Goal: Task Accomplishment & Management: Manage account settings

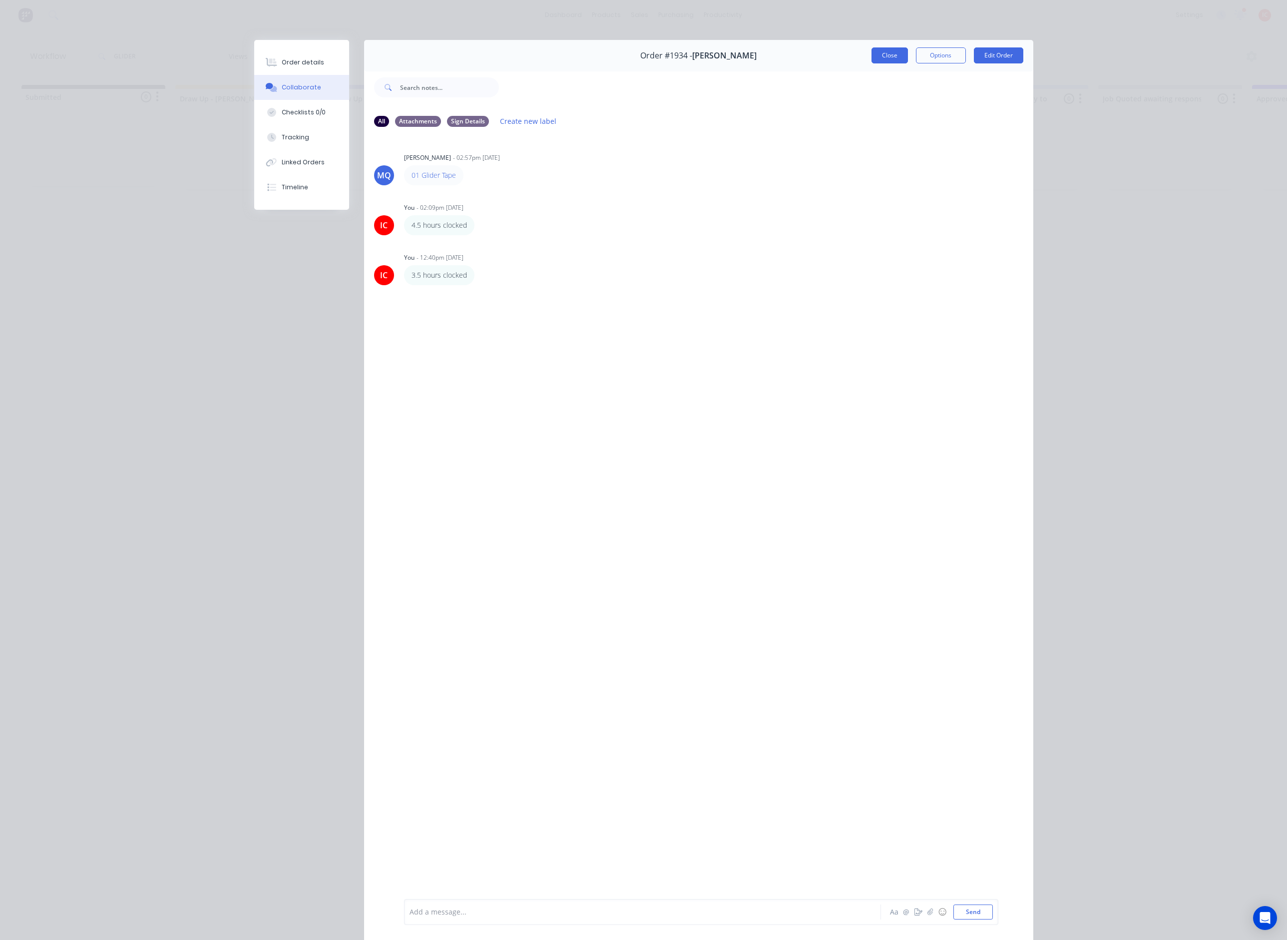
click at [892, 56] on button "Close" at bounding box center [889, 55] width 36 height 16
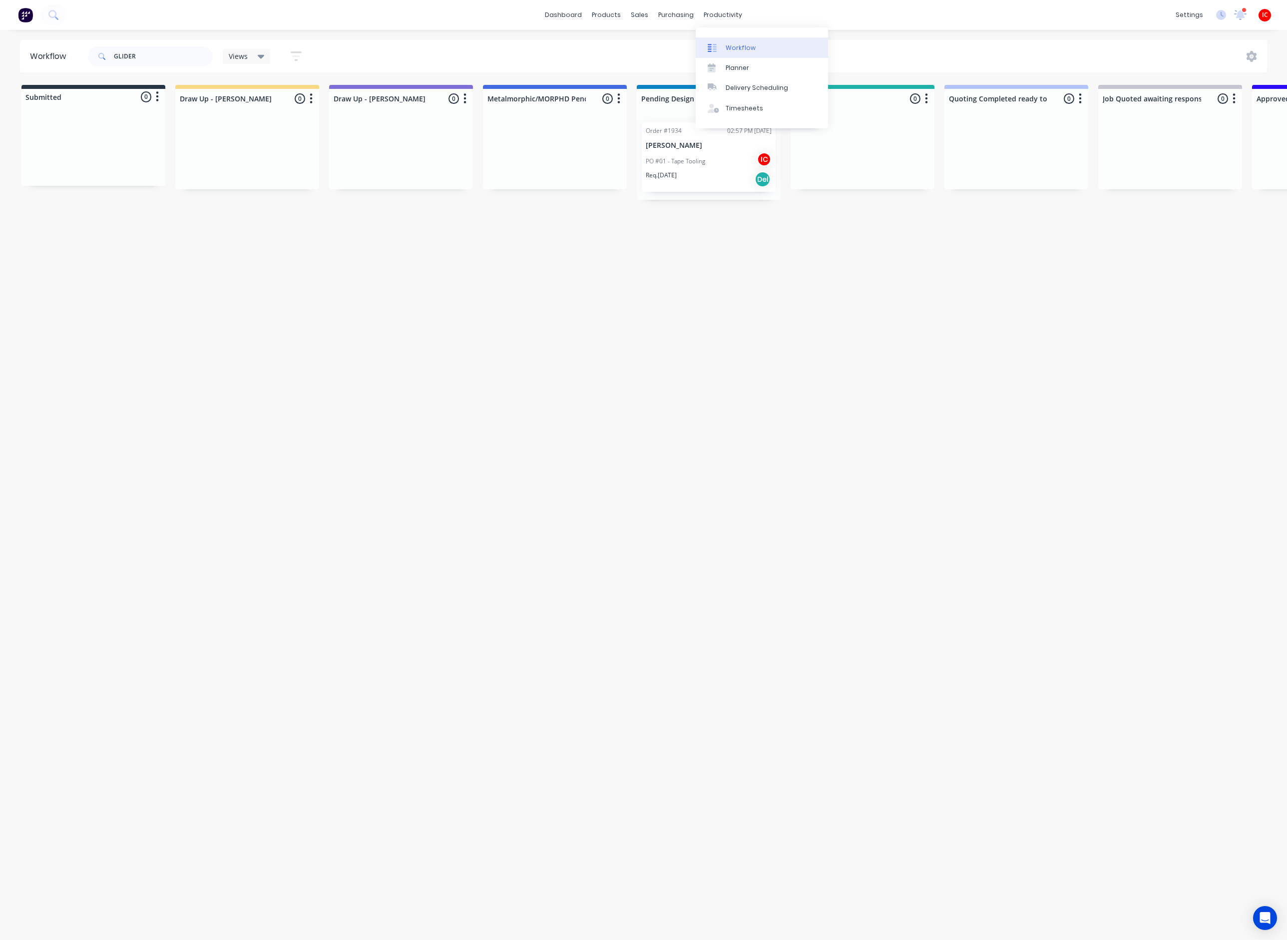
click at [742, 43] on div "Workflow" at bounding box center [740, 47] width 30 height 9
click at [710, 365] on div "Workflow GLIDER Views Save new view None (Default) edit [PERSON_NAME] edit [PER…" at bounding box center [643, 480] width 1287 height 880
drag, startPoint x: 129, startPoint y: 63, endPoint x: 99, endPoint y: 66, distance: 30.1
click at [99, 66] on div "GLIDER" at bounding box center [150, 56] width 125 height 30
type input "[PERSON_NAME]"
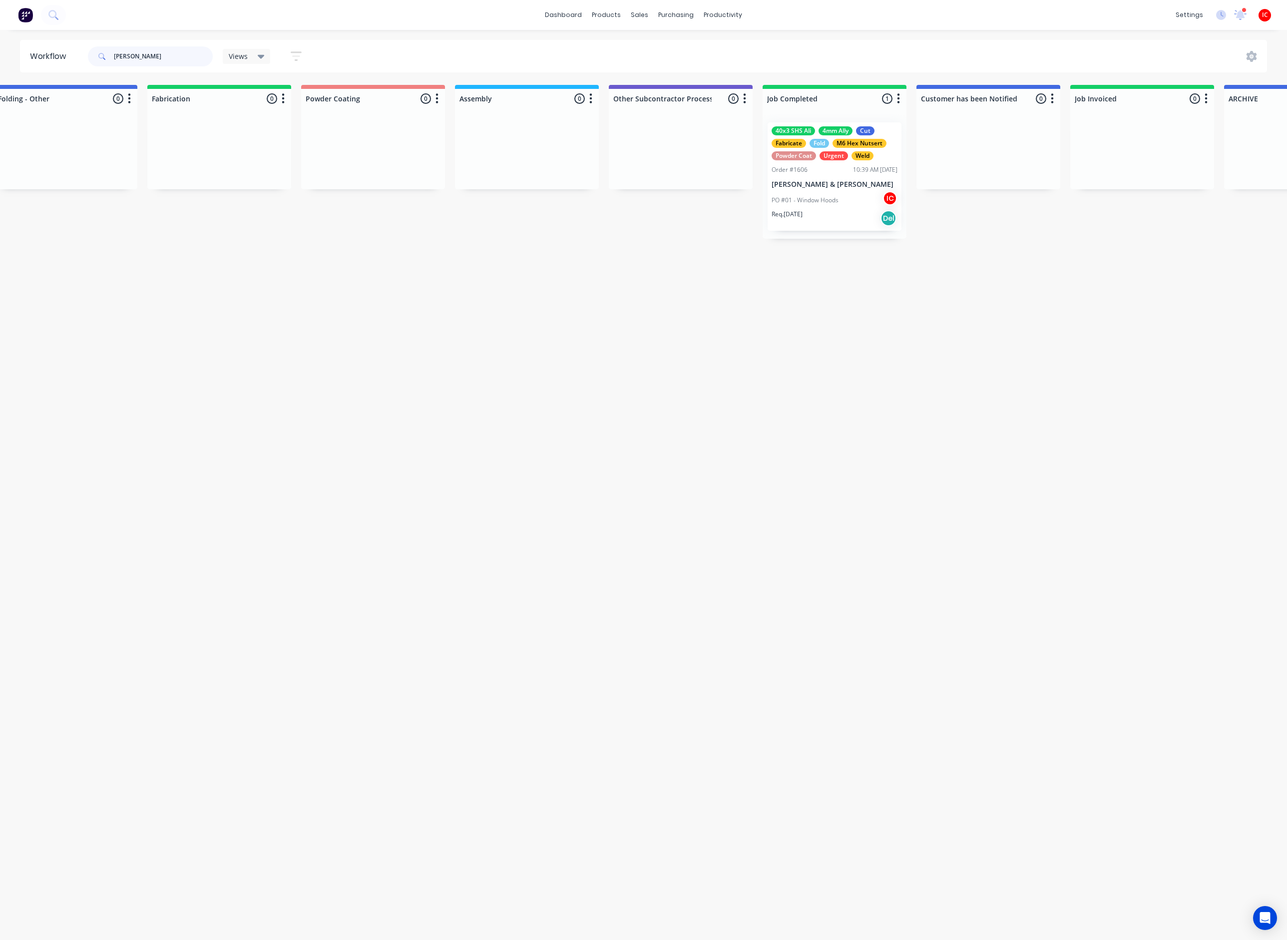
scroll to position [0, 2491]
click at [830, 166] on div "Order #1606 10:39 AM [DATE]" at bounding box center [832, 169] width 126 height 9
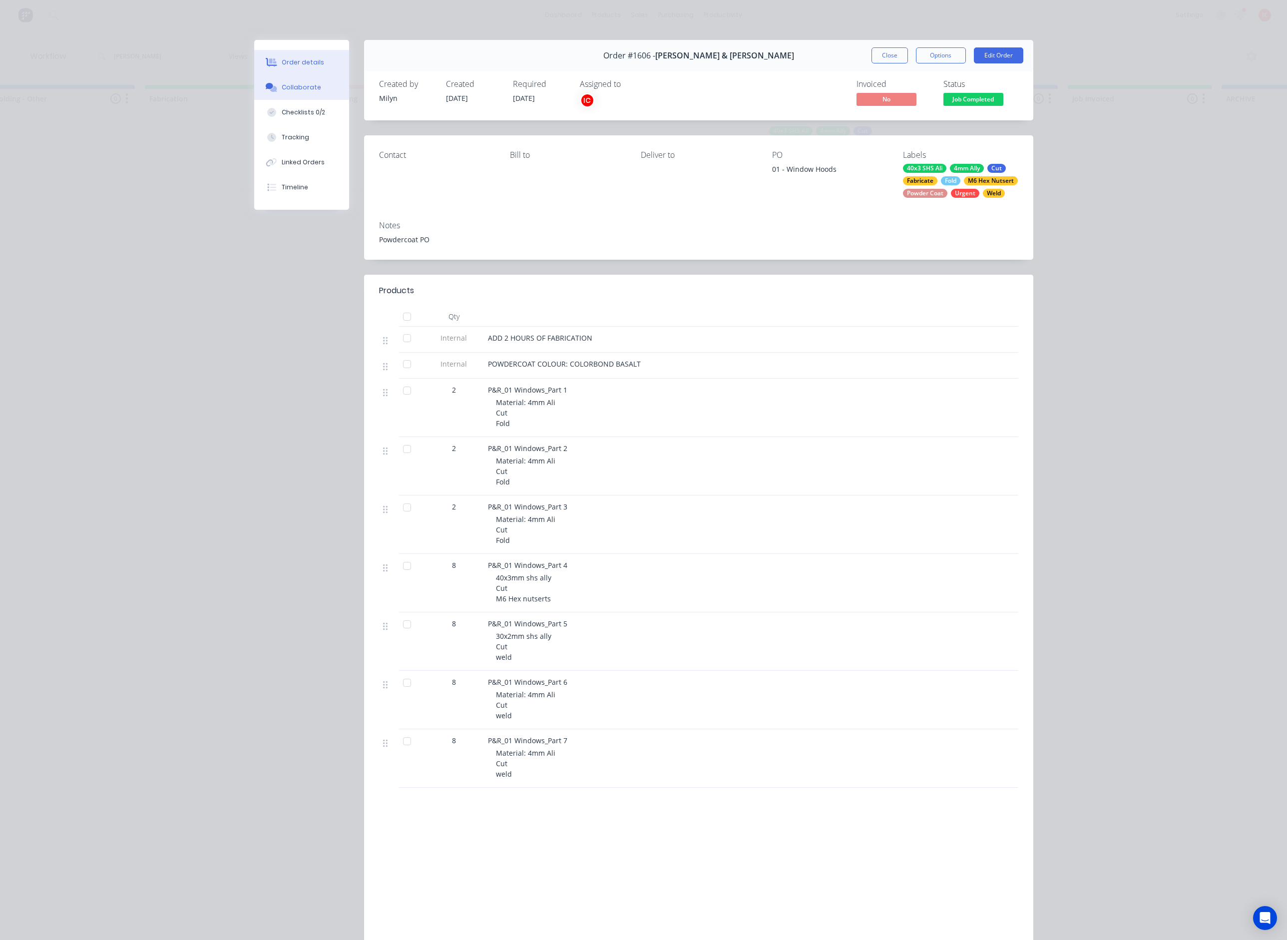
click at [305, 94] on button "Collaborate" at bounding box center [301, 87] width 95 height 25
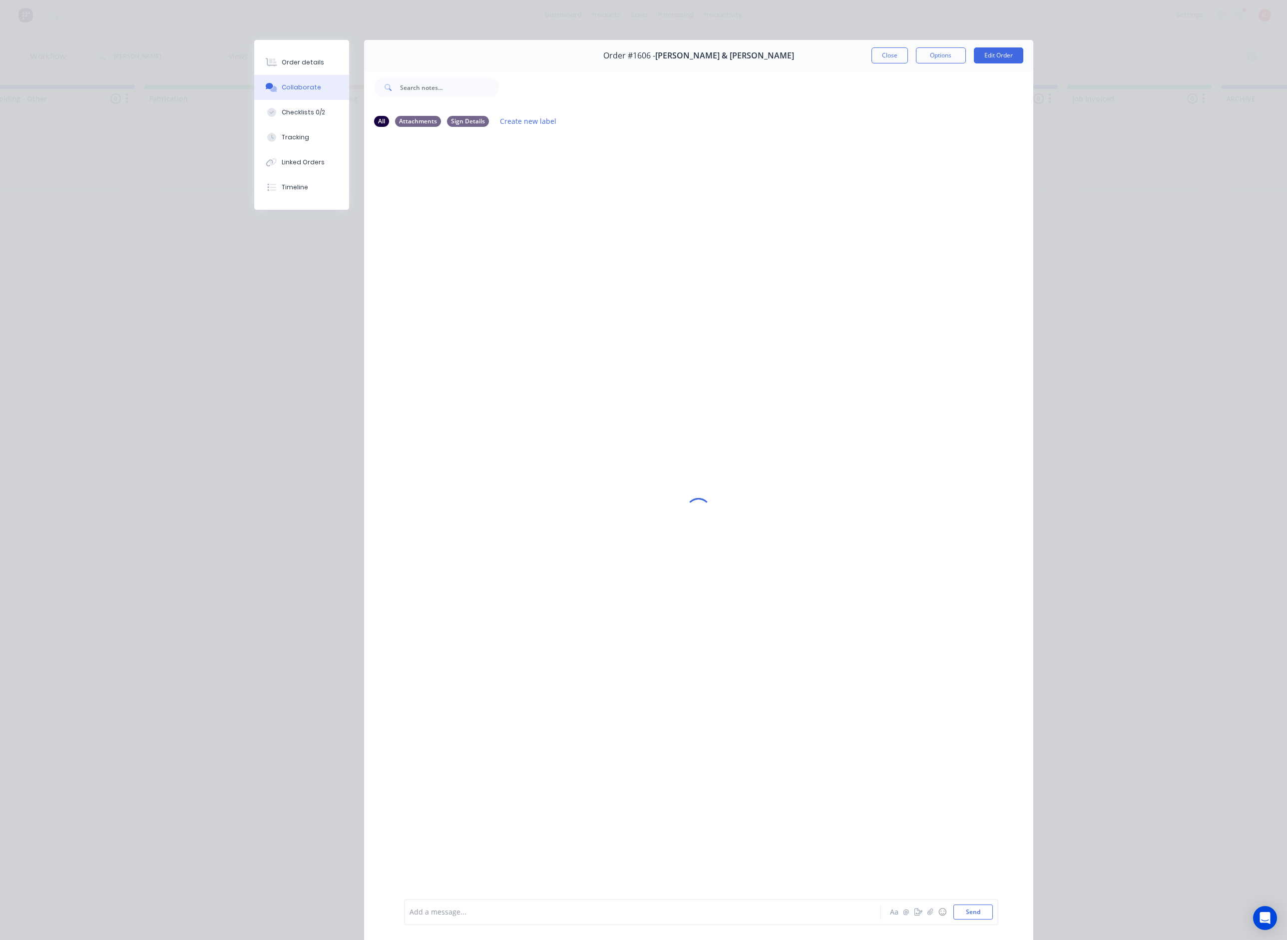
click at [638, 914] on div at bounding box center [628, 912] width 437 height 10
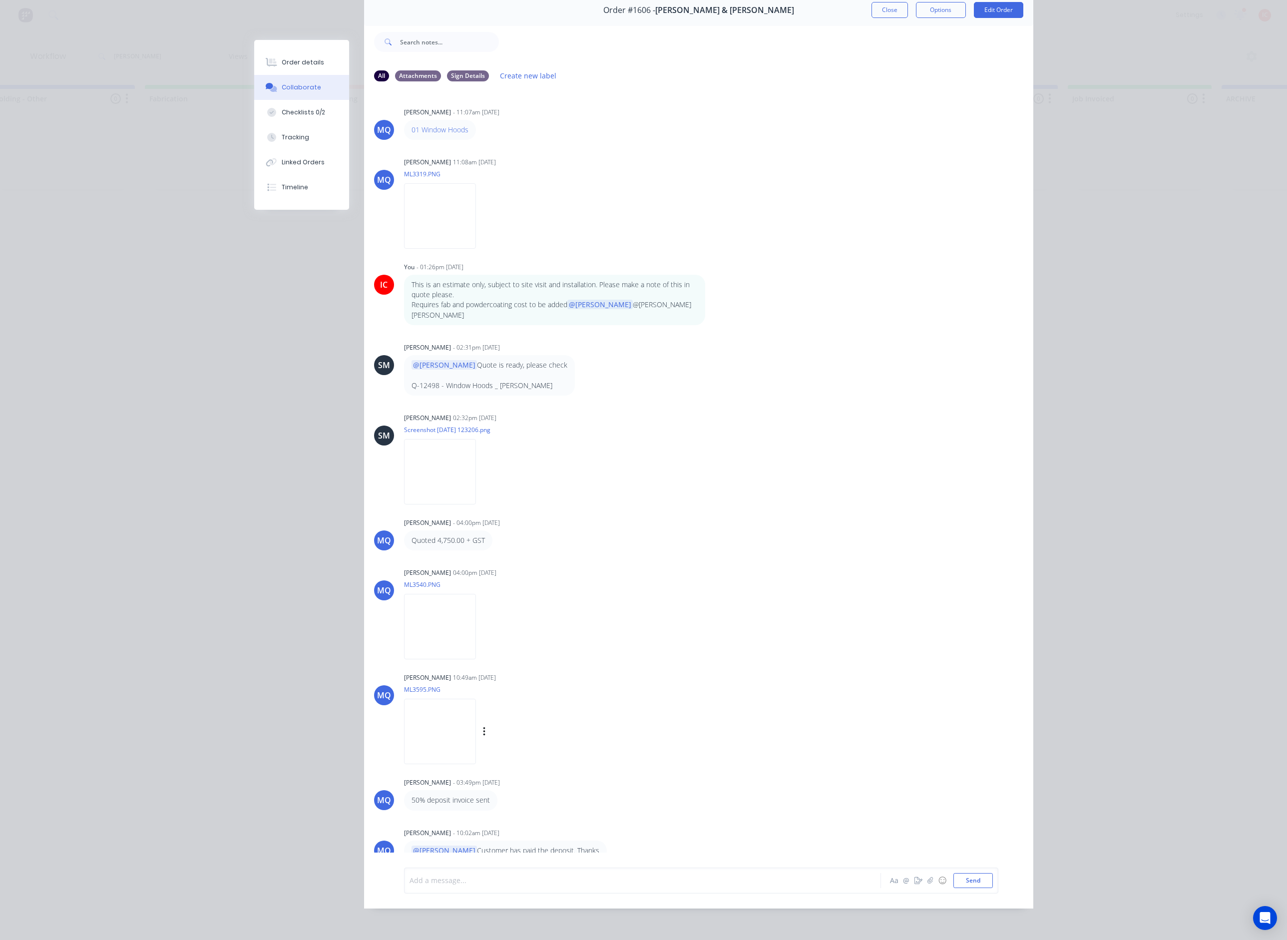
scroll to position [0, 0]
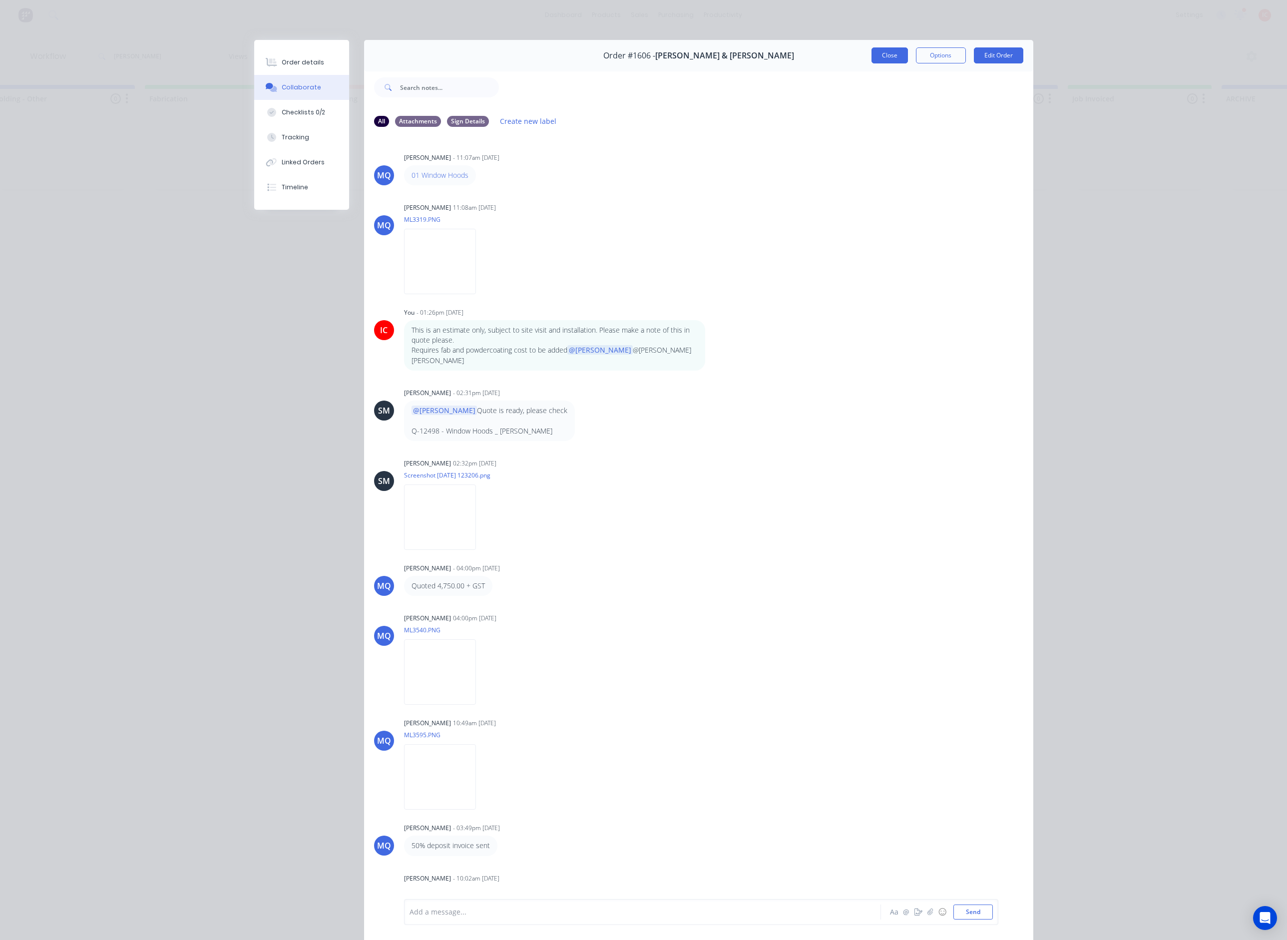
click at [879, 55] on button "Close" at bounding box center [889, 55] width 36 height 16
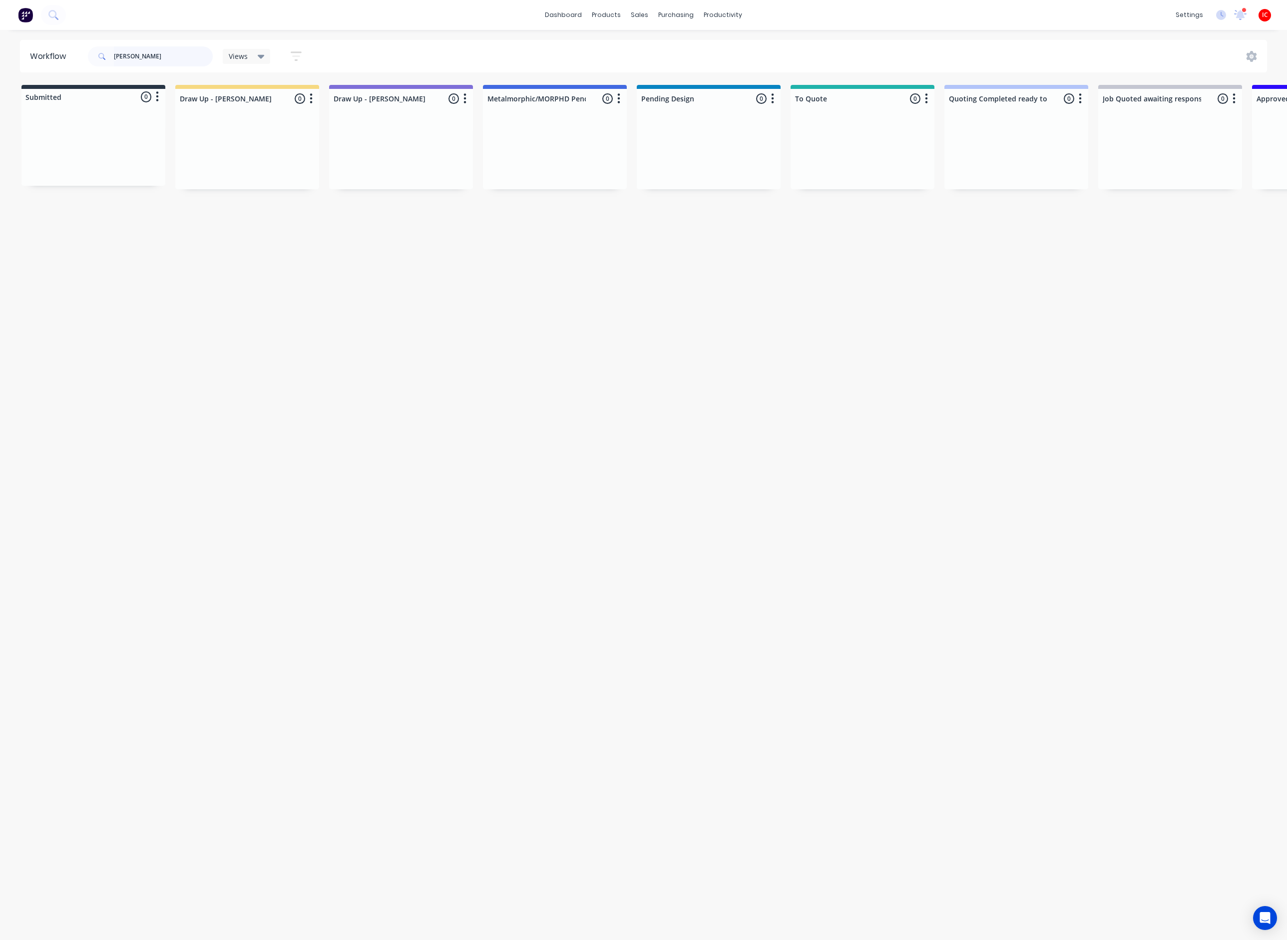
drag, startPoint x: 162, startPoint y: 57, endPoint x: -68, endPoint y: 32, distance: 231.5
click at [0, 32] on html "dashboard products sales purchasing productivity dashboard products Product Cat…" at bounding box center [643, 440] width 1287 height 880
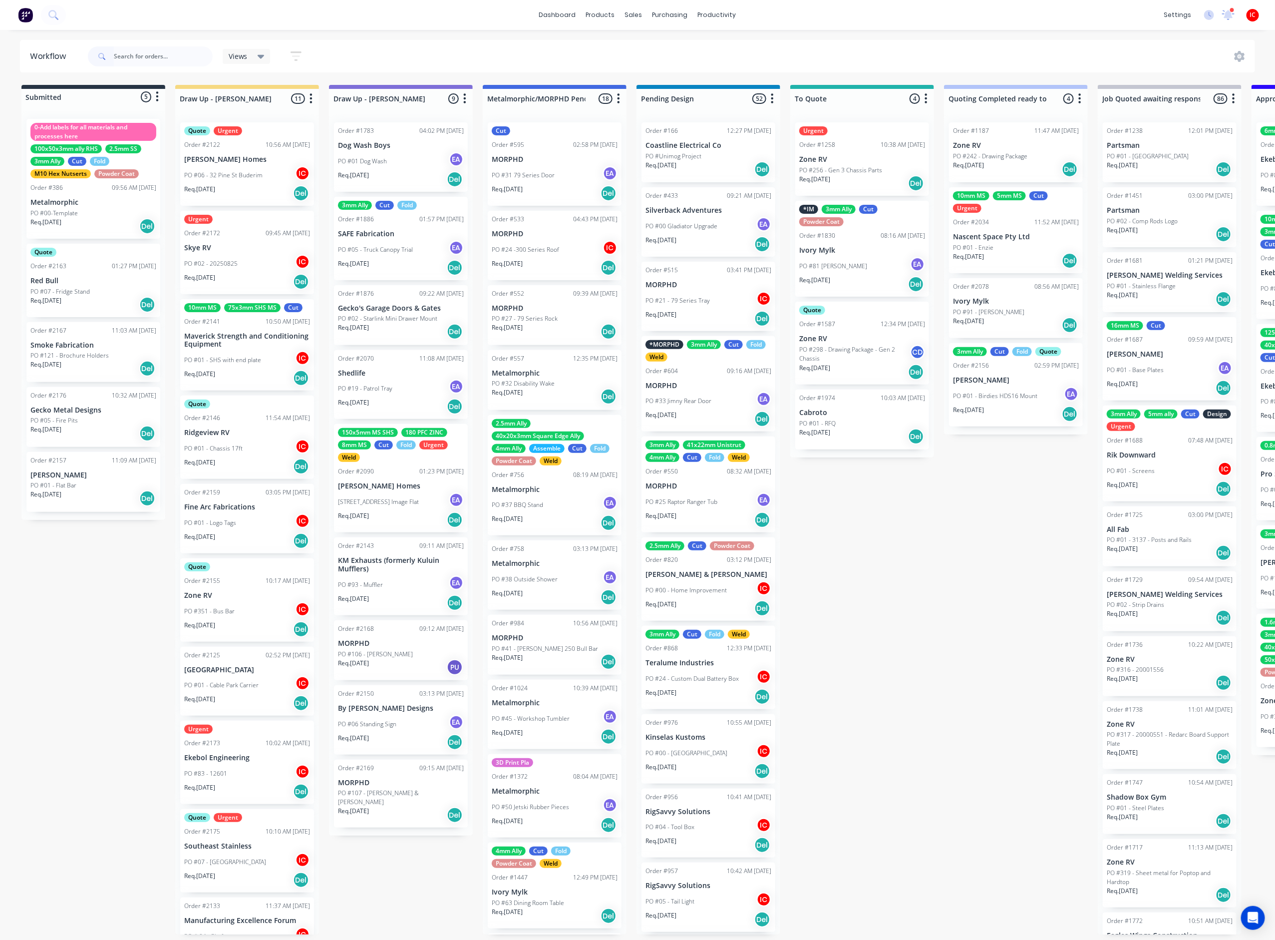
click at [250, 767] on div "PO #83 - 12601 IC" at bounding box center [247, 773] width 126 height 19
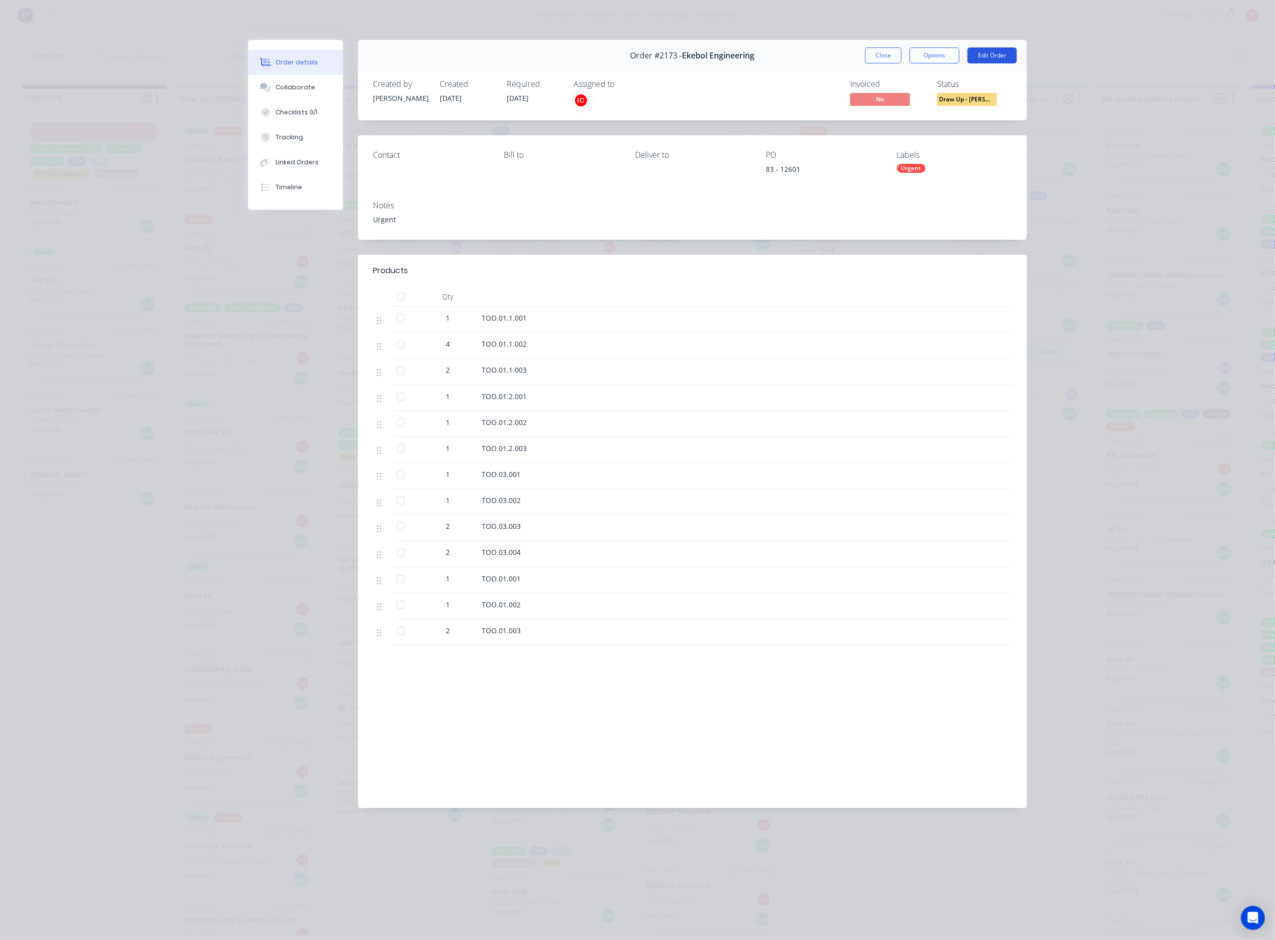
click at [987, 61] on button "Edit Order" at bounding box center [991, 55] width 49 height 16
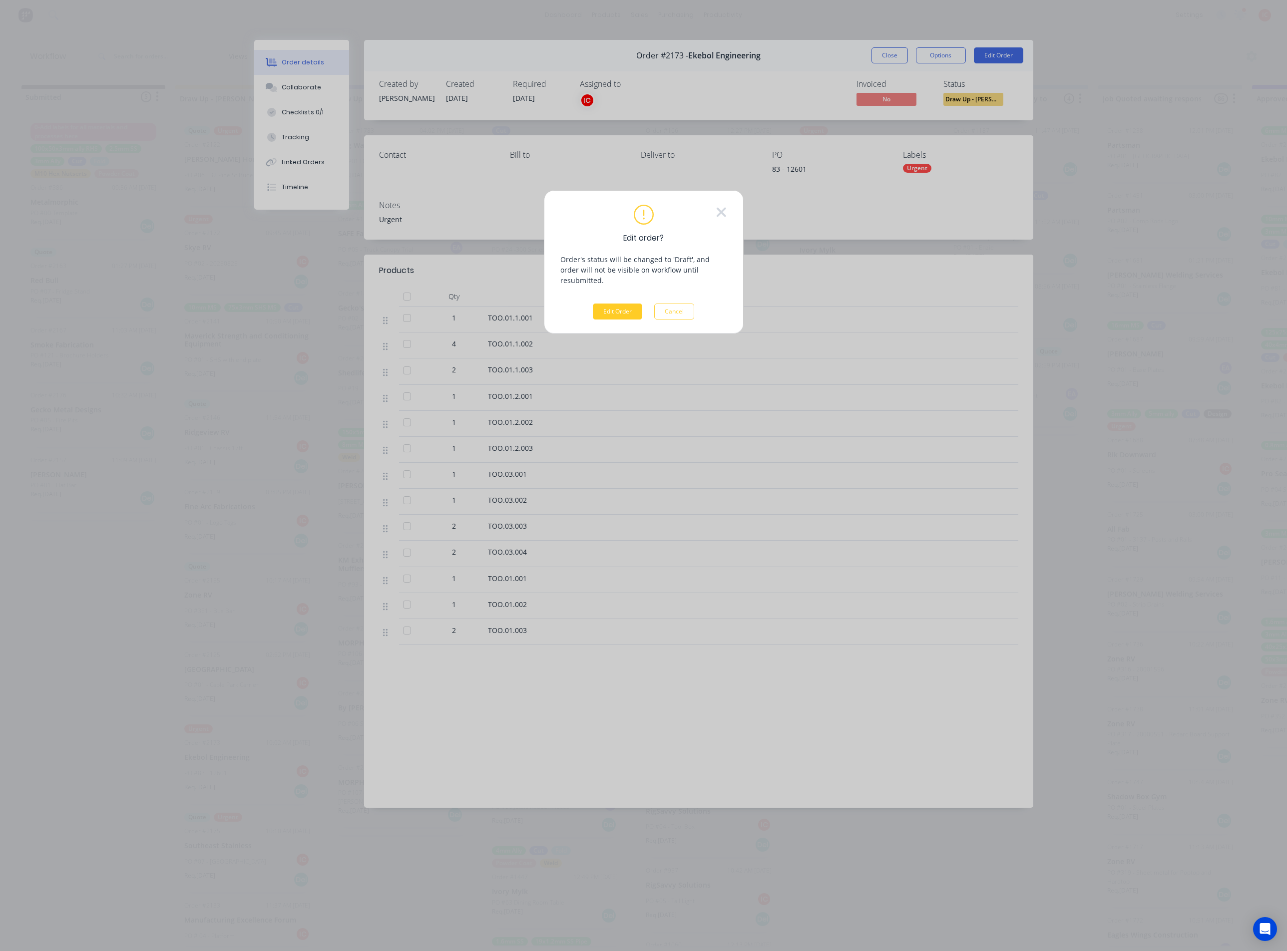
click at [613, 305] on button "Edit Order" at bounding box center [617, 312] width 49 height 16
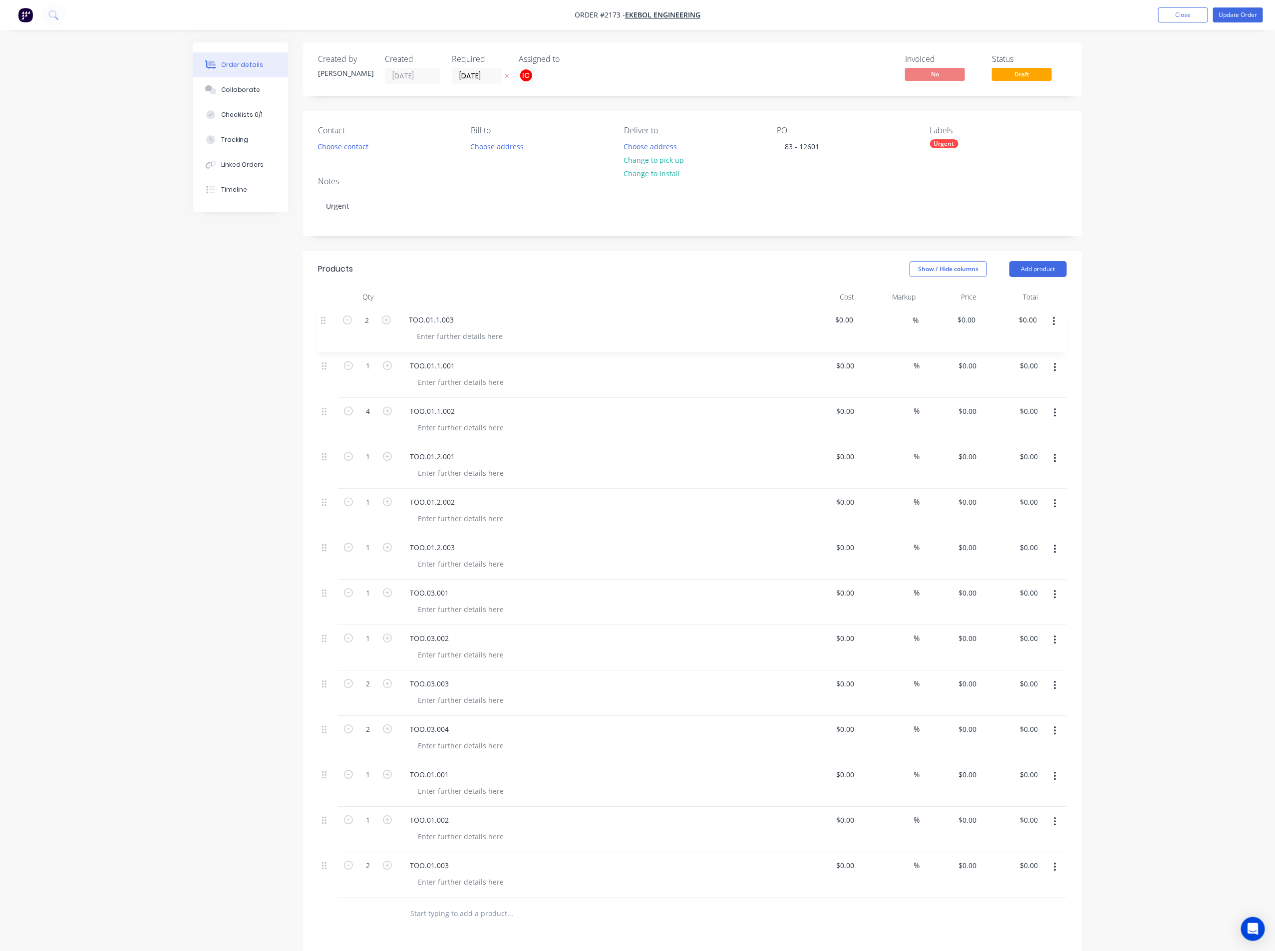
drag, startPoint x: 325, startPoint y: 412, endPoint x: 325, endPoint y: 309, distance: 102.8
click at [325, 309] on div "1 TOO.01.1.001 $0.00 $0.00 % $0.00 $0.00 $0.00 $0.00 4 TOO.01.1.002 $0.00 $0.00…" at bounding box center [692, 602] width 749 height 591
drag, startPoint x: 325, startPoint y: 458, endPoint x: 331, endPoint y: 357, distance: 101.5
click at [331, 357] on div "2 TOO.01.1.003 $0.00 $0.00 % $0.00 $0.00 $0.00 $0.00 1 TOO.01.1.001 $0.00 $0.00…" at bounding box center [692, 602] width 749 height 591
drag, startPoint x: 326, startPoint y: 505, endPoint x: 331, endPoint y: 412, distance: 93.0
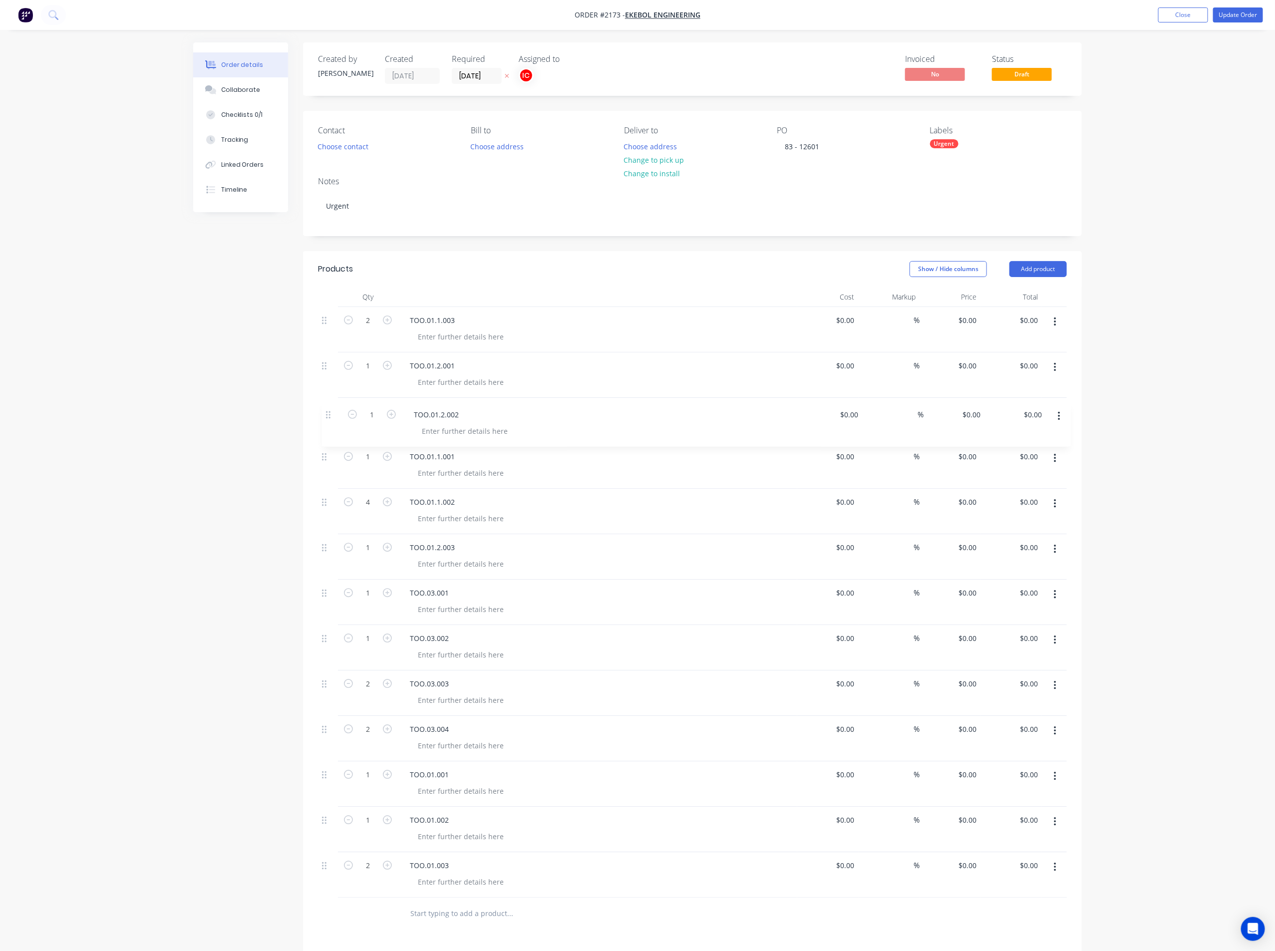
click at [331, 412] on div "2 TOO.01.1.003 $0.00 $0.00 % $0.00 $0.00 $0.00 $0.00 1 TOO.01.2.001 $0.00 $0.00…" at bounding box center [692, 602] width 749 height 591
drag, startPoint x: 327, startPoint y: 550, endPoint x: 332, endPoint y: 446, distance: 103.5
click at [332, 446] on div "2 TOO.01.1.003 $0.00 $0.00 % $0.00 $0.00 $0.00 $0.00 1 TOO.01.2.001 $0.00 $0.00…" at bounding box center [692, 602] width 749 height 591
drag, startPoint x: 323, startPoint y: 683, endPoint x: 337, endPoint y: 499, distance: 185.2
click at [337, 499] on div "2 TOO.01.1.003 $0.00 $0.00 % $0.00 $0.00 $0.00 $0.00 1 TOO.01.2.001 $0.00 $0.00…" at bounding box center [692, 602] width 749 height 591
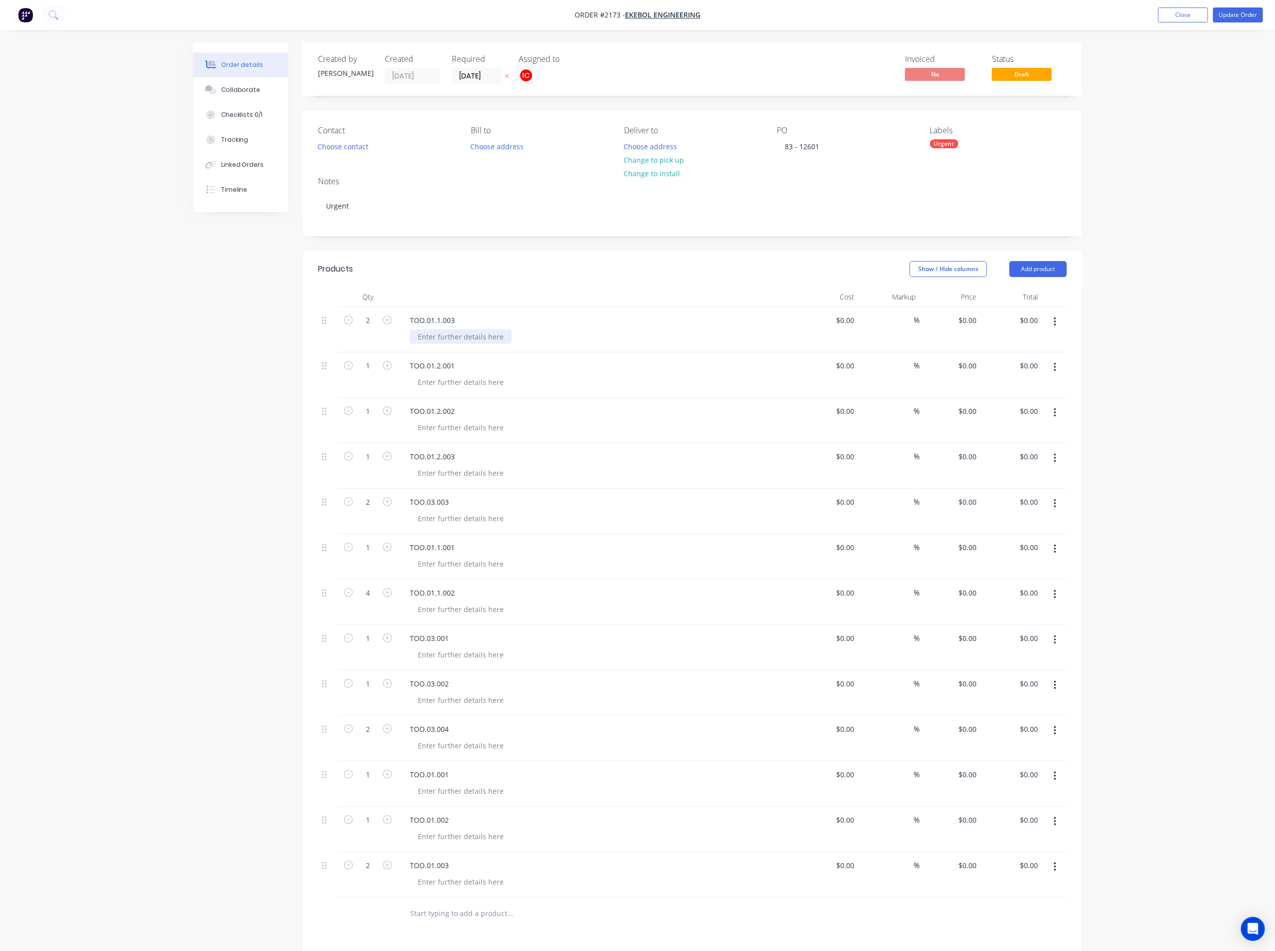
click at [449, 339] on div at bounding box center [461, 336] width 102 height 14
drag, startPoint x: 439, startPoint y: 341, endPoint x: 402, endPoint y: 330, distance: 39.2
click at [402, 330] on div "TOO.01.1.003 Material: 3mm MS Cut" at bounding box center [597, 335] width 399 height 56
copy div "Material: 3mm MS Cut"
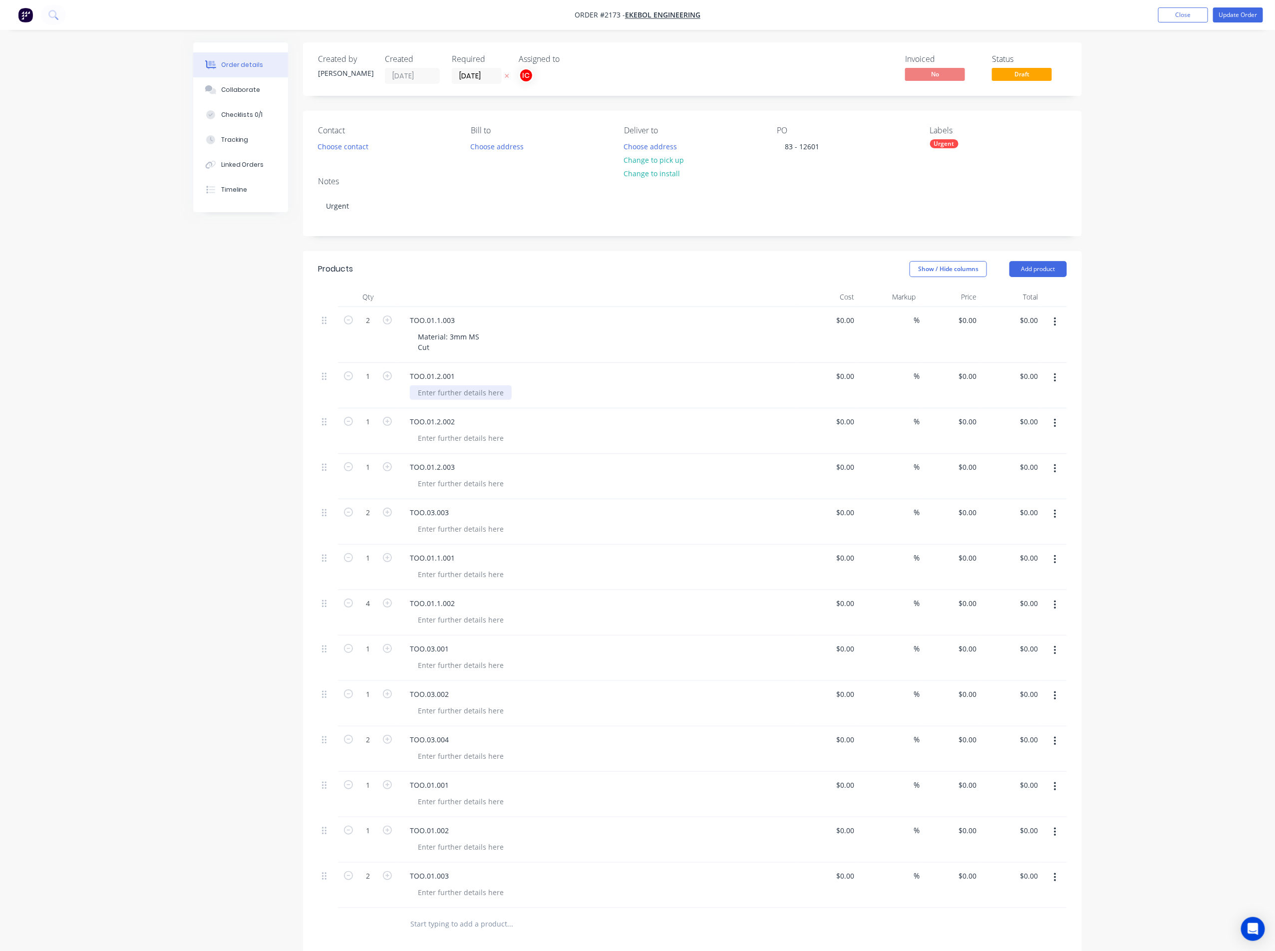
click at [456, 388] on div at bounding box center [461, 392] width 102 height 14
paste div
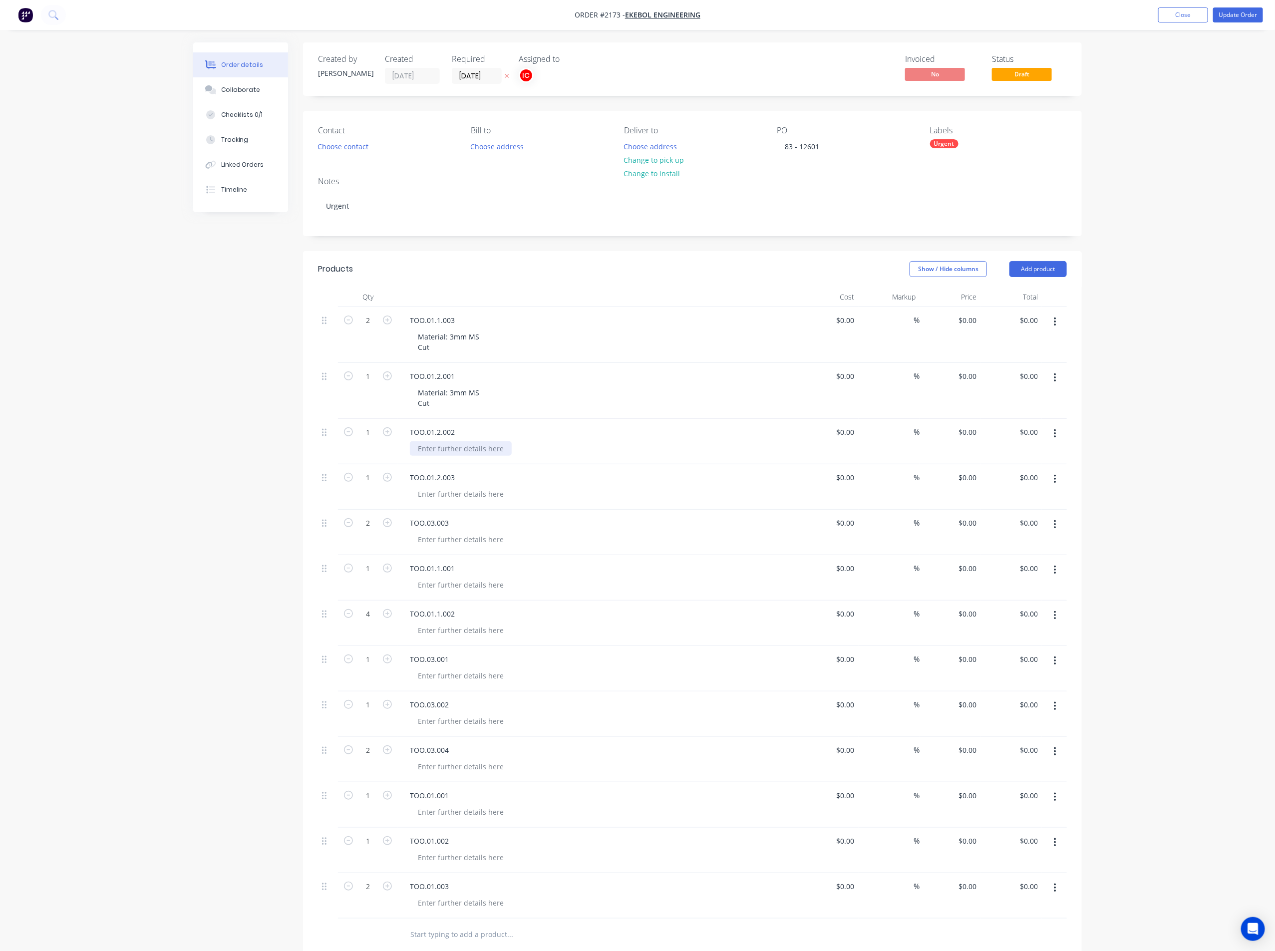
click at [450, 445] on div at bounding box center [461, 448] width 102 height 14
paste div
click at [439, 505] on div at bounding box center [461, 504] width 102 height 14
paste div
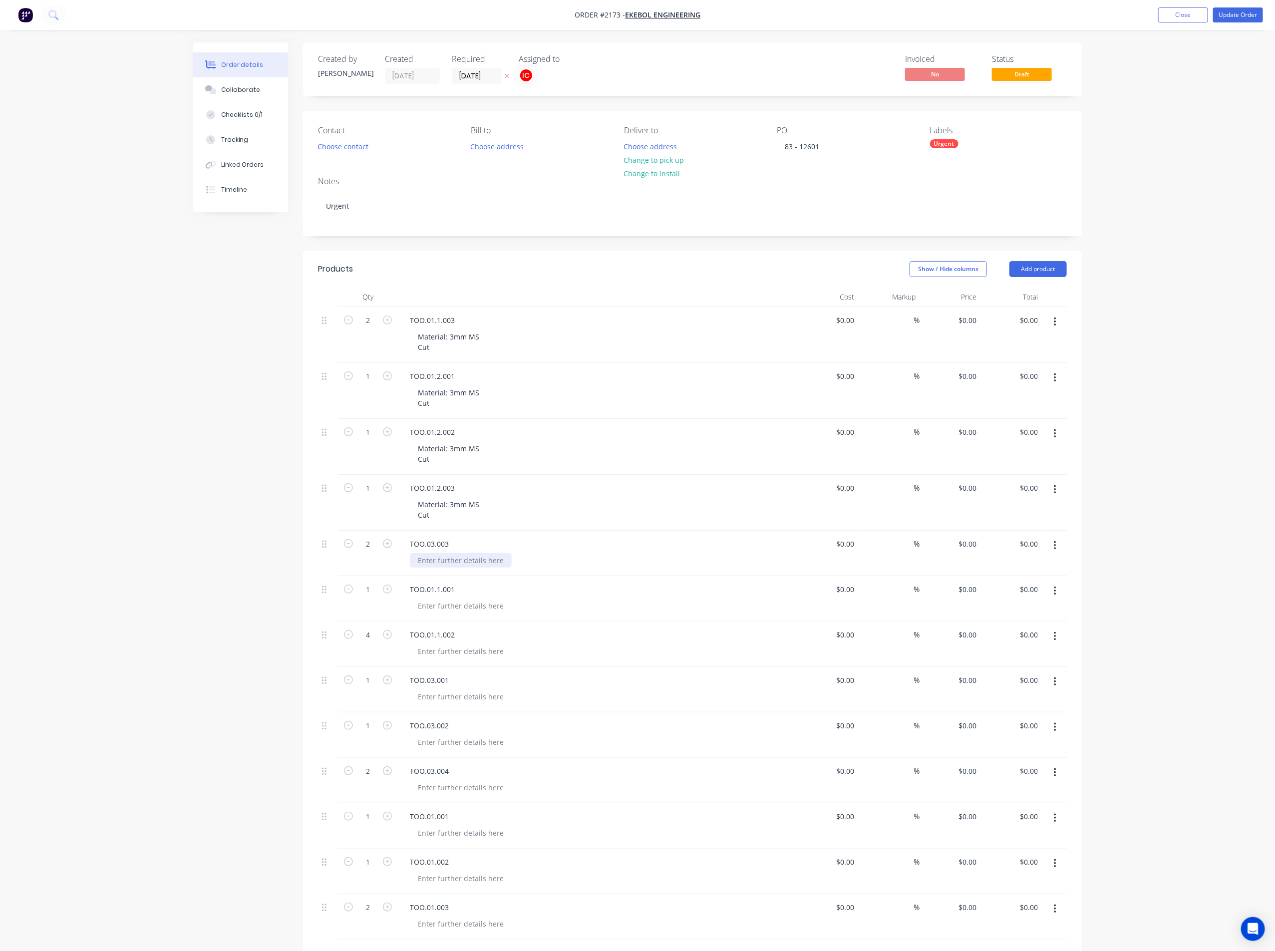
click at [436, 561] on div at bounding box center [461, 560] width 102 height 14
paste div
click at [617, 604] on div "TOO.01.1.001" at bounding box center [597, 600] width 391 height 14
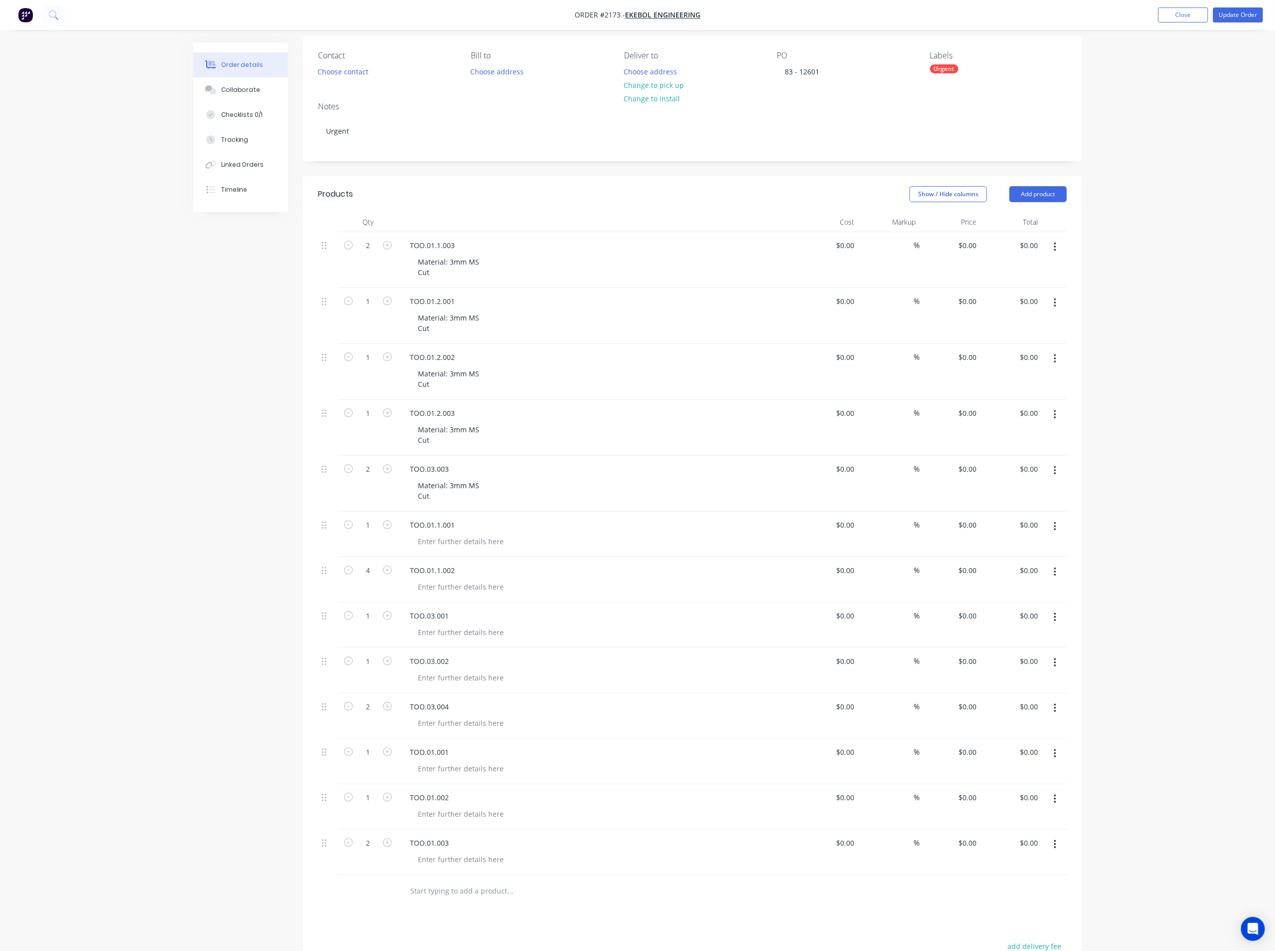
scroll to position [75, 0]
drag, startPoint x: 324, startPoint y: 753, endPoint x: 334, endPoint y: 518, distance: 235.4
click at [334, 518] on div "2 TOO.01.1.003 Material: 3mm MS Cut $0.00 $0.00 % $0.00 $0.00 $0.00 $0.00 1 TOO…" at bounding box center [692, 553] width 749 height 643
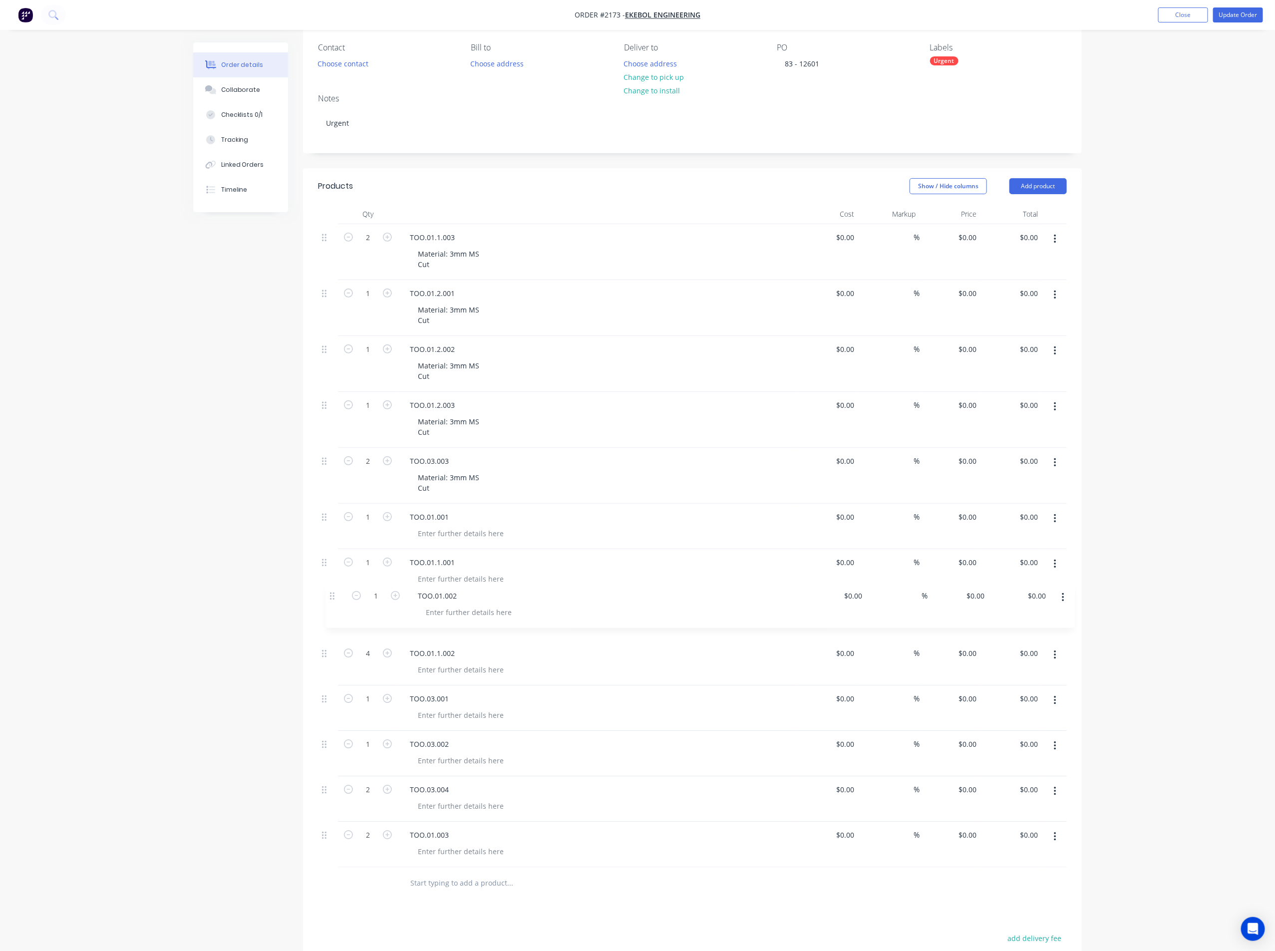
drag, startPoint x: 326, startPoint y: 801, endPoint x: 334, endPoint y: 598, distance: 203.3
click at [334, 598] on div "2 TOO.01.1.003 Material: 3mm MS Cut $0.00 $0.00 % $0.00 $0.00 $0.00 $0.00 1 TOO…" at bounding box center [692, 545] width 749 height 643
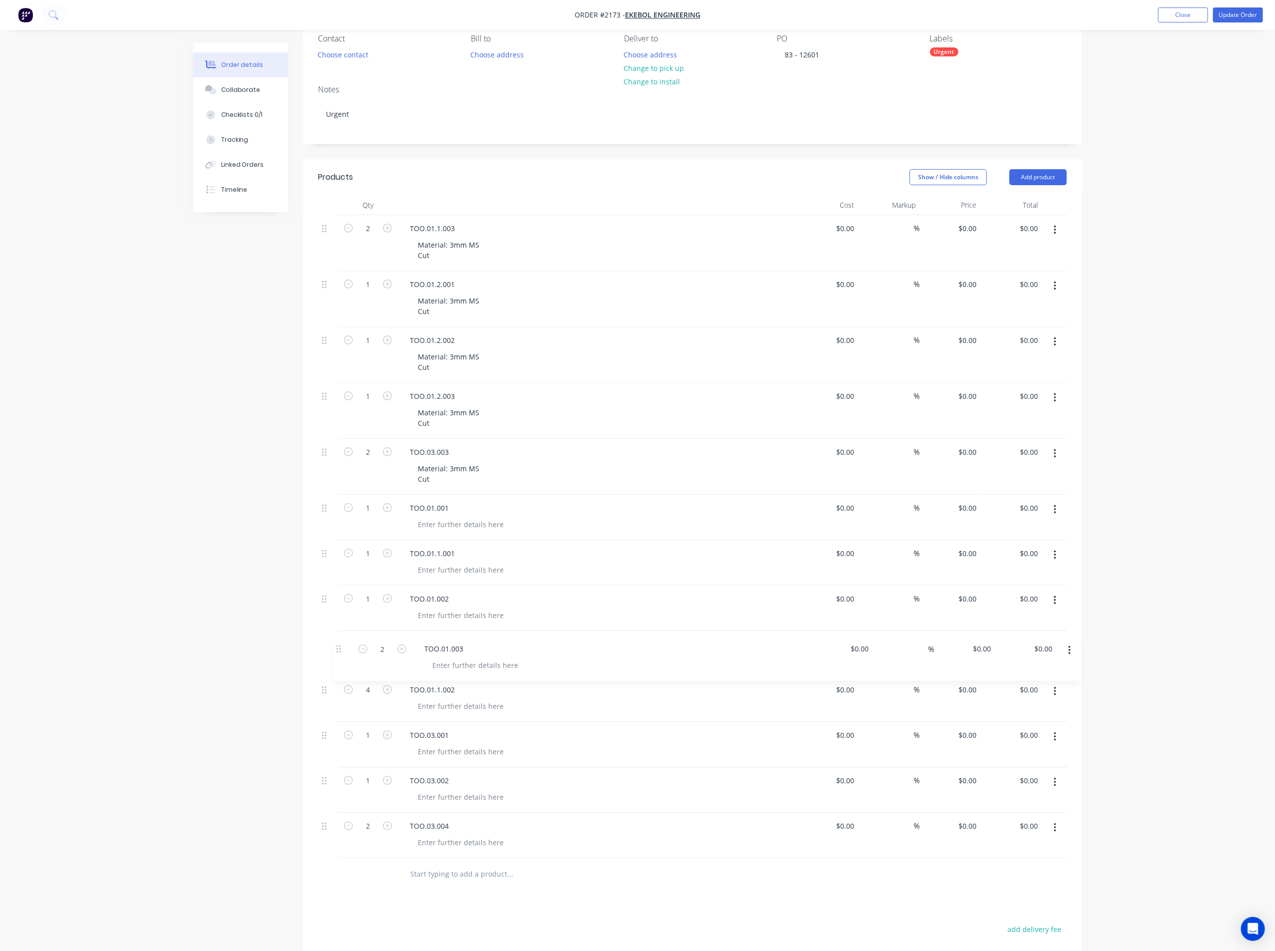
drag, startPoint x: 326, startPoint y: 838, endPoint x: 338, endPoint y: 649, distance: 189.1
click at [338, 649] on div "2 TOO.01.1.003 Material: 3mm MS Cut $0.00 $0.00 % $0.00 $0.00 $0.00 $0.00 1 TOO…" at bounding box center [692, 536] width 749 height 643
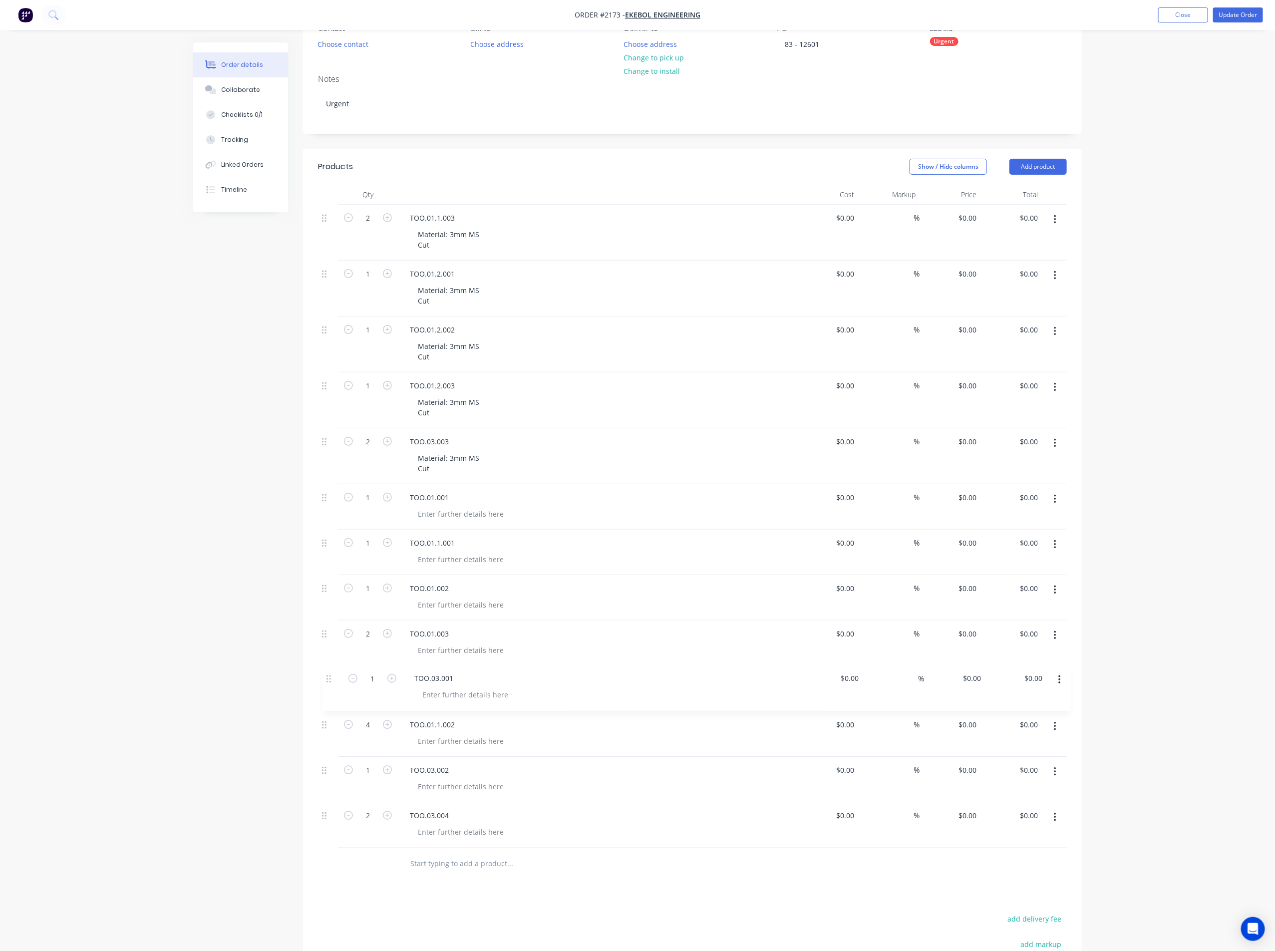
drag, startPoint x: 330, startPoint y: 740, endPoint x: 334, endPoint y: 678, distance: 61.6
click at [334, 678] on div "2 TOO.01.1.003 Material: 3mm MS Cut $0.00 $0.00 % $0.00 $0.00 $0.00 $0.00 1 TOO…" at bounding box center [692, 526] width 749 height 643
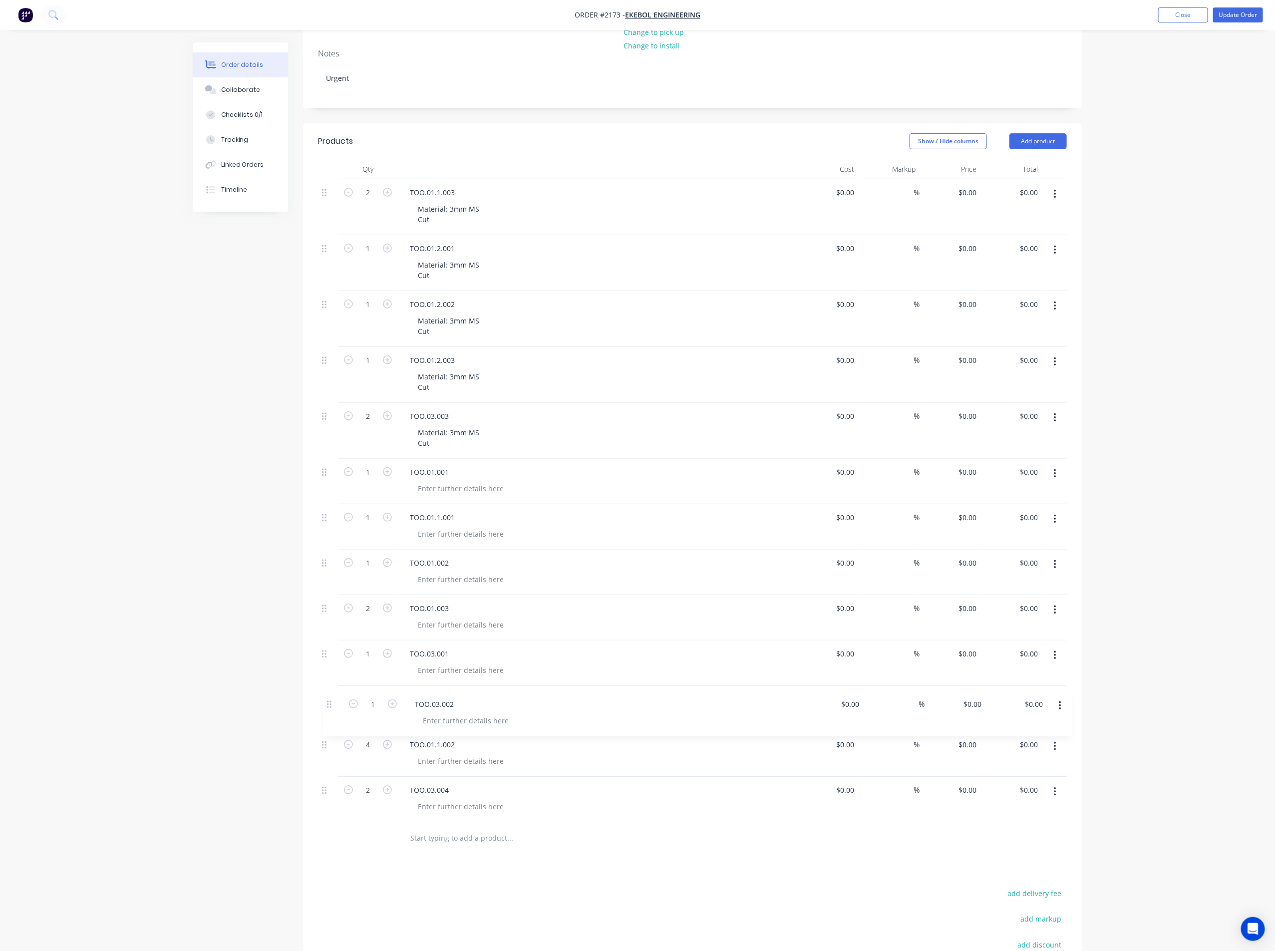
scroll to position [129, 0]
drag, startPoint x: 330, startPoint y: 776, endPoint x: 334, endPoint y: 688, distance: 88.0
click at [334, 688] on div "2 TOO.01.1.003 Material: 3mm MS Cut $0.00 $0.00 % $0.00 $0.00 $0.00 $0.00 1 TOO…" at bounding box center [692, 499] width 749 height 643
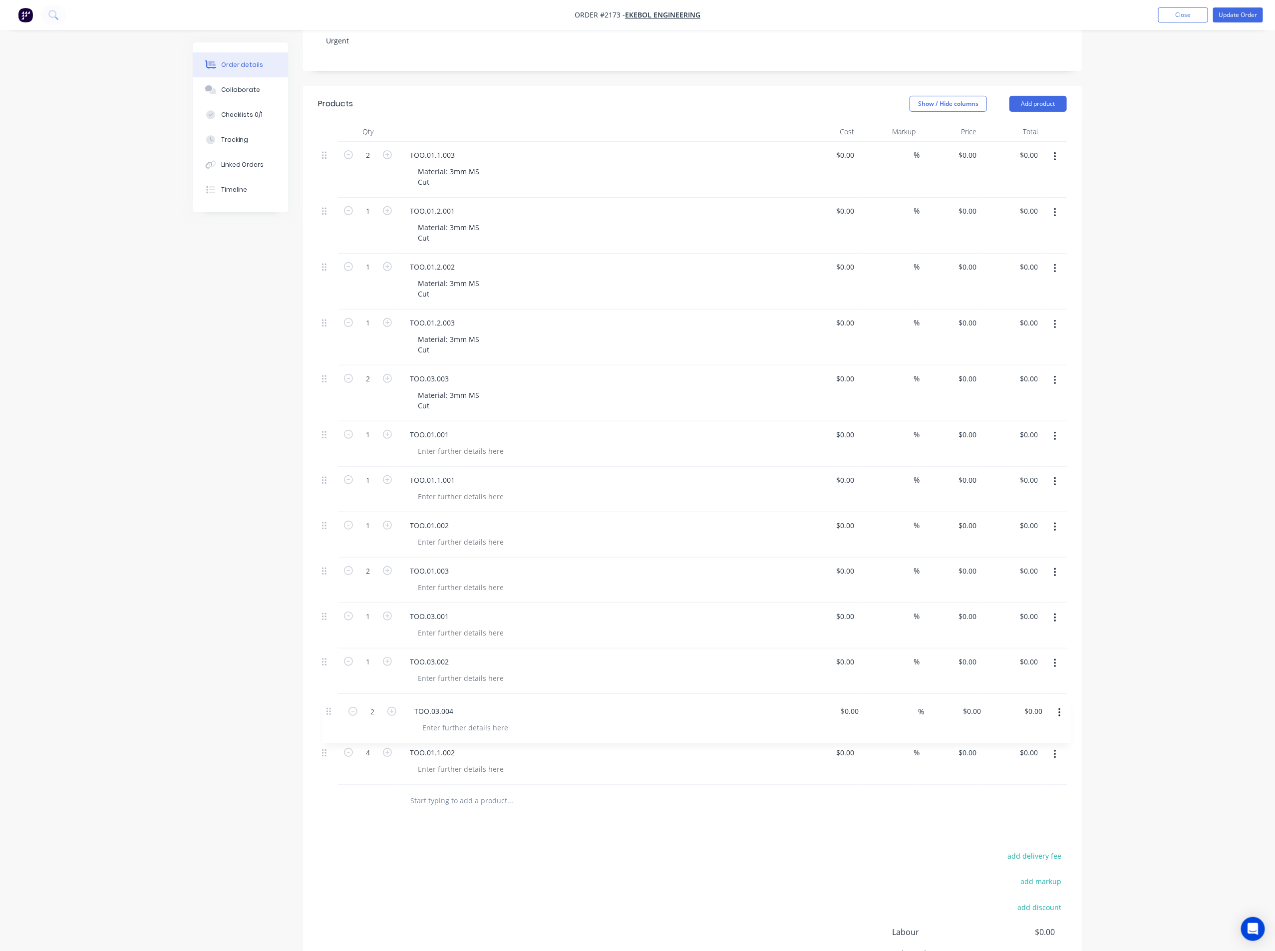
drag, startPoint x: 326, startPoint y: 793, endPoint x: 331, endPoint y: 704, distance: 88.5
click at [331, 704] on div "2 TOO.01.1.003 Material: 3mm MS Cut $0.00 $0.00 % $0.00 $0.00 $0.00 $0.00 1 TOO…" at bounding box center [692, 463] width 749 height 643
click at [448, 448] on div at bounding box center [461, 447] width 102 height 14
paste div
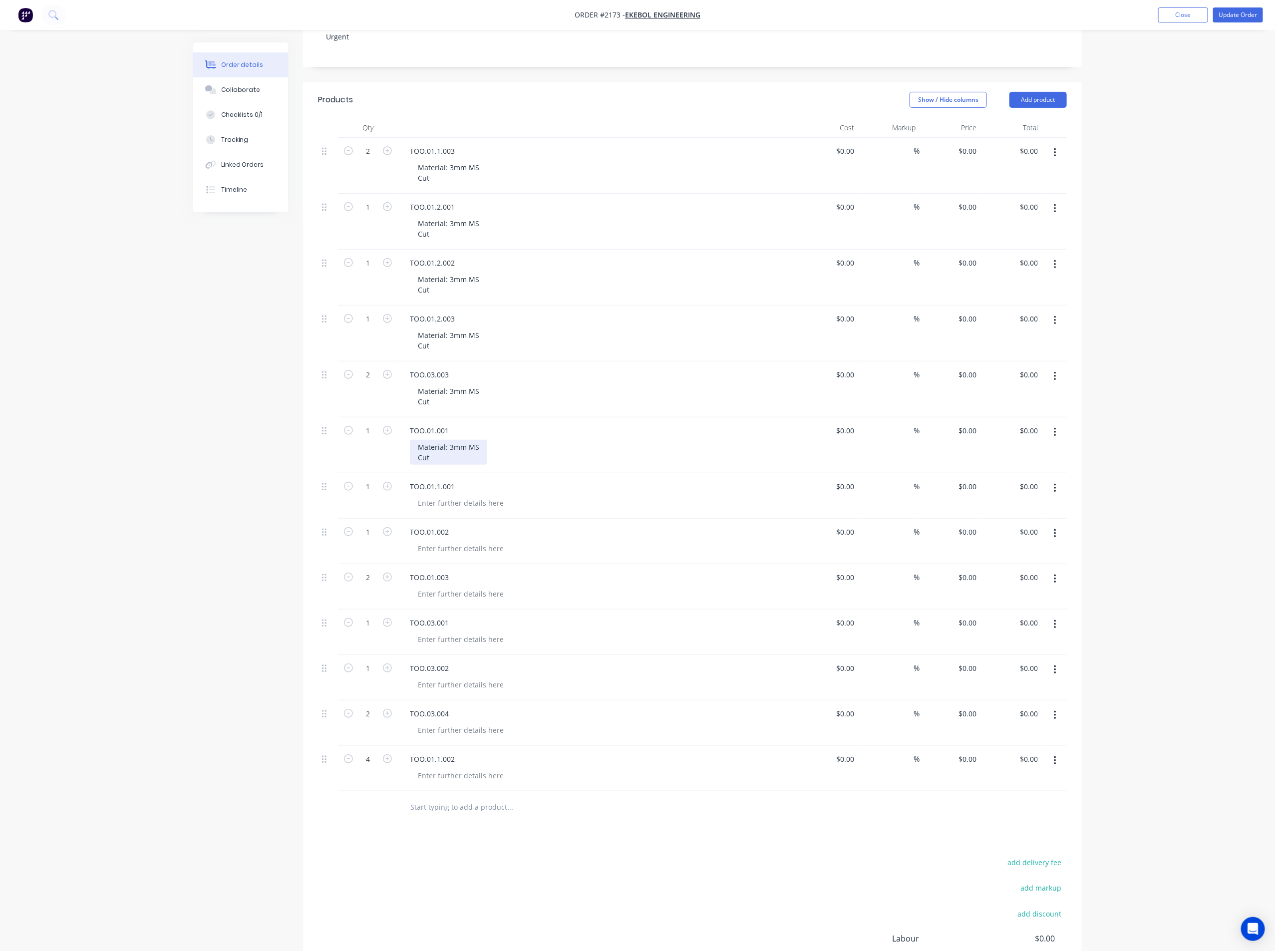
click at [453, 444] on div "Material: 3mm MS Cut" at bounding box center [448, 452] width 77 height 25
drag, startPoint x: 450, startPoint y: 460, endPoint x: 403, endPoint y: 439, distance: 51.2
click at [403, 439] on div "TOO.01.001 Material: 5mm MS Cut" at bounding box center [597, 445] width 399 height 56
copy div "Material: 5mm MS Cut"
click at [440, 505] on div at bounding box center [461, 503] width 102 height 14
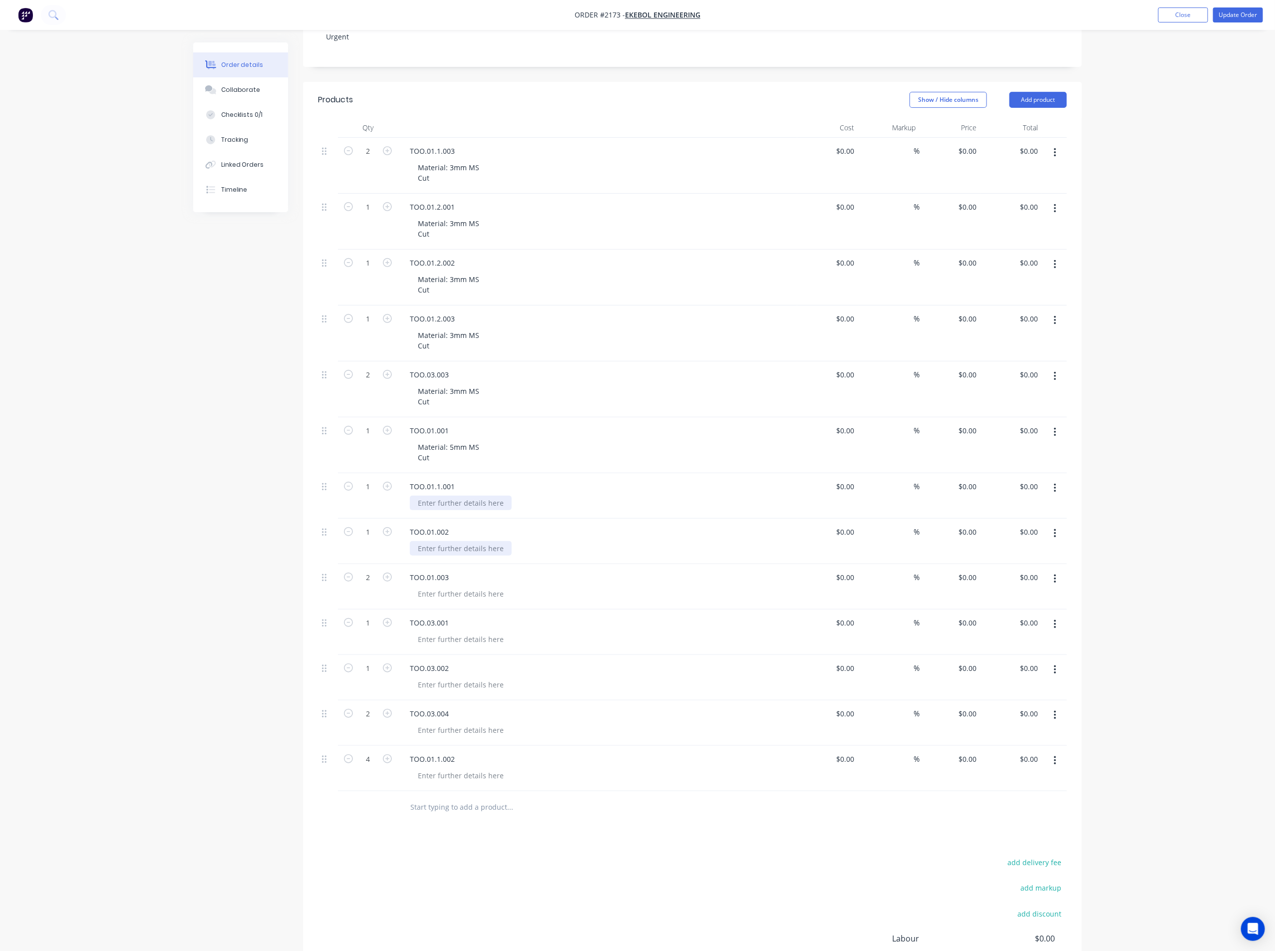
paste div
click at [462, 563] on div at bounding box center [461, 559] width 102 height 14
paste div
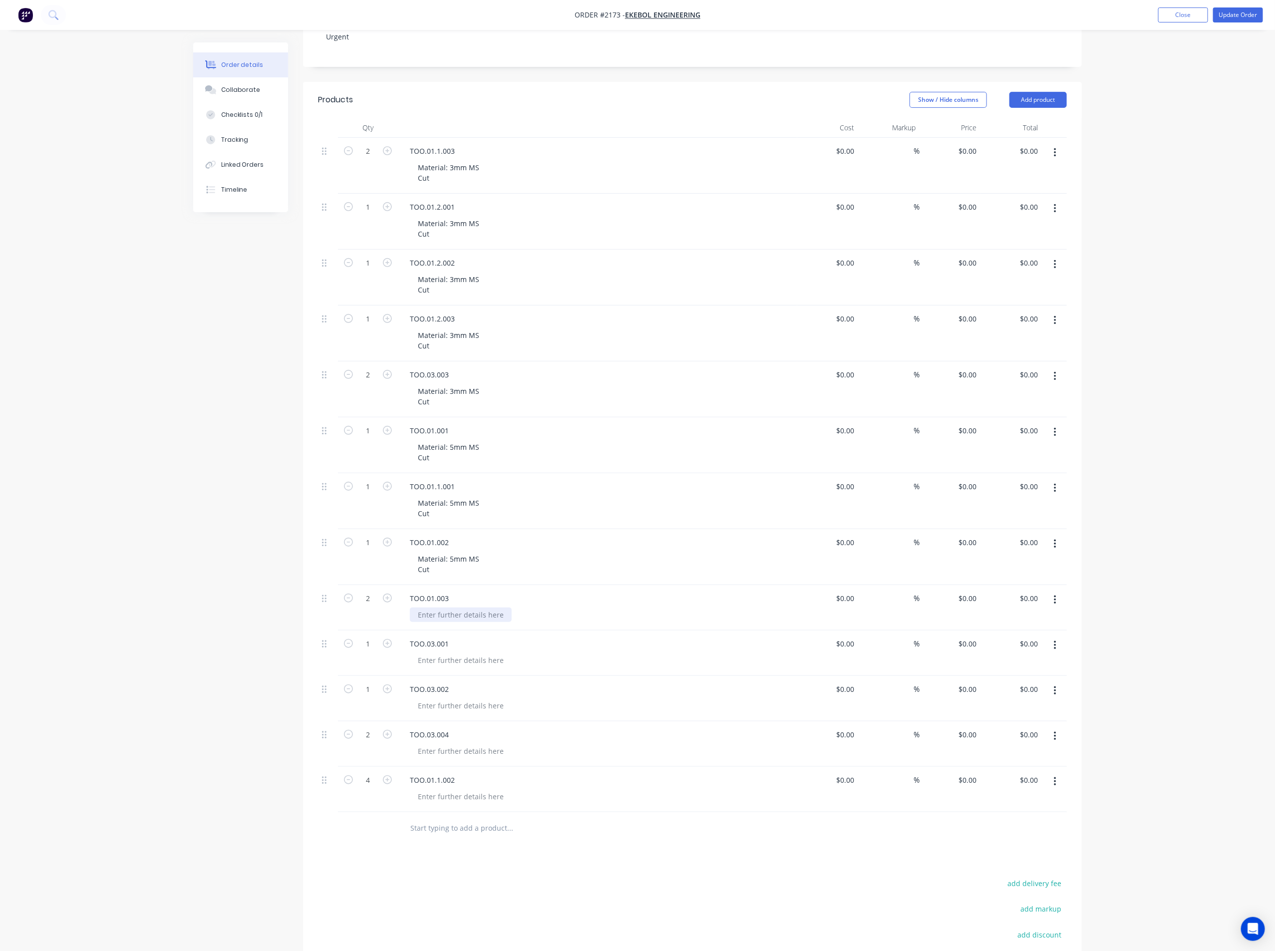
click at [460, 616] on div at bounding box center [461, 615] width 102 height 14
paste div
click at [460, 677] on div at bounding box center [461, 670] width 102 height 14
paste div
click at [463, 722] on div at bounding box center [461, 726] width 102 height 14
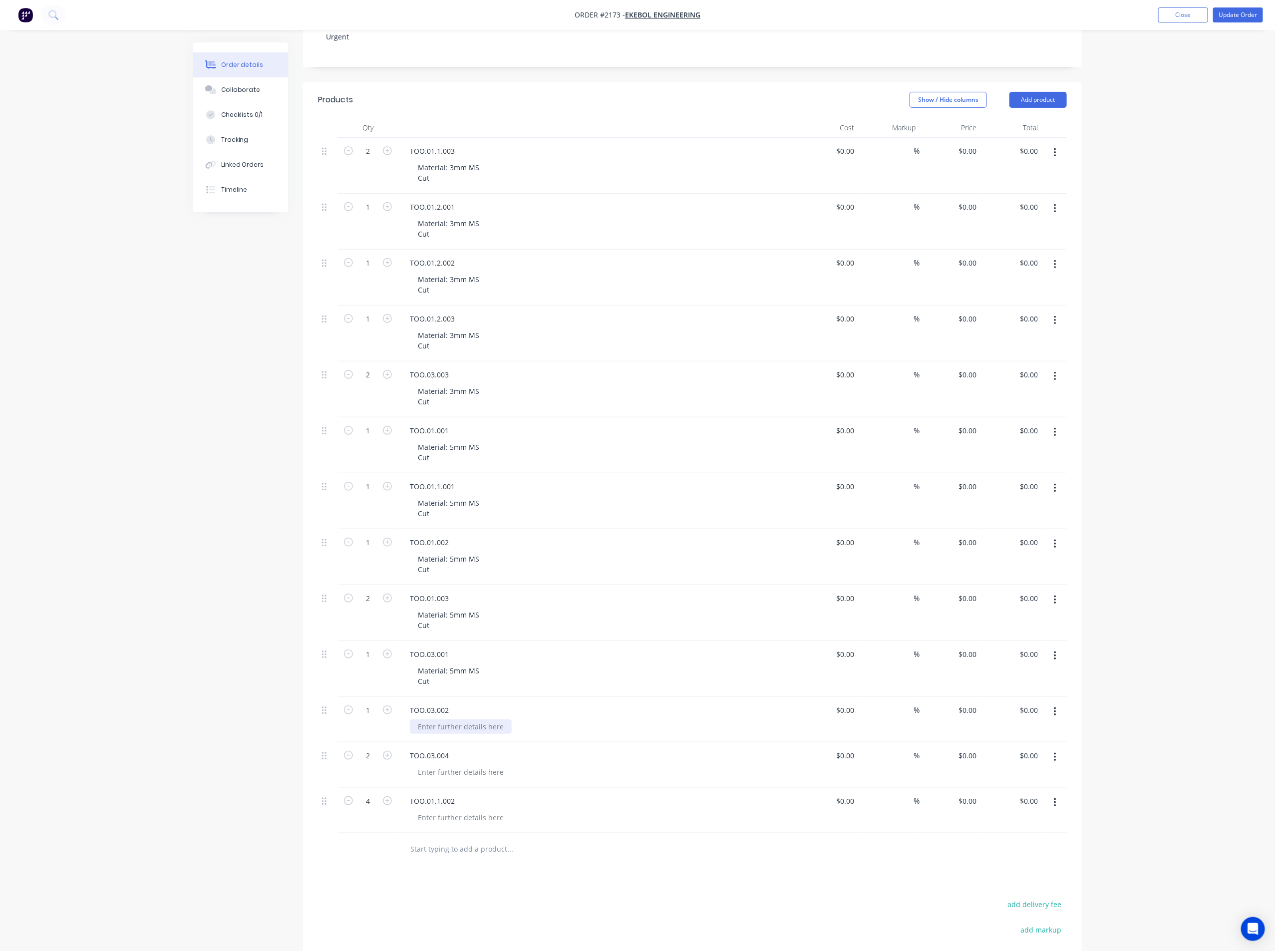
paste div
click at [474, 784] on div at bounding box center [461, 782] width 102 height 14
paste div
click at [485, 840] on div at bounding box center [461, 838] width 102 height 14
paste div
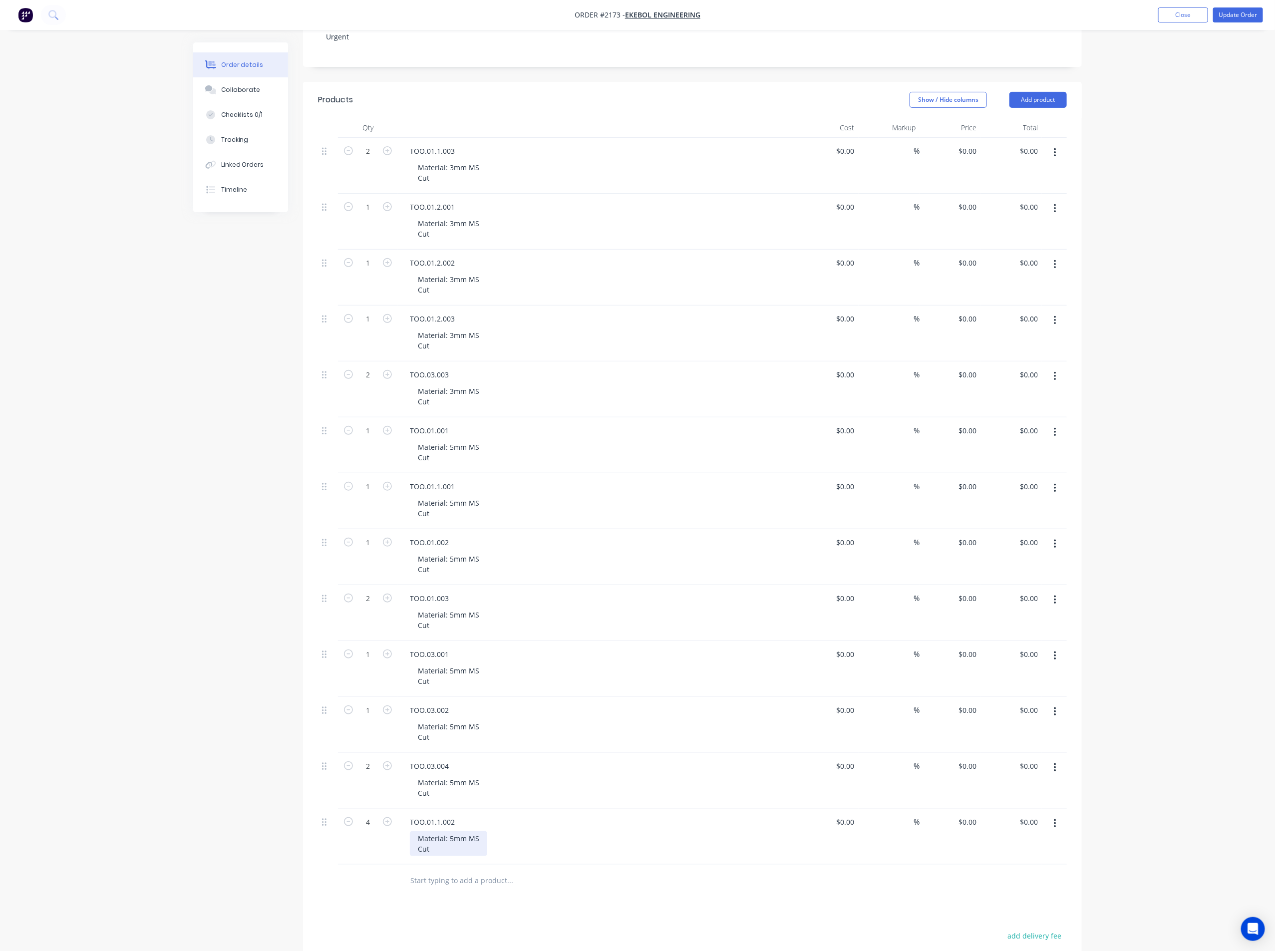
click at [453, 841] on div "Material: 5mm MS Cut" at bounding box center [448, 843] width 77 height 25
click at [707, 921] on div "Products Show / Hide columns Add product Qty Cost Markup Price Total 2 TOO.01.1…" at bounding box center [692, 609] width 779 height 1055
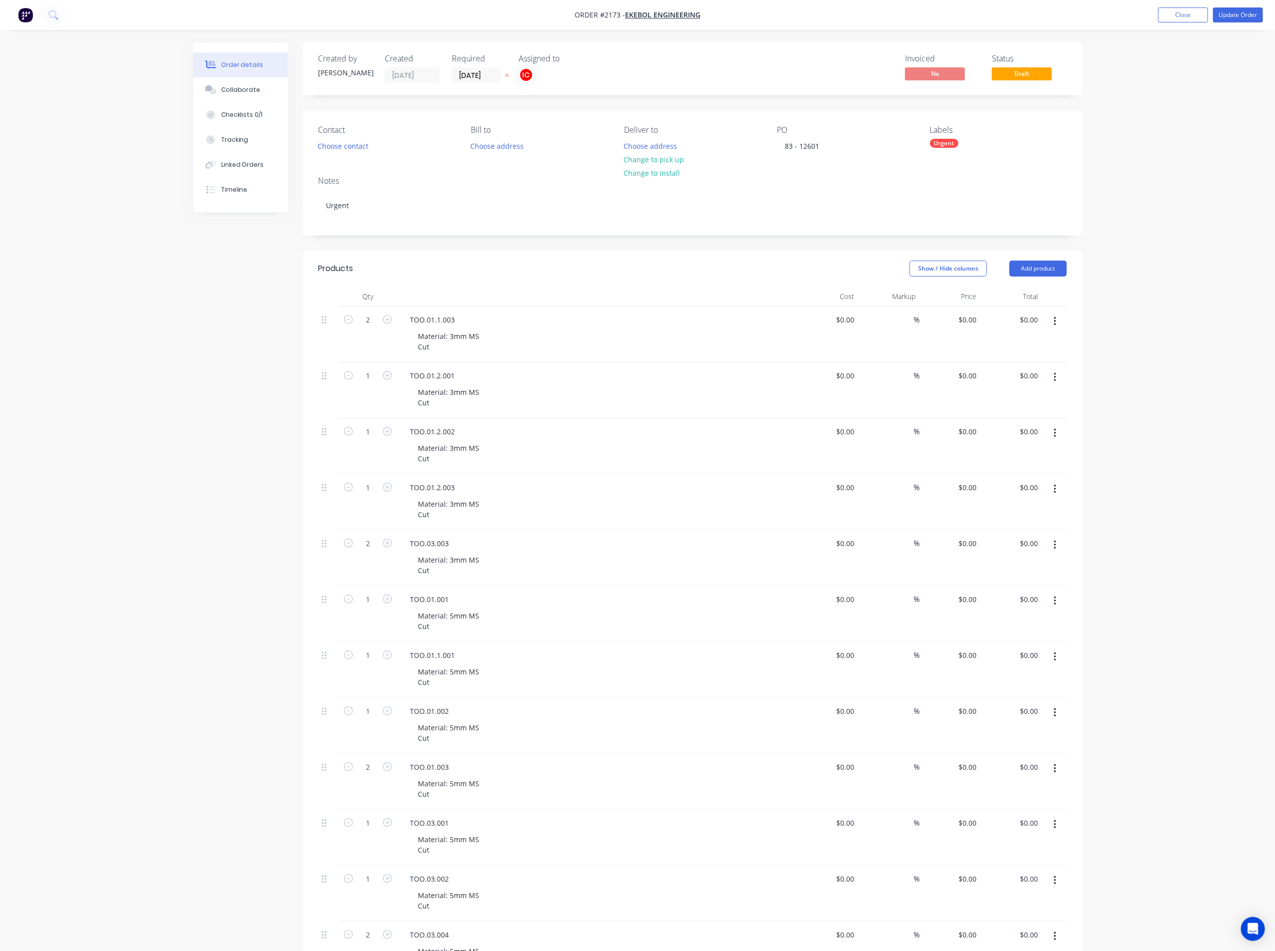
scroll to position [0, 0]
click at [943, 144] on div "Urgent" at bounding box center [944, 143] width 28 height 9
click at [990, 174] on input "text" at bounding box center [1013, 171] width 104 height 20
click at [944, 231] on div at bounding box center [948, 231] width 20 height 20
drag, startPoint x: 992, startPoint y: 171, endPoint x: 942, endPoint y: 177, distance: 50.3
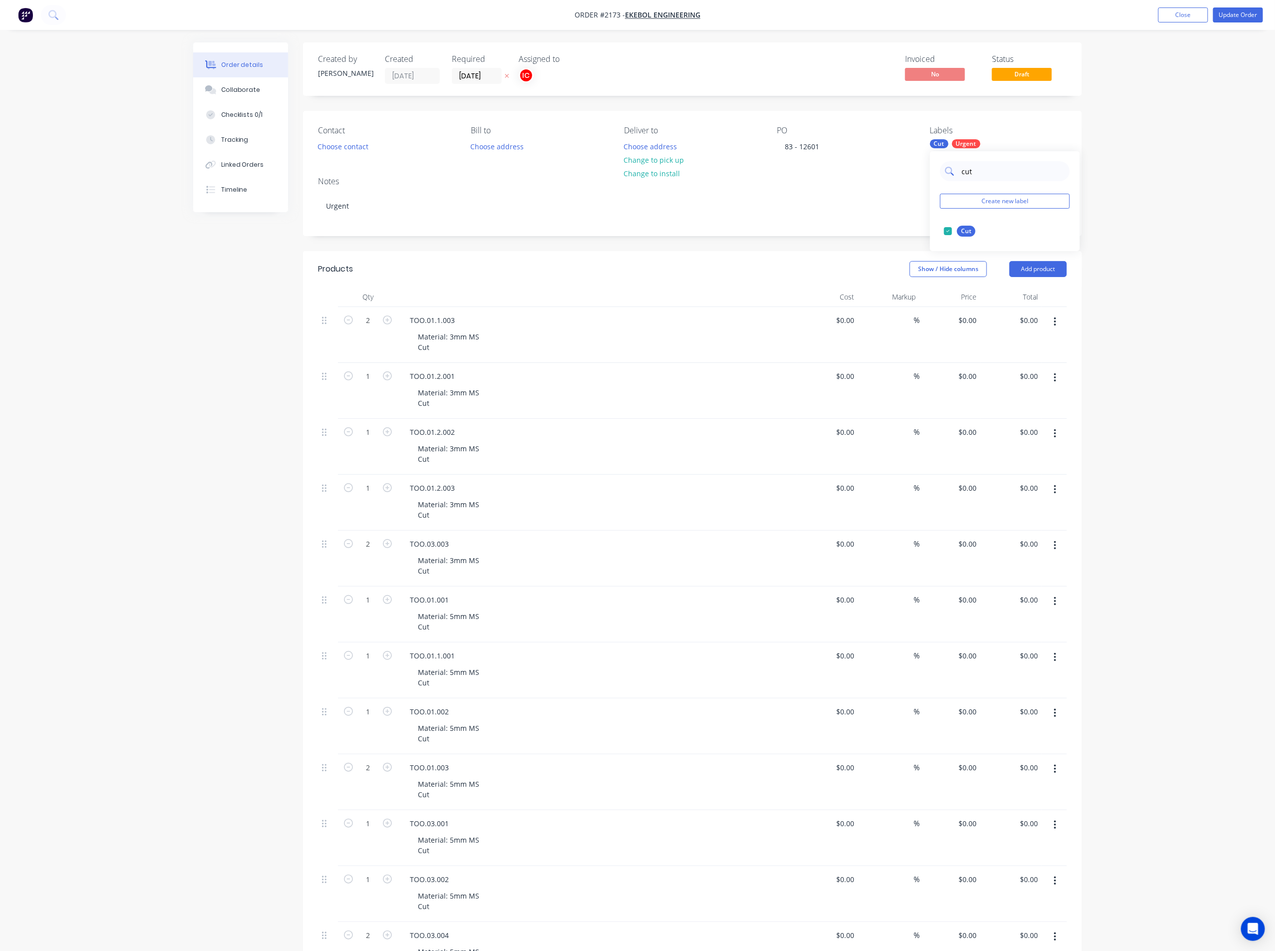
click at [942, 177] on div "cut" at bounding box center [1005, 171] width 130 height 20
click at [950, 239] on div at bounding box center [948, 236] width 20 height 20
drag, startPoint x: 1003, startPoint y: 174, endPoint x: 953, endPoint y: 174, distance: 50.9
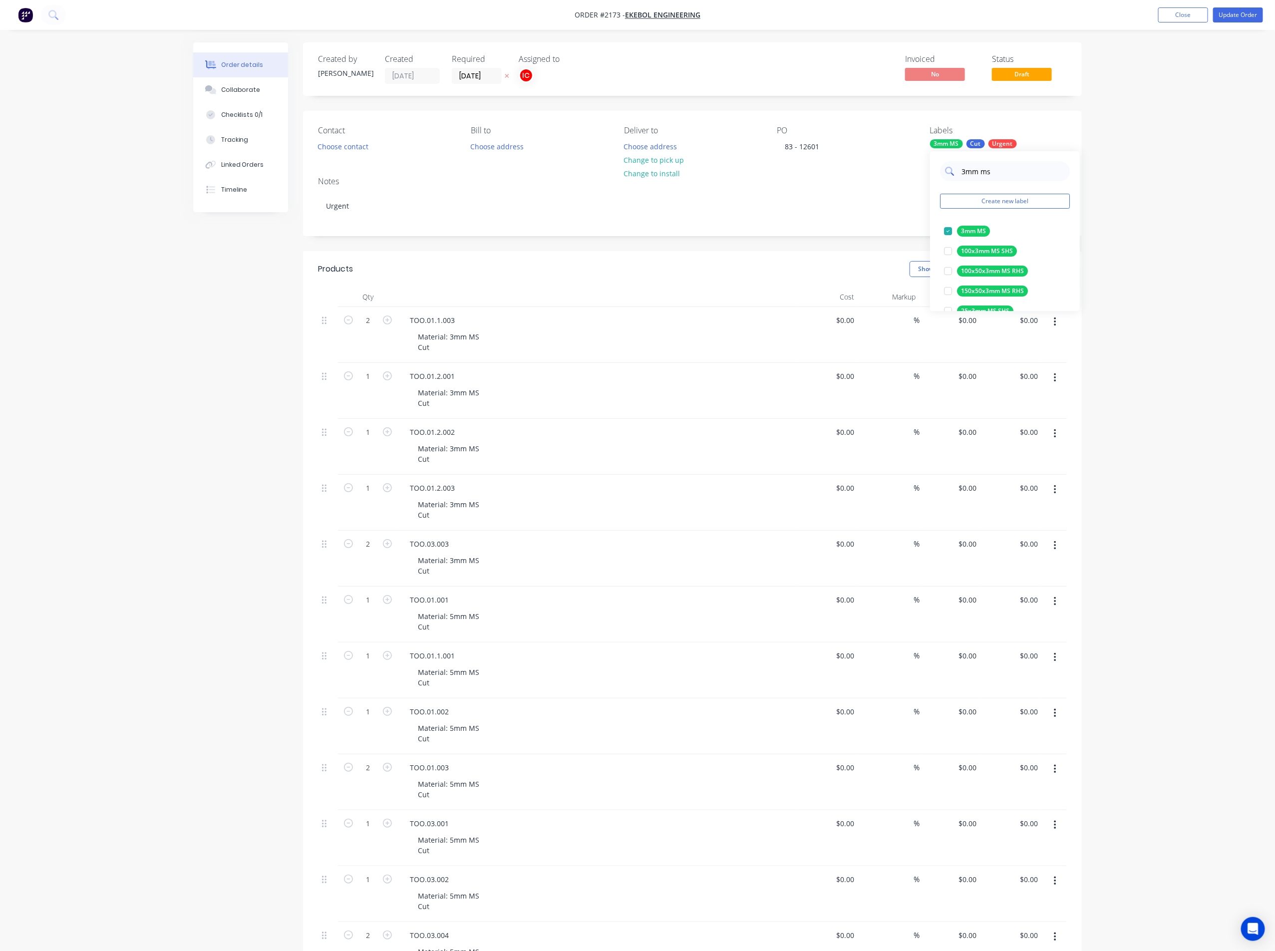
click at [953, 174] on div "3mm ms" at bounding box center [1005, 171] width 130 height 20
click at [947, 303] on div at bounding box center [948, 301] width 20 height 20
drag, startPoint x: 1002, startPoint y: 171, endPoint x: 960, endPoint y: 171, distance: 42.4
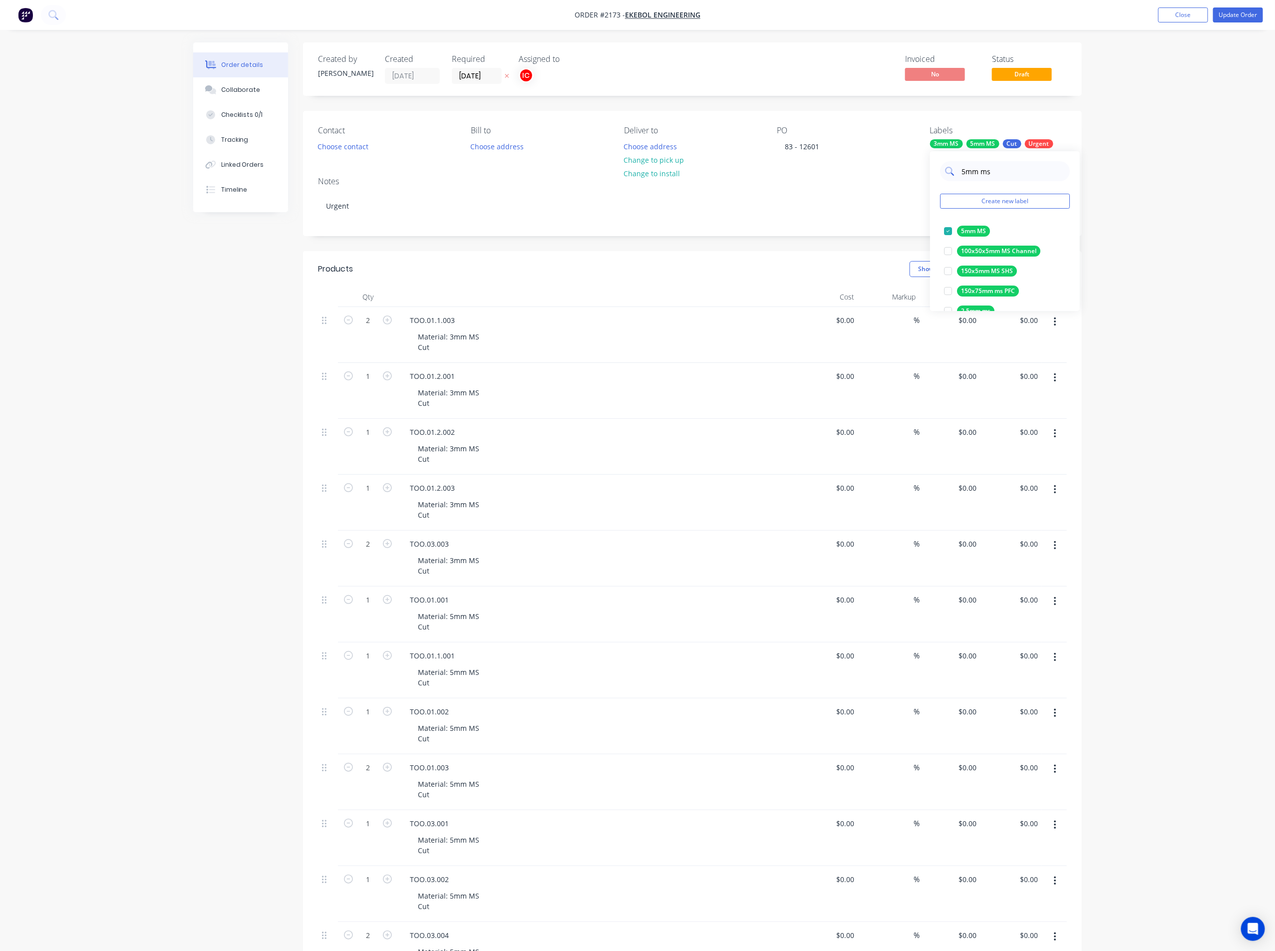
click at [961, 171] on input "5mm ms" at bounding box center [1013, 171] width 104 height 20
click at [949, 252] on div at bounding box center [948, 251] width 20 height 20
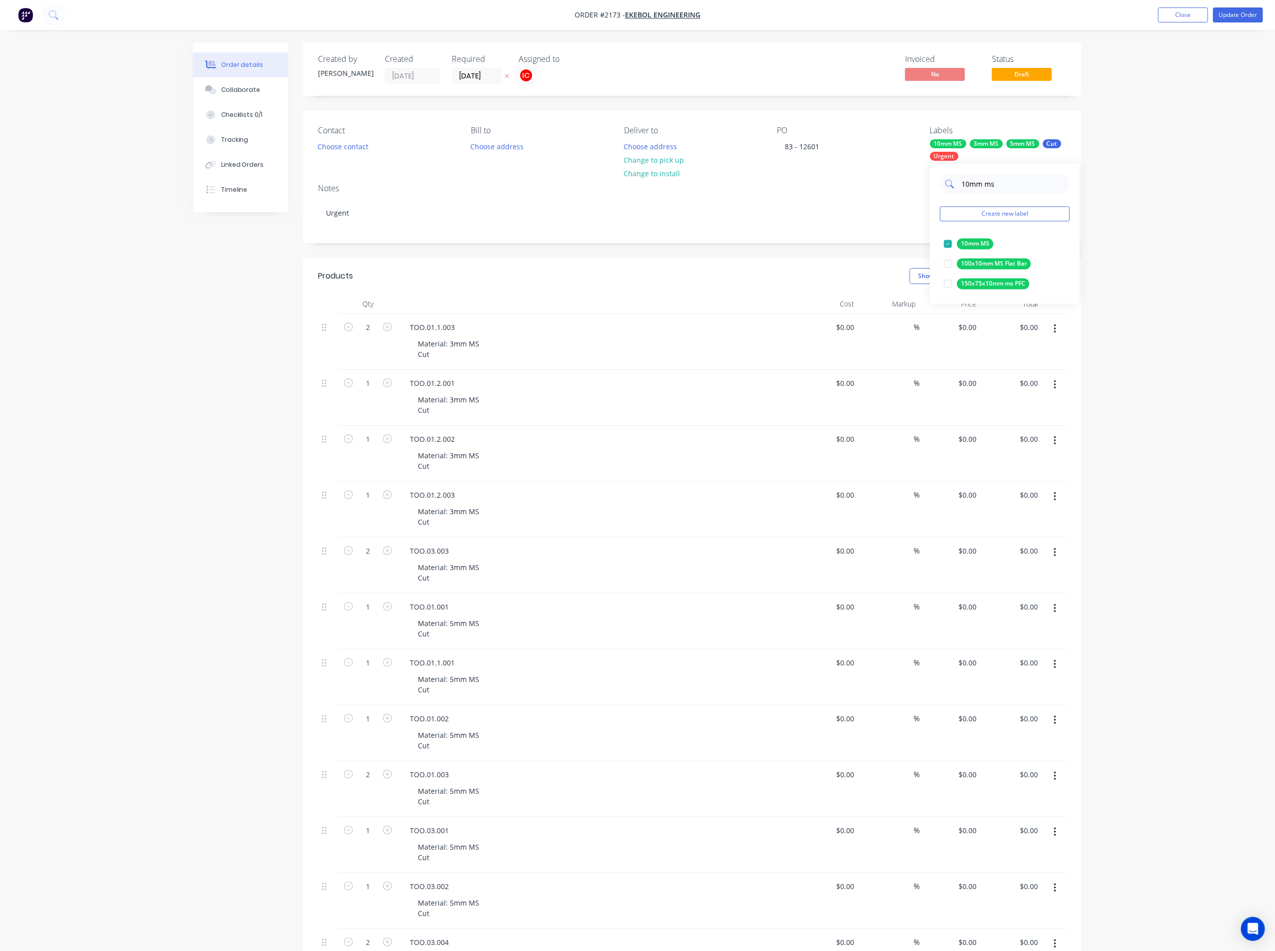
click at [1012, 177] on input "10mm ms" at bounding box center [1013, 184] width 104 height 20
drag, startPoint x: 1022, startPoint y: 176, endPoint x: 934, endPoint y: 180, distance: 88.5
click at [934, 180] on div "10mm ms Create new label 10mm MS edit 100x10mm MS Flat Bar edit 150x75x10mm ms …" at bounding box center [1005, 234] width 150 height 140
type input "fold"
click at [947, 246] on div at bounding box center [948, 244] width 20 height 20
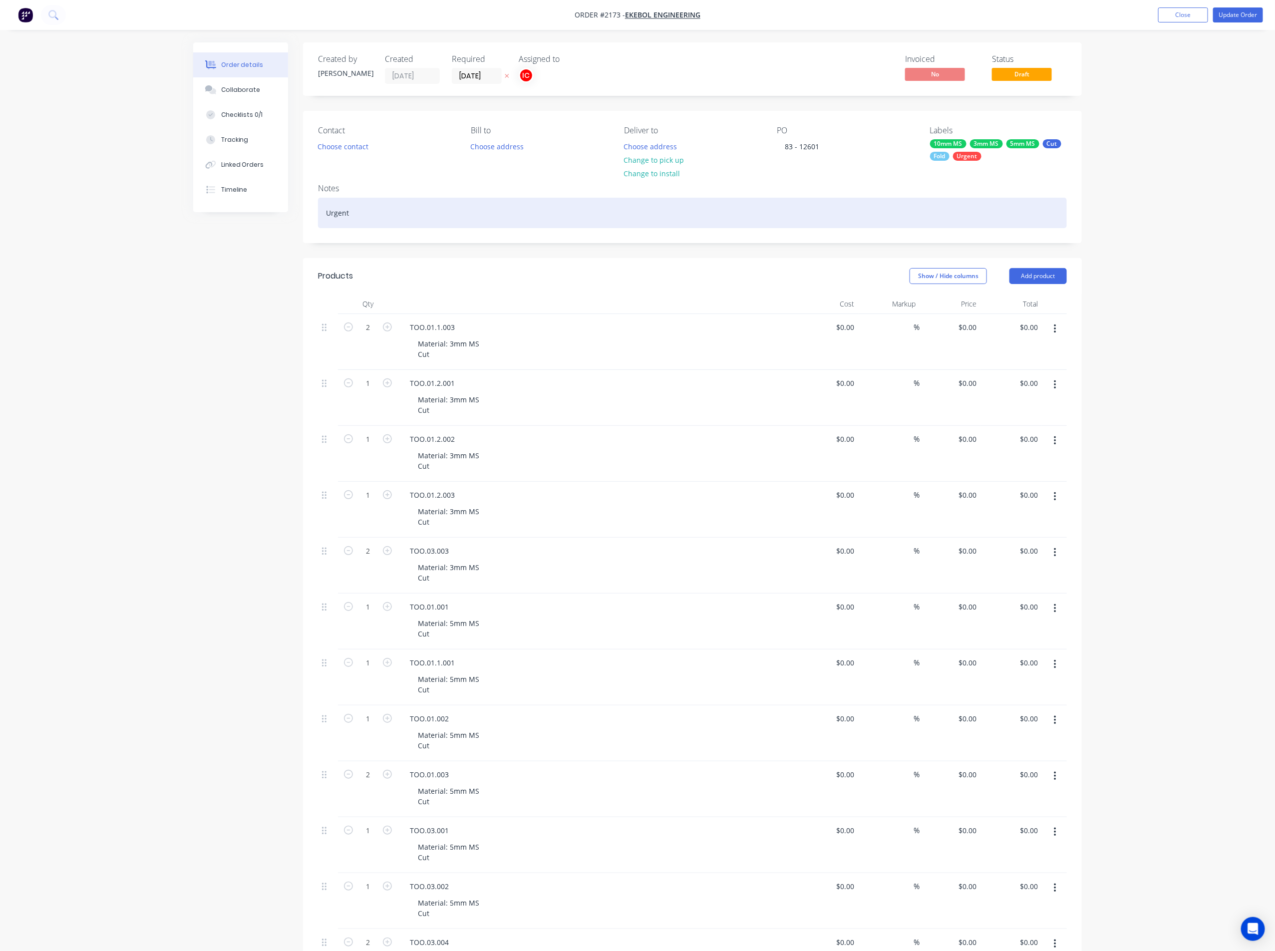
click at [883, 200] on div "Urgent" at bounding box center [692, 213] width 749 height 30
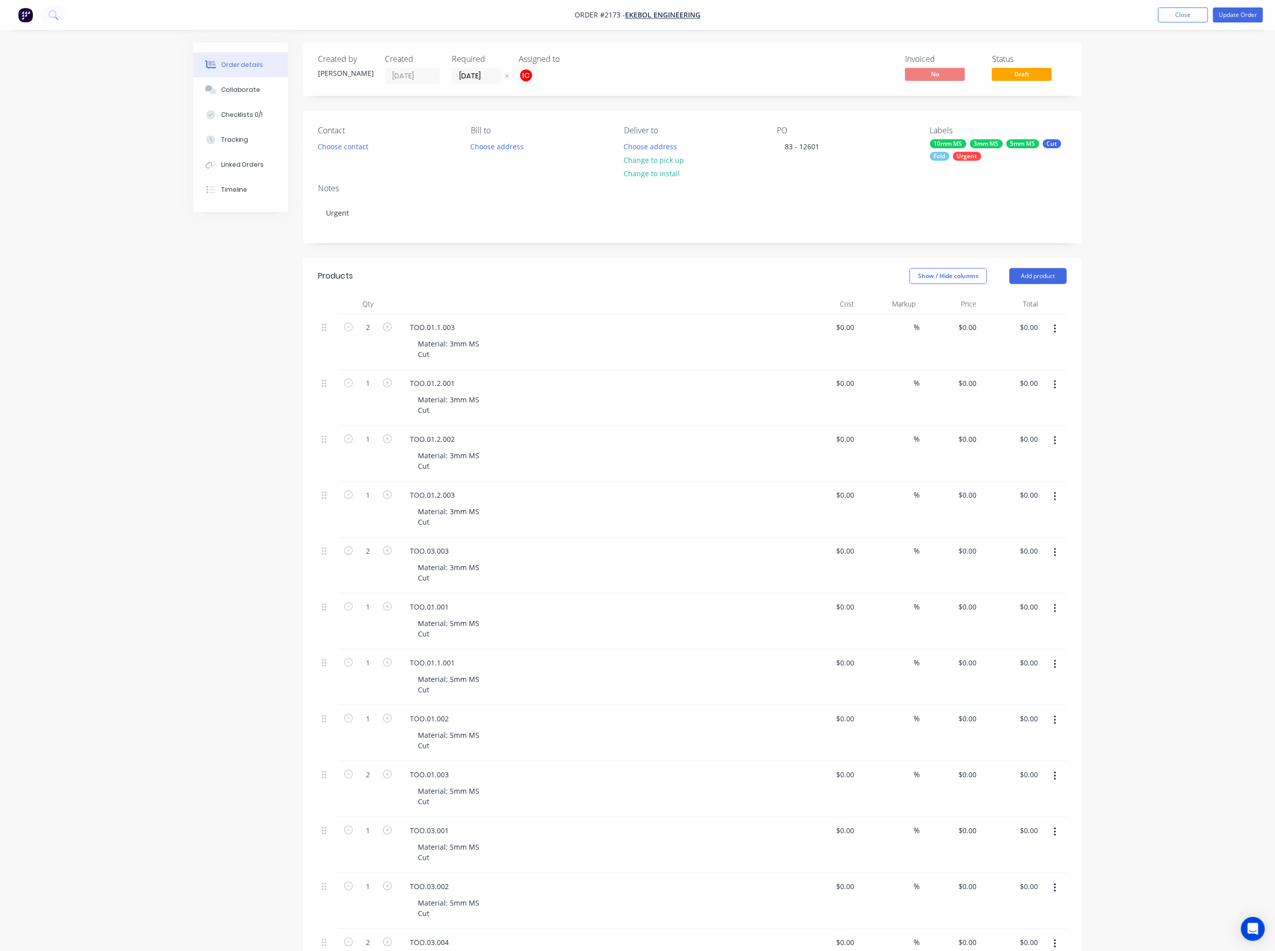
click at [1247, 165] on div "Order details Collaborate Checklists 0/1 Tracking Linked Orders Timeline Order …" at bounding box center [637, 664] width 1275 height 1328
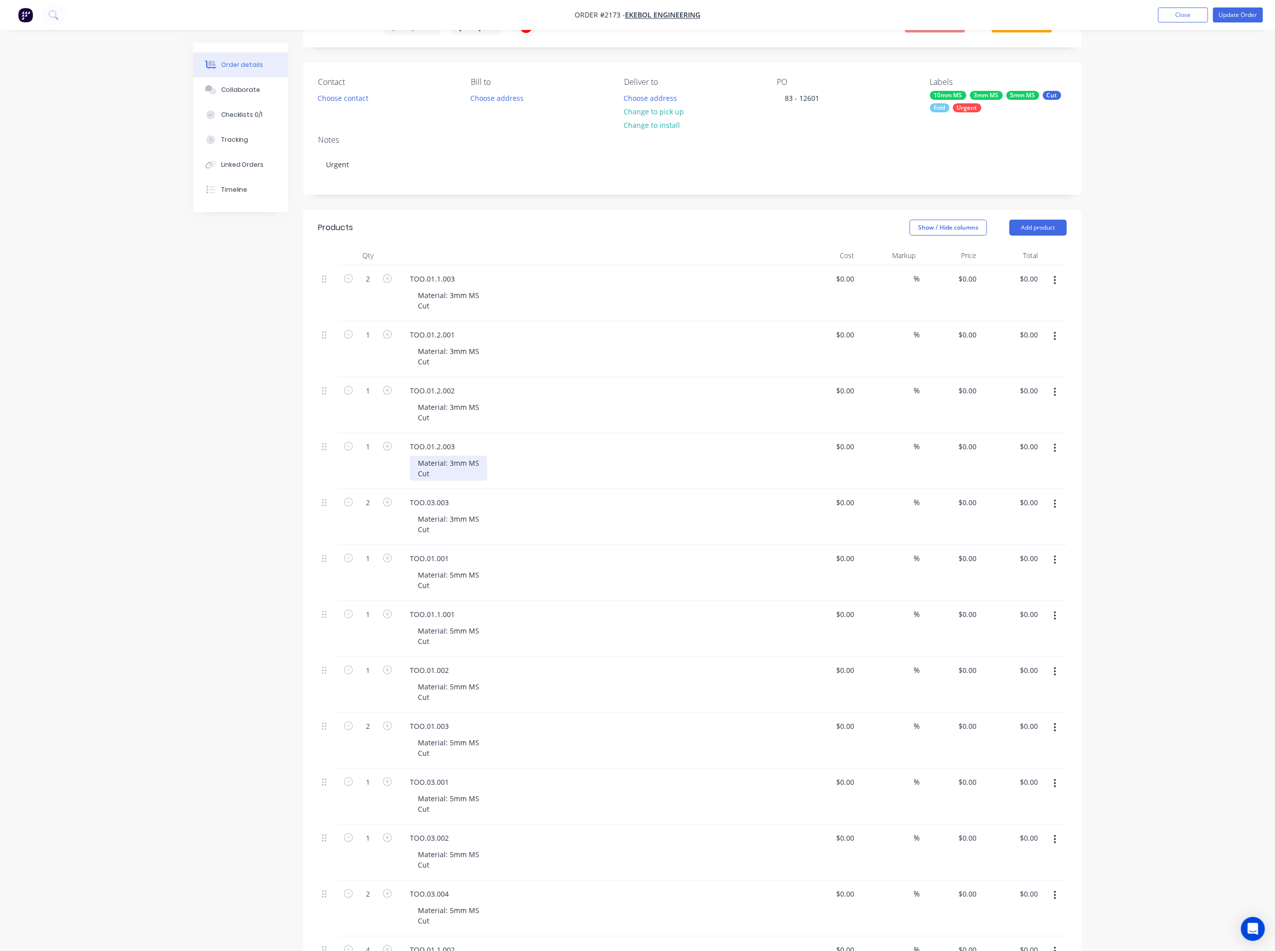
scroll to position [75, 0]
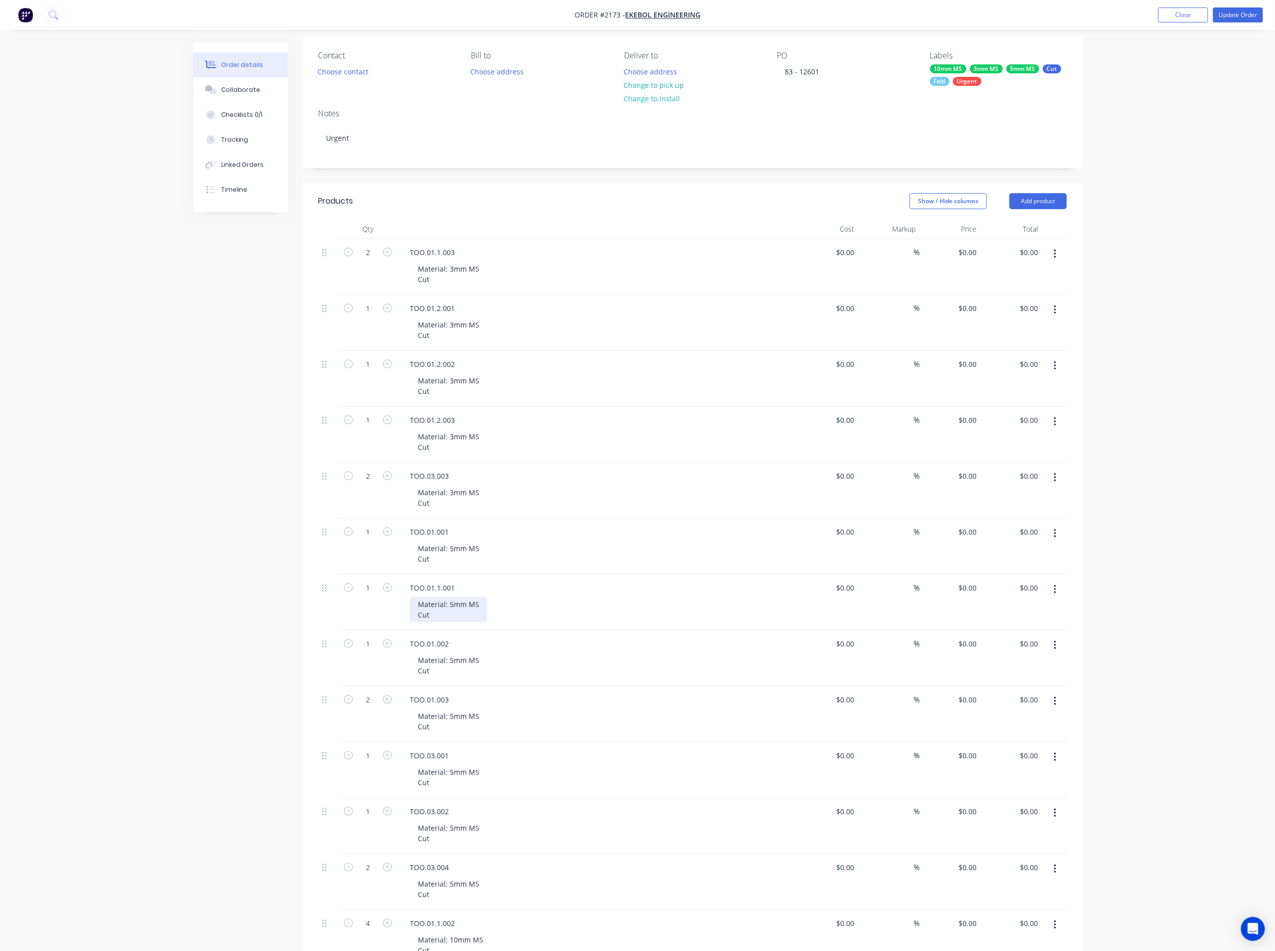
click at [449, 617] on div "Material: 5mm MS Cut" at bounding box center [448, 609] width 77 height 25
drag, startPoint x: 446, startPoint y: 623, endPoint x: 401, endPoint y: 640, distance: 47.9
click at [401, 640] on div "TOO.01.1.001 Material: 5mm MS Cut Fold" at bounding box center [597, 608] width 399 height 66
copy div "Fold"
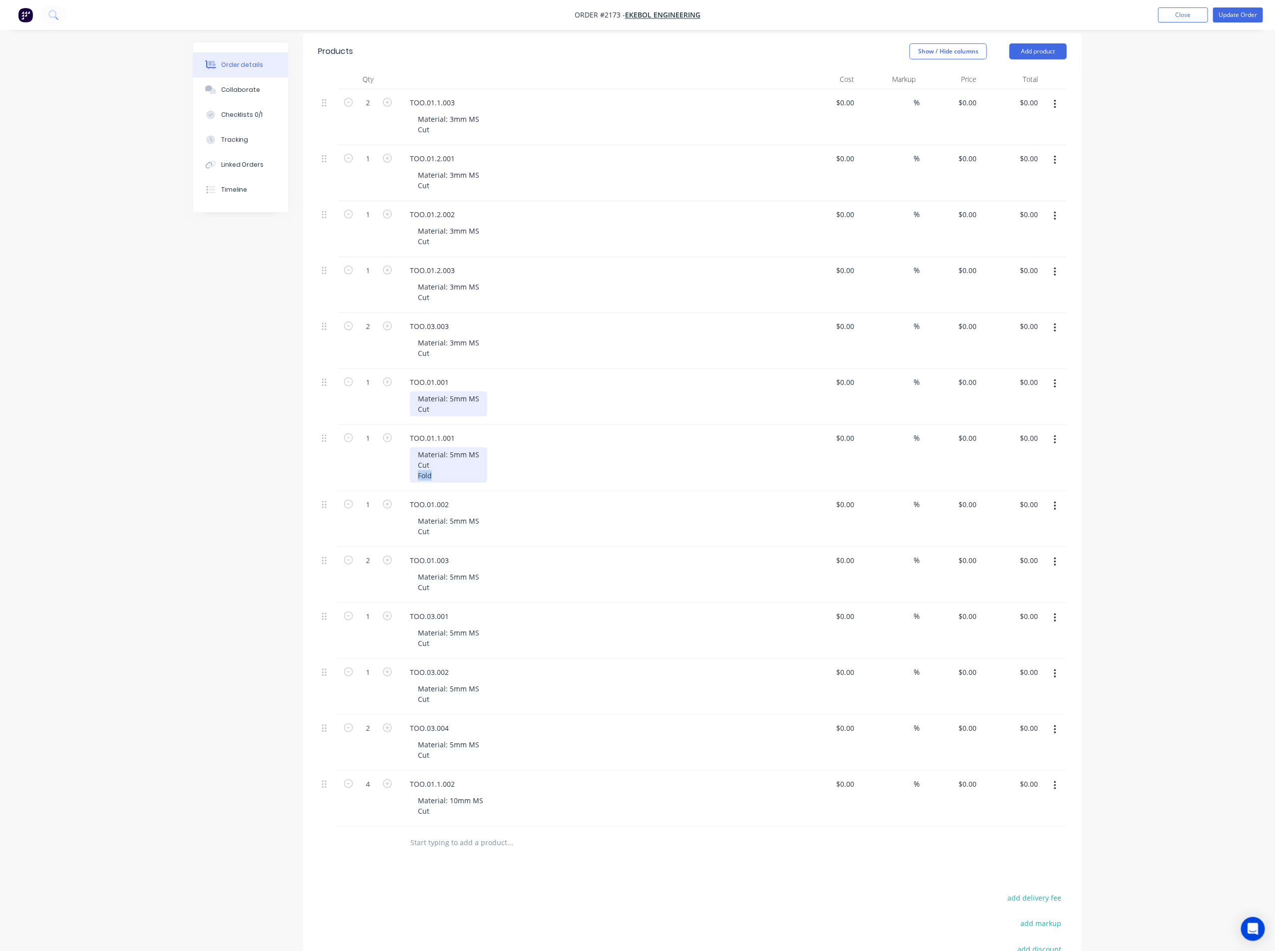
scroll to position [150, 0]
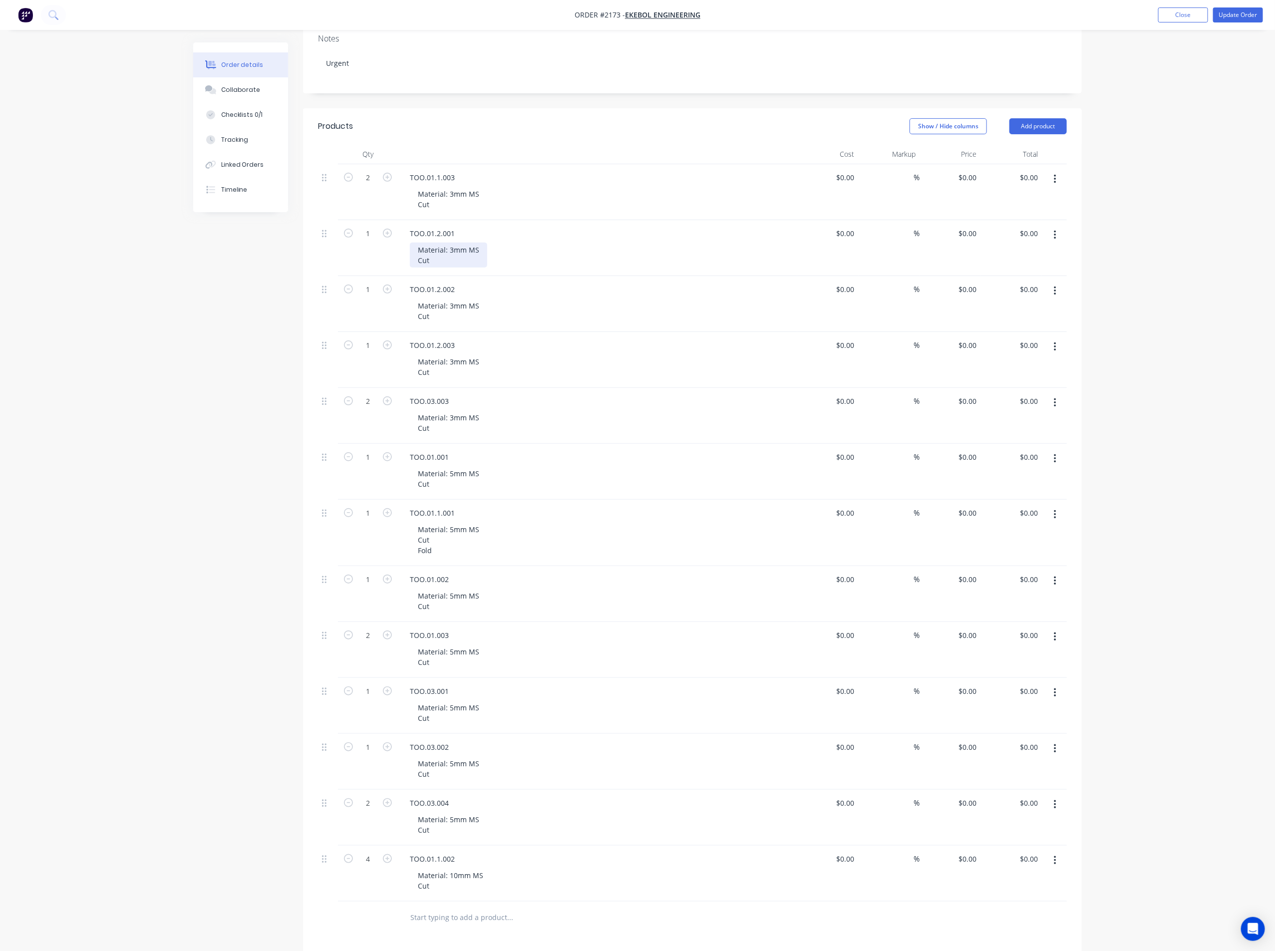
click at [457, 264] on div "Material: 3mm MS Cut" at bounding box center [448, 255] width 77 height 25
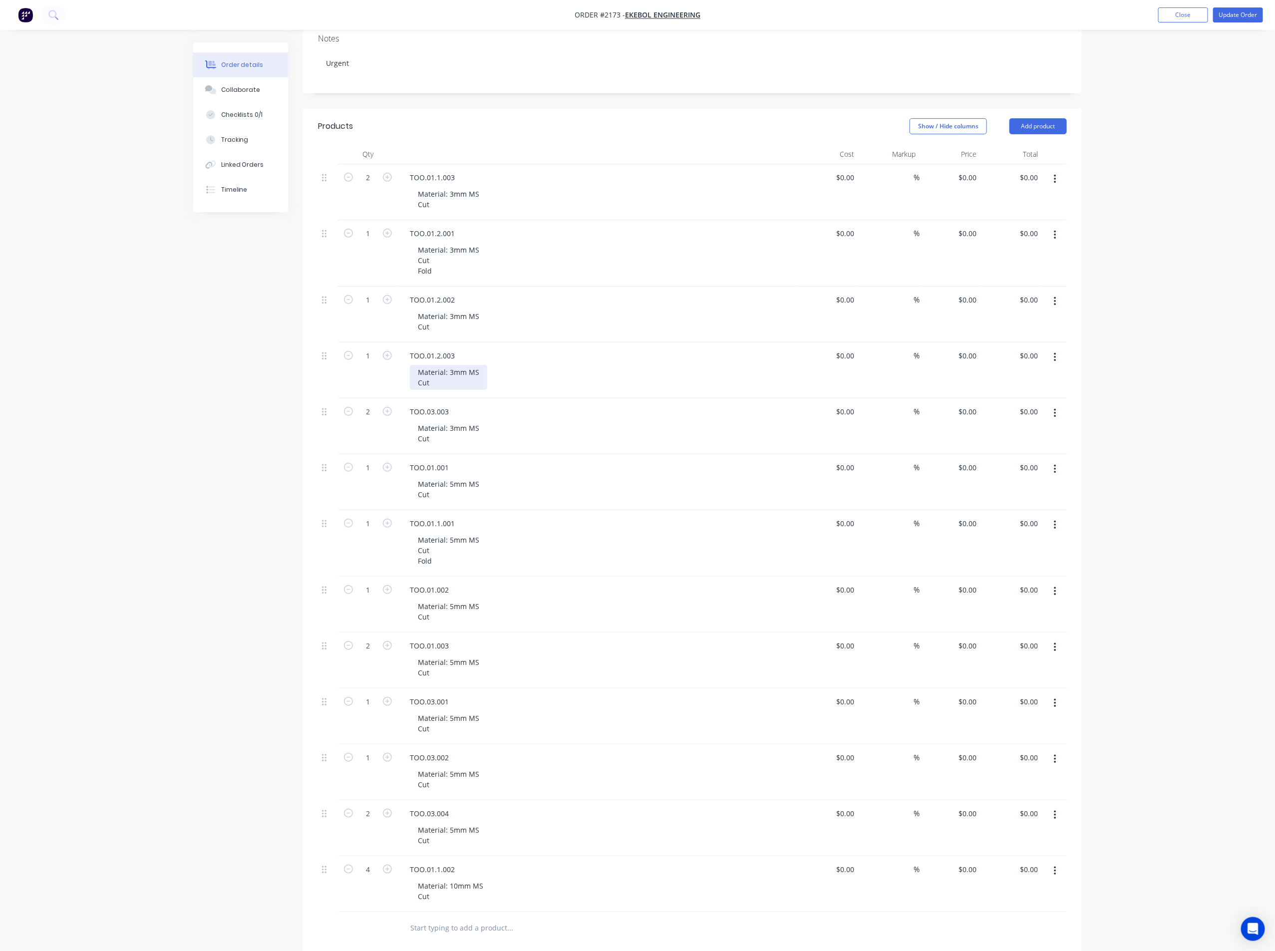
click at [448, 383] on div "Material: 3mm MS Cut" at bounding box center [448, 377] width 77 height 25
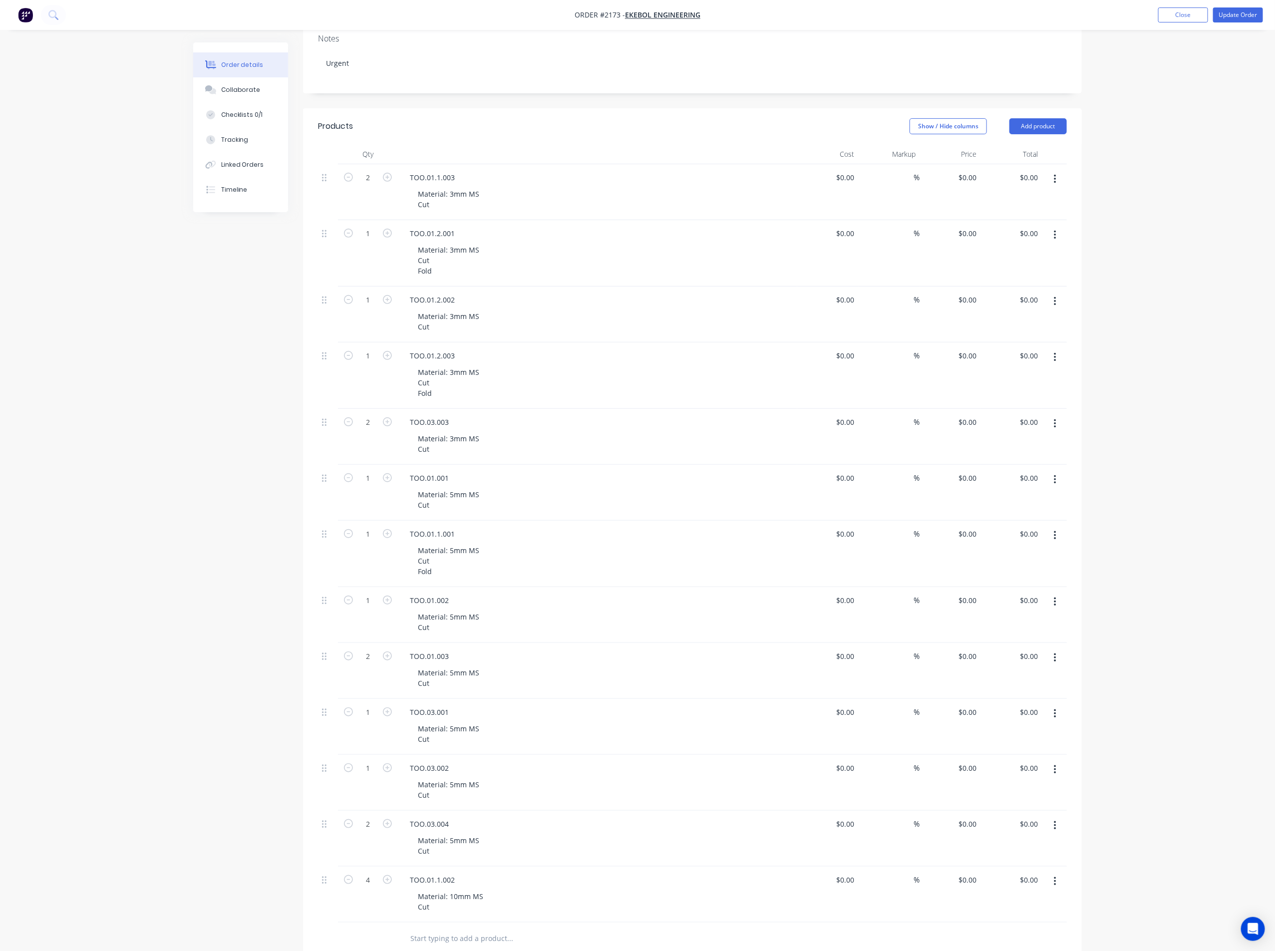
click at [567, 370] on div "Material: 3mm MS Cut Fold" at bounding box center [601, 382] width 383 height 35
click at [449, 740] on div "Material: 5mm MS Cut" at bounding box center [448, 733] width 77 height 25
click at [604, 689] on div "Material: 5mm MS Cut" at bounding box center [601, 677] width 383 height 25
click at [450, 502] on div "Material: 5mm MS Cut" at bounding box center [448, 499] width 77 height 25
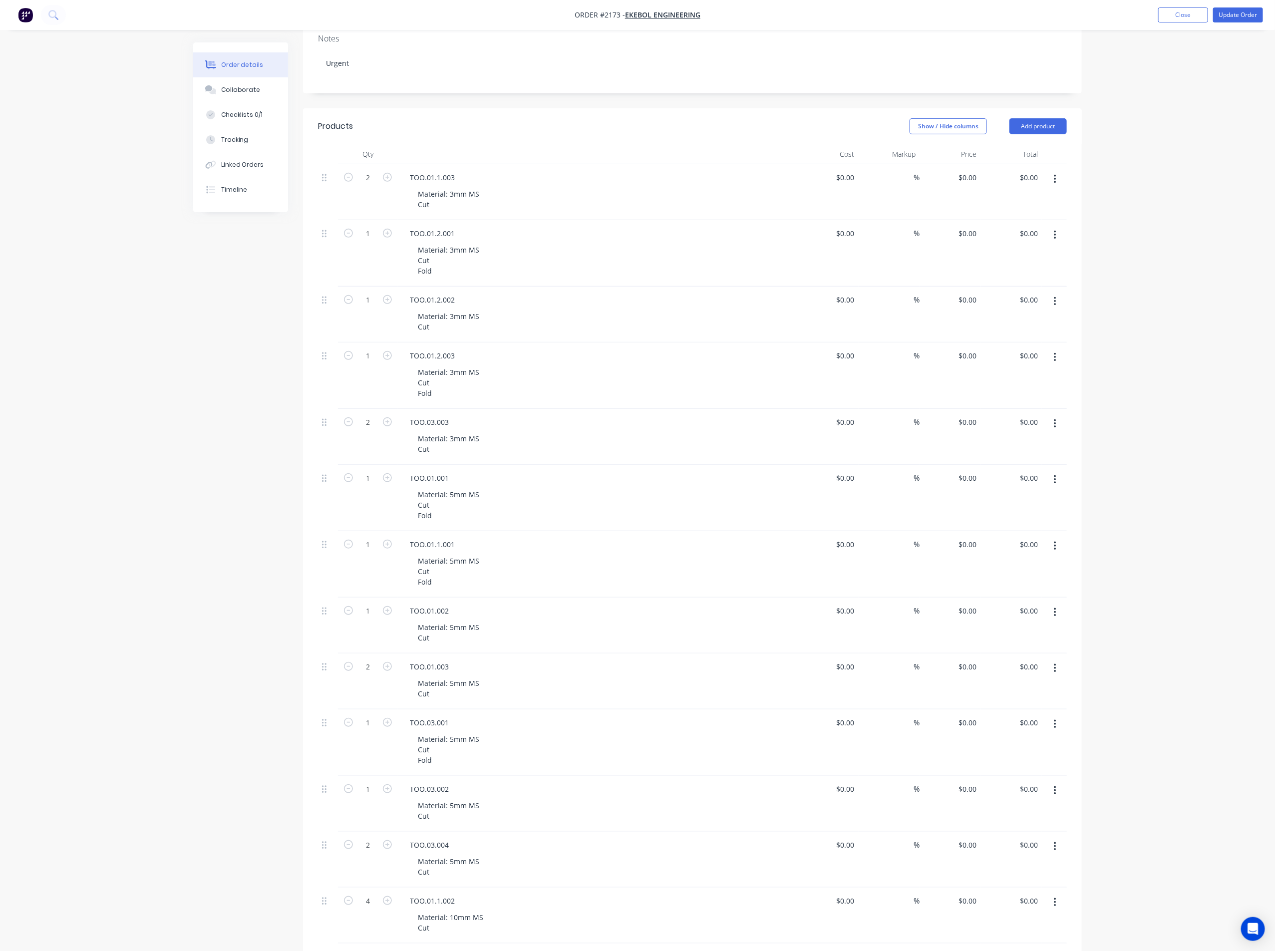
click at [562, 500] on div "Material: 5mm MS Cut Fold" at bounding box center [601, 504] width 383 height 35
click at [447, 643] on div "Material: 5mm MS Cut" at bounding box center [448, 632] width 77 height 25
click at [536, 630] on div "Material: 5mm MS Cut Fold" at bounding box center [601, 637] width 383 height 35
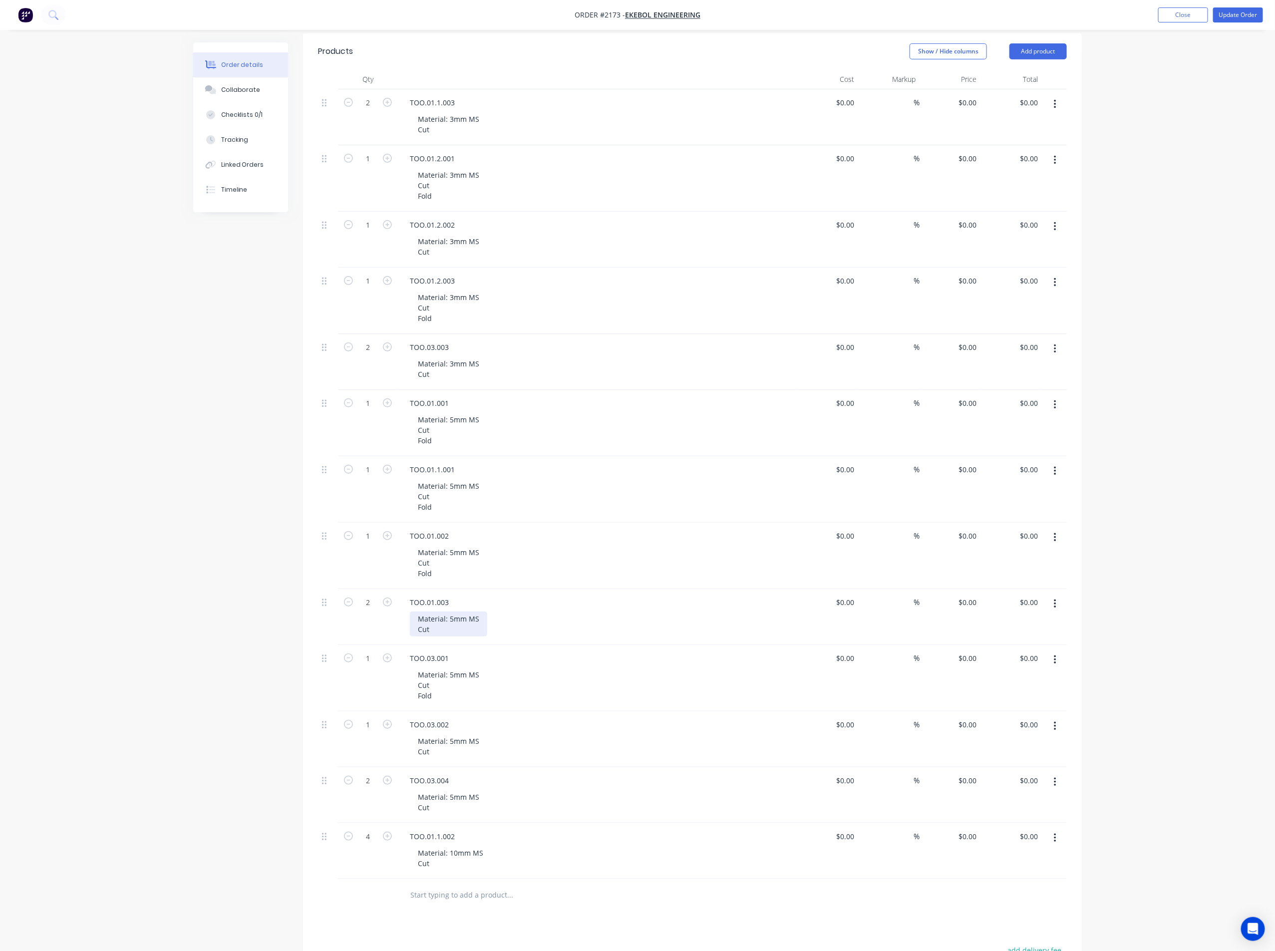
click at [460, 636] on div "Material: 5mm MS Cut" at bounding box center [448, 624] width 77 height 25
click at [663, 568] on div "Material: 5mm MS Cut Fold" at bounding box center [601, 562] width 383 height 35
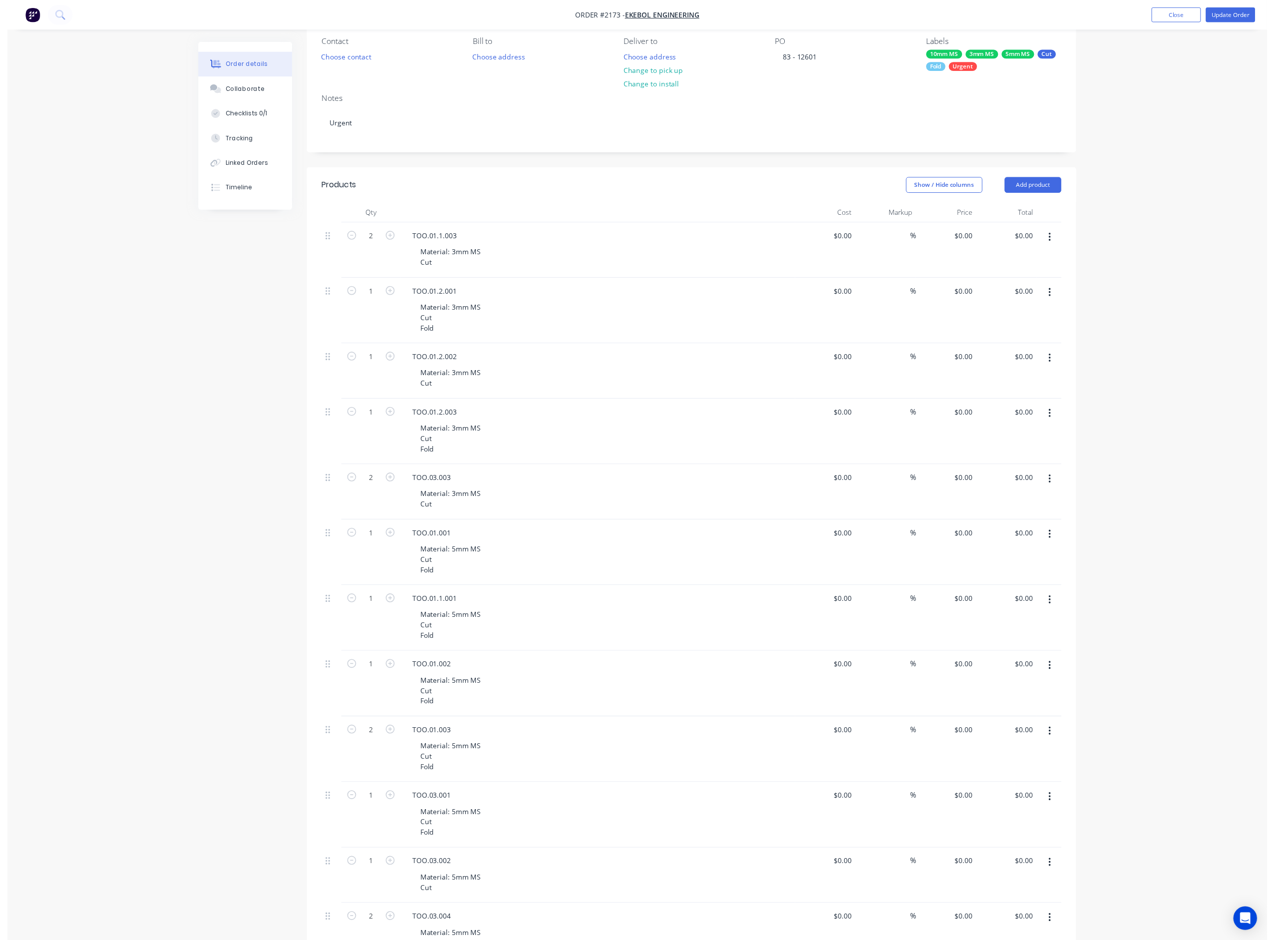
scroll to position [0, 0]
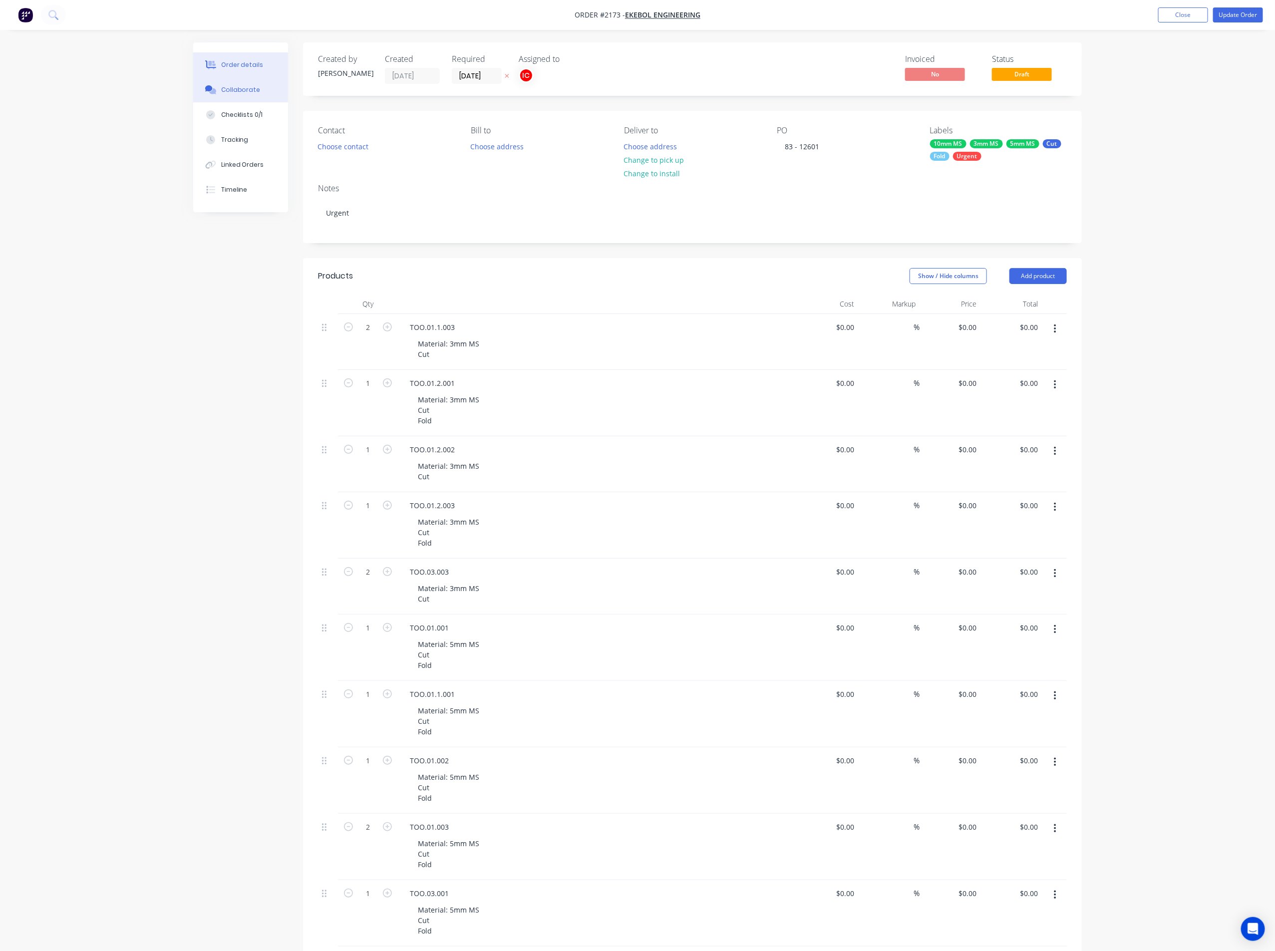
click at [246, 90] on div "Collaborate" at bounding box center [240, 89] width 39 height 9
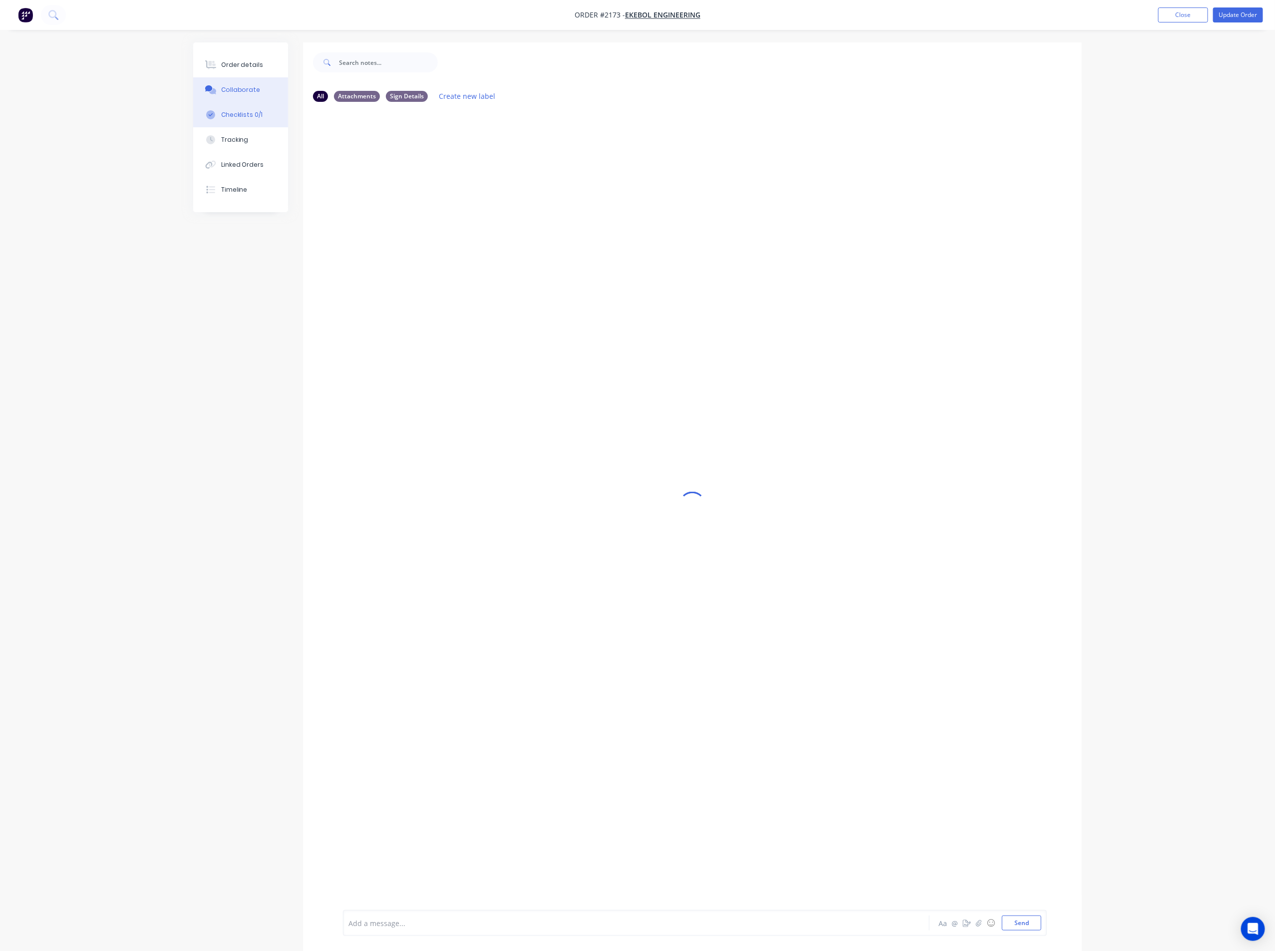
click at [264, 115] on button "Checklists 0/1" at bounding box center [240, 114] width 95 height 25
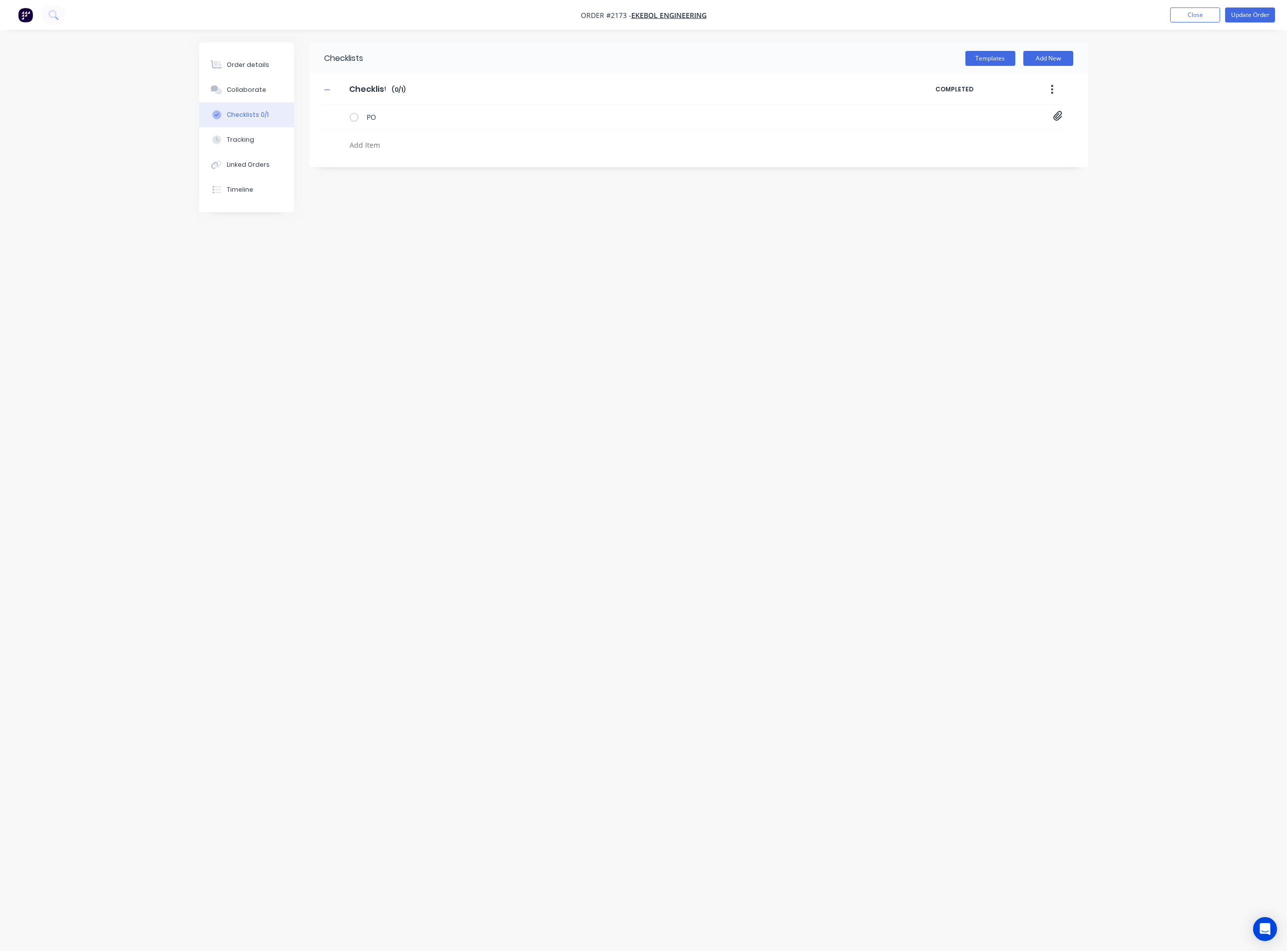
click at [382, 146] on textarea at bounding box center [585, 145] width 480 height 14
type textarea "x"
type textarea "C"
type textarea "x"
type textarea "CU"
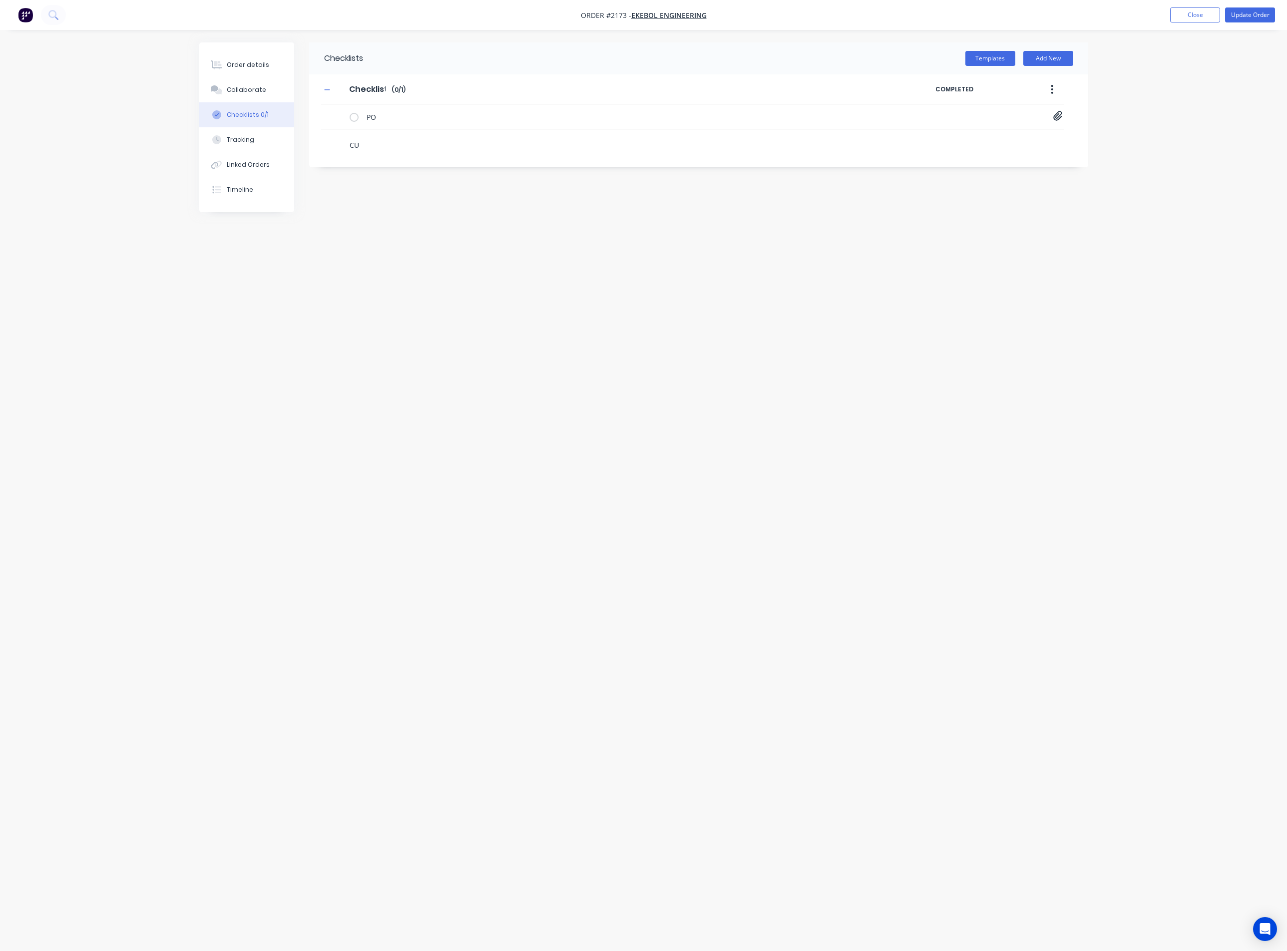
type textarea "x"
type textarea "CUT"
type textarea "x"
type textarea "F"
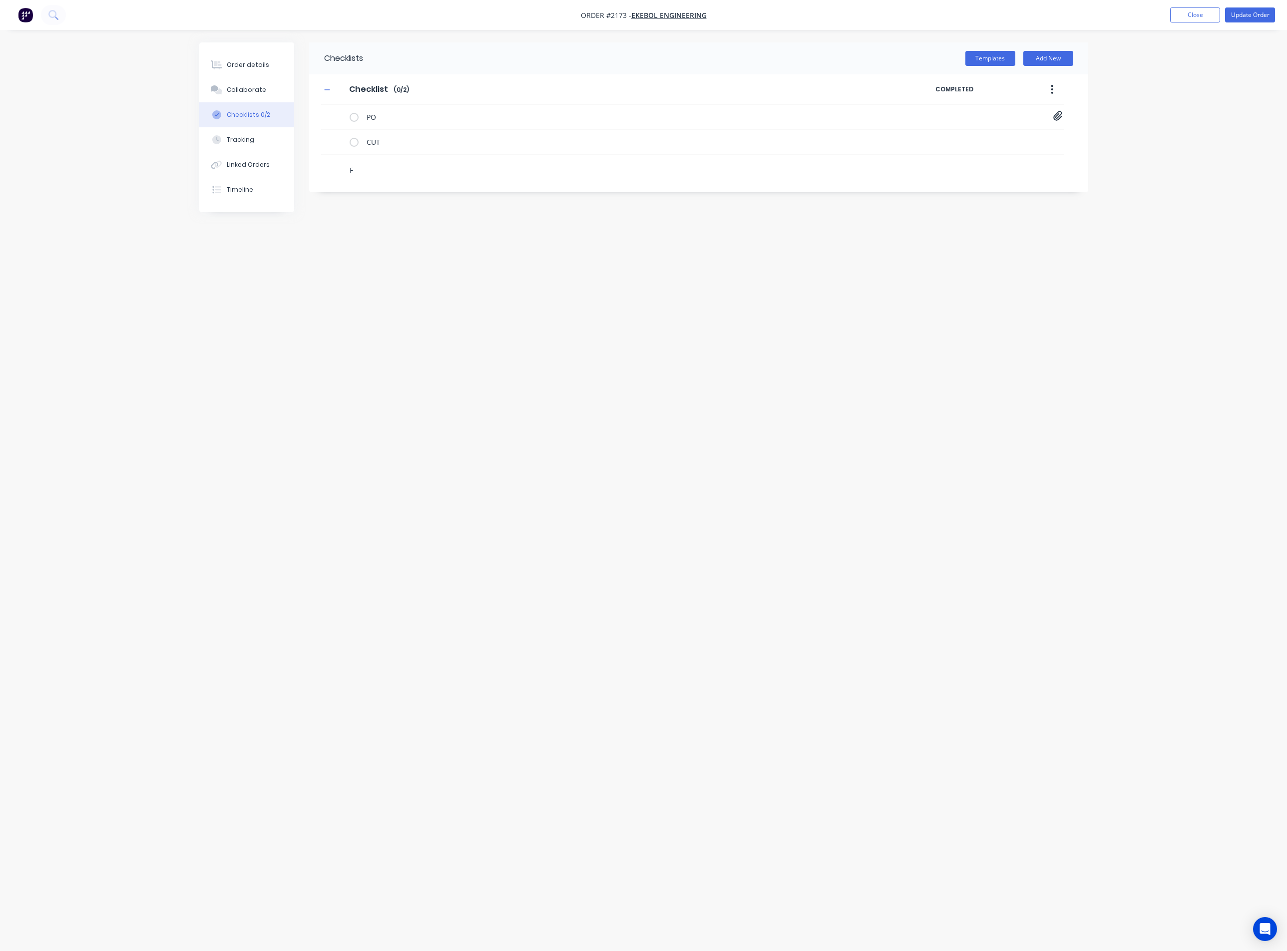
type textarea "x"
type textarea "FO"
type textarea "x"
type textarea "FOL"
type textarea "x"
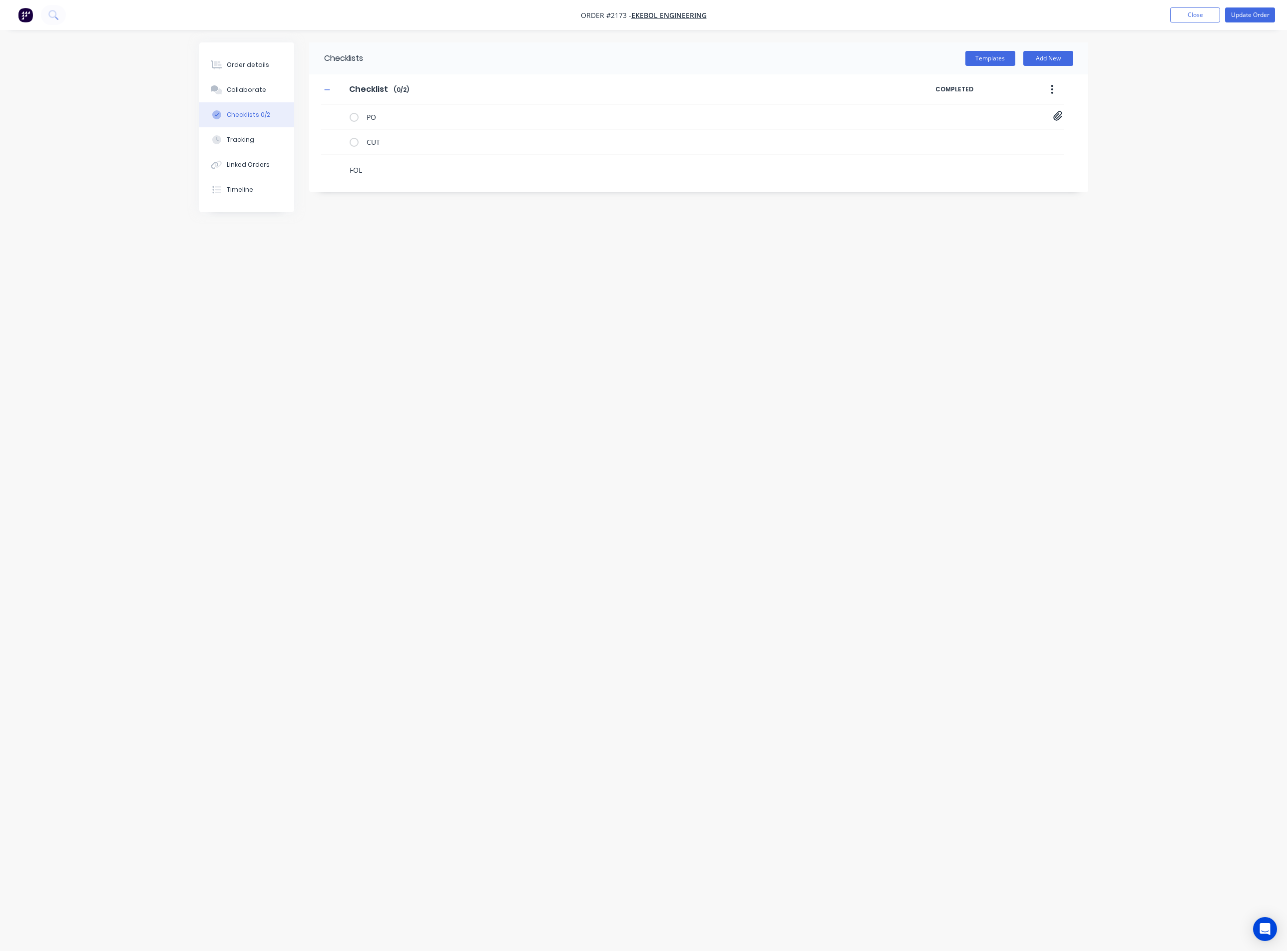
type textarea "FOLD"
type textarea "x"
click at [485, 326] on div "Checklists Templates Add New Checklist Checklist Enter Checklist name ( 0 / 3 )…" at bounding box center [643, 456] width 889 height 828
click at [334, 168] on icon at bounding box center [336, 165] width 13 height 13
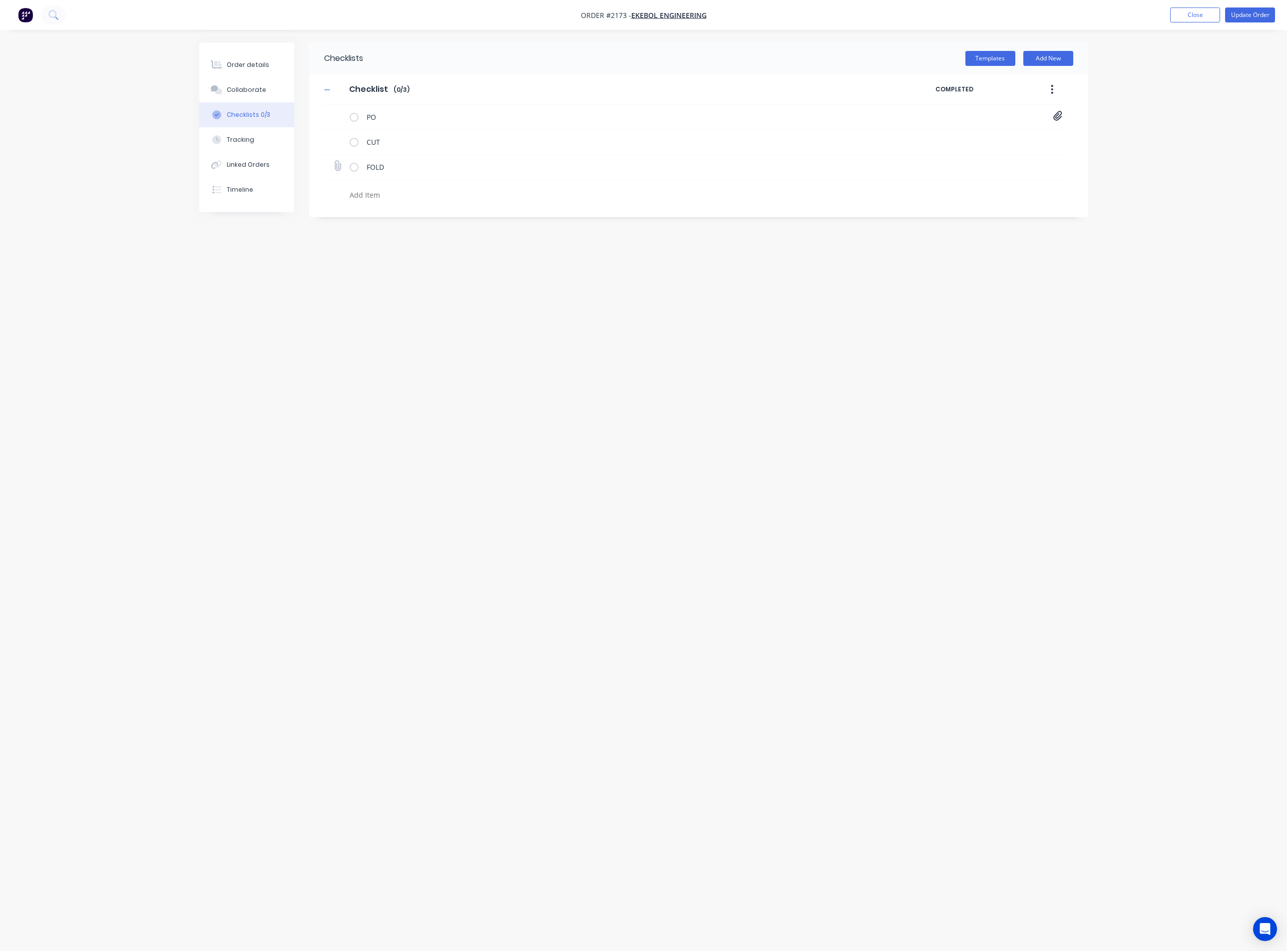
click at [333, 161] on input "file" at bounding box center [333, 161] width 0 height 0
type input "C:\fakepath\TOO.01.2.001.PDF"
type textarea "x"
click at [337, 166] on icon at bounding box center [336, 165] width 13 height 13
click at [333, 161] on input "file" at bounding box center [333, 161] width 0 height 0
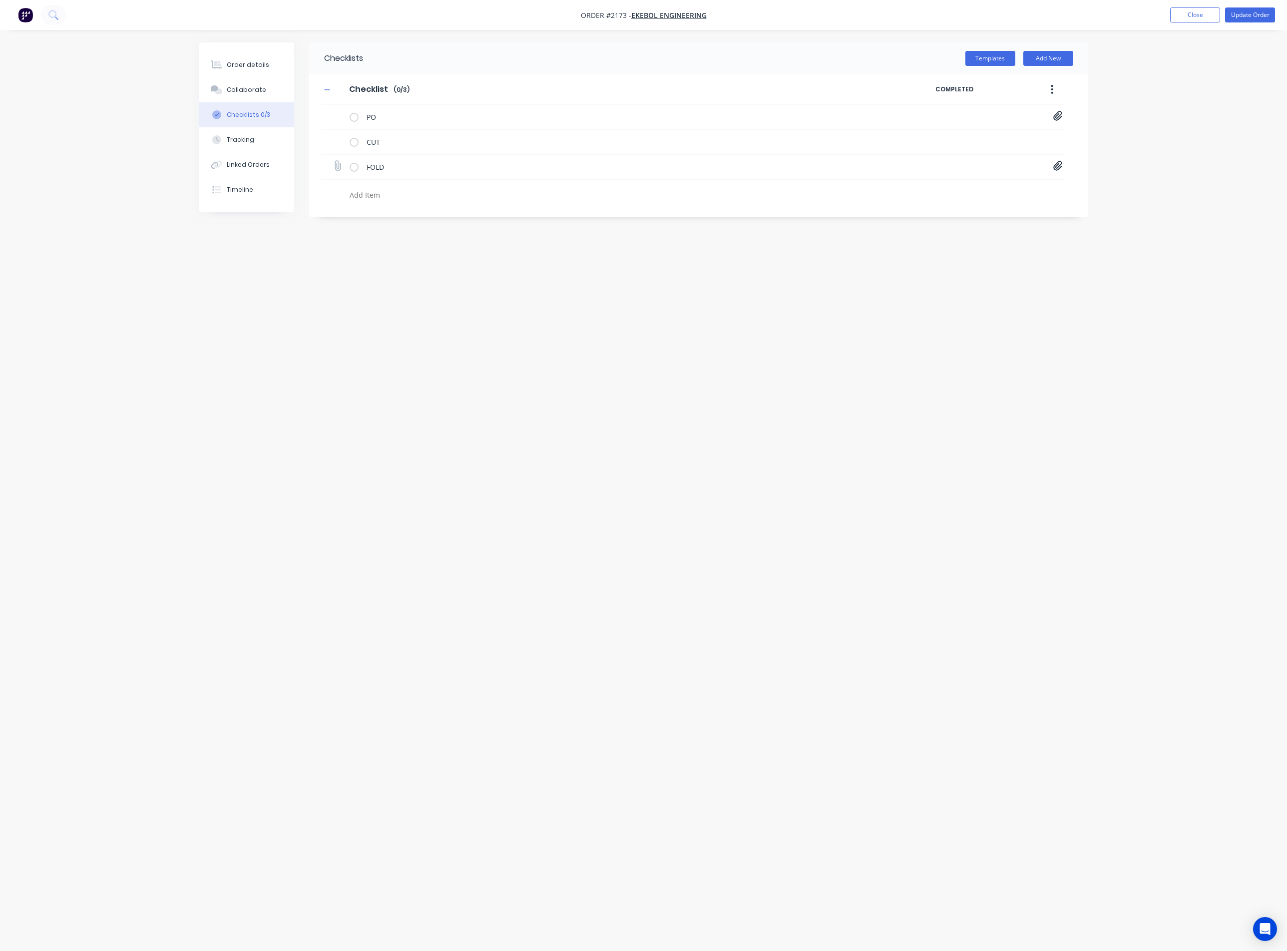
type input "C:\fakepath\TOO.01.001.PDF"
type textarea "x"
click at [251, 60] on div "Order details" at bounding box center [248, 64] width 42 height 9
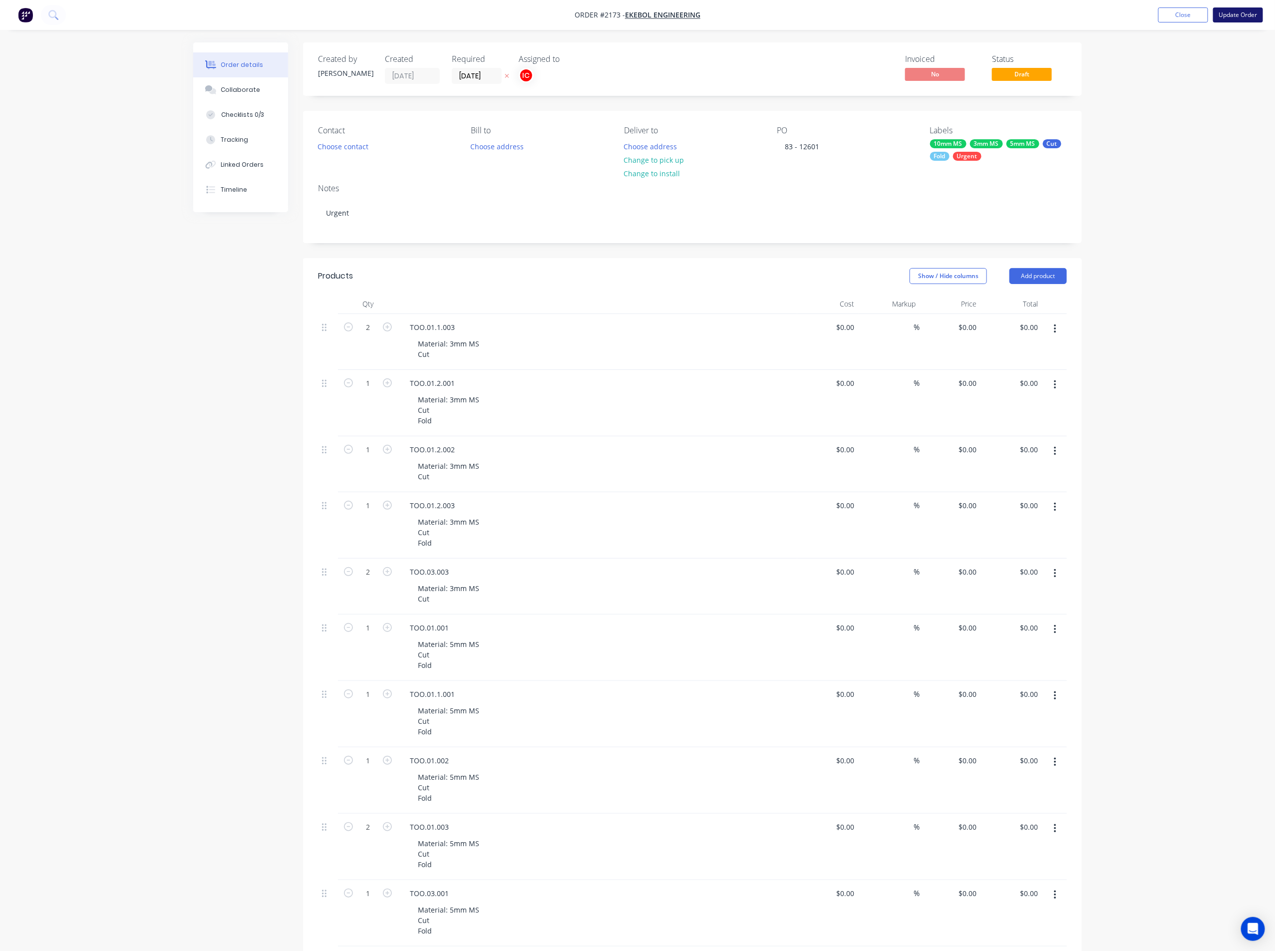
click at [1229, 11] on button "Update Order" at bounding box center [1238, 14] width 50 height 15
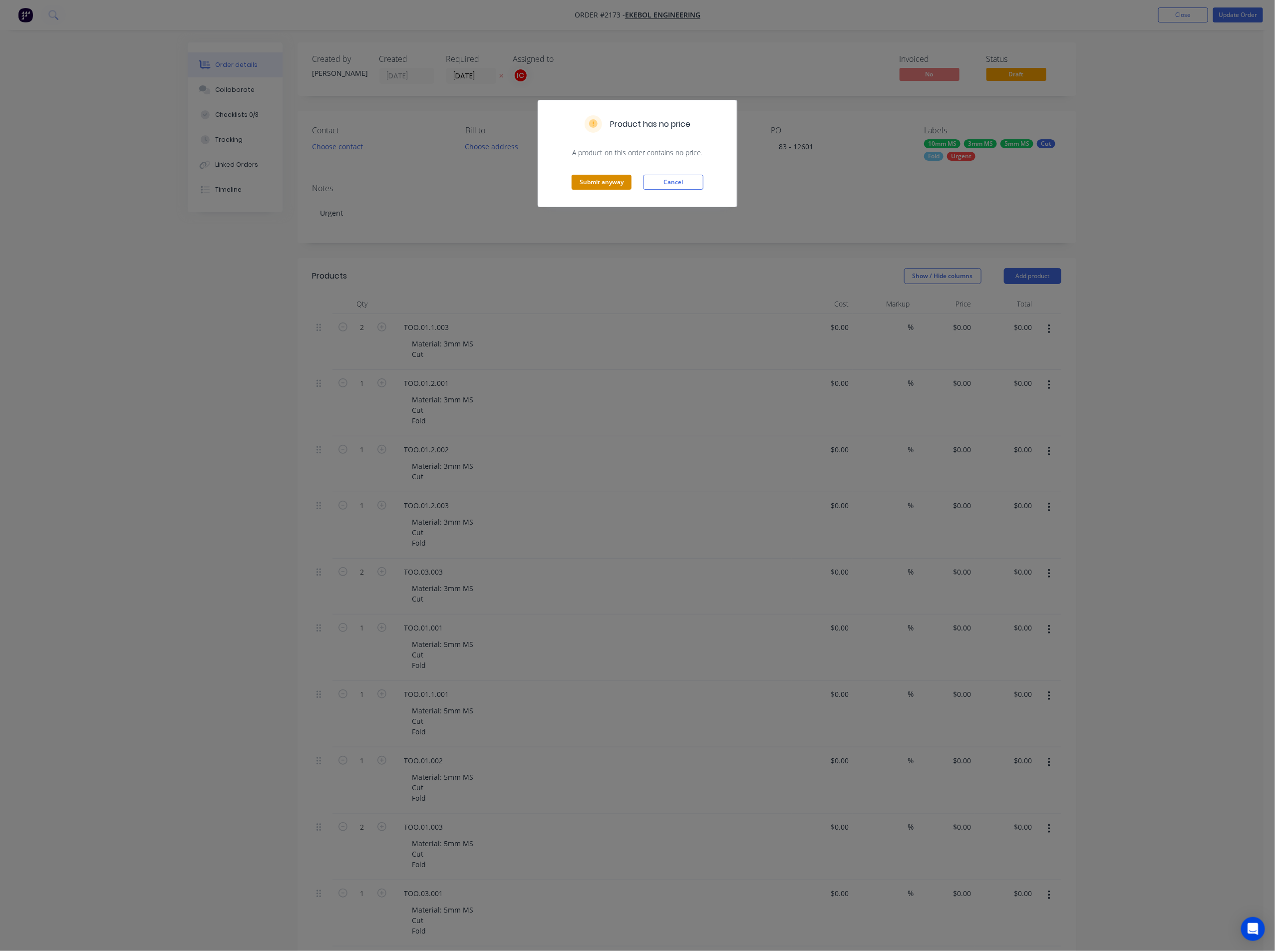
click at [598, 183] on button "Submit anyway" at bounding box center [602, 182] width 60 height 15
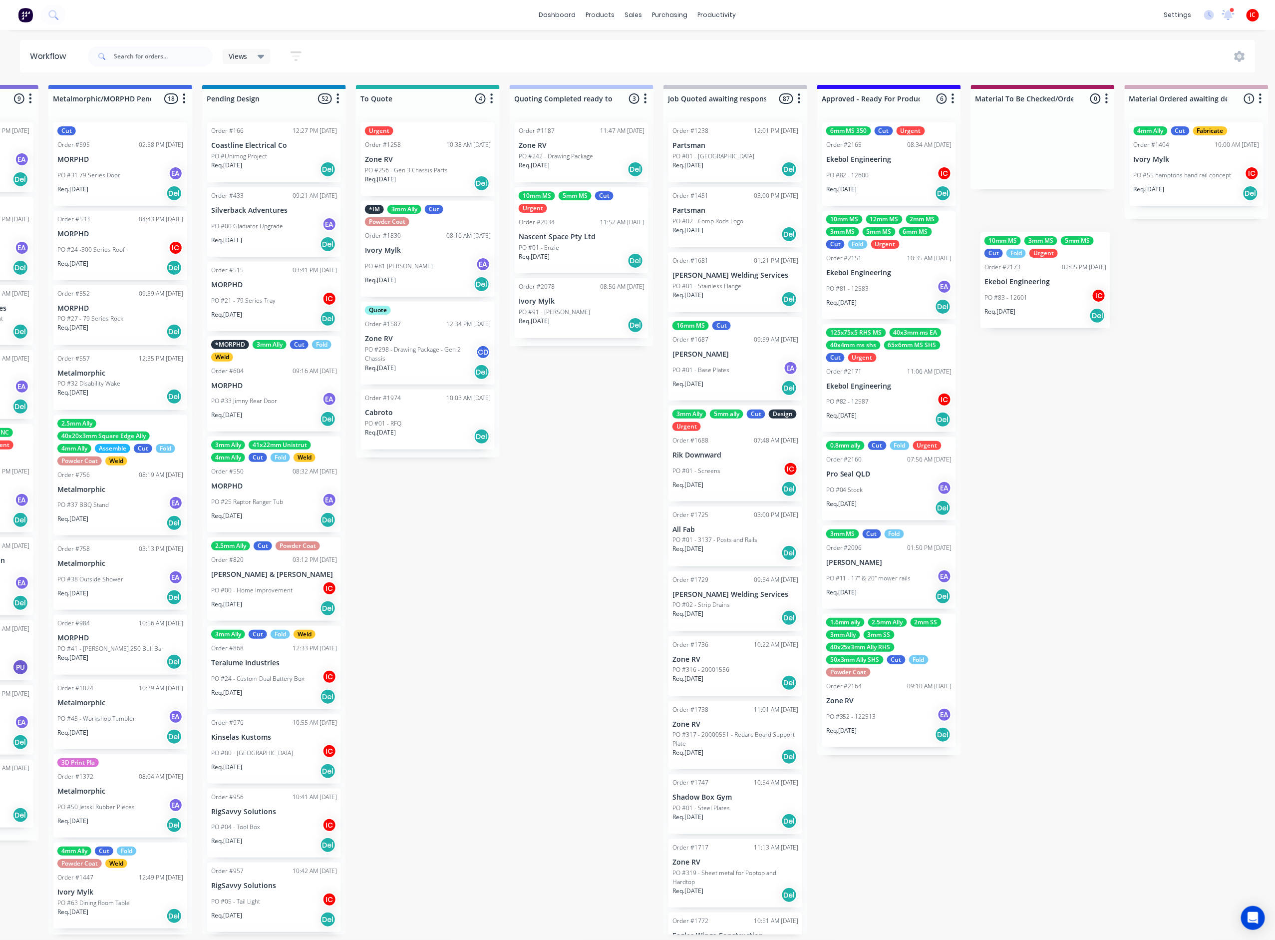
scroll to position [0, 436]
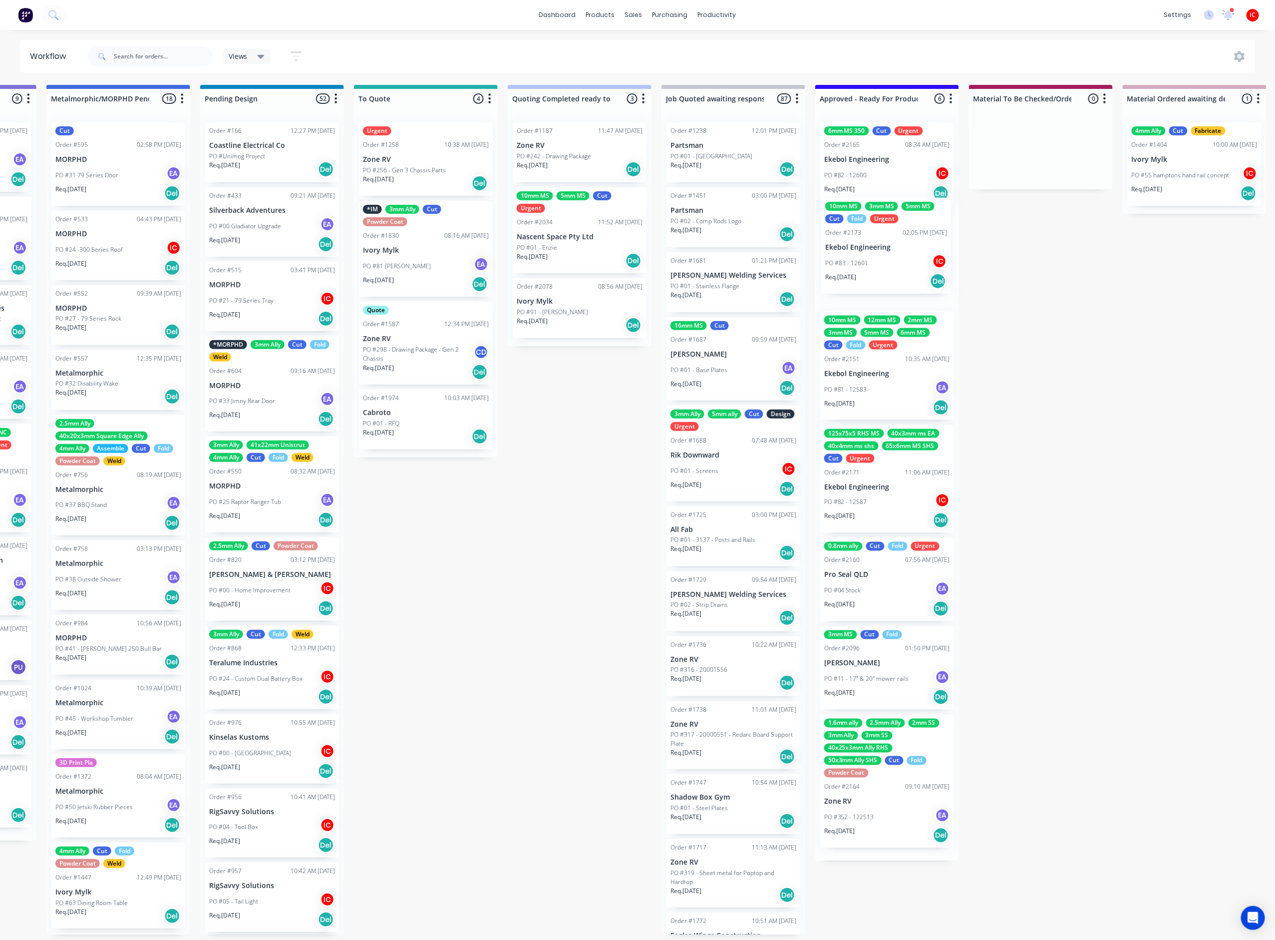
drag, startPoint x: 236, startPoint y: 779, endPoint x: 879, endPoint y: 256, distance: 829.0
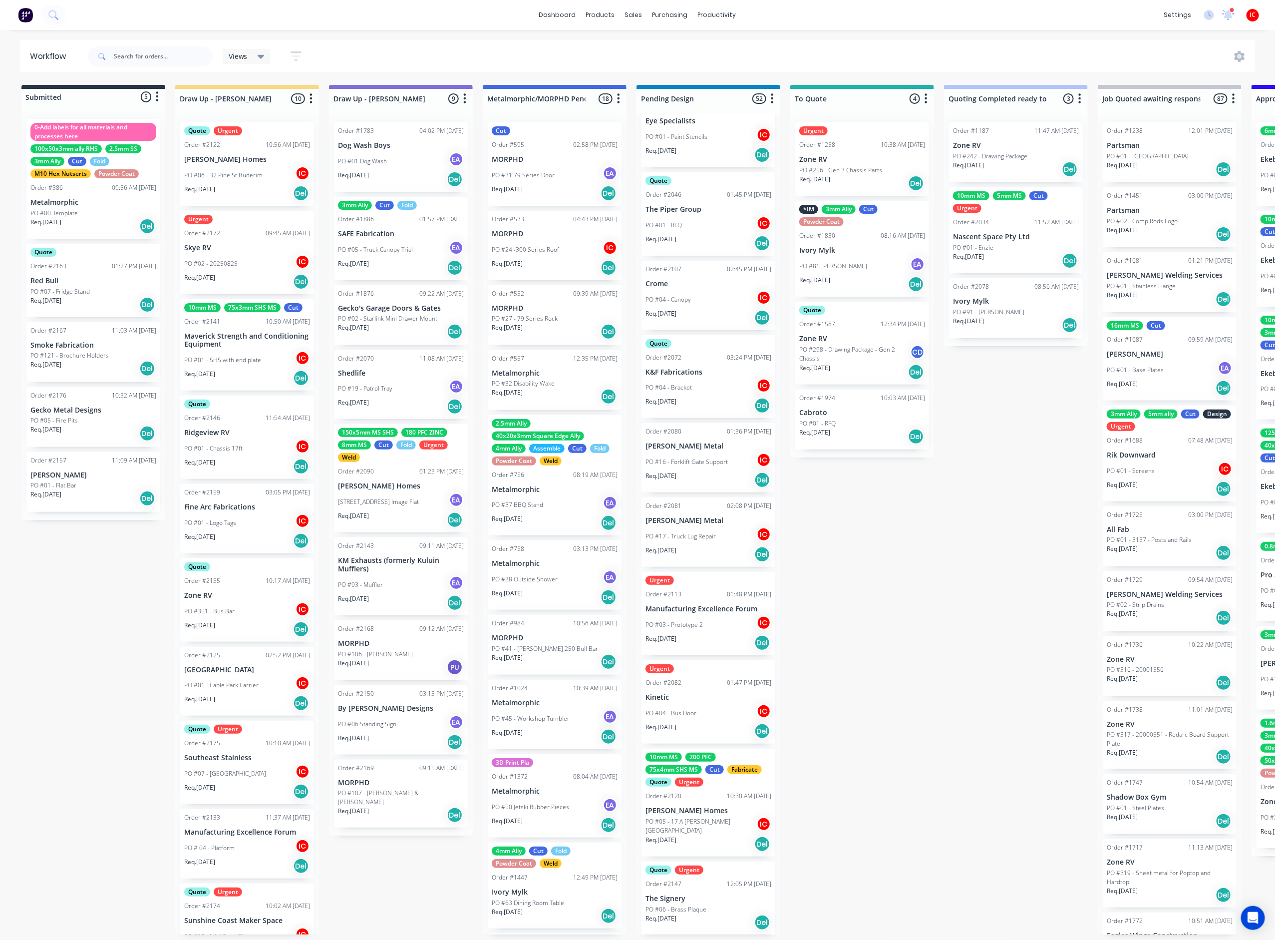
scroll to position [3198, 0]
click at [183, 55] on input "text" at bounding box center [163, 56] width 99 height 20
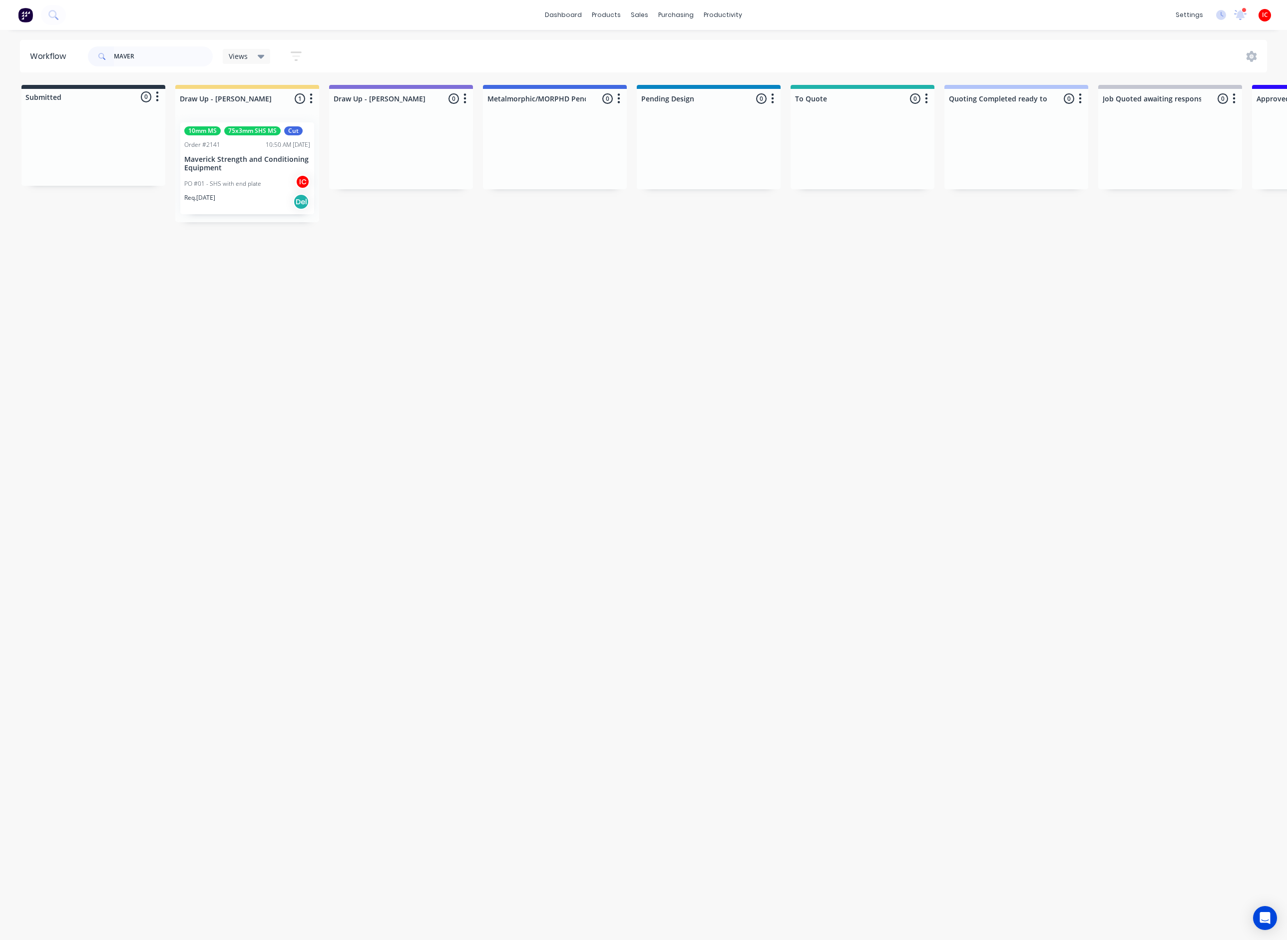
click at [443, 511] on div "Workflow MAVER Views Save new view None (Default) edit [PERSON_NAME] edit [PERS…" at bounding box center [643, 480] width 1287 height 880
drag, startPoint x: 166, startPoint y: 54, endPoint x: 123, endPoint y: 48, distance: 43.9
click at [123, 48] on input "MAVER" at bounding box center [163, 56] width 99 height 20
type input "M"
click at [560, 595] on div "Workflow Views Save new view None (Default) edit [PERSON_NAME] edit [PERSON_NAM…" at bounding box center [643, 480] width 1287 height 880
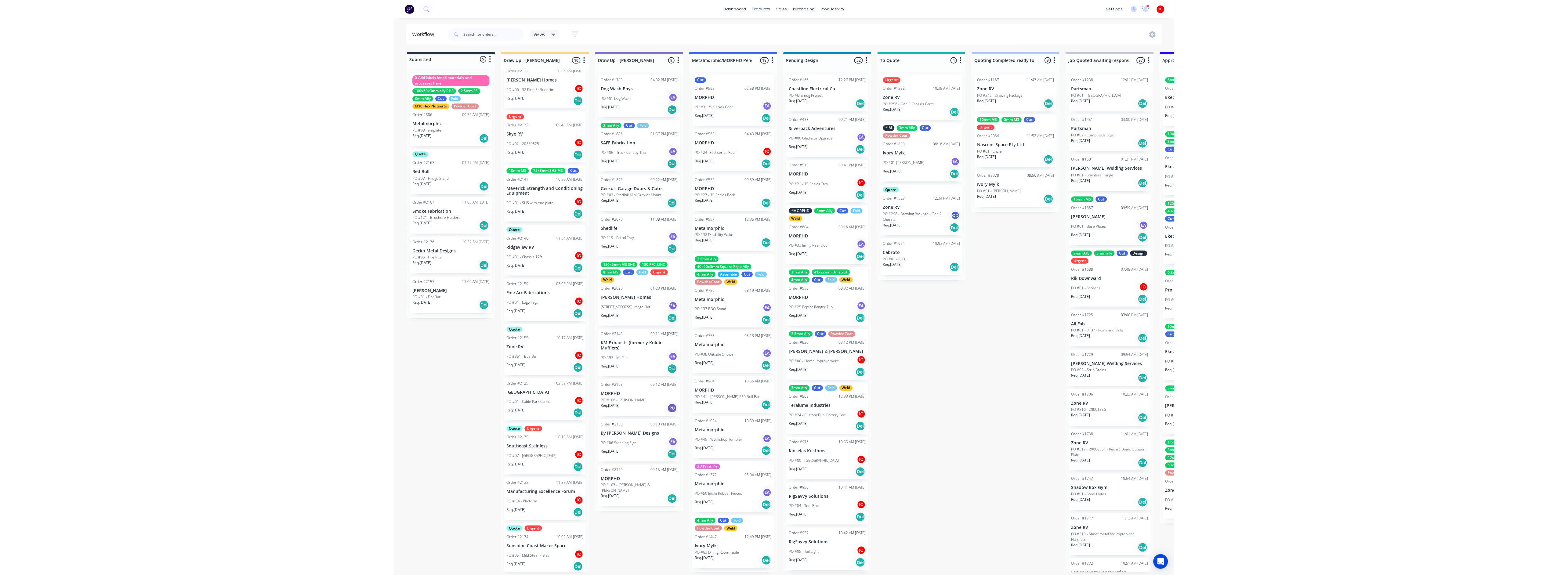
scroll to position [4, 0]
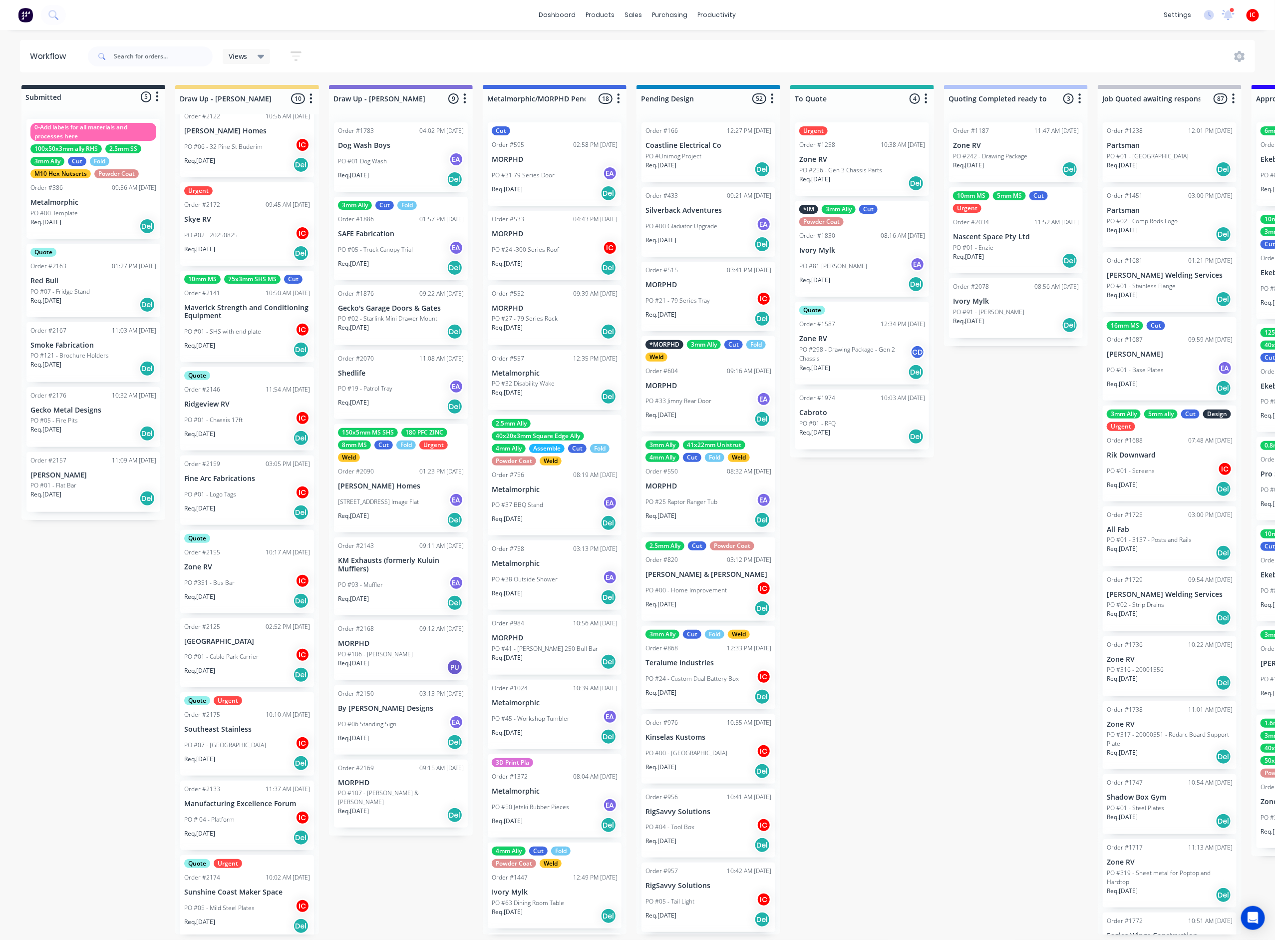
click at [258, 898] on div "PO #05 - Mild Steel Plates IC" at bounding box center [247, 907] width 126 height 19
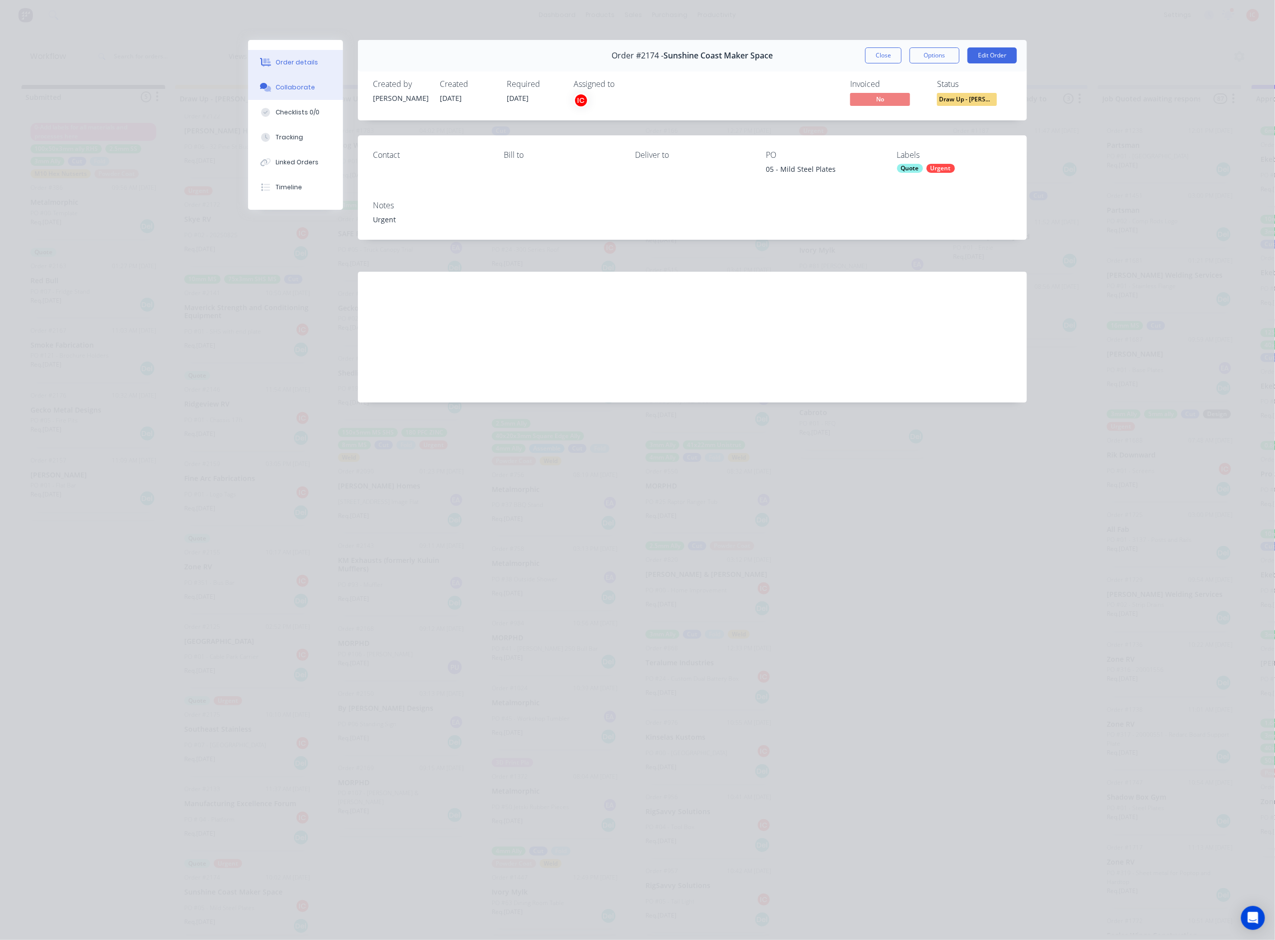
click at [297, 86] on div "Collaborate" at bounding box center [295, 87] width 39 height 9
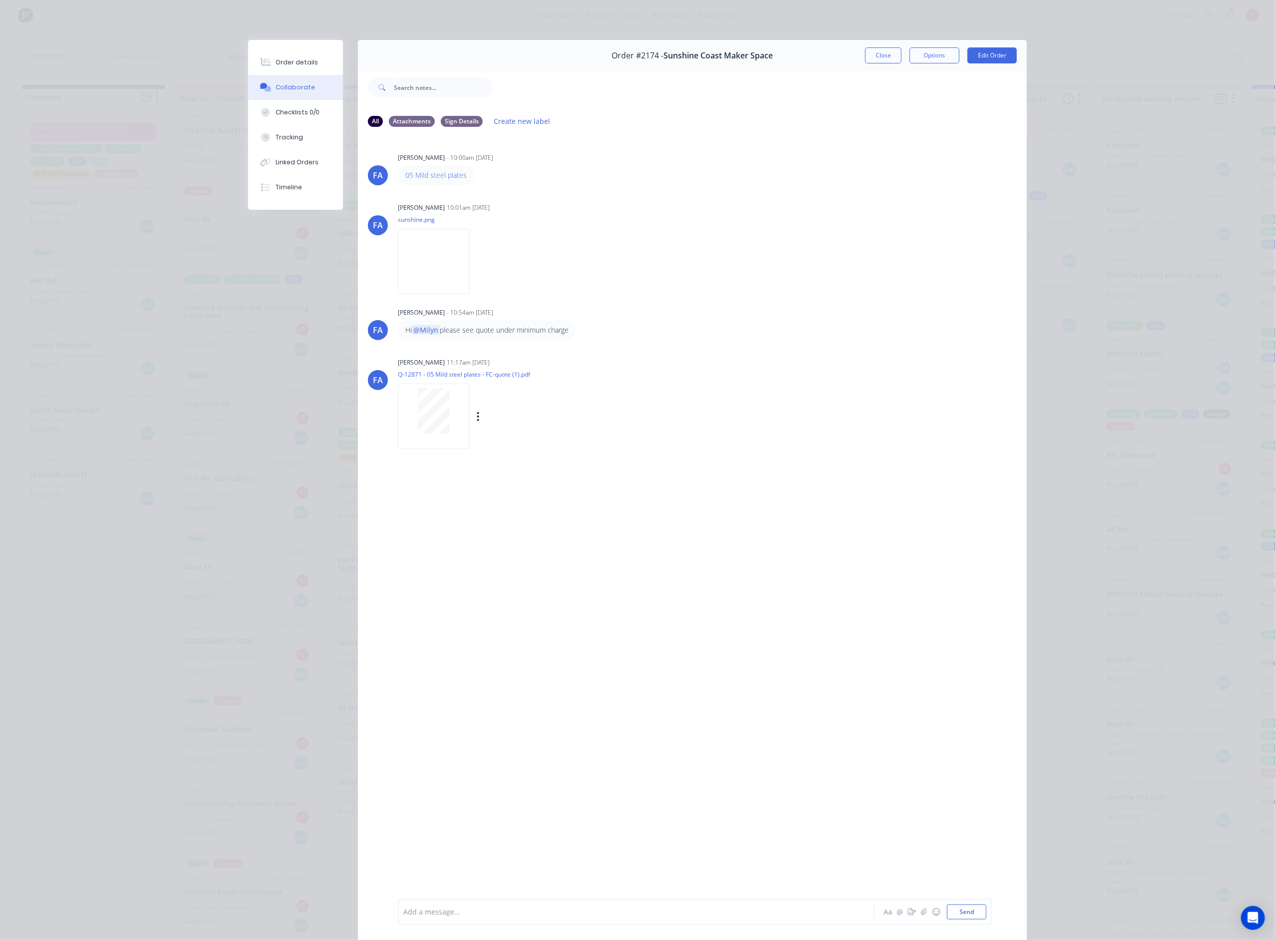
click at [445, 410] on div at bounding box center [433, 411] width 63 height 46
click at [441, 267] on img at bounding box center [434, 261] width 72 height 65
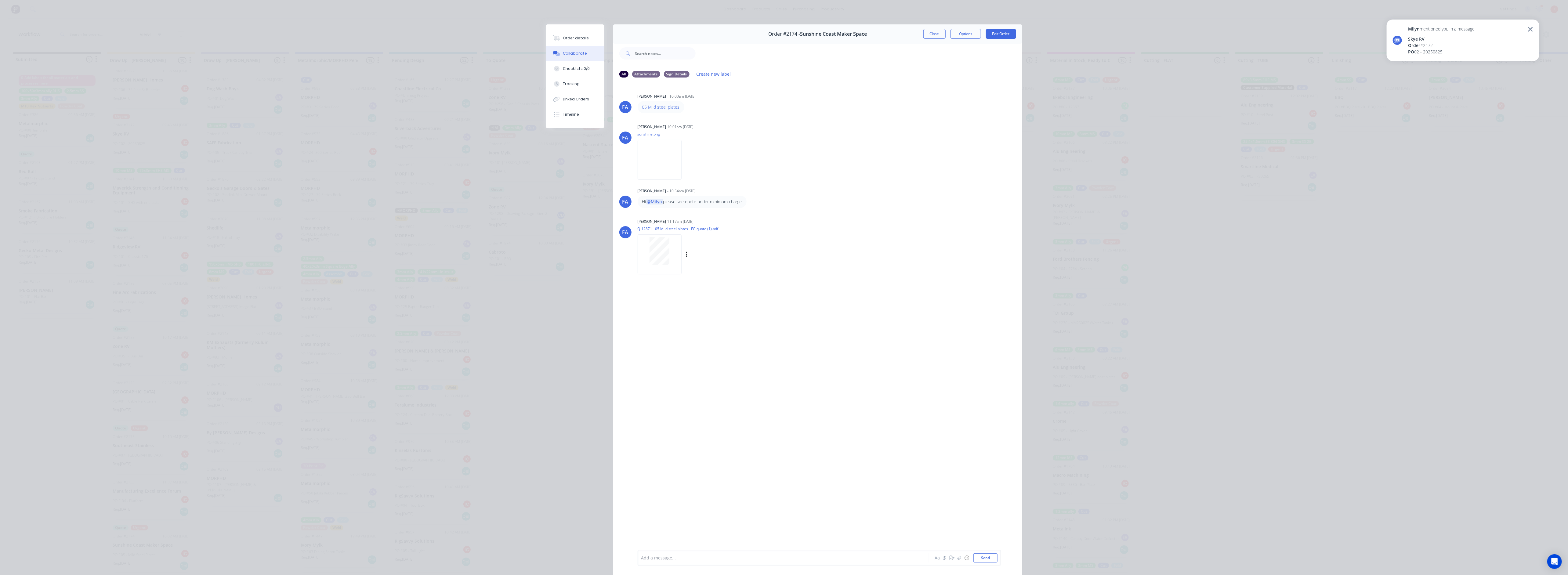
scroll to position [16, 0]
click at [575, 38] on div "Order details" at bounding box center [576, 38] width 26 height 5
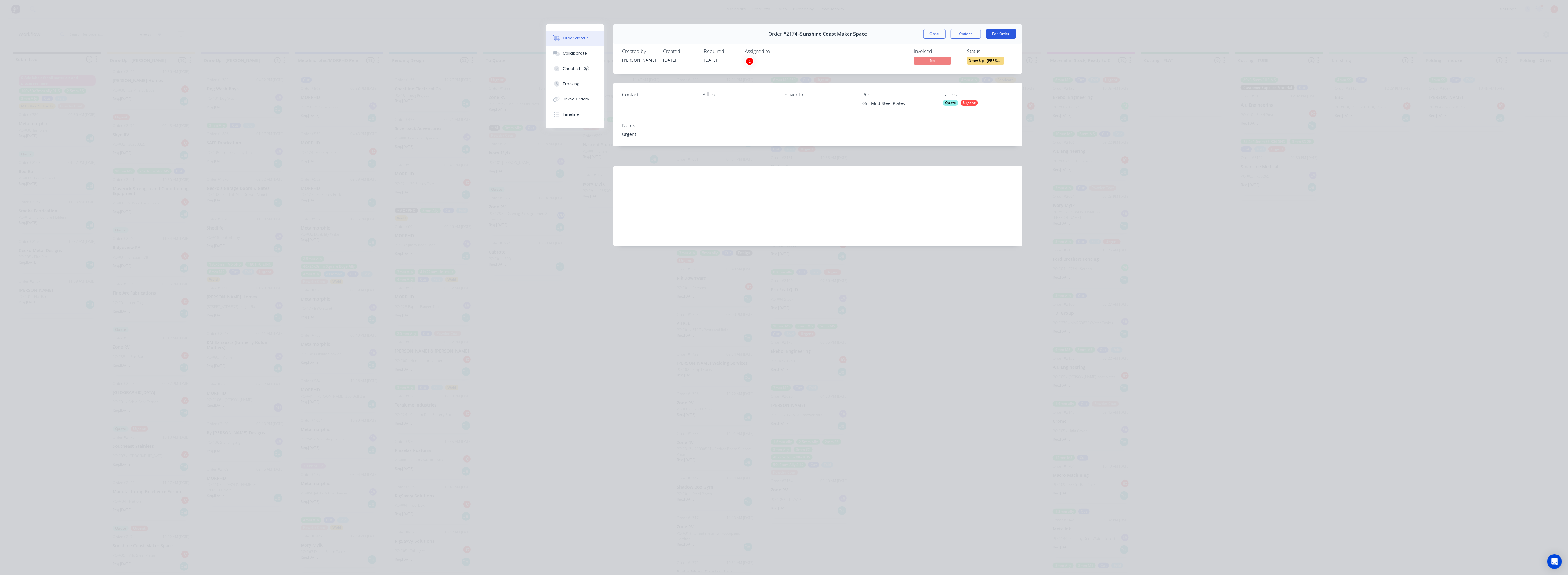
click at [786, 35] on button "Edit Order" at bounding box center [1000, 34] width 30 height 10
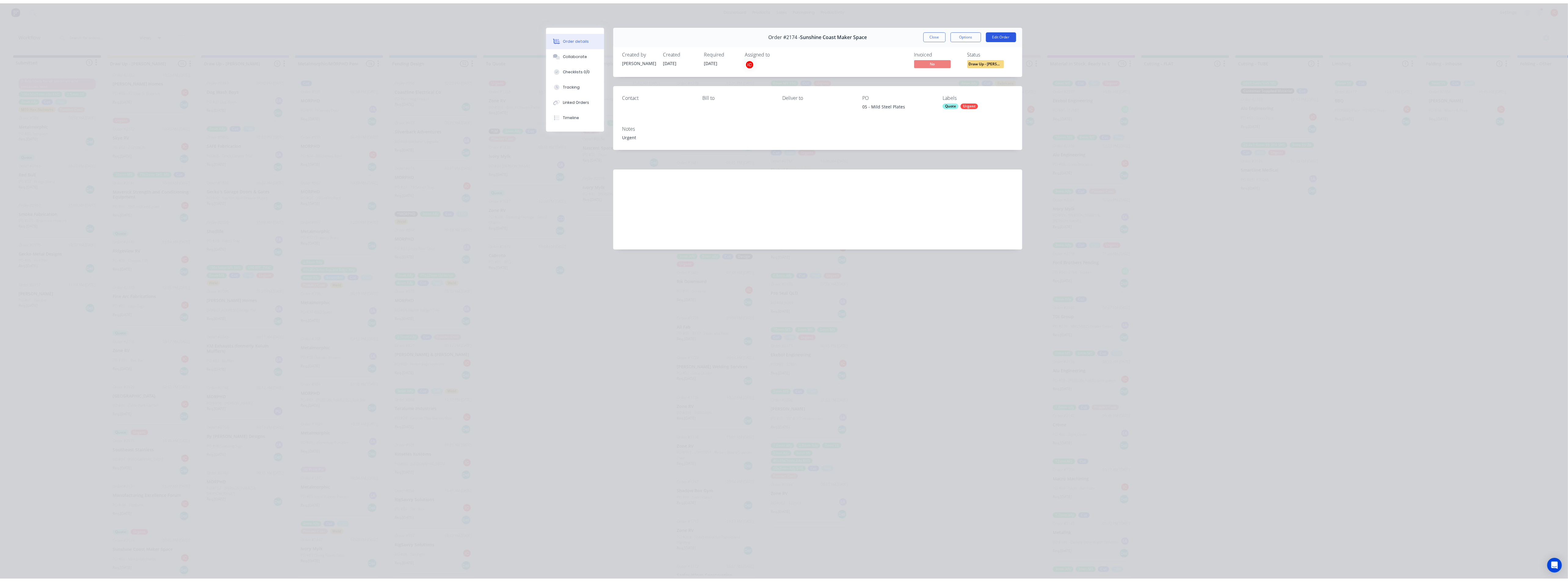
scroll to position [0, 0]
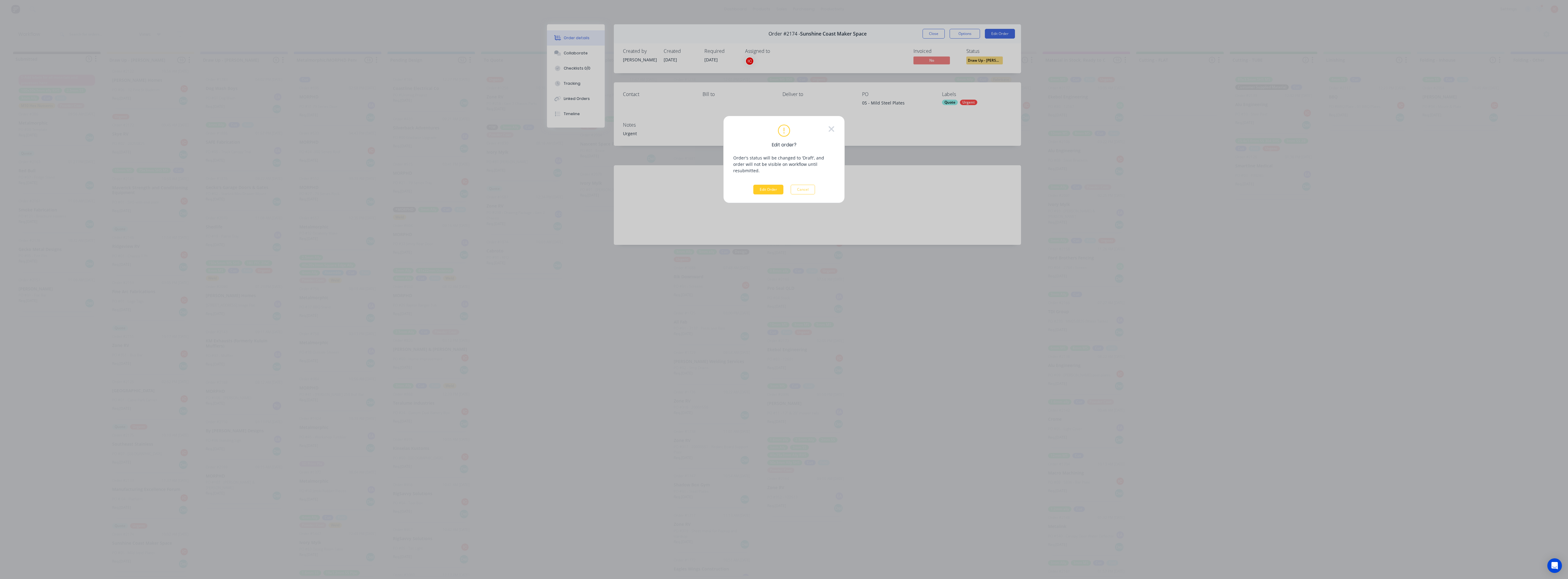
click at [771, 185] on button "Edit Order" at bounding box center [768, 190] width 30 height 10
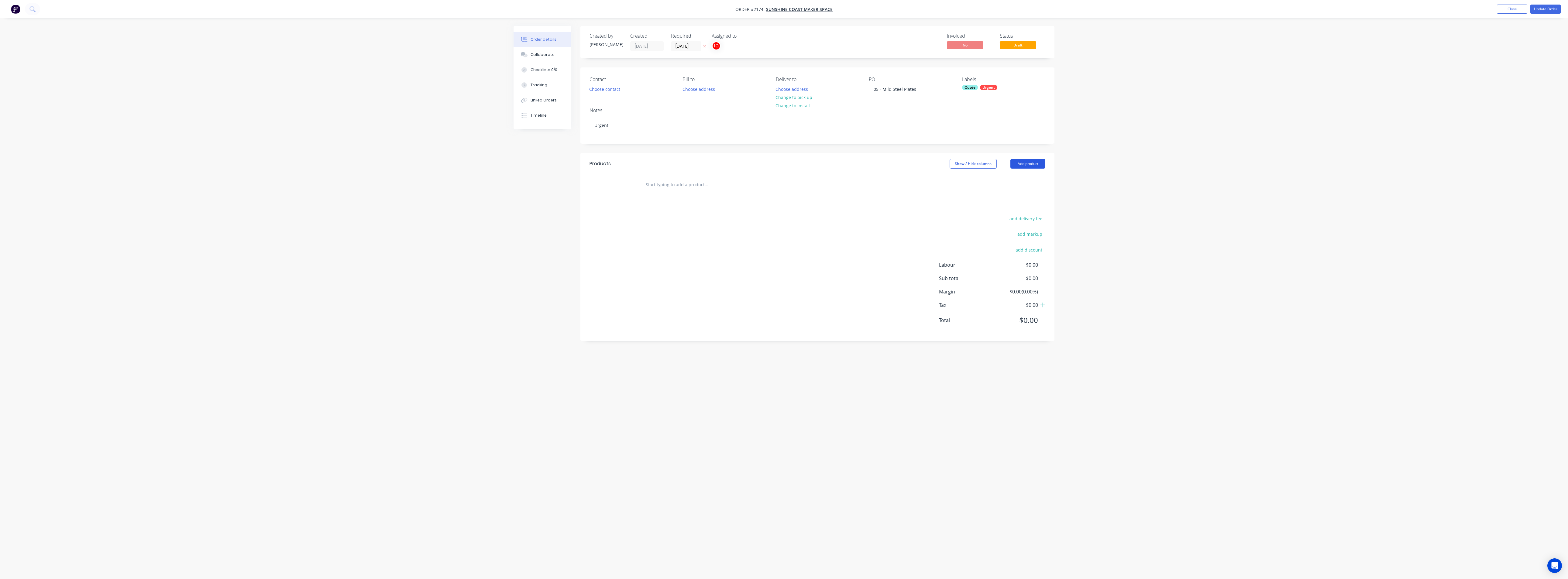
click at [783, 162] on button "Add product" at bounding box center [1027, 164] width 35 height 10
click at [783, 193] on div "Basic product" at bounding box center [1016, 191] width 47 height 9
click at [685, 204] on div at bounding box center [676, 204] width 62 height 9
click at [758, 347] on div "add delivery fee add markup add discount Labour $0.00 Sub total $0.00 Margin $0…" at bounding box center [817, 325] width 456 height 117
click at [676, 193] on div at bounding box center [665, 195] width 51 height 9
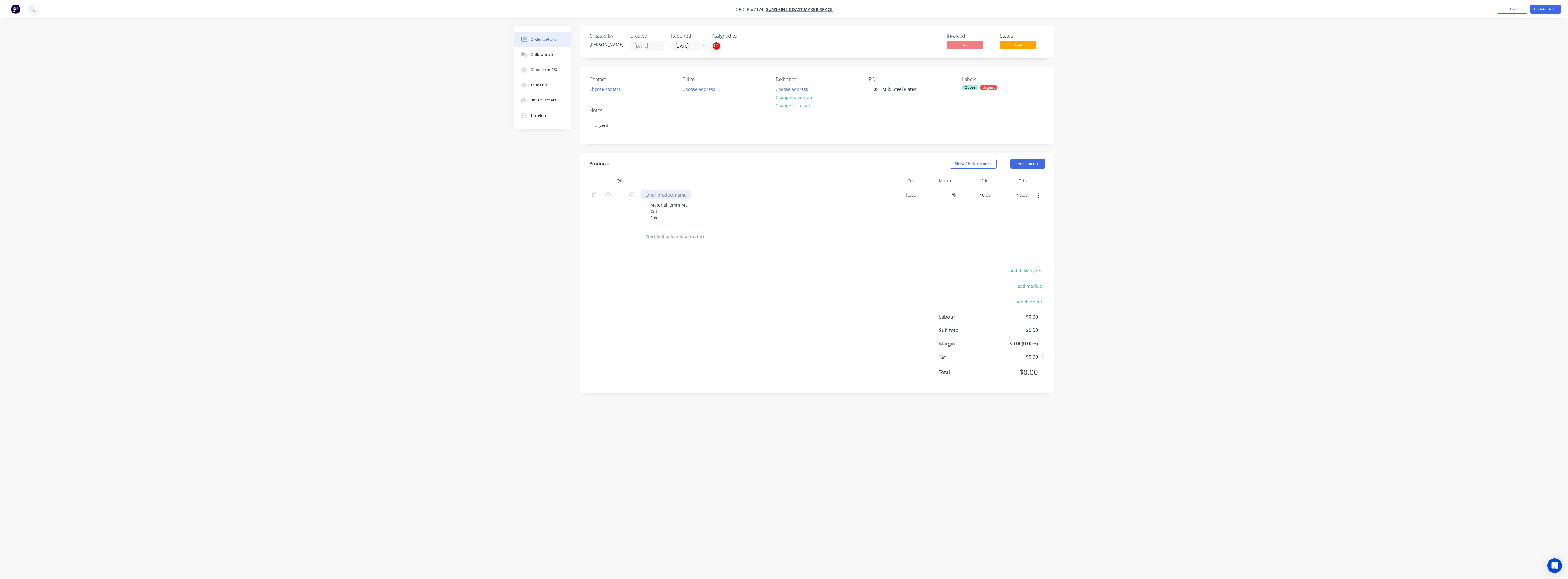
click at [672, 194] on div at bounding box center [665, 195] width 51 height 9
paste div
click at [634, 194] on button "button" at bounding box center [631, 194] width 8 height 6
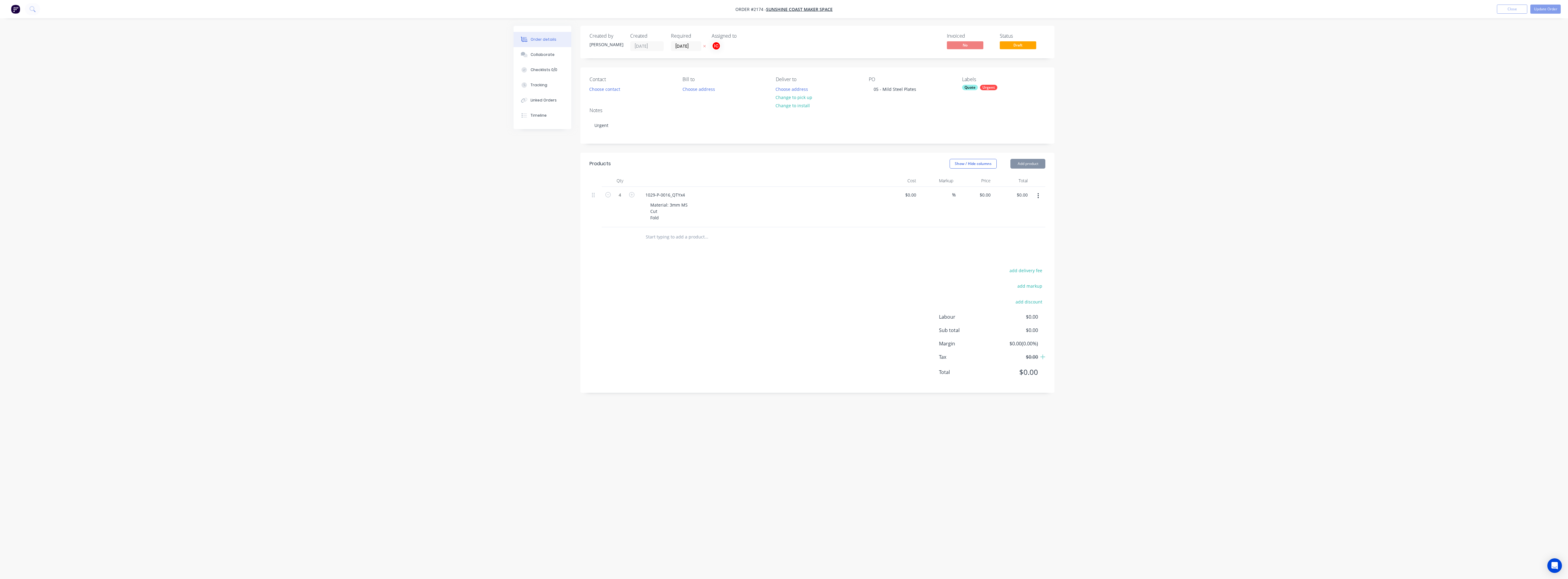
click at [634, 194] on button "button" at bounding box center [631, 194] width 8 height 6
click at [608, 195] on icon "button" at bounding box center [607, 195] width 5 height 5
type input "4"
click at [783, 196] on button "button" at bounding box center [1038, 196] width 14 height 11
click at [783, 227] on div "Duplicate" at bounding box center [1016, 224] width 47 height 9
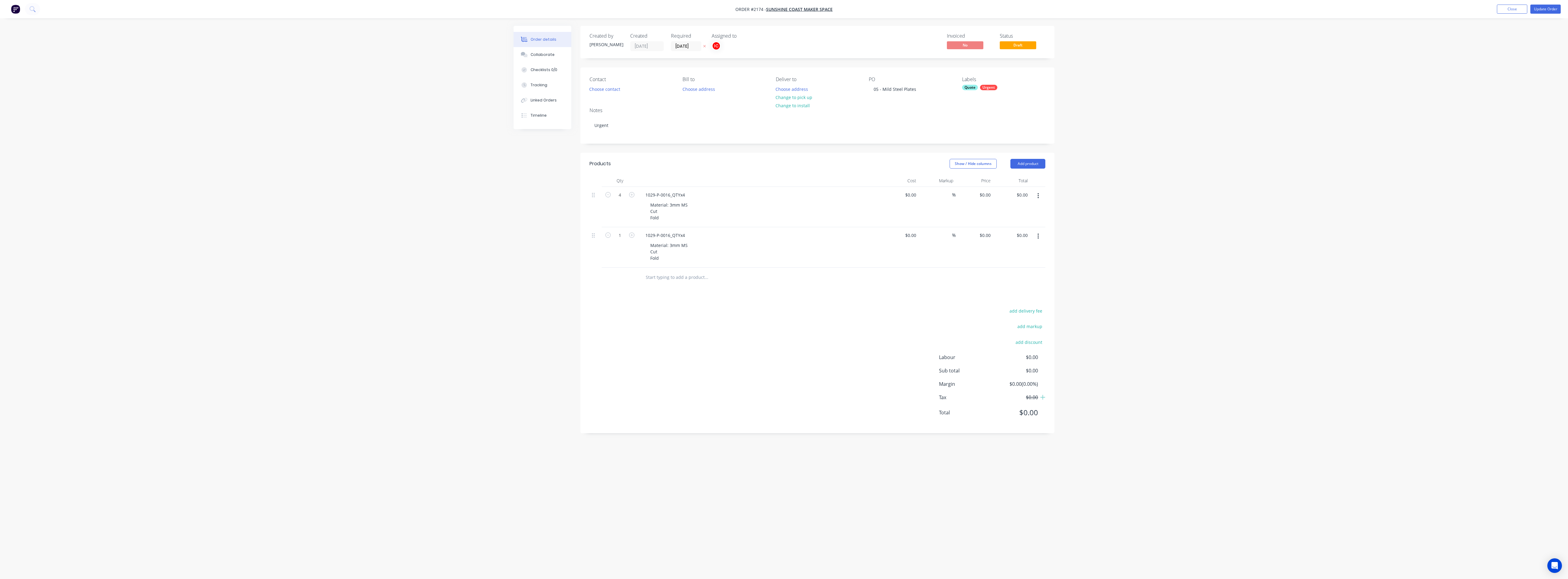
click at [783, 239] on button "button" at bounding box center [1038, 236] width 14 height 11
click at [783, 262] on div "Duplicate" at bounding box center [1016, 264] width 47 height 9
click at [783, 274] on button "button" at bounding box center [1038, 277] width 14 height 11
click at [783, 305] on div "Duplicate" at bounding box center [1016, 305] width 47 height 9
drag, startPoint x: 670, startPoint y: 338, endPoint x: 625, endPoint y: 345, distance: 45.5
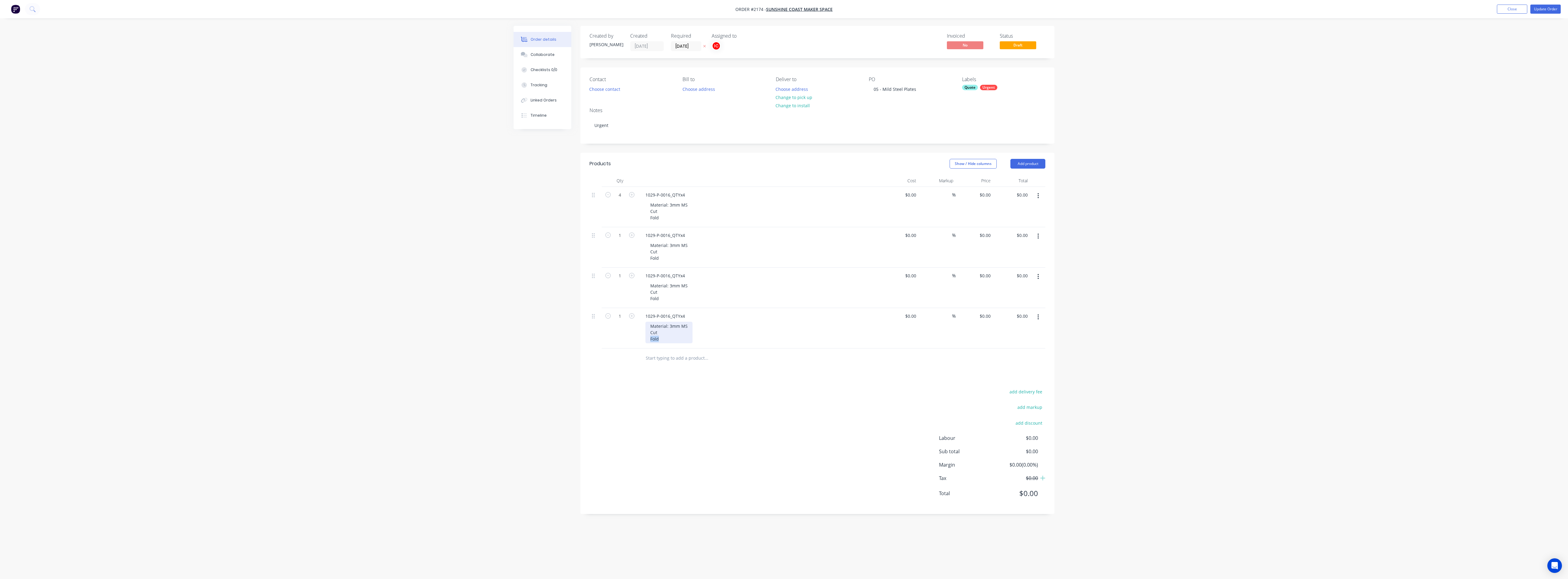
click at [625, 345] on div "1 1029-P-0016_QTYx4 Material: 3mm MS Cut Fold $0.00 $0.00 % $0.00 $0.00 $0.00 $…" at bounding box center [817, 328] width 456 height 40
click at [686, 235] on div "1029-P-0016_QTYx4" at bounding box center [665, 235] width 49 height 9
click at [654, 232] on div "1029-P-0016_QTYx4" at bounding box center [665, 235] width 49 height 9
click at [670, 232] on div "1029-P-0016_QTYx4" at bounding box center [665, 235] width 49 height 9
click at [631, 235] on icon "button" at bounding box center [631, 235] width 5 height 5
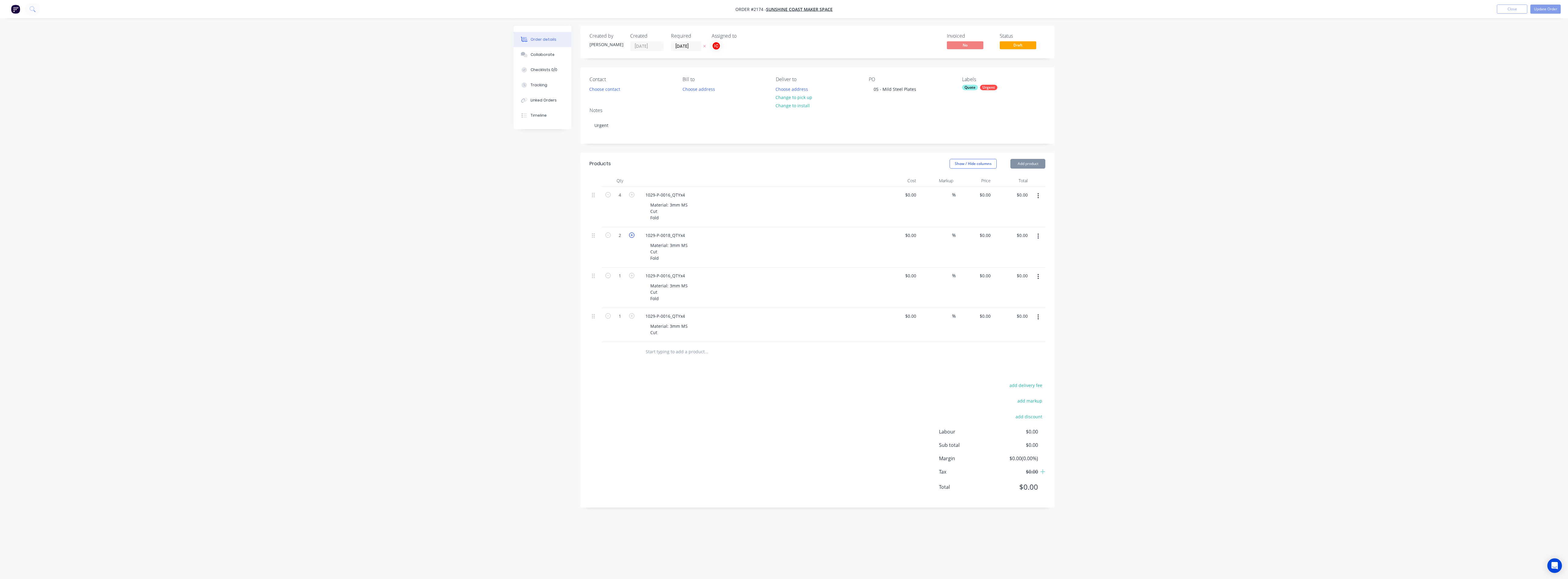
click at [631, 235] on icon "button" at bounding box center [631, 235] width 5 height 5
type input "4"
click at [631, 275] on icon "button" at bounding box center [631, 275] width 5 height 5
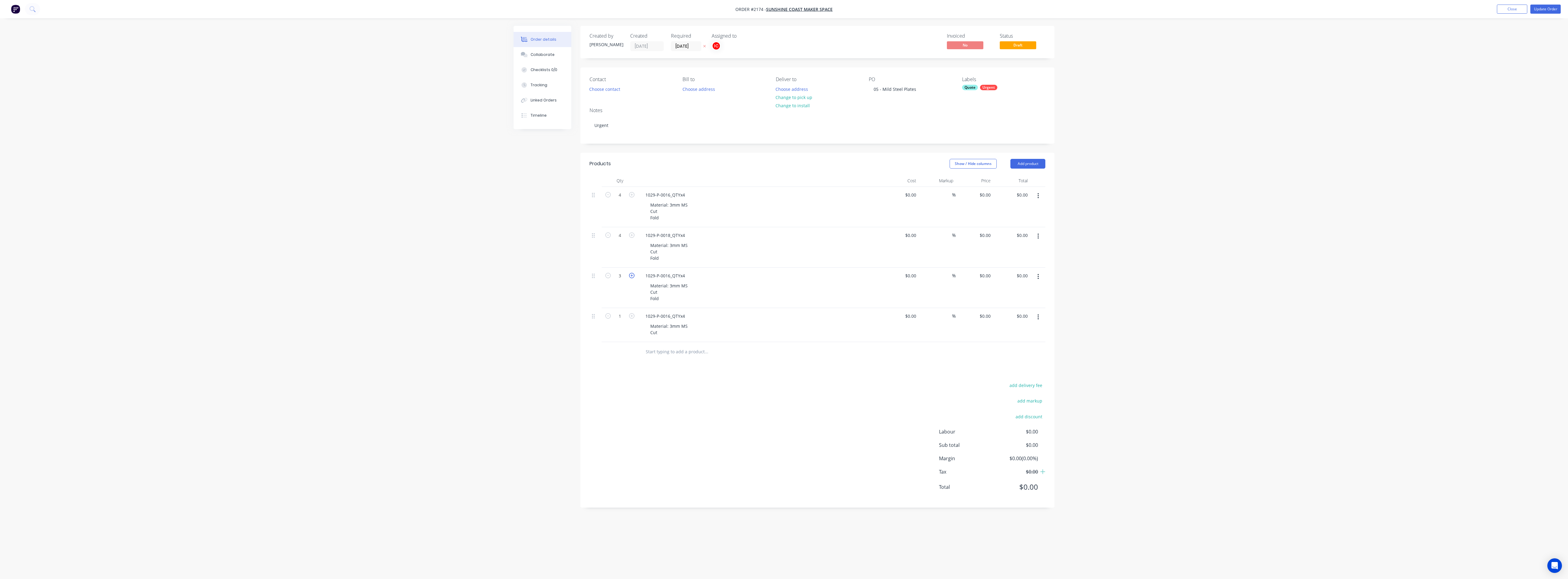
click at [631, 275] on icon "button" at bounding box center [631, 275] width 5 height 5
type input "4"
click at [668, 276] on div "1029-P-0016_QTYx4" at bounding box center [665, 276] width 49 height 9
click at [670, 276] on div "1029-P-0016_QTYx4" at bounding box center [665, 276] width 49 height 9
click at [705, 282] on div "Material: 3mm MS Cut Fold" at bounding box center [761, 291] width 233 height 21
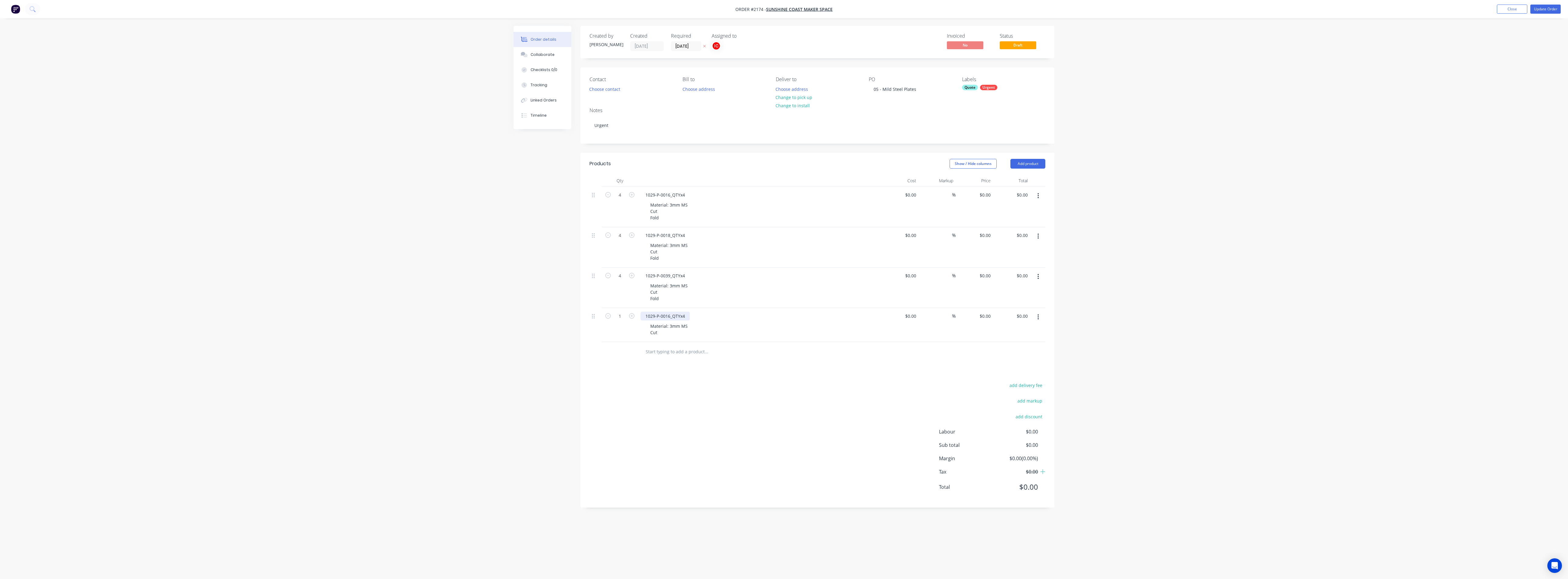
click at [670, 314] on div "1029-P-0016_QTYx4" at bounding box center [665, 316] width 49 height 9
click at [687, 317] on div "1029-P-0058_QTYx4" at bounding box center [665, 316] width 49 height 9
click at [721, 314] on div "1029-P-0058_QTYx1" at bounding box center [759, 316] width 238 height 9
click at [783, 322] on button "button" at bounding box center [1038, 317] width 14 height 11
click at [783, 347] on div "Duplicate" at bounding box center [1016, 345] width 47 height 9
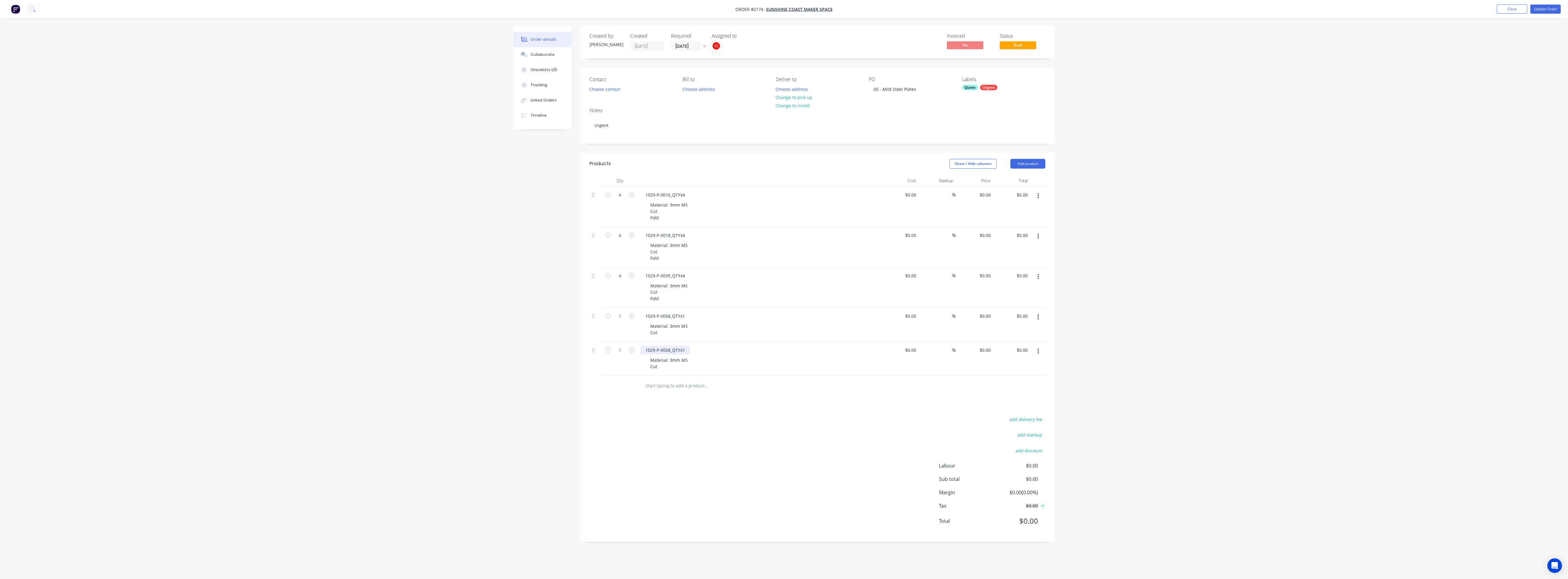
click at [668, 351] on div "1029-P-0058_QTYx1" at bounding box center [665, 350] width 49 height 9
click at [670, 350] on div "1029-P-0058_QTYx1" at bounding box center [665, 350] width 49 height 9
click at [775, 361] on div "Material: 3mm MS Cut" at bounding box center [761, 363] width 233 height 15
click at [783, 353] on icon "button" at bounding box center [1038, 351] width 1 height 7
click at [783, 380] on div "Duplicate" at bounding box center [1016, 379] width 47 height 9
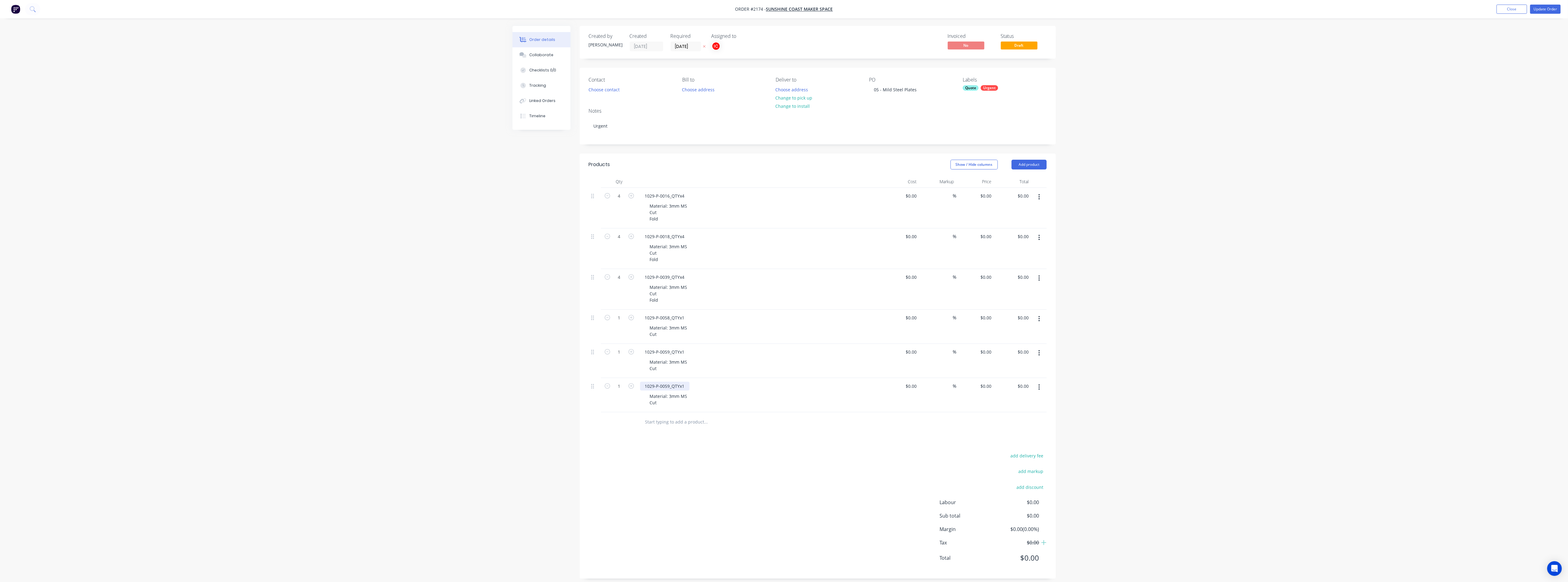
click at [686, 387] on div "1029-P-0059_QTYx1" at bounding box center [664, 386] width 50 height 9
click at [671, 387] on div "1029-P-0059_QTYx2" at bounding box center [664, 386] width 50 height 9
click at [669, 386] on div "1029-P-0059_QTYx2" at bounding box center [664, 386] width 50 height 9
click at [768, 396] on div "Material: 3mm MS Cut" at bounding box center [762, 399] width 234 height 15
click at [786, 389] on div "1029-P-00560_QTYx2" at bounding box center [759, 386] width 239 height 9
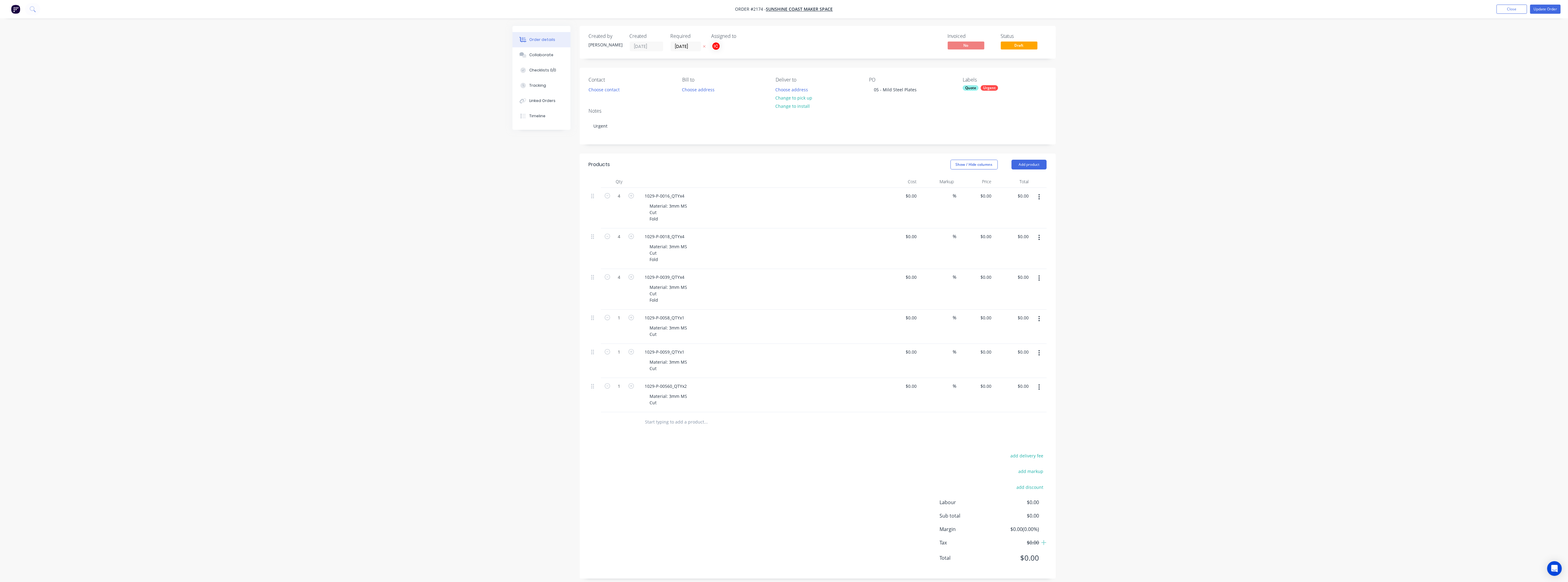
click at [786, 390] on button "button" at bounding box center [1039, 387] width 14 height 11
click at [786, 413] on div "Duplicate" at bounding box center [1017, 415] width 47 height 9
click at [689, 421] on div "1029-P-00560_QTYx2" at bounding box center [666, 420] width 52 height 9
click at [671, 422] on div "1029-P-00560_QTYx1" at bounding box center [666, 420] width 52 height 9
click at [667, 383] on div "1029-P-00560_QTYx2" at bounding box center [666, 386] width 52 height 9
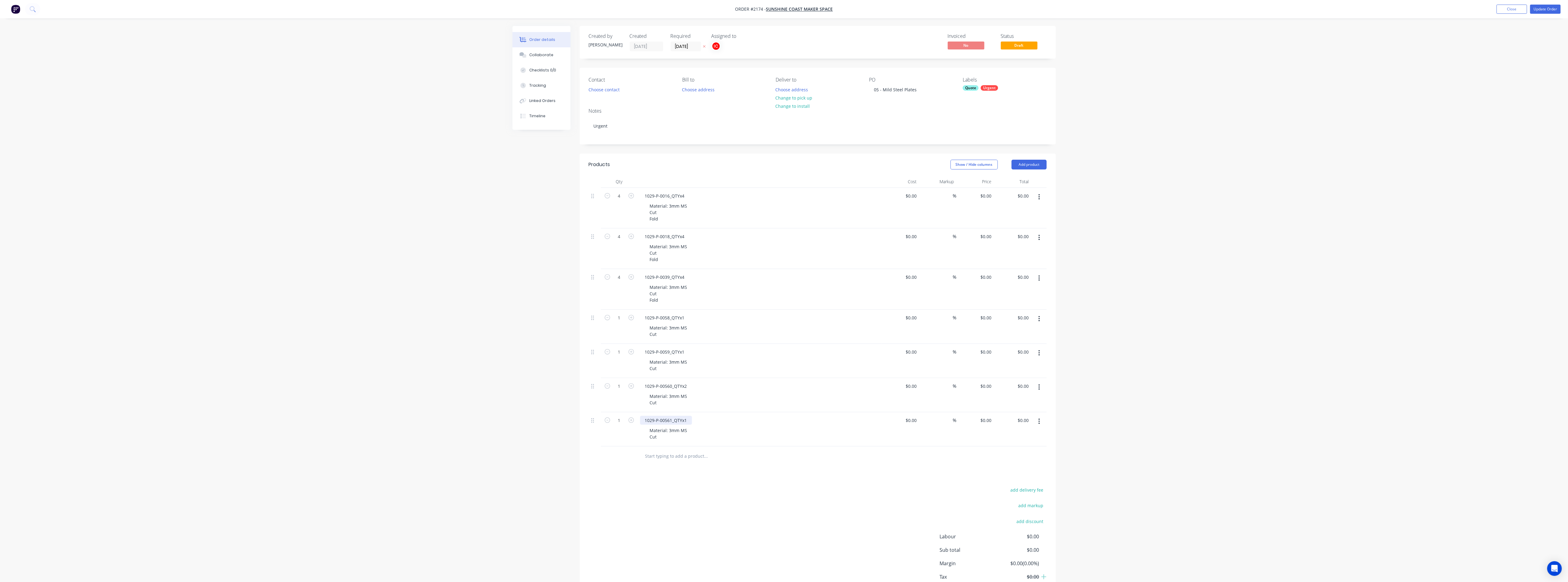
click at [665, 418] on div "1029-P-00561_QTYx1" at bounding box center [666, 420] width 52 height 9
click at [668, 387] on div "1029-P-00560_QTYx2" at bounding box center [666, 386] width 52 height 9
click at [667, 386] on div "1029-P-00560_QTYx2" at bounding box center [666, 386] width 52 height 9
click at [663, 419] on div "1029-P-0061_QTYx1" at bounding box center [664, 420] width 50 height 9
click at [633, 387] on icon "button" at bounding box center [631, 386] width 6 height 6
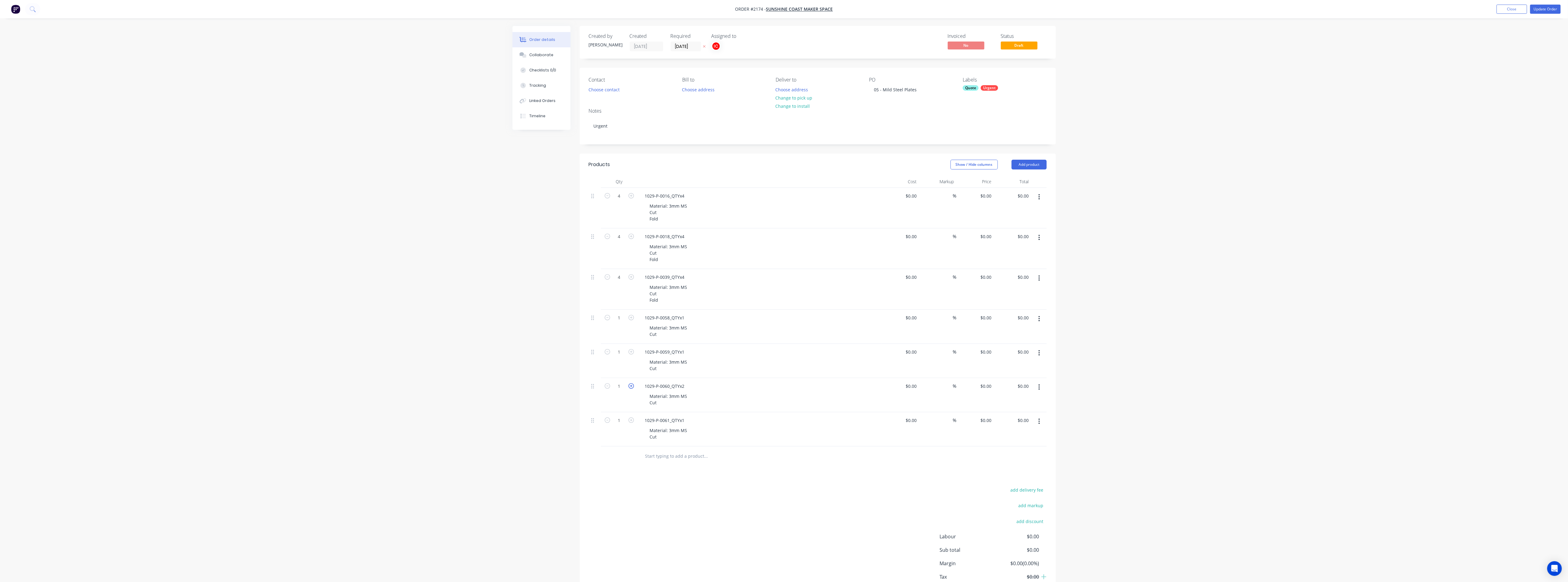
type input "2"
click at [786, 422] on button "button" at bounding box center [1039, 421] width 14 height 11
click at [786, 452] on div "Duplicate" at bounding box center [1017, 449] width 47 height 9
click at [668, 455] on div "1029-P-0061_QTYx1" at bounding box center [664, 454] width 50 height 9
click at [786, 456] on button "button" at bounding box center [1039, 455] width 14 height 11
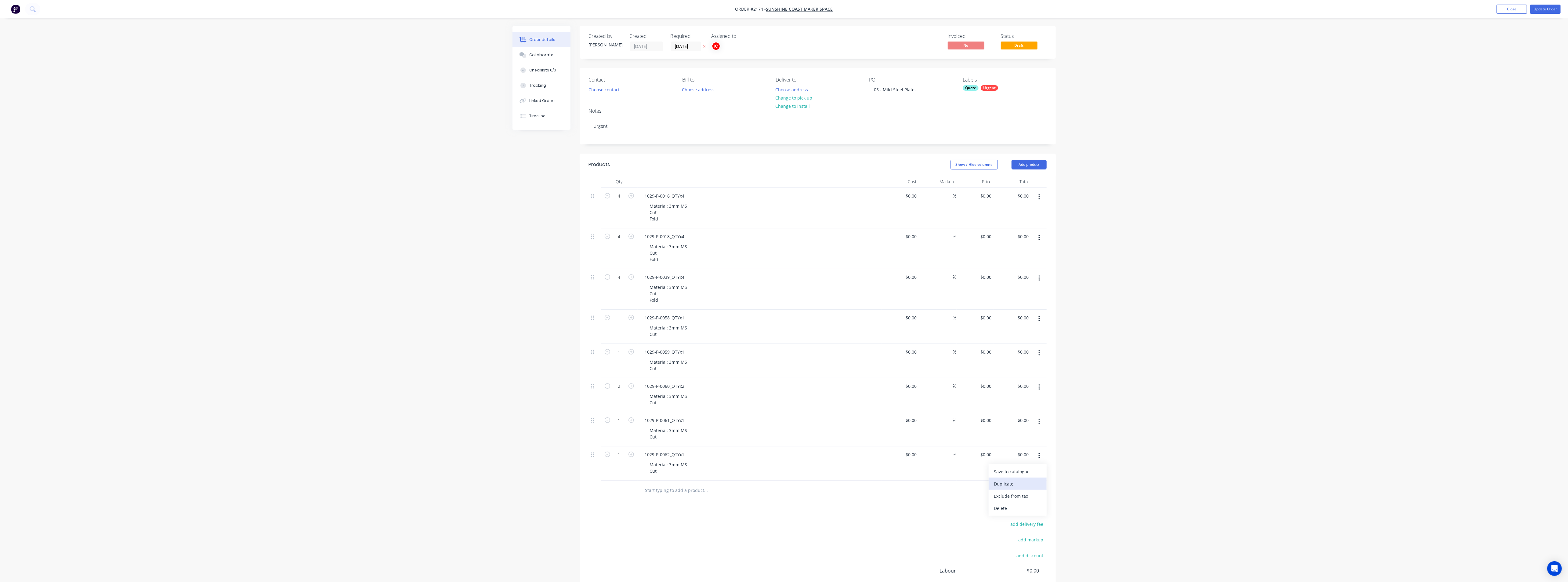
click at [786, 485] on div "Duplicate" at bounding box center [1017, 484] width 47 height 9
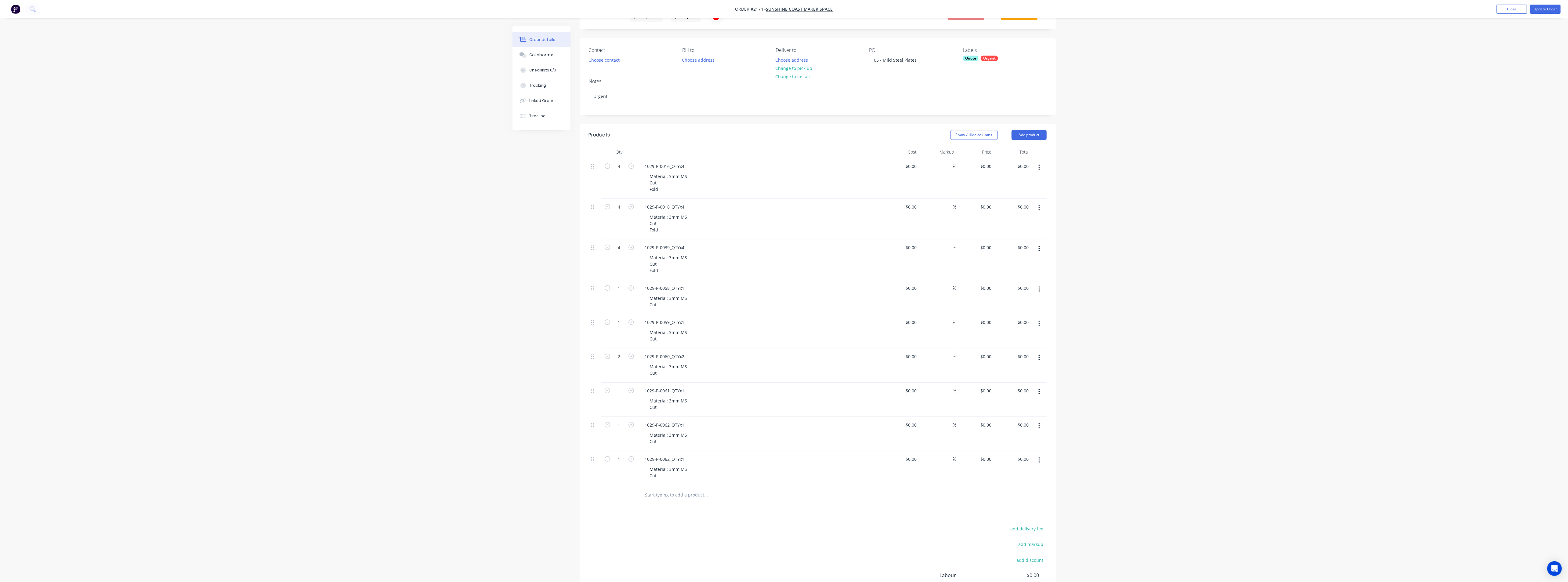
scroll to position [46, 0]
click at [630, 445] on icon "button" at bounding box center [631, 442] width 6 height 6
type input "2"
click at [688, 444] on div "1029-P-0062_QTYx1" at bounding box center [664, 443] width 50 height 9
click at [668, 445] on div "1029-P-0062_QTYx2" at bounding box center [664, 443] width 50 height 9
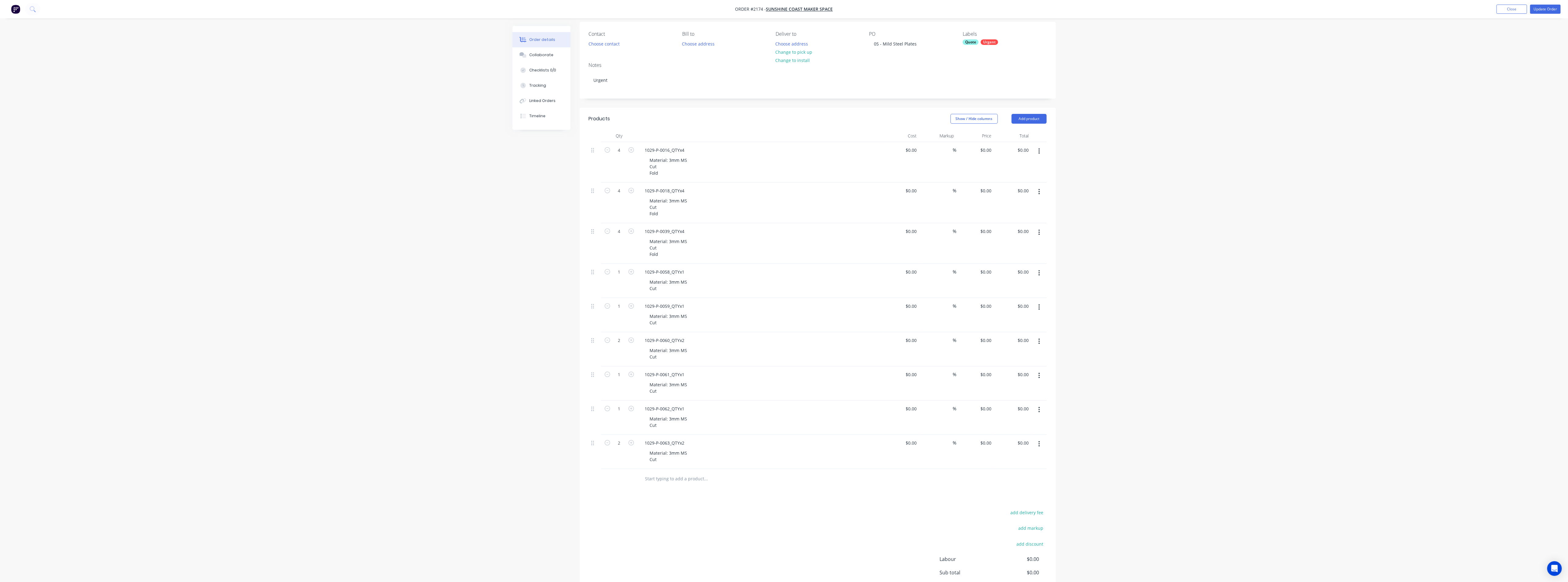
click at [770, 483] on div at bounding box center [732, 479] width 183 height 12
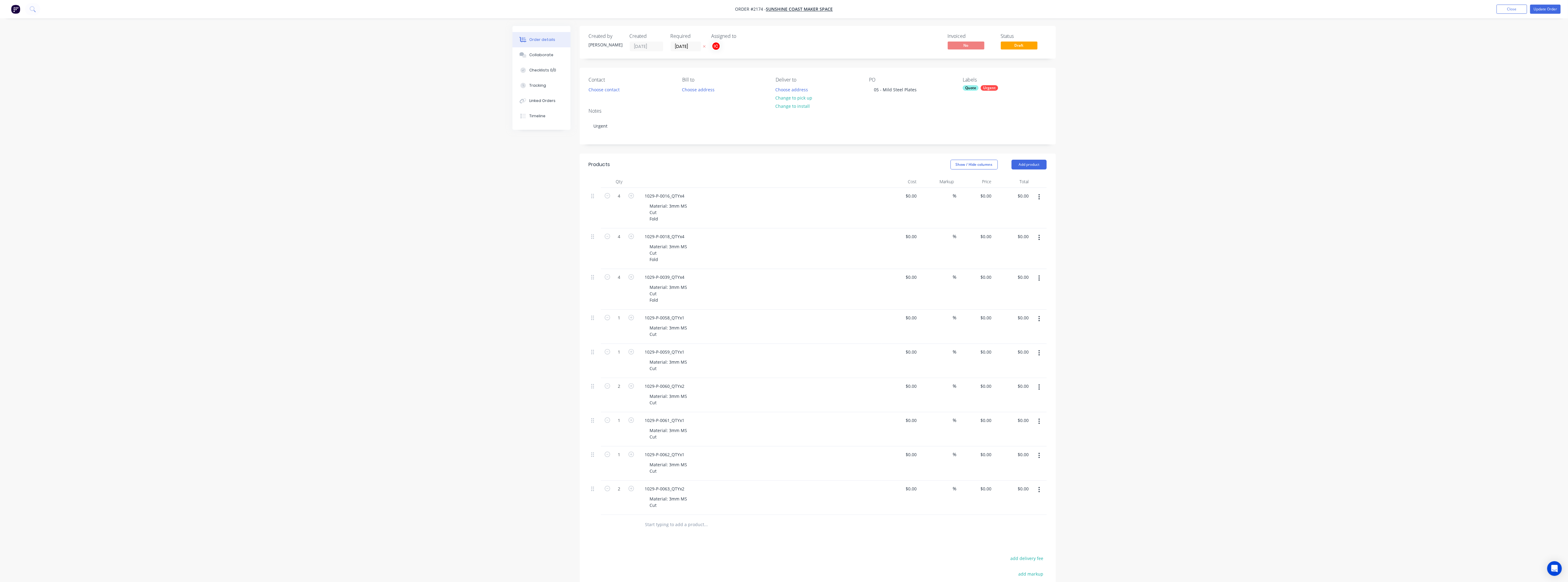
click at [786, 85] on div "Urgent" at bounding box center [989, 87] width 17 height 6
click at [786, 104] on input "text" at bounding box center [1014, 105] width 64 height 12
click at [786, 141] on div at bounding box center [974, 141] width 12 height 12
drag, startPoint x: 989, startPoint y: 103, endPoint x: 981, endPoint y: 103, distance: 8.0
click at [786, 103] on div "cut" at bounding box center [1009, 105] width 79 height 12
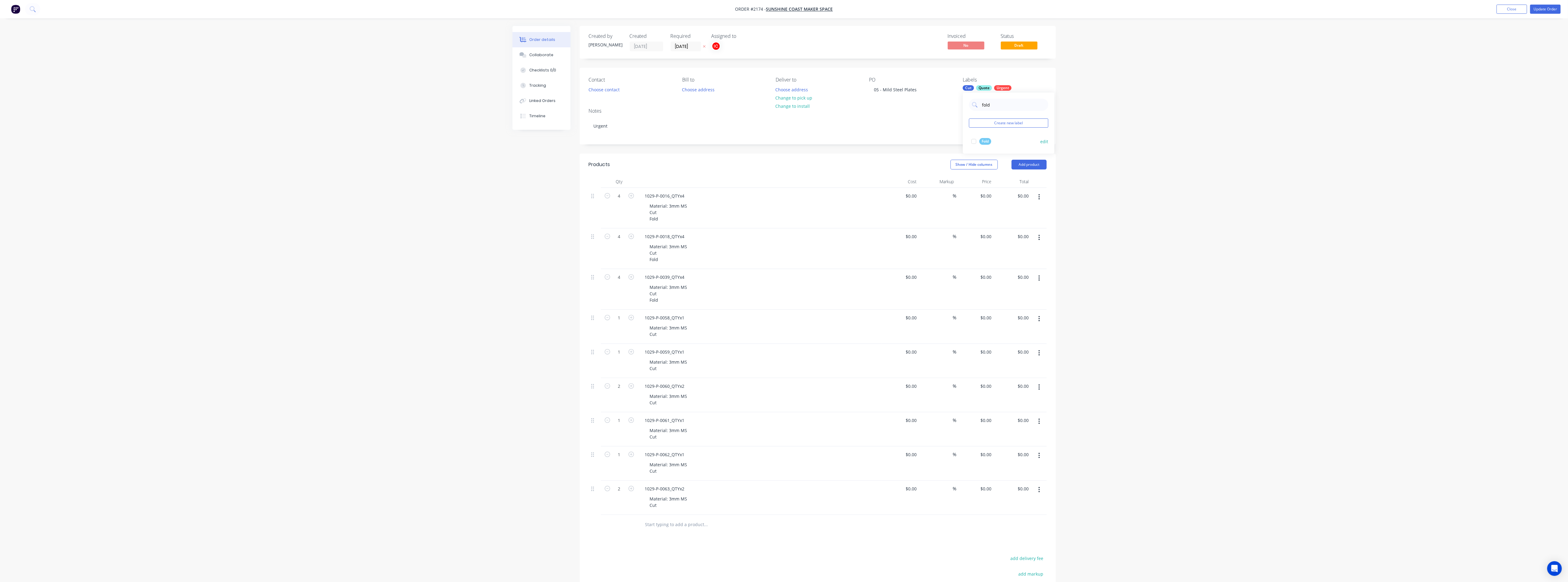
click at [786, 144] on div at bounding box center [974, 141] width 12 height 12
drag, startPoint x: 996, startPoint y: 103, endPoint x: 963, endPoint y: 106, distance: 33.1
click at [786, 106] on div "fold Create new label Fold edit" at bounding box center [1009, 123] width 92 height 61
type input "3mm ms"
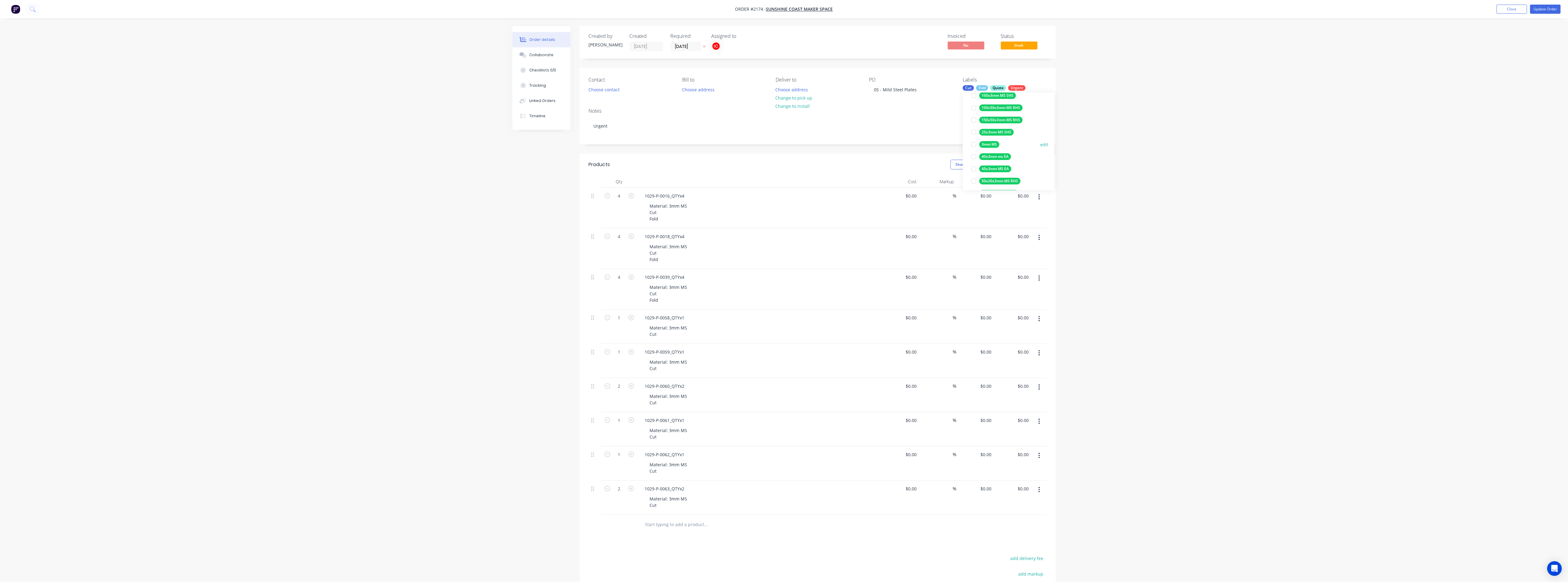
click at [786, 143] on div at bounding box center [974, 144] width 12 height 12
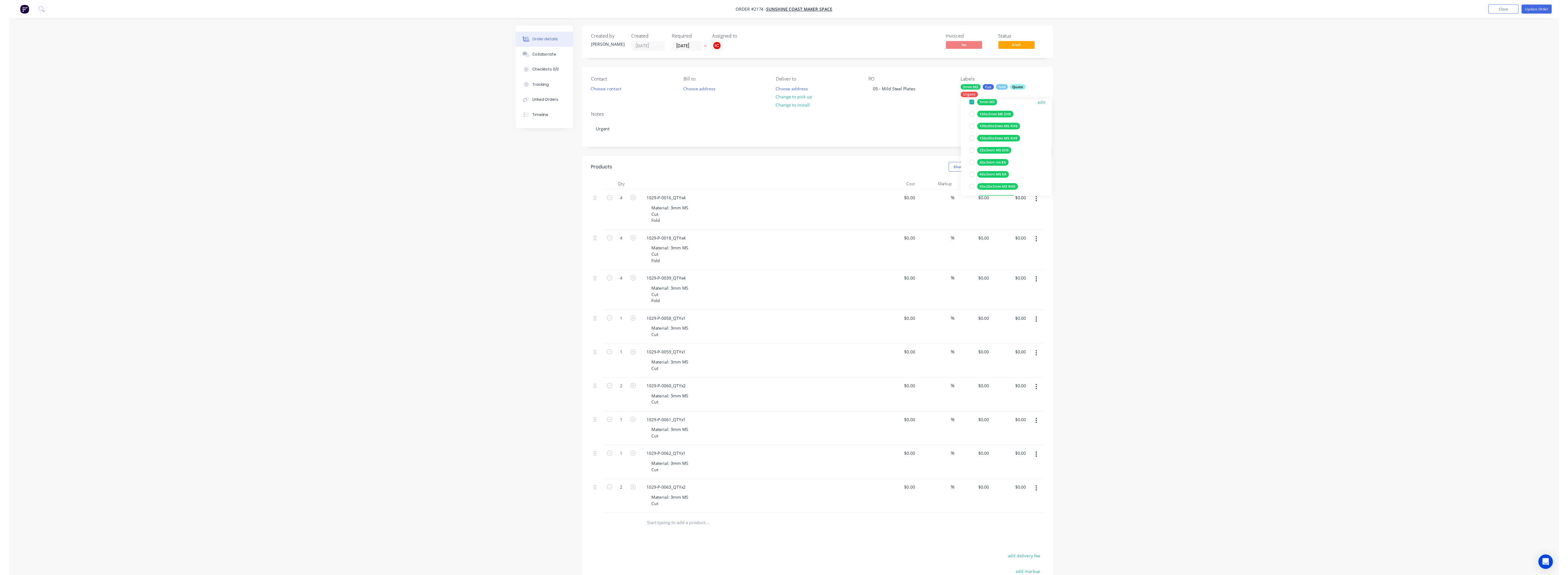
scroll to position [0, 0]
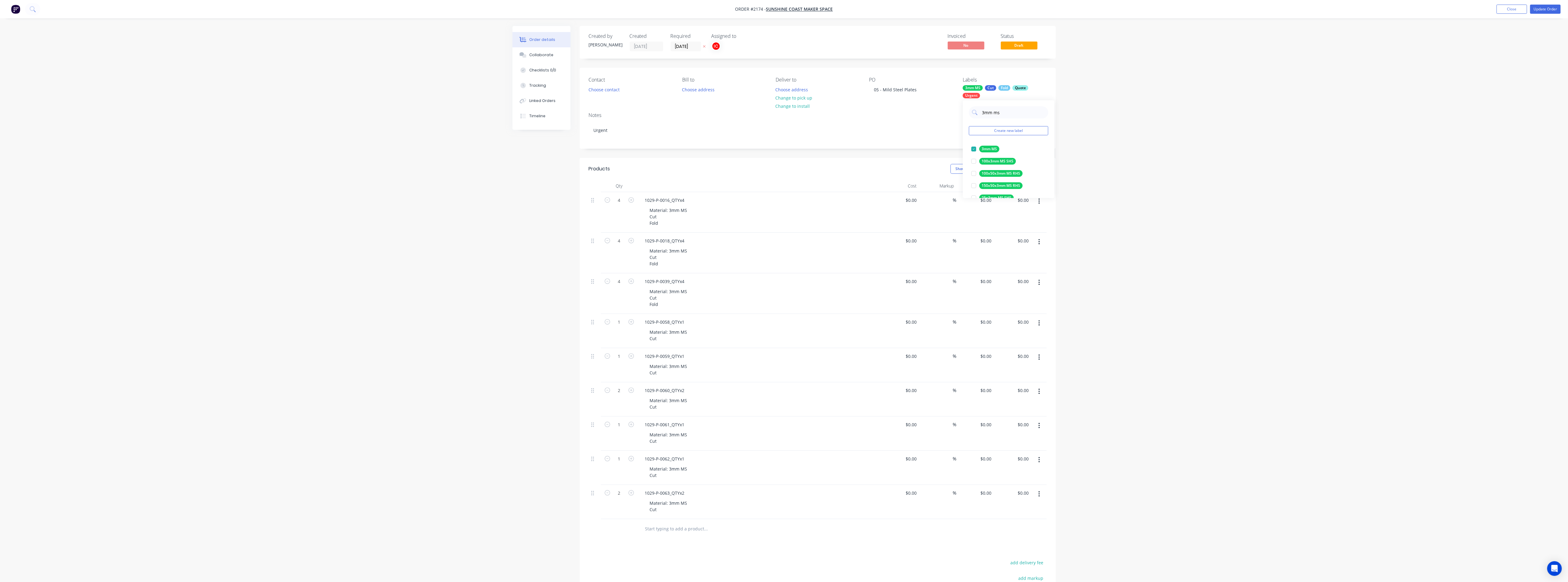
click at [786, 154] on div "Order details Collaborate Checklists 0/0 Tracking Linked Orders Timeline Order …" at bounding box center [784, 347] width 1568 height 694
click at [550, 55] on div "Collaborate" at bounding box center [541, 54] width 24 height 6
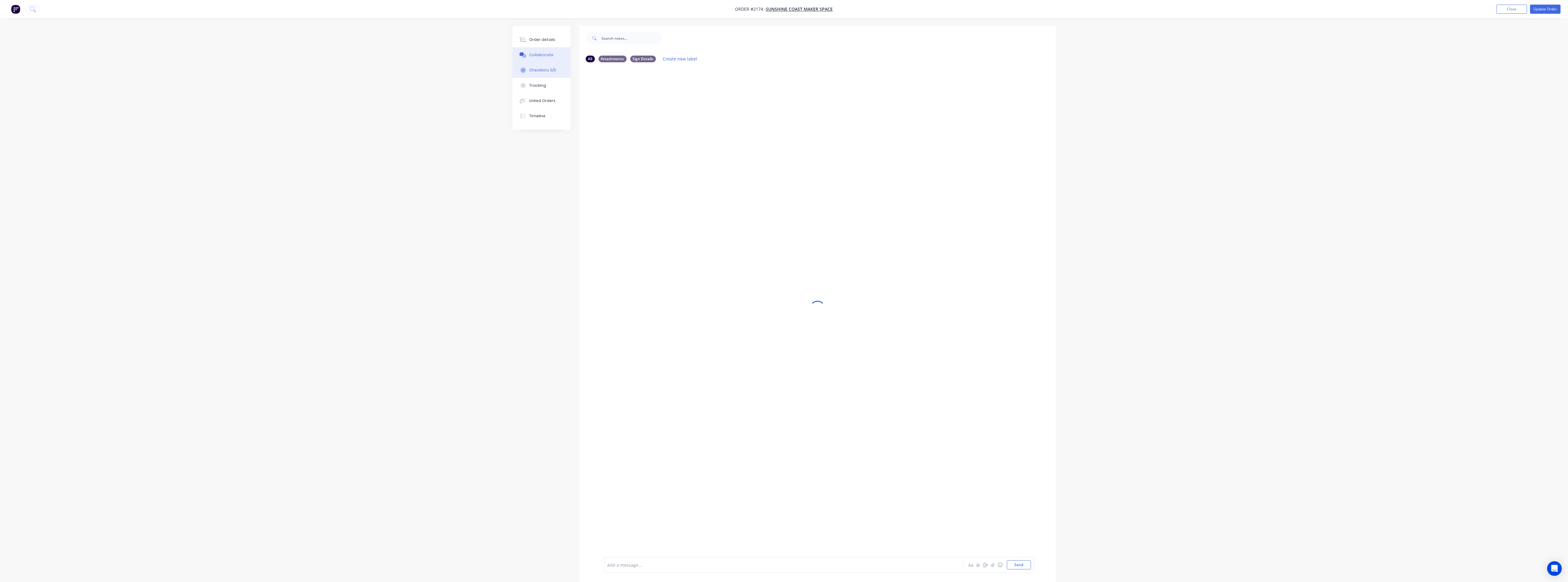
click at [547, 68] on div "Checklists 0/0" at bounding box center [543, 70] width 27 height 6
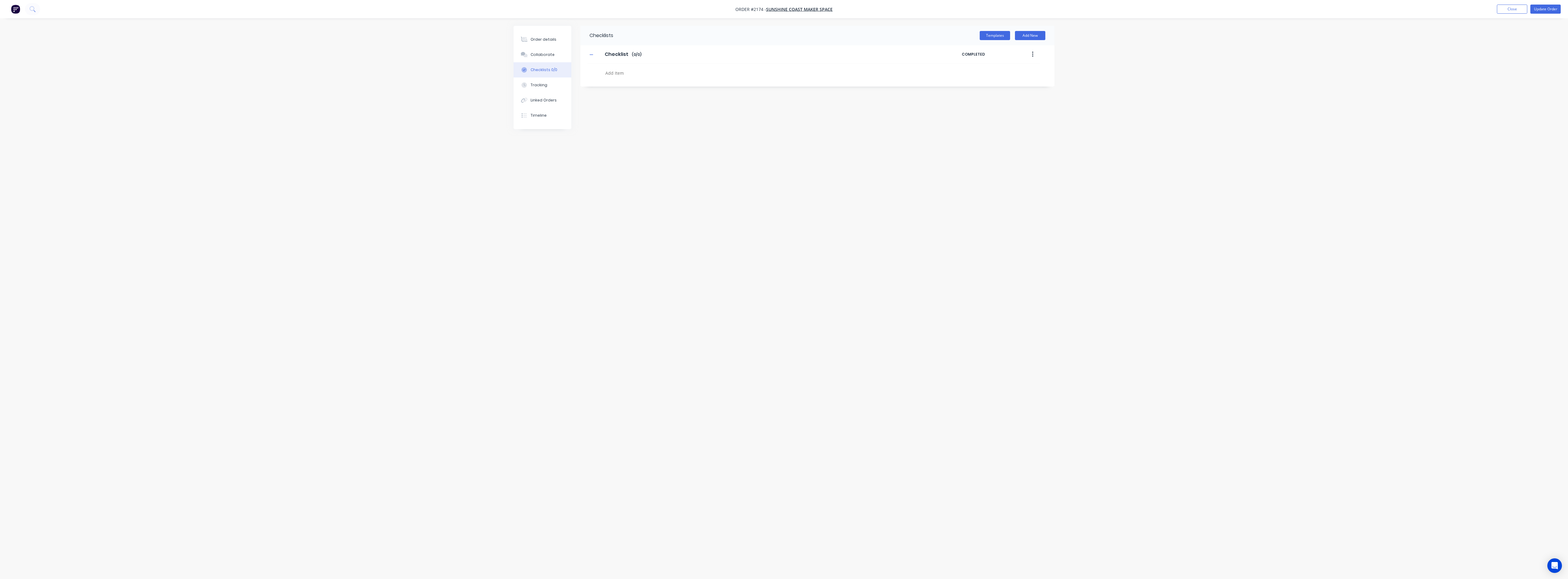
click at [620, 73] on textarea at bounding box center [749, 73] width 292 height 9
type textarea "x"
type textarea "C"
type textarea "x"
type textarea "CU"
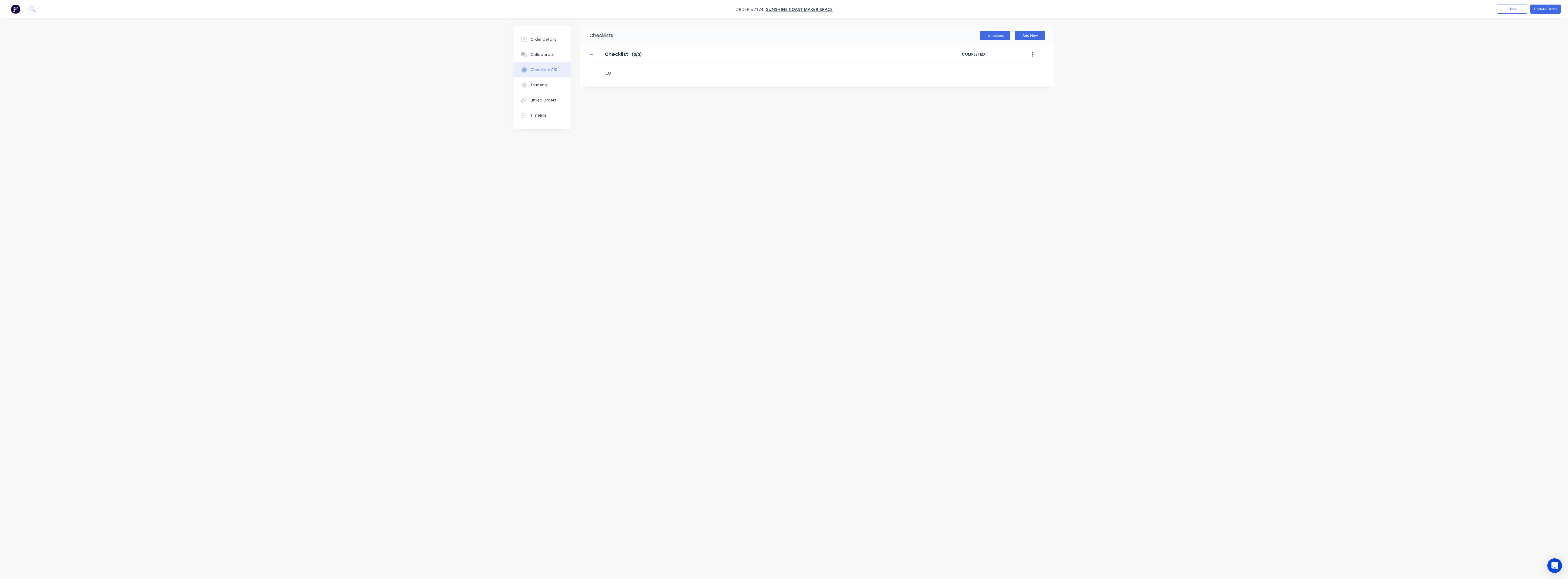
type textarea "x"
type textarea "CUT"
type textarea "x"
type textarea "F"
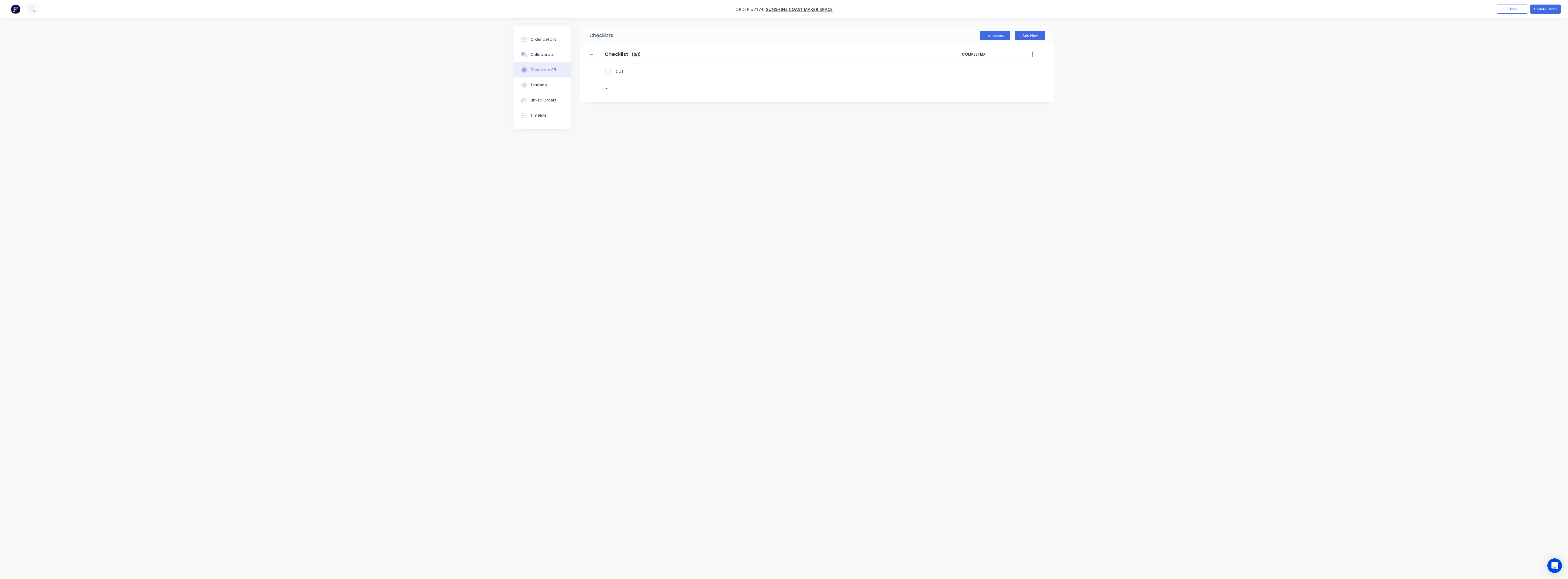
type textarea "x"
type textarea "FO"
type textarea "x"
type textarea "FOL"
type textarea "x"
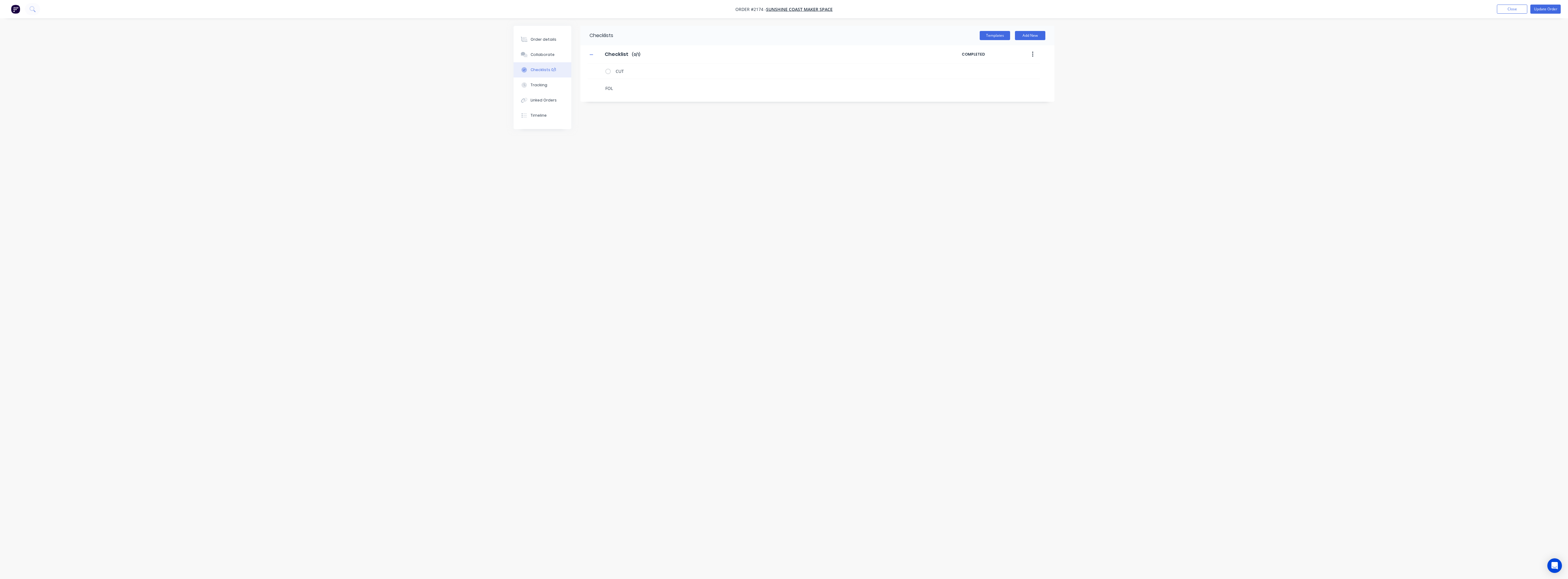
type textarea "FOLD"
type textarea "x"
click at [597, 86] on icon at bounding box center [597, 85] width 8 height 8
click at [595, 83] on input "file" at bounding box center [595, 83] width 0 height 0
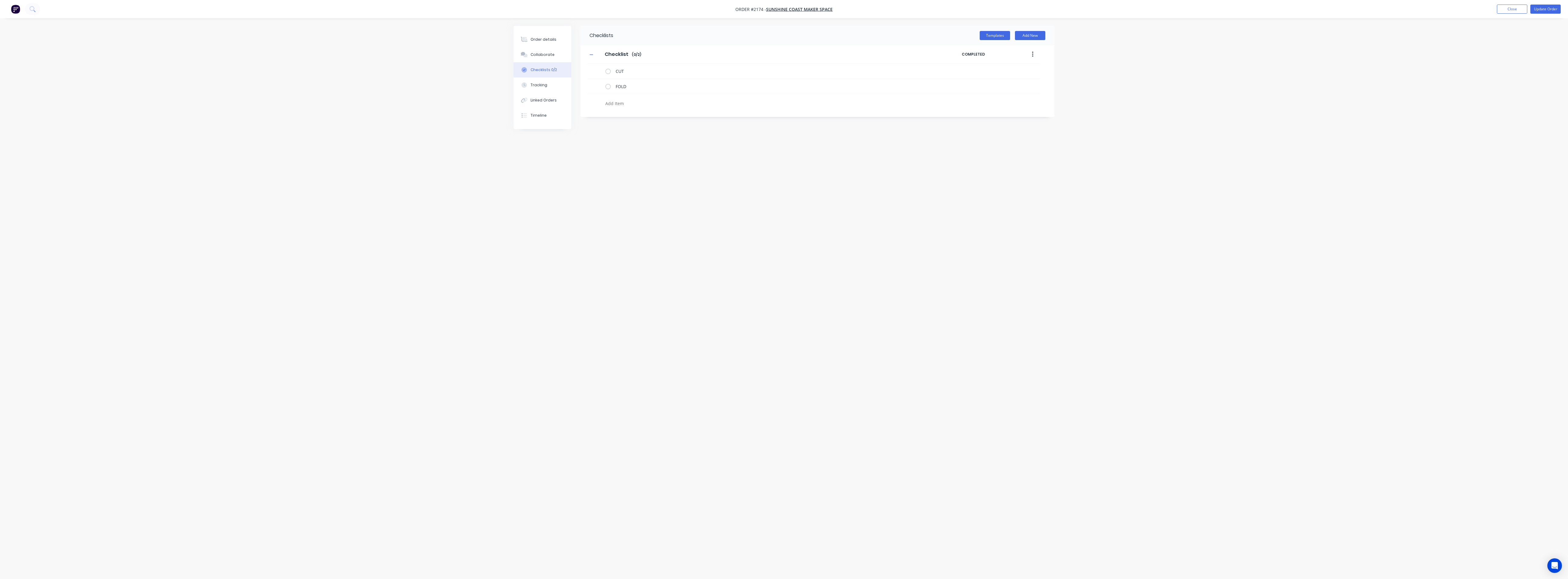
type input "C:\fakepath\1029-P-0016.pdf"
type textarea "x"
click at [544, 38] on div "Order details" at bounding box center [544, 39] width 26 height 5
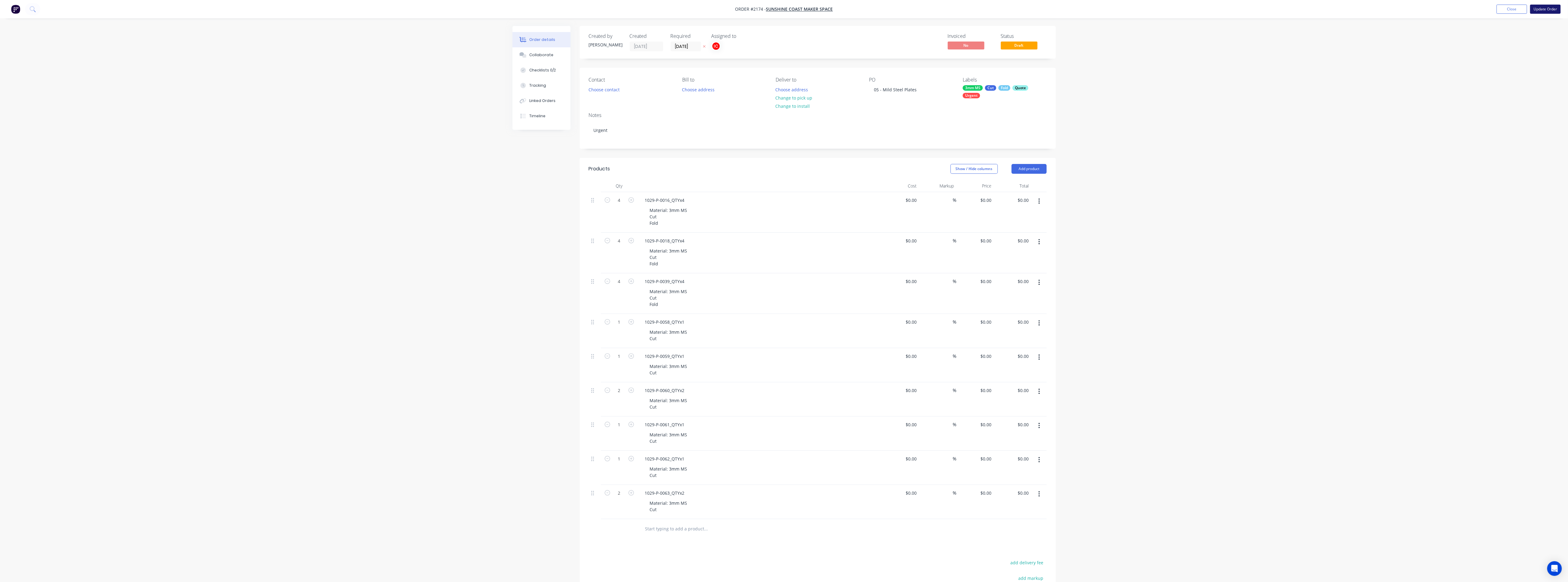
click at [786, 9] on button "Update Order" at bounding box center [1545, 9] width 31 height 9
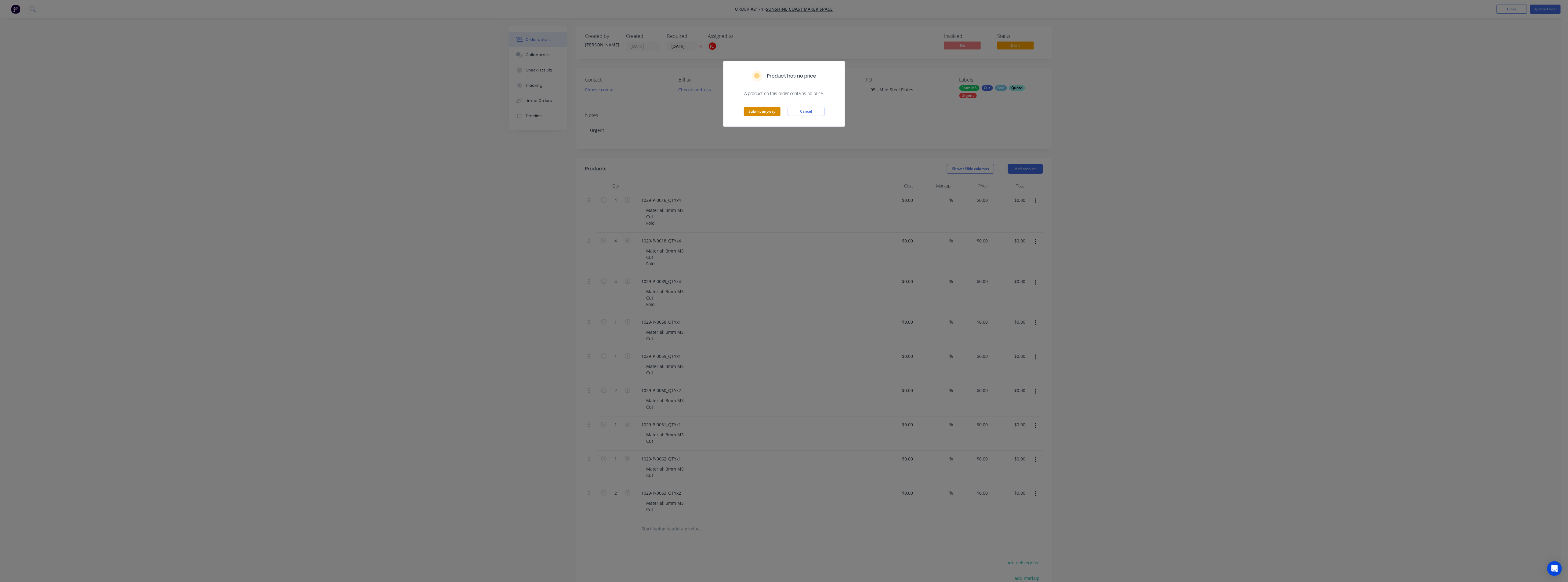
click at [765, 112] on button "Submit anyway" at bounding box center [762, 111] width 37 height 9
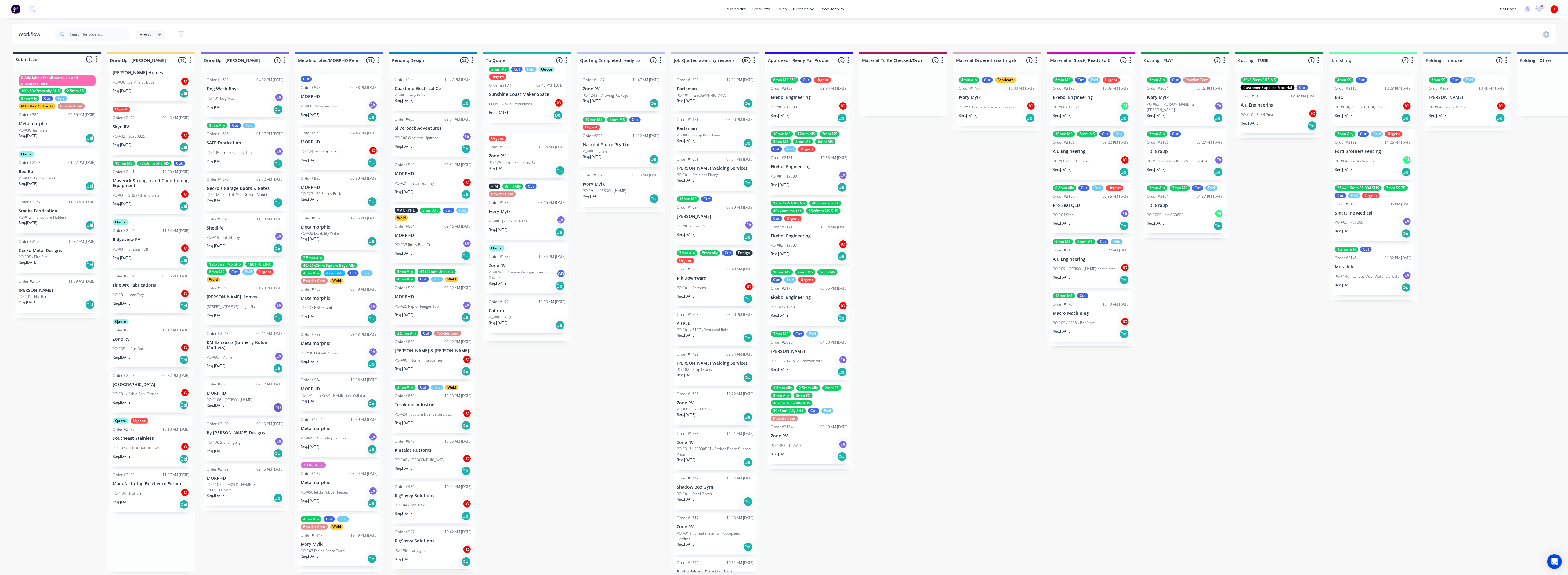
drag, startPoint x: 138, startPoint y: 548, endPoint x: 515, endPoint y: 98, distance: 587.1
click at [515, 98] on div "Submitted 5 Status colour #273444 hex #273444 Save Cancel Summaries Total order…" at bounding box center [1212, 312] width 2434 height 519
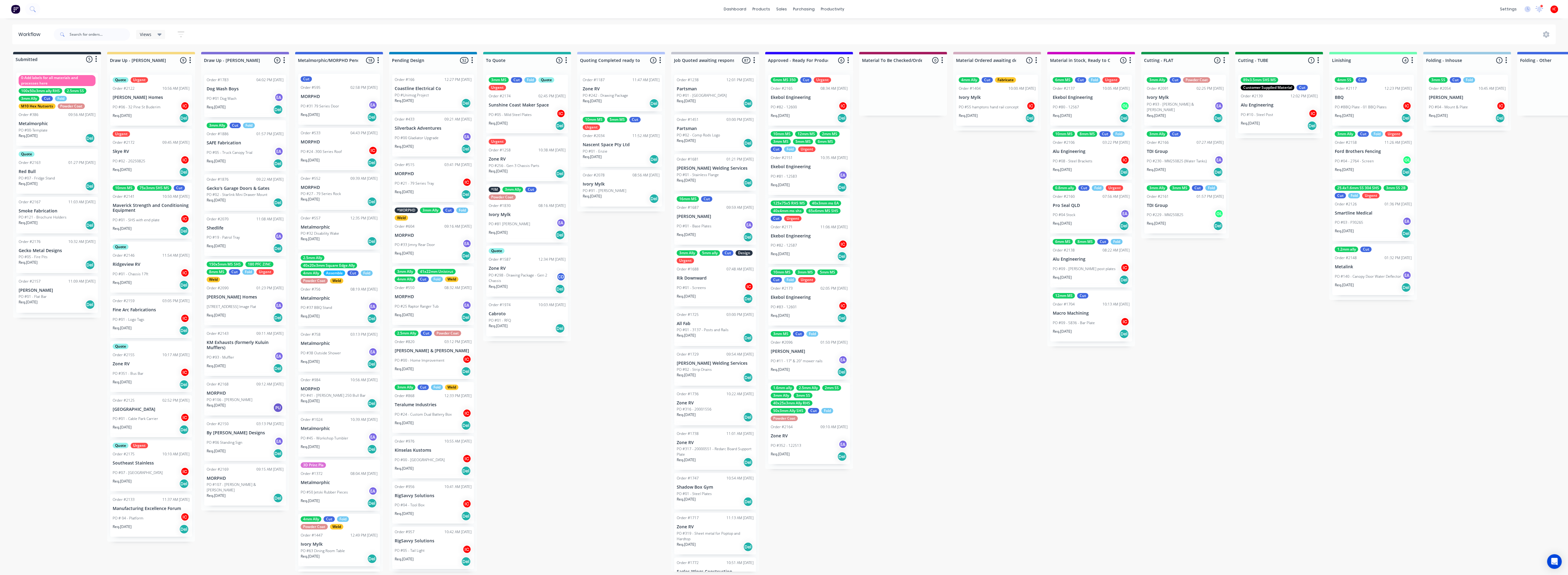
click at [97, 372] on div "Submitted 5 Status colour #273444 hex #273444 Save Cancel Summaries Total order…" at bounding box center [1212, 312] width 2434 height 519
click at [160, 467] on div "PO #07 - [GEOGRAPHIC_DATA]" at bounding box center [151, 472] width 77 height 12
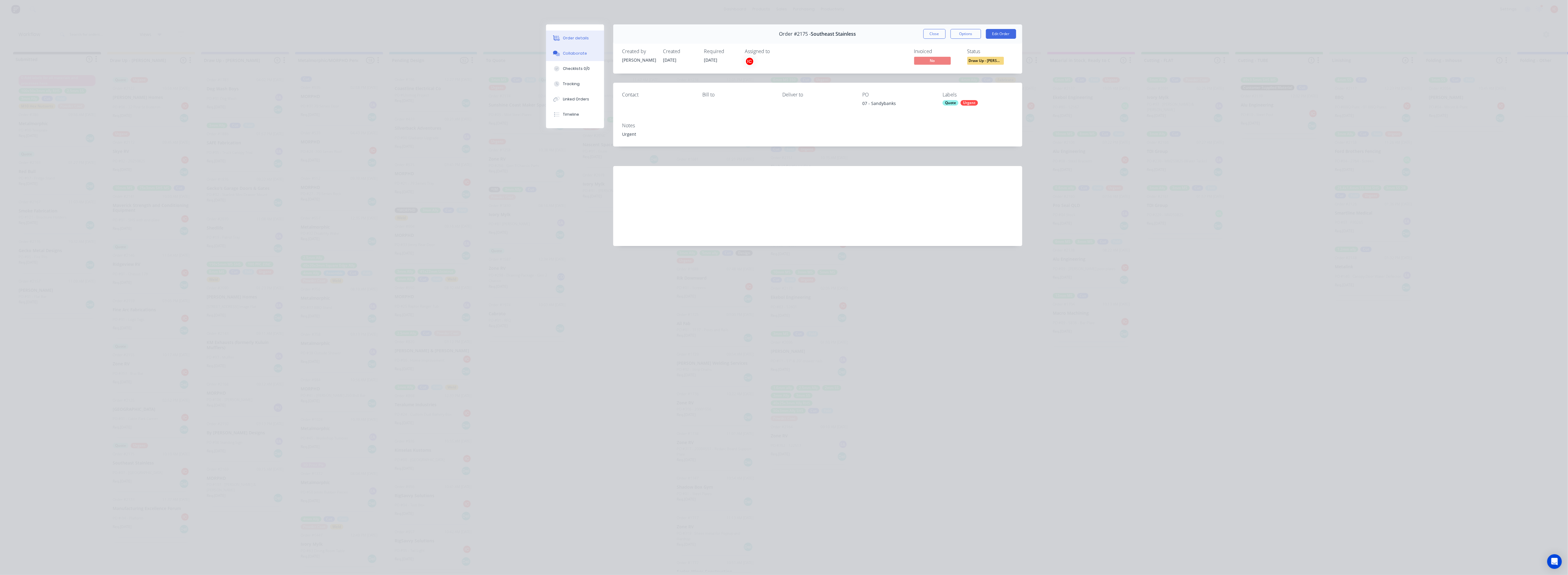
click at [583, 53] on div "Collaborate" at bounding box center [575, 53] width 24 height 5
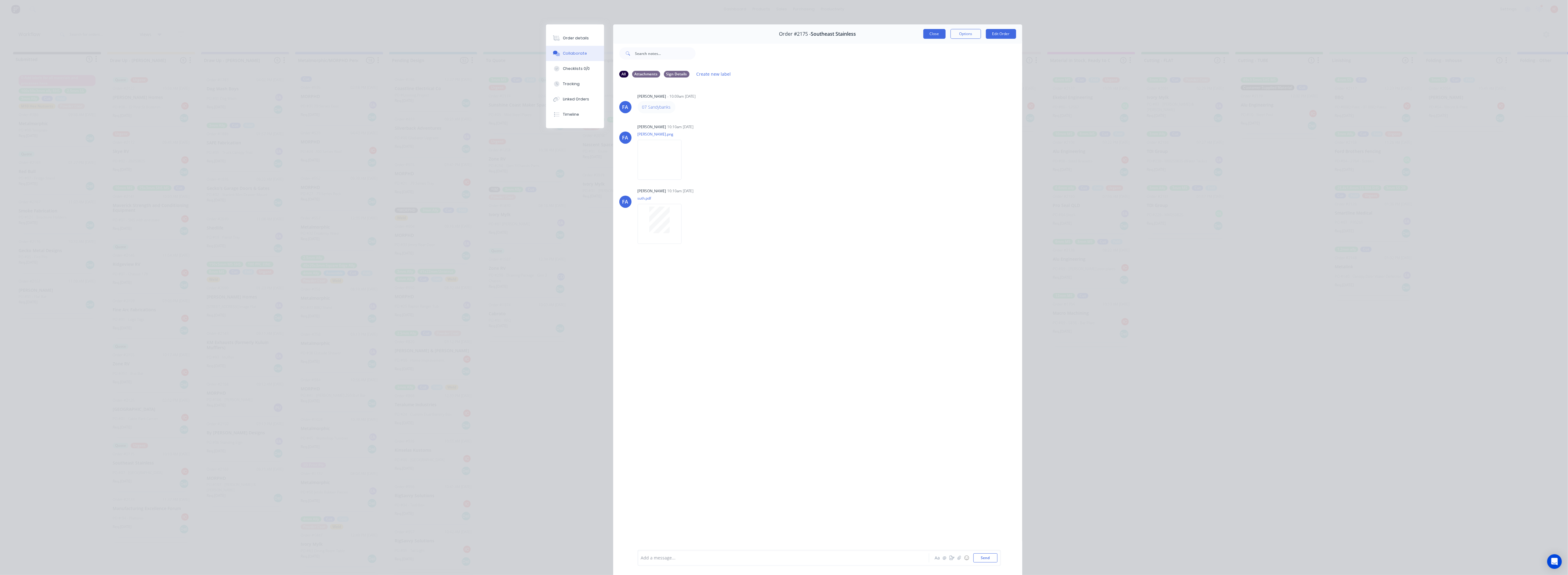
click at [786, 31] on button "Close" at bounding box center [934, 34] width 22 height 10
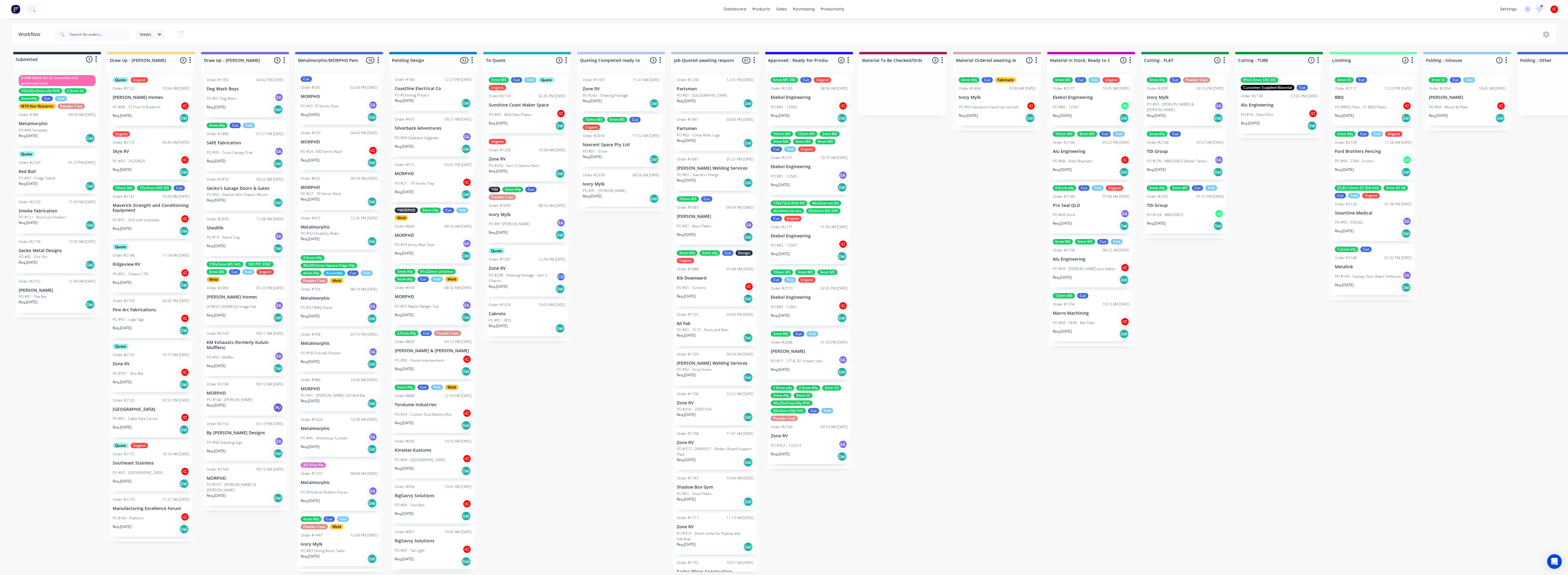
click at [537, 109] on div "PO #05 - Mild Steel Plates IC" at bounding box center [527, 114] width 77 height 12
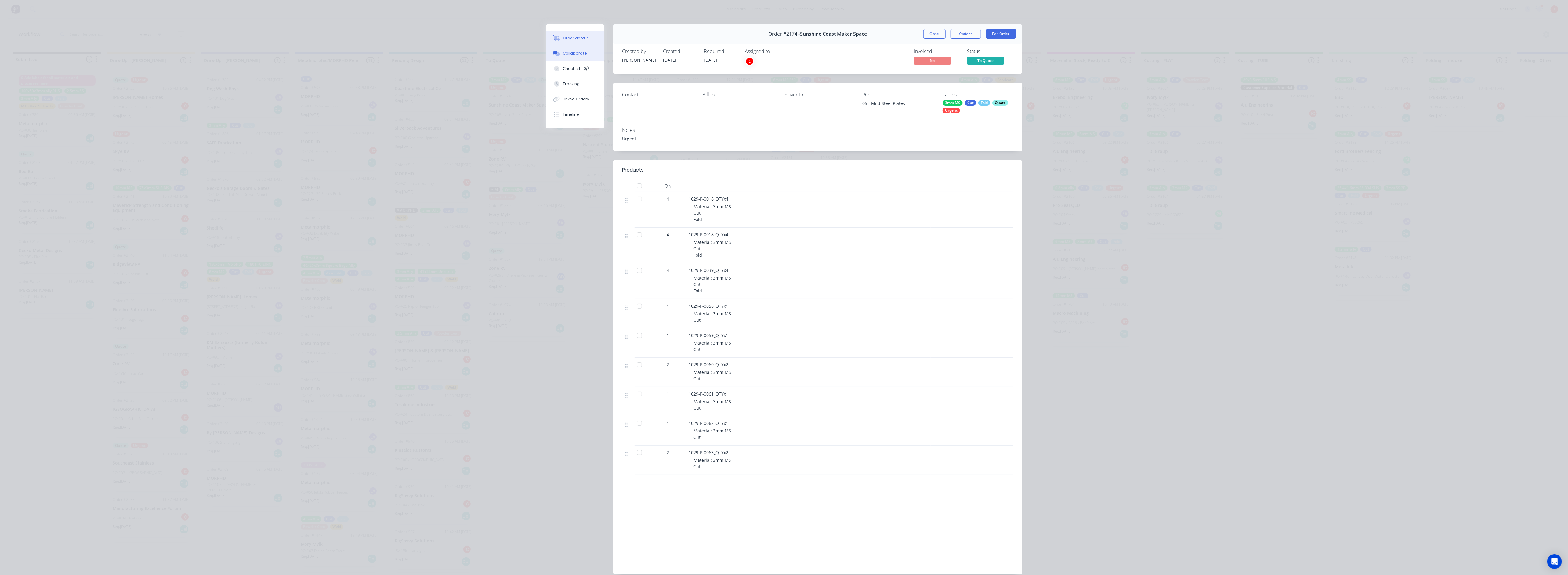
click at [571, 55] on div "Collaborate" at bounding box center [575, 53] width 24 height 5
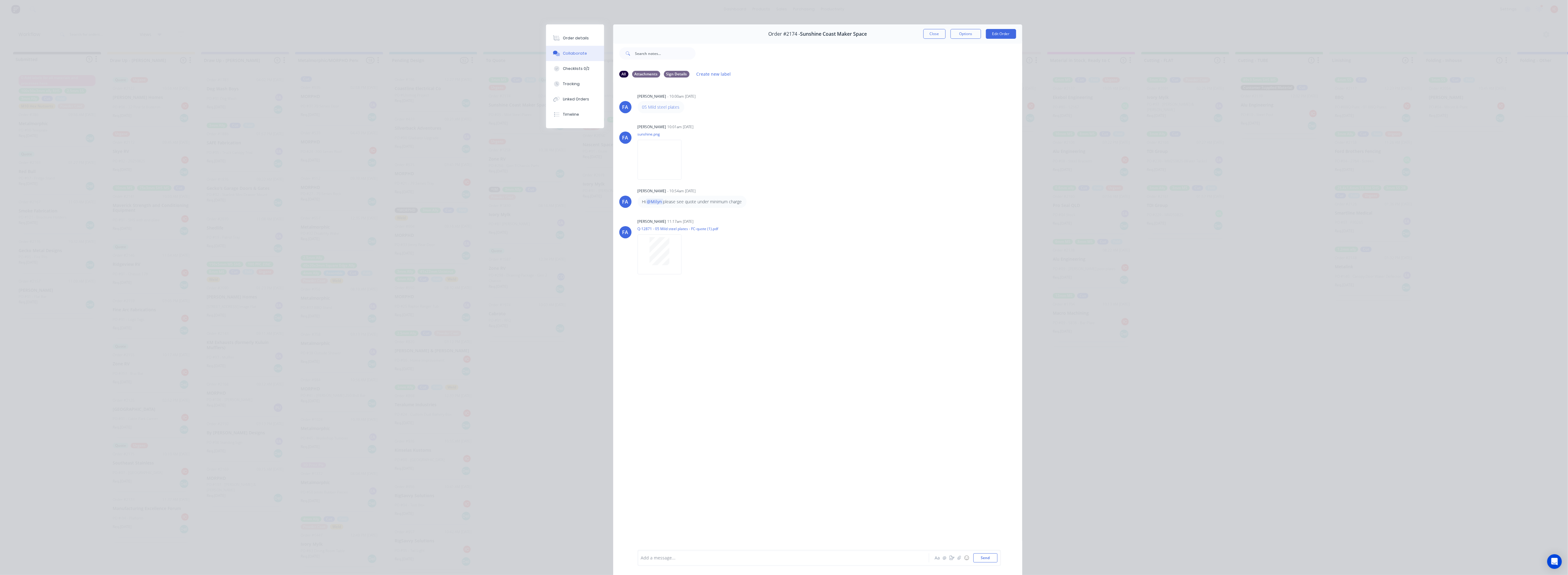
scroll to position [35, 0]
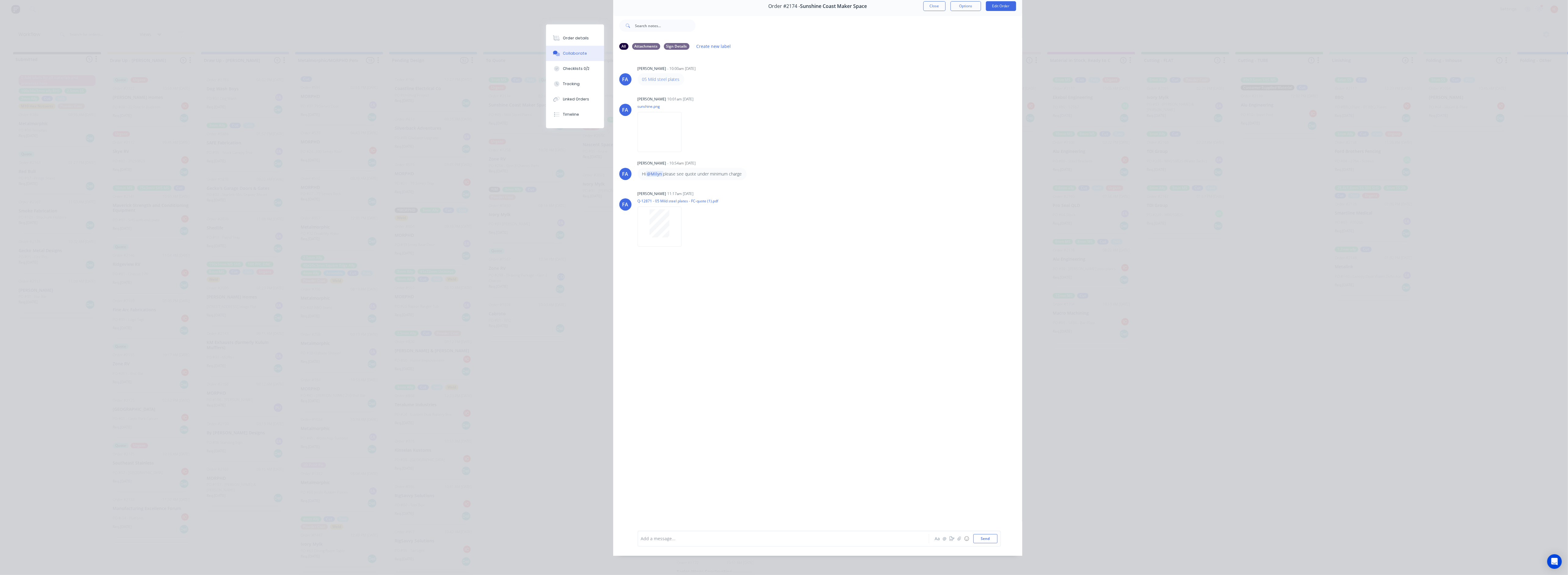
click at [784, 545] on div "Add a message... Aa @ ☺ Send" at bounding box center [819, 538] width 363 height 16
click at [779, 530] on div "Add a message... Aa @ ☺ Send" at bounding box center [819, 538] width 363 height 16
click at [783, 538] on div at bounding box center [775, 538] width 267 height 6
click at [771, 356] on div "[PERSON_NAME] [PERSON_NAME] - 10:00am [DATE] 05 Mild steel plates [PERSON_NAME]…" at bounding box center [817, 288] width 409 height 466
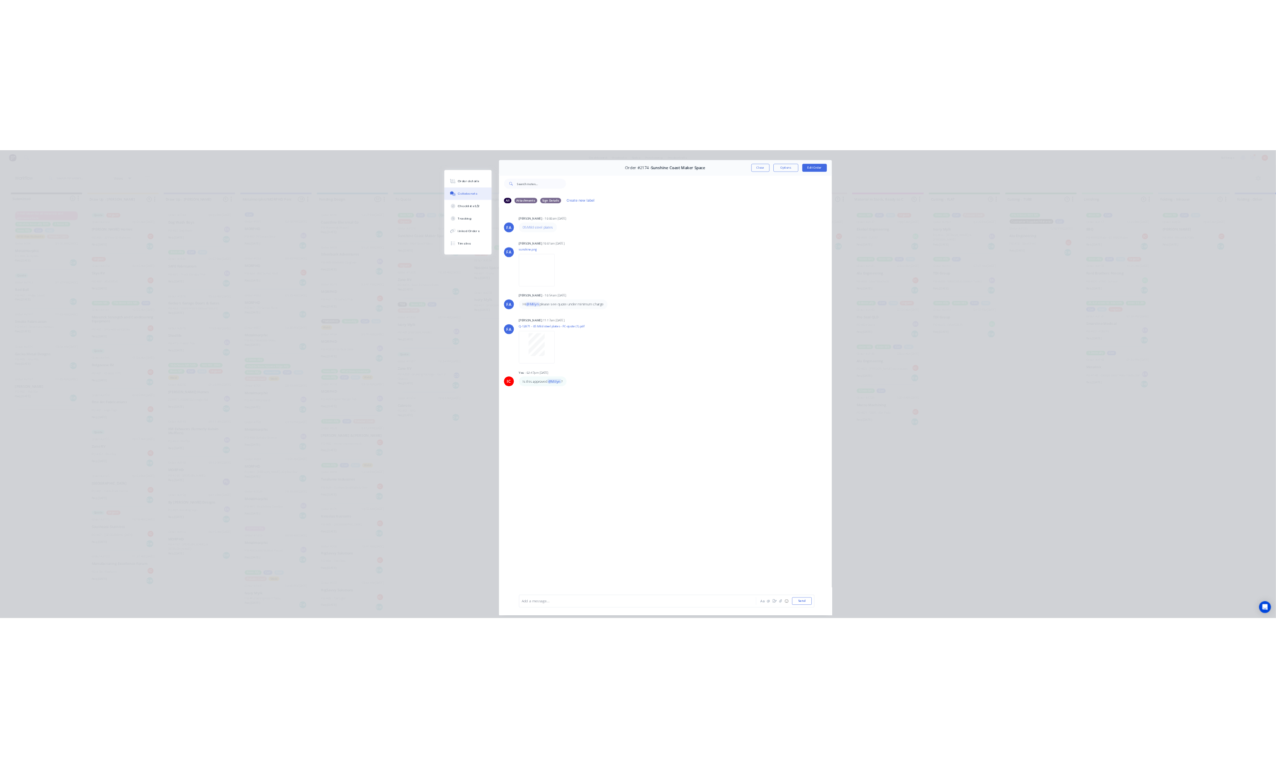
scroll to position [0, 0]
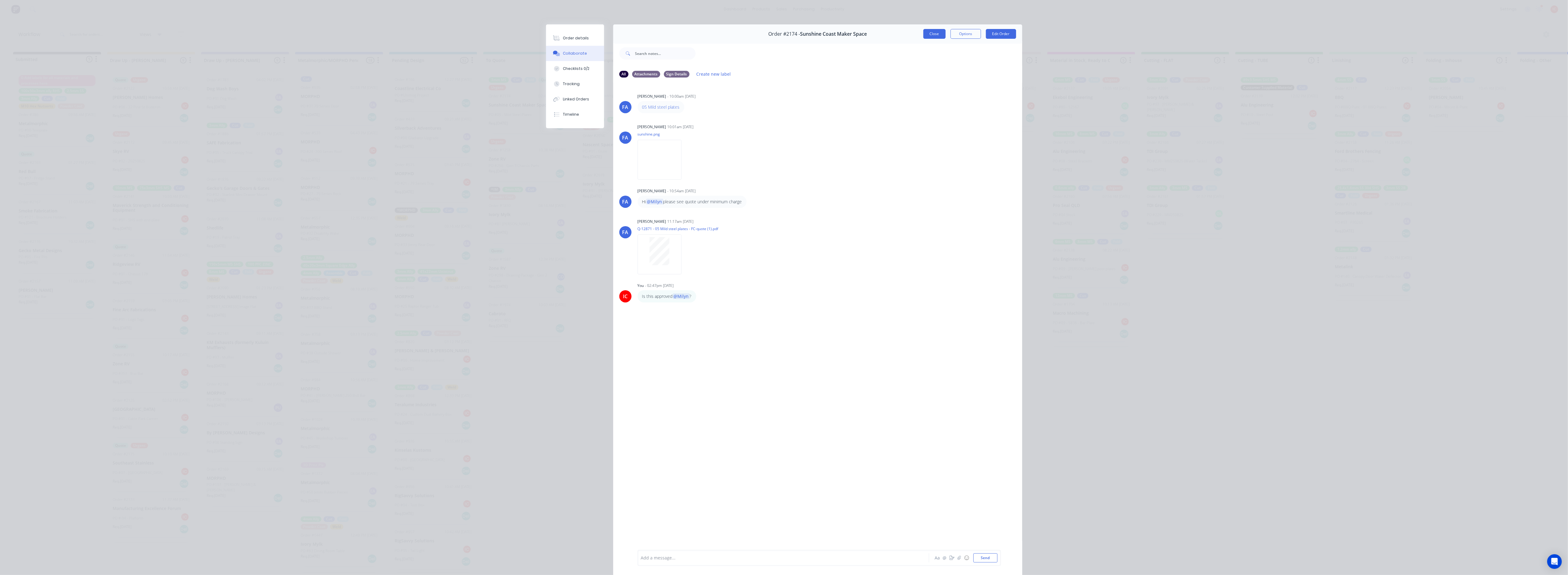
click at [786, 32] on button "Close" at bounding box center [934, 34] width 22 height 10
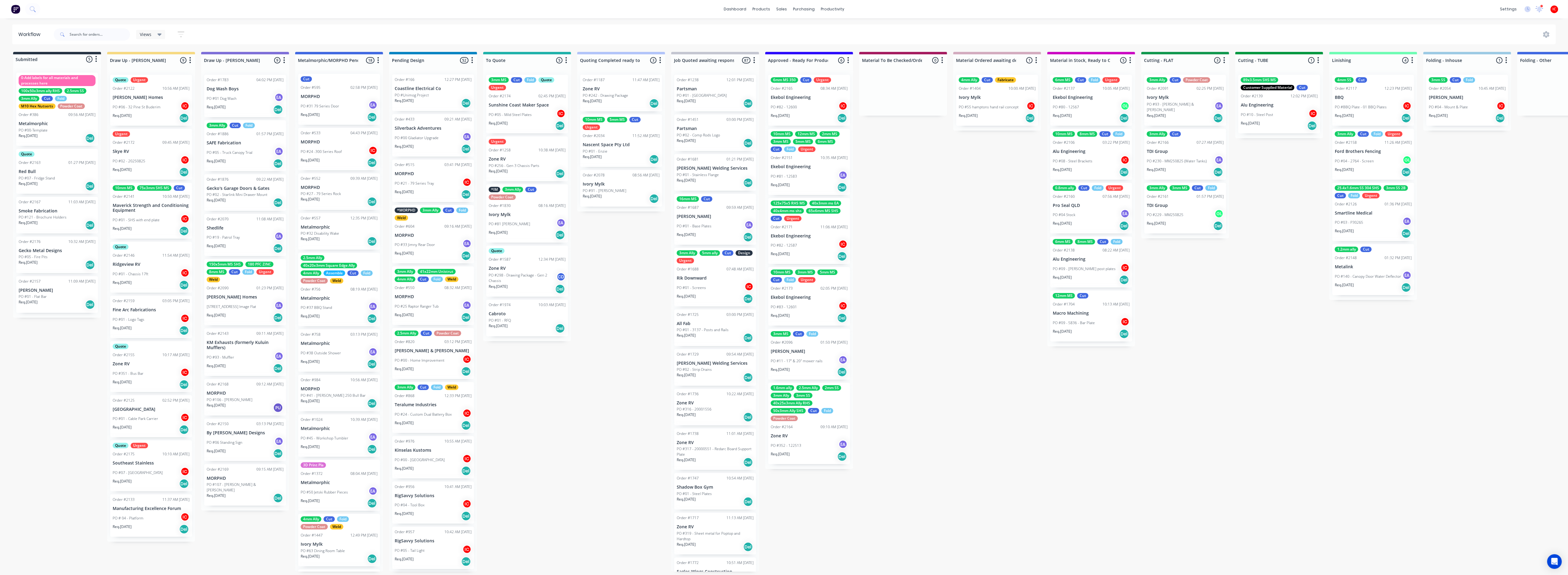
click at [153, 467] on div "PO #07 - [GEOGRAPHIC_DATA]" at bounding box center [151, 472] width 77 height 12
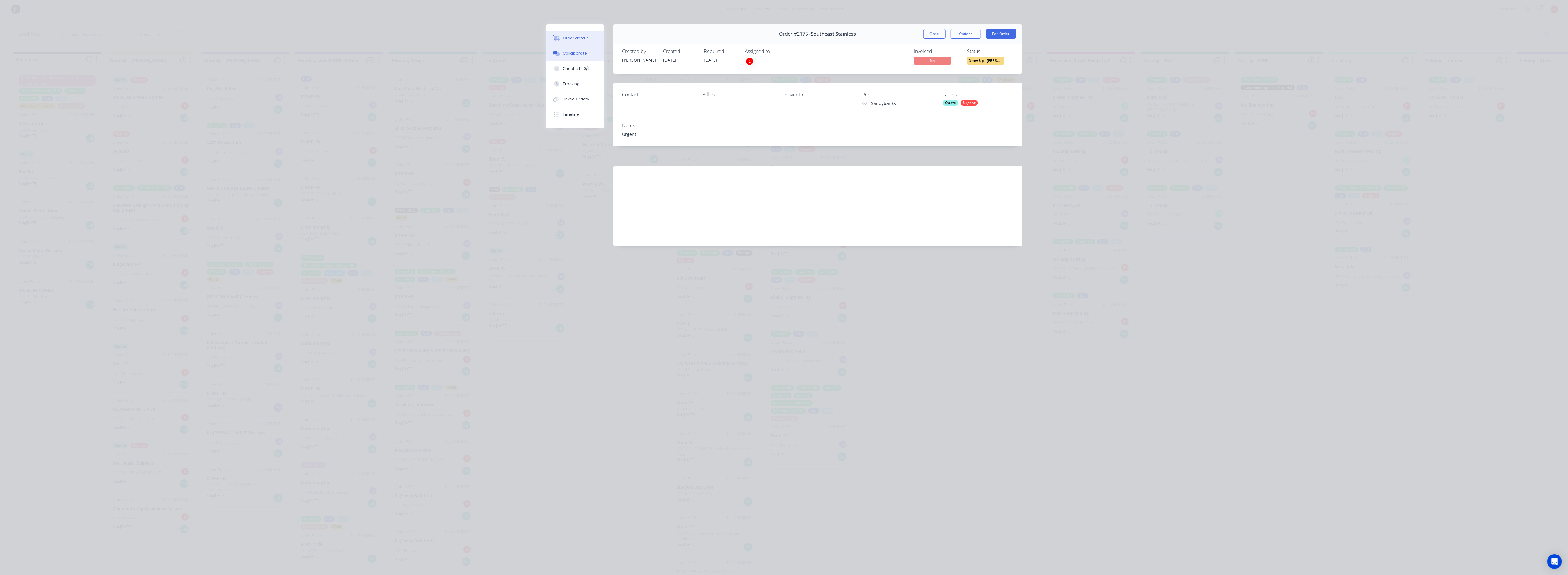
click at [578, 52] on div "Collaborate" at bounding box center [575, 53] width 24 height 5
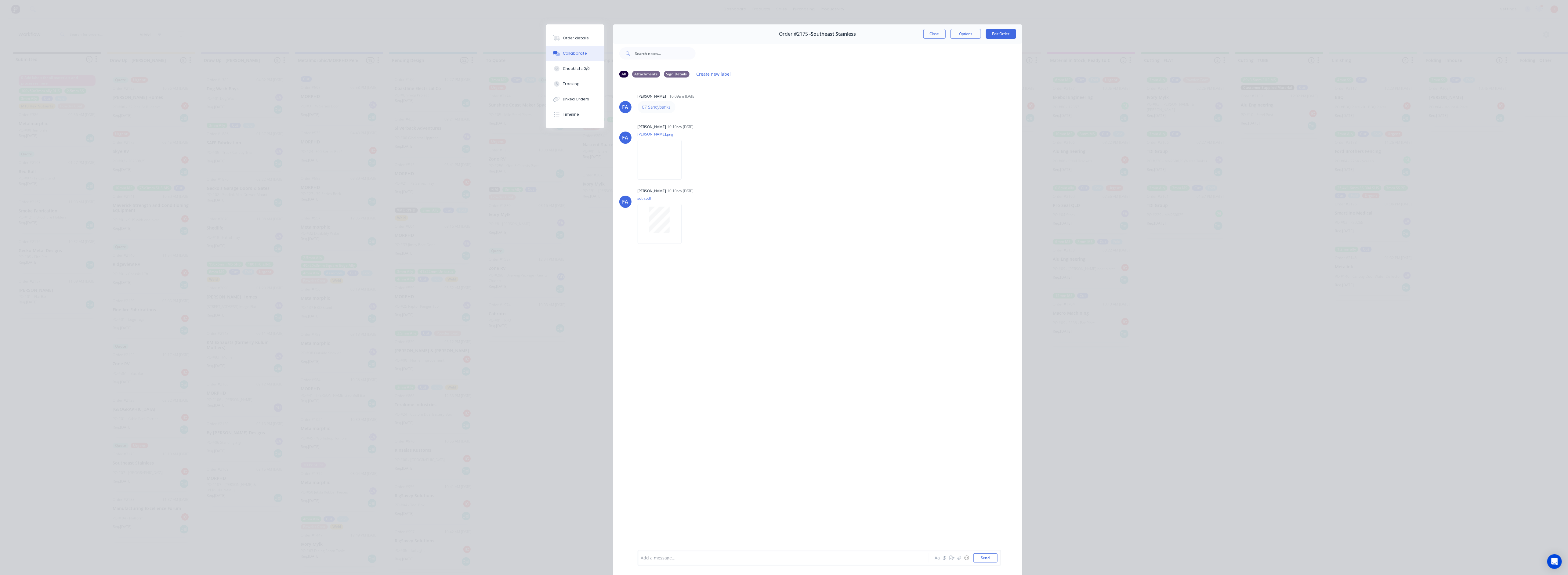
click at [786, 557] on div "Add a message... Aa @ ☺ Send" at bounding box center [819, 557] width 356 height 9
click at [786, 553] on div "Add a message..." at bounding box center [774, 557] width 267 height 9
click at [786, 38] on button "Close" at bounding box center [934, 34] width 22 height 10
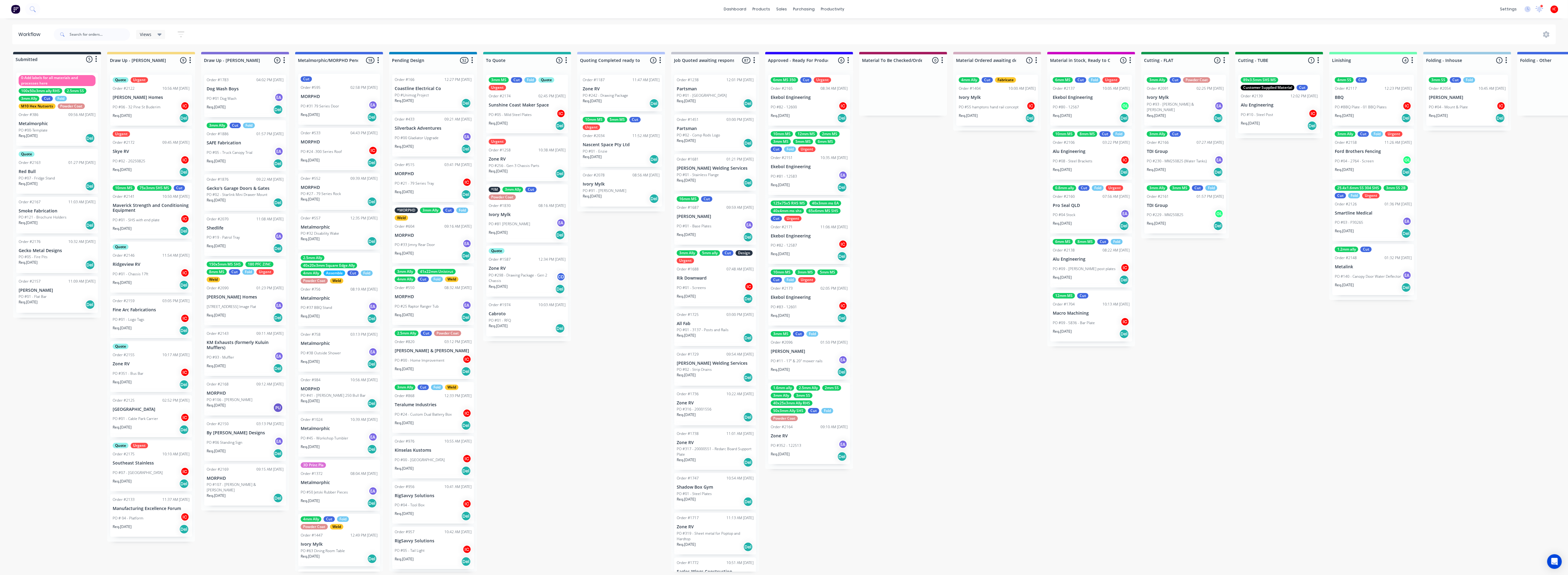
click at [156, 471] on div "Quote Urgent Order #2122 10:56 AM [DATE] [PERSON_NAME] Homes PO #06 - 32 [GEOGR…" at bounding box center [151, 306] width 88 height 472
click at [157, 467] on div "PO #07 - [GEOGRAPHIC_DATA]" at bounding box center [151, 472] width 77 height 12
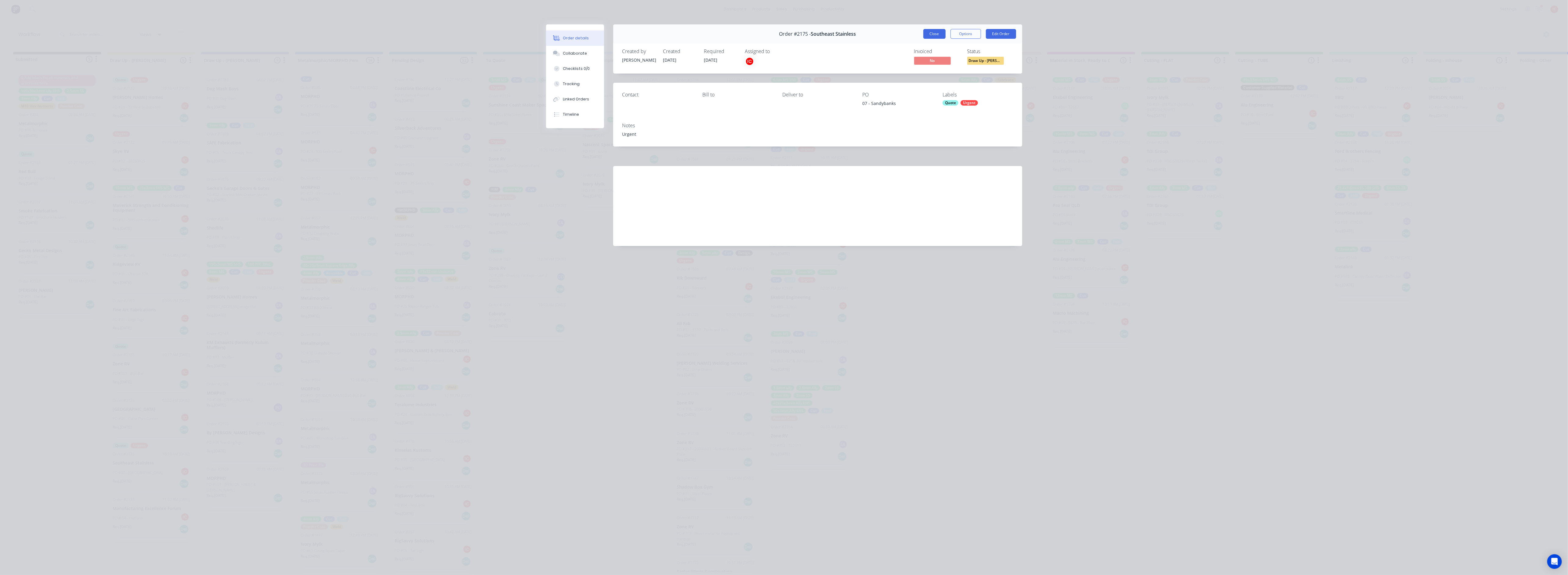
click at [786, 33] on button "Close" at bounding box center [934, 34] width 22 height 10
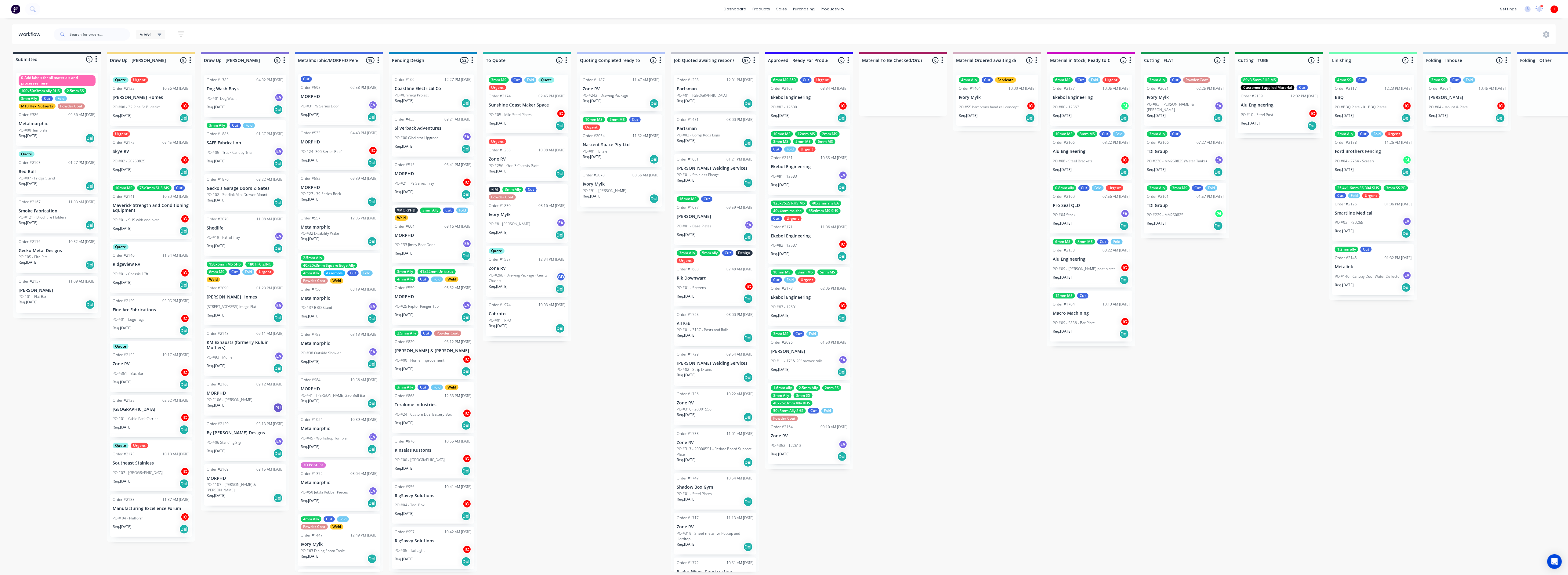
click at [154, 462] on div "Quote Urgent Order #2175 10:10 AM [DATE] Southeast Stainless PO #07 - [GEOGRAPH…" at bounding box center [151, 465] width 82 height 51
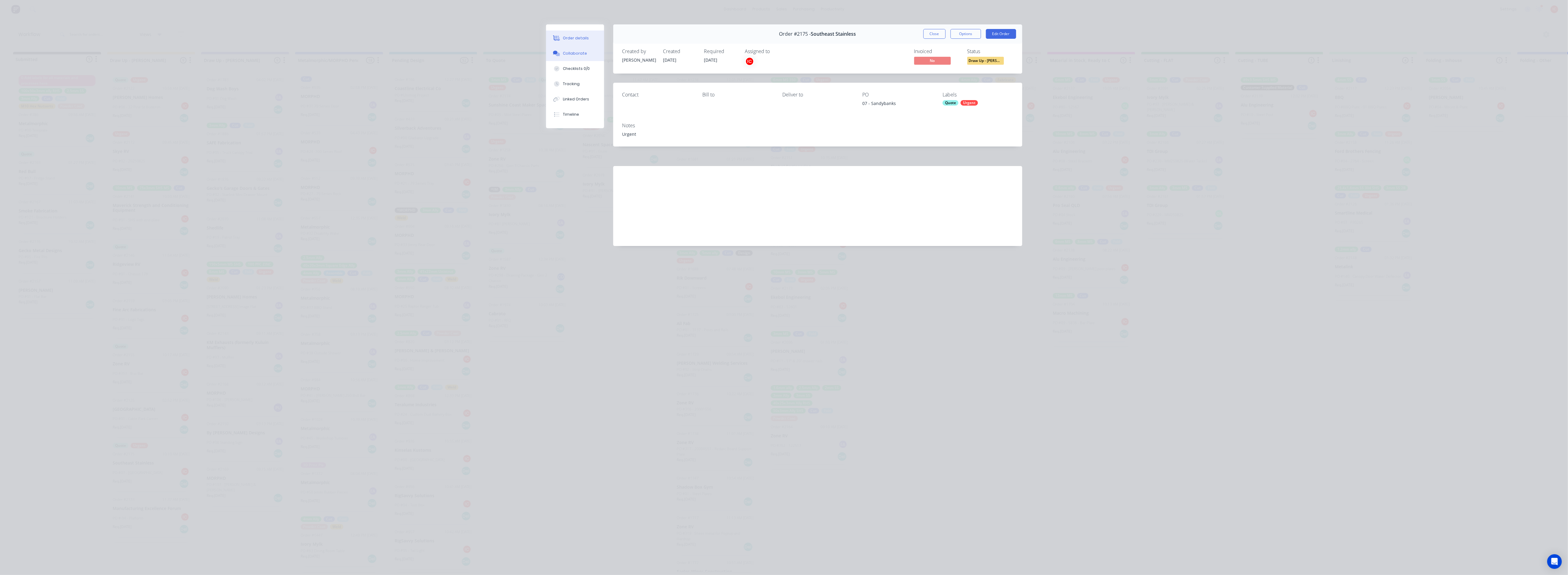
click at [582, 49] on button "Collaborate" at bounding box center [575, 53] width 58 height 15
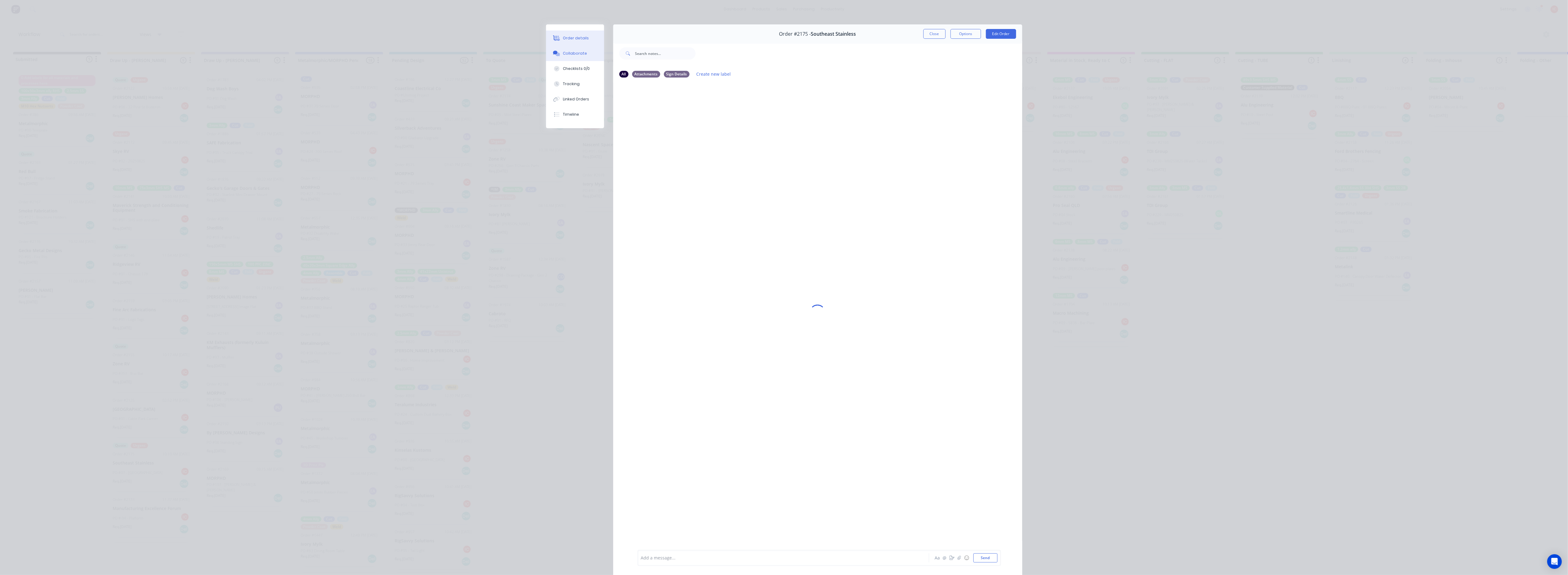
click at [581, 40] on div "Order details" at bounding box center [576, 38] width 26 height 5
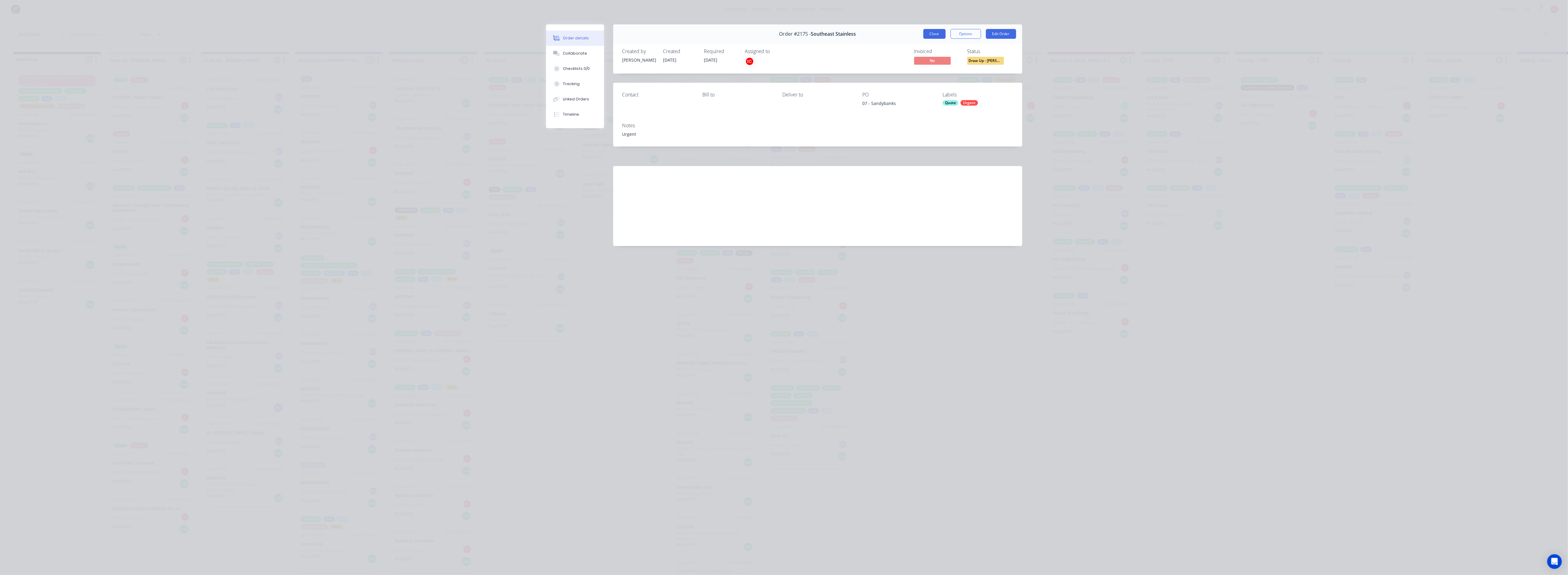
click at [786, 34] on button "Close" at bounding box center [934, 34] width 22 height 10
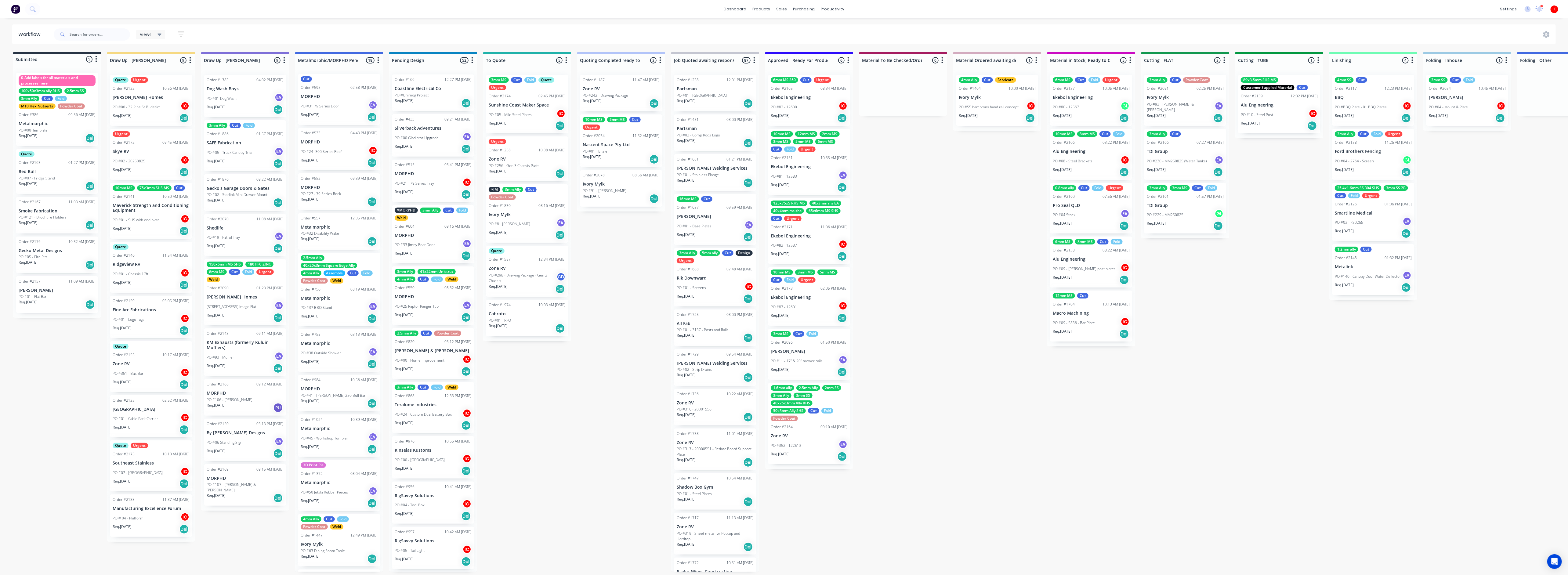
click at [151, 140] on div "Order #2172 09:45 AM [DATE]" at bounding box center [151, 142] width 77 height 5
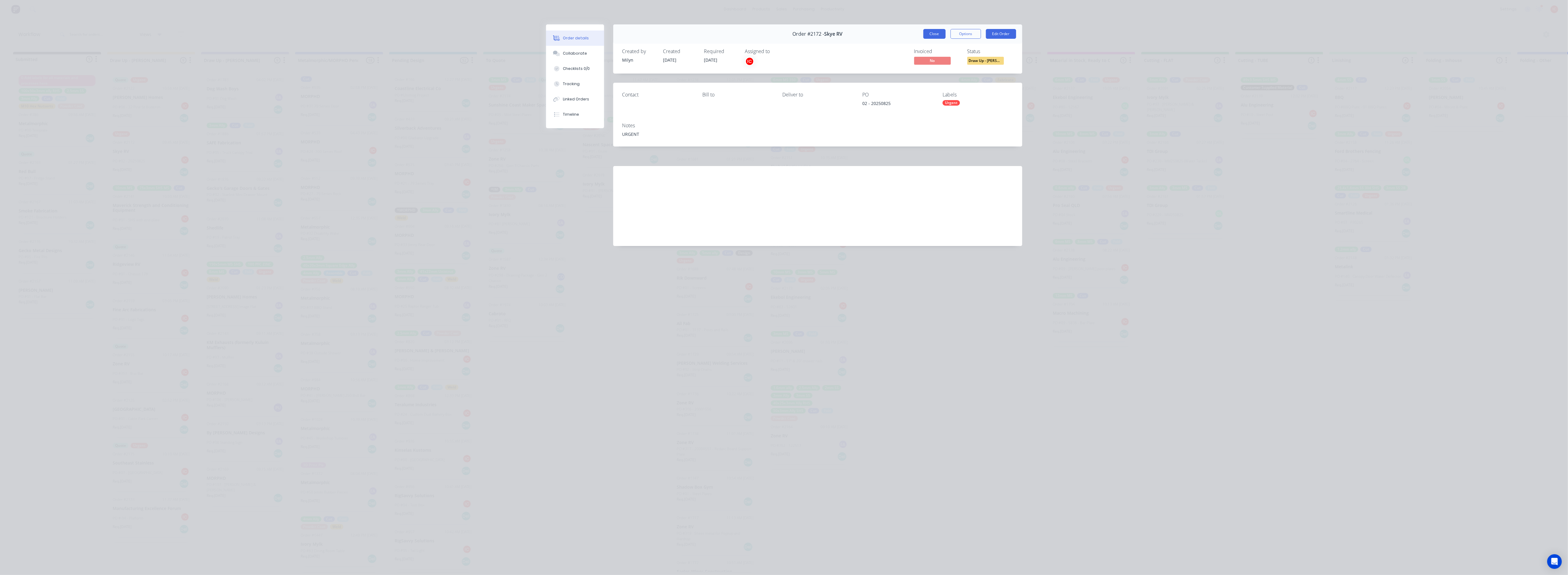
click at [786, 35] on button "Close" at bounding box center [934, 34] width 22 height 10
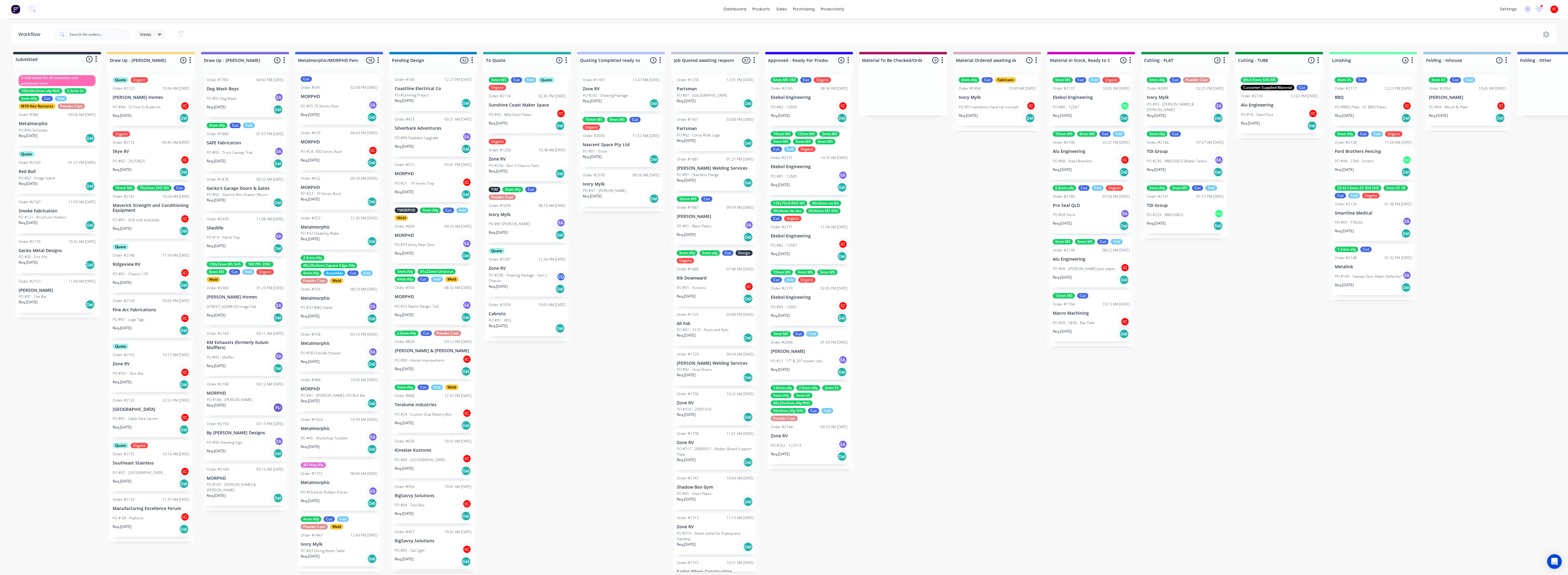
click at [65, 405] on div "Submitted 5 Status colour #273444 hex #273444 Save Cancel Summaries Total order…" at bounding box center [1212, 312] width 2434 height 519
click at [138, 149] on p "Skye RV" at bounding box center [151, 152] width 77 height 5
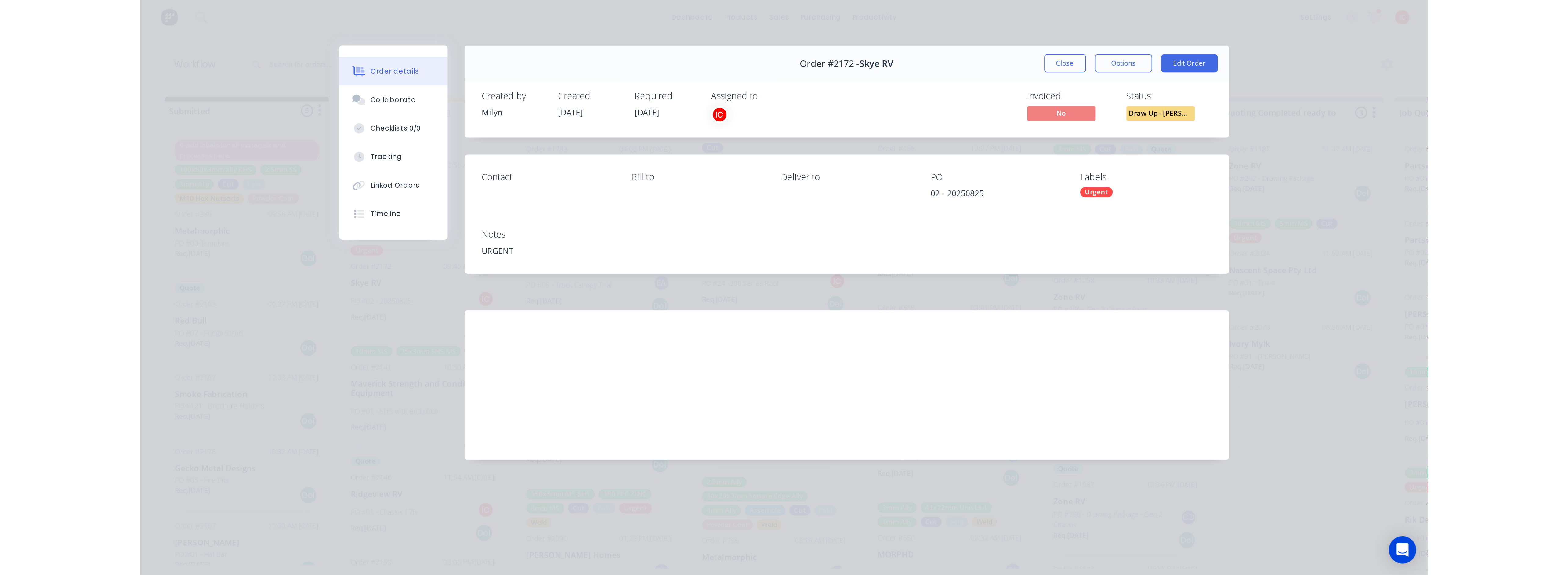
scroll to position [1, 0]
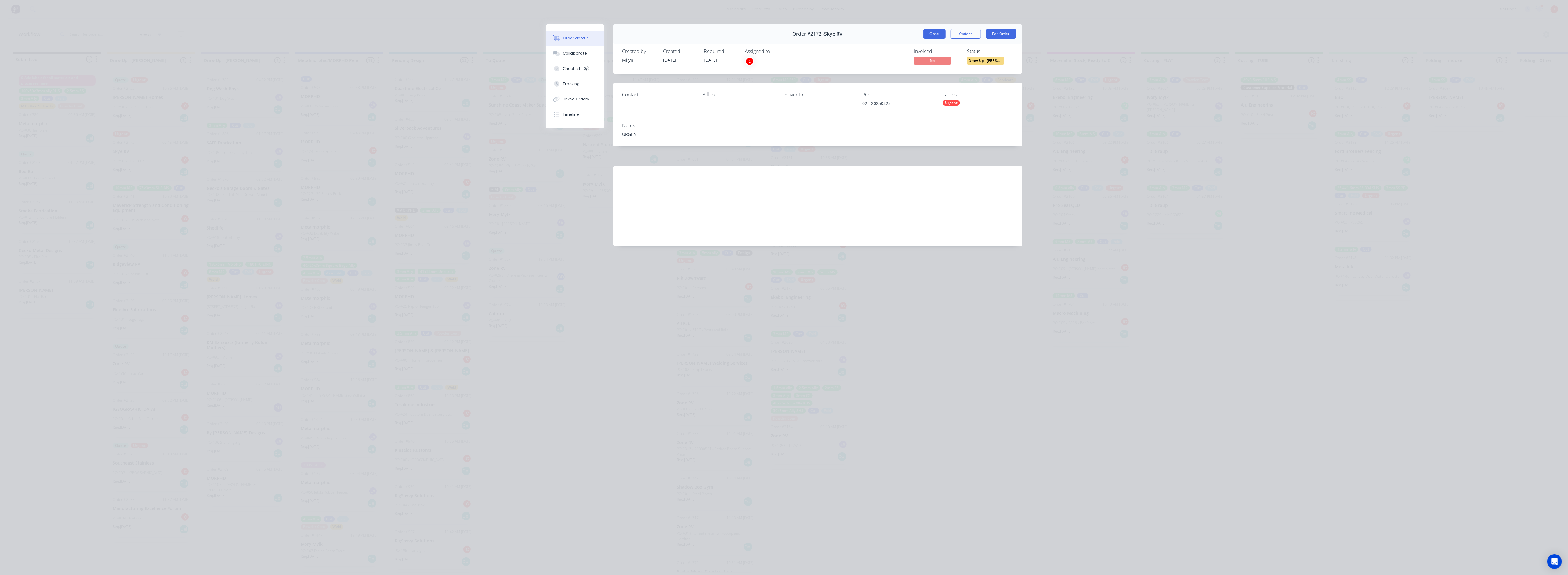
click at [786, 37] on button "Close" at bounding box center [934, 34] width 22 height 10
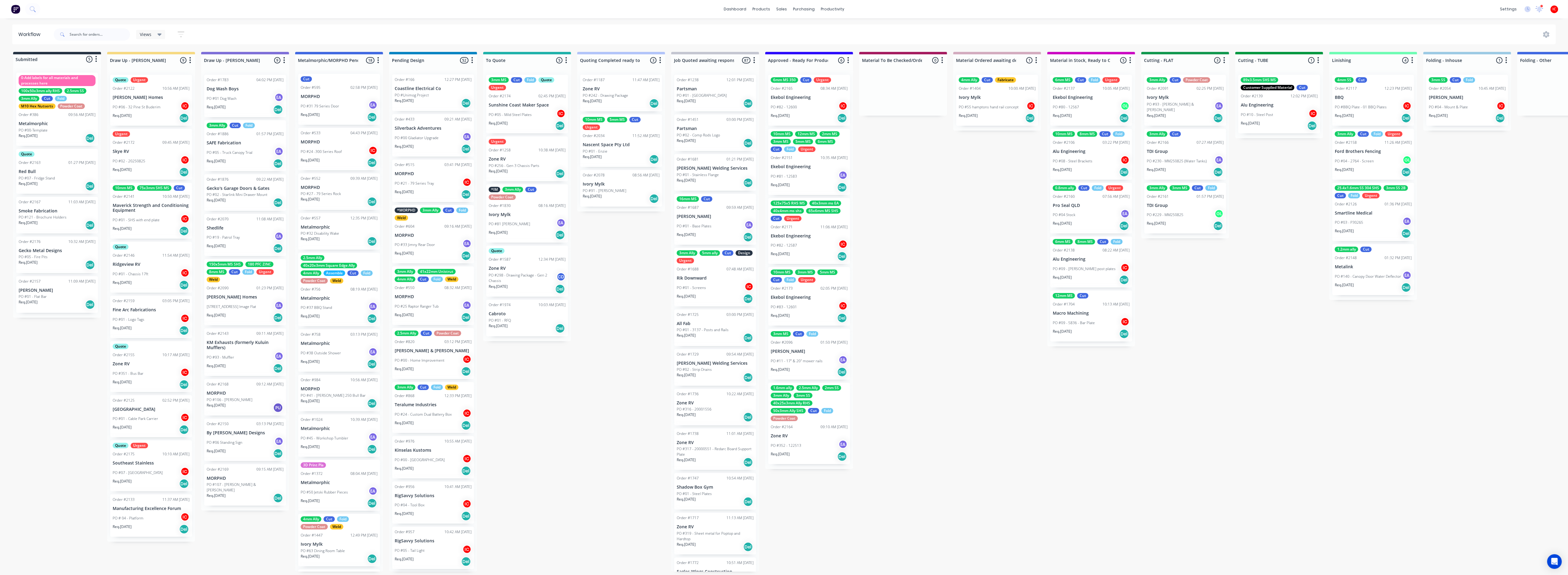
click at [154, 268] on div "PO #01 - Chassis 17ft IC" at bounding box center [151, 274] width 77 height 12
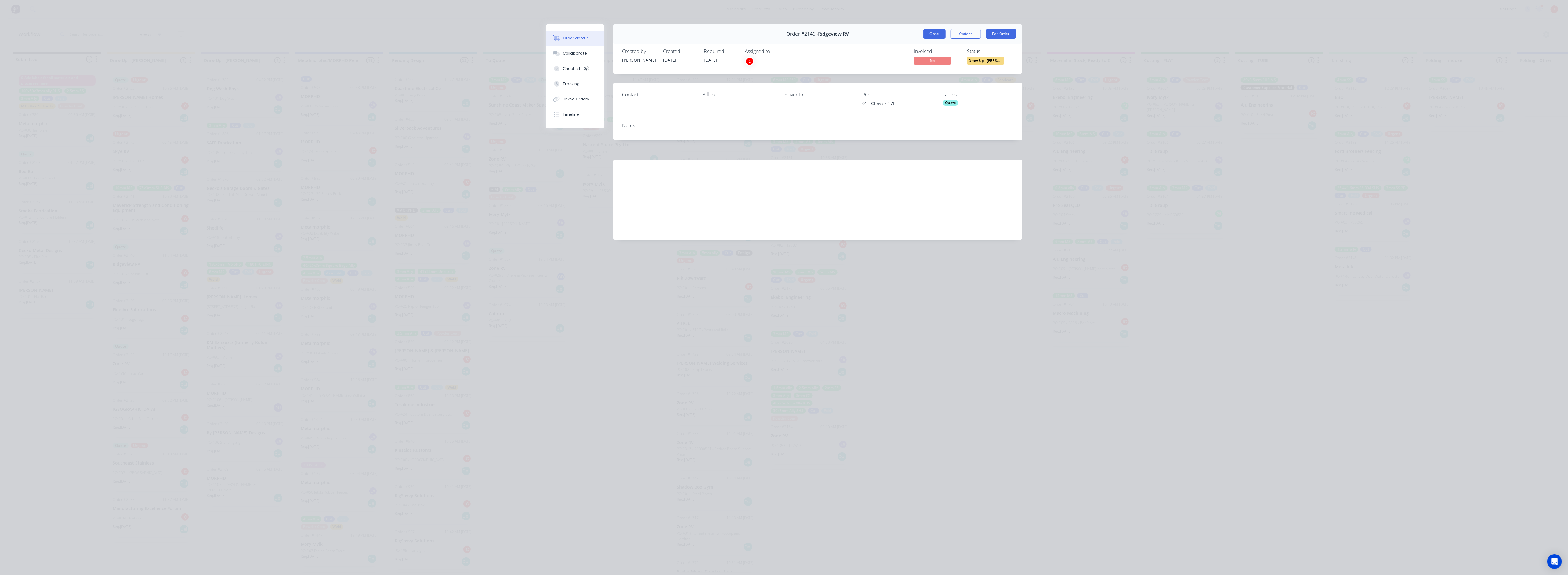
click at [786, 36] on button "Close" at bounding box center [934, 34] width 22 height 10
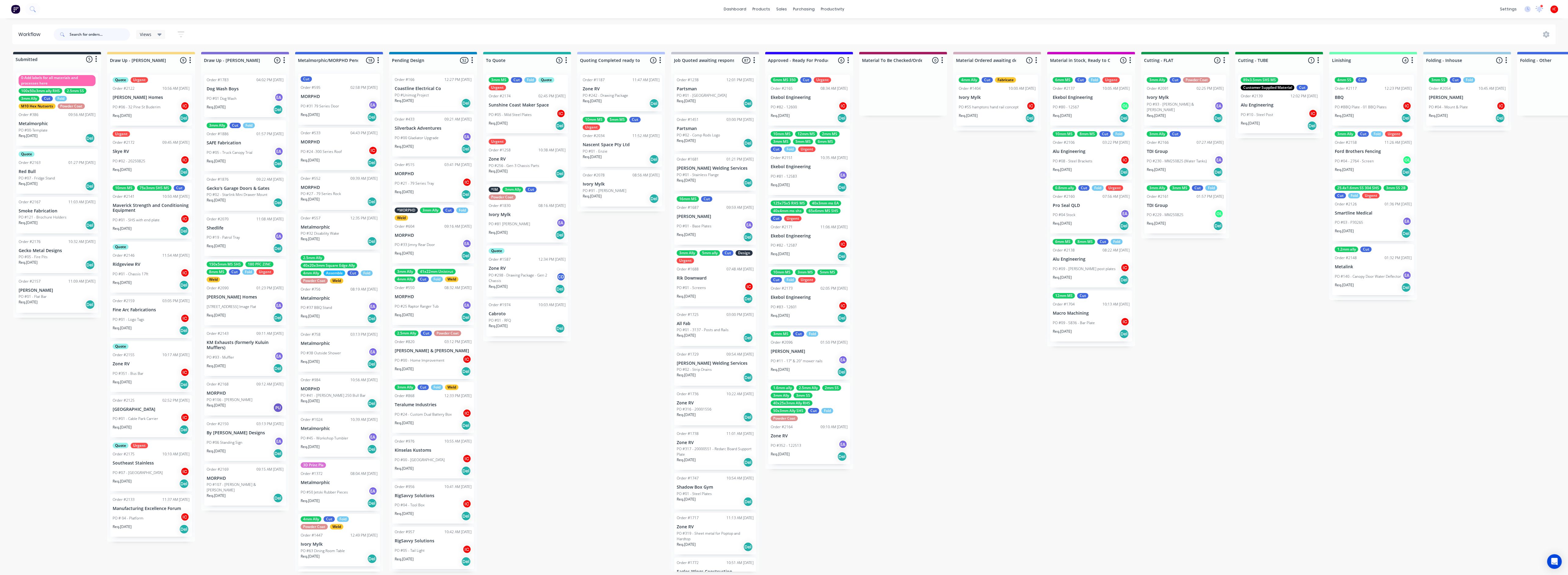
click at [94, 35] on input "text" at bounding box center [100, 34] width 61 height 12
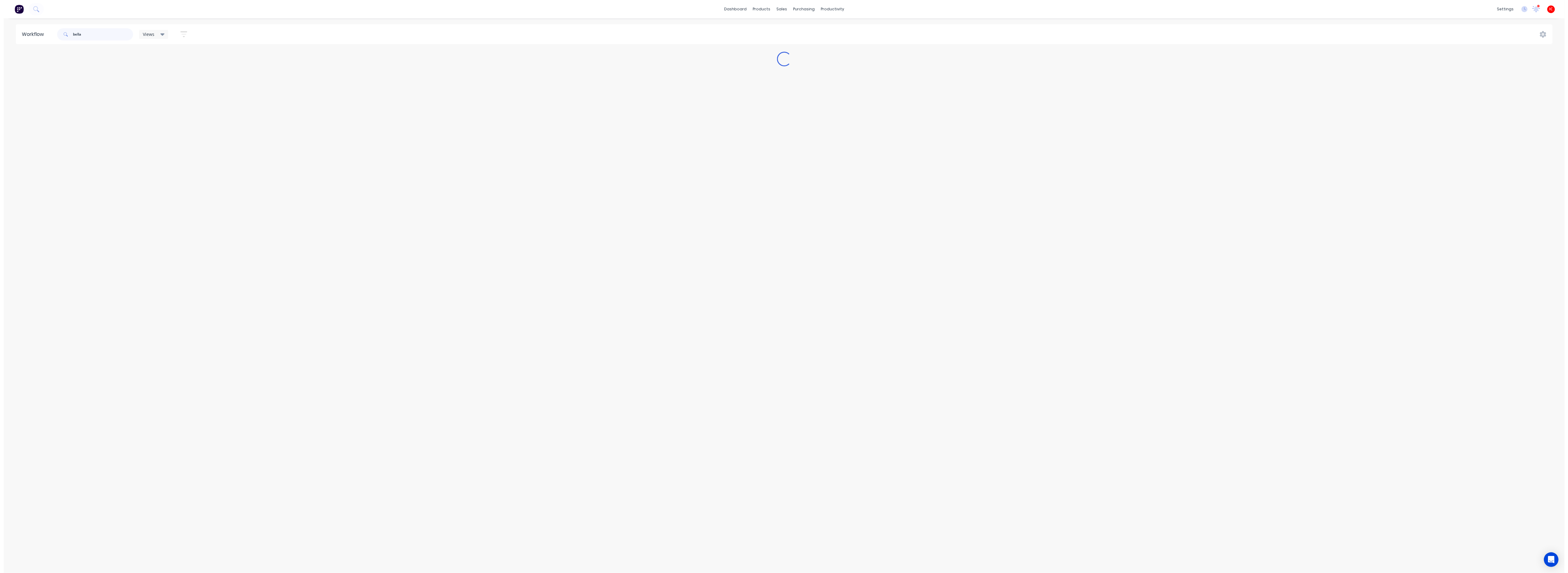
scroll to position [0, 0]
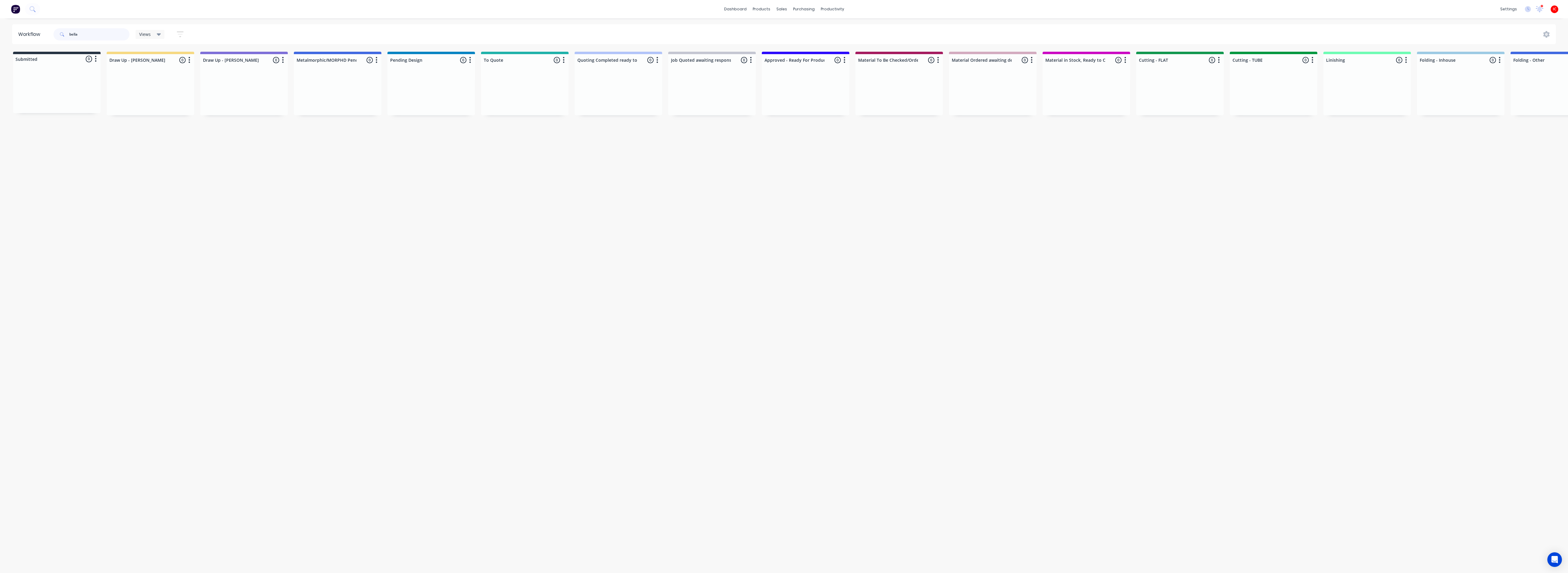
click at [106, 33] on input "bella" at bounding box center [99, 34] width 60 height 12
type input "bell"
drag, startPoint x: 102, startPoint y: 33, endPoint x: 70, endPoint y: 32, distance: 32.0
click at [70, 32] on input "bell" at bounding box center [99, 34] width 60 height 12
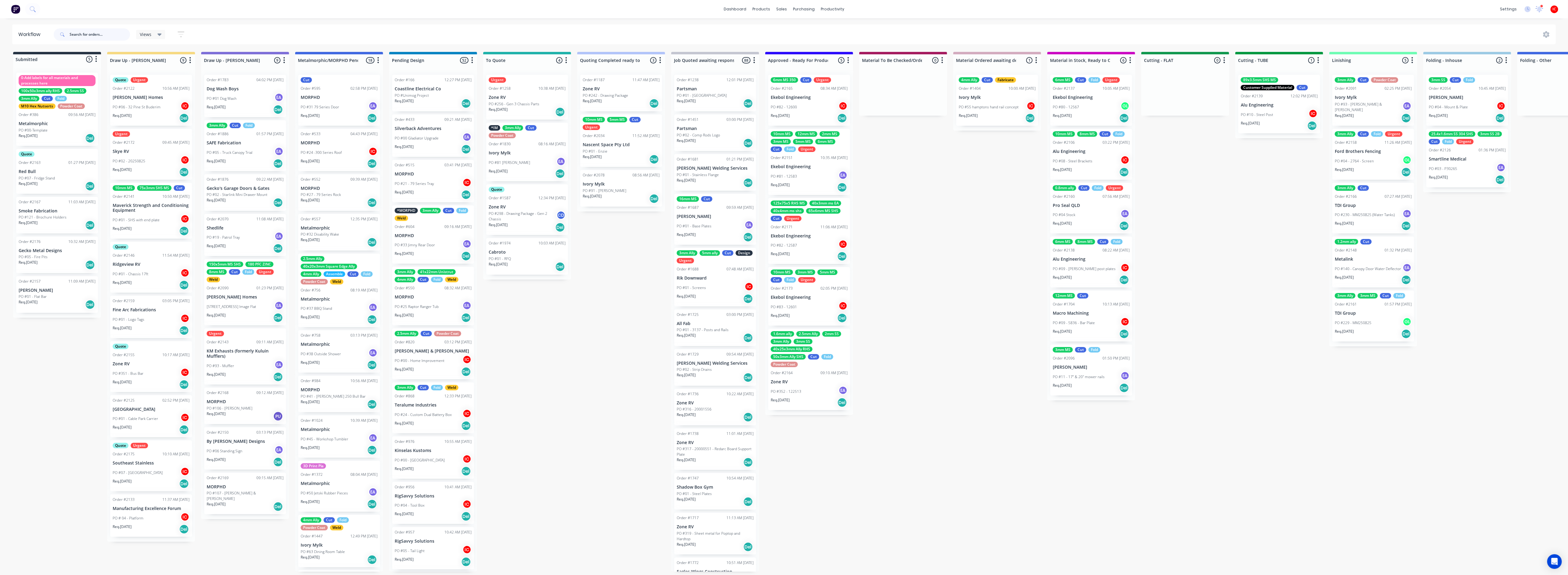
click at [94, 31] on input "text" at bounding box center [100, 34] width 61 height 12
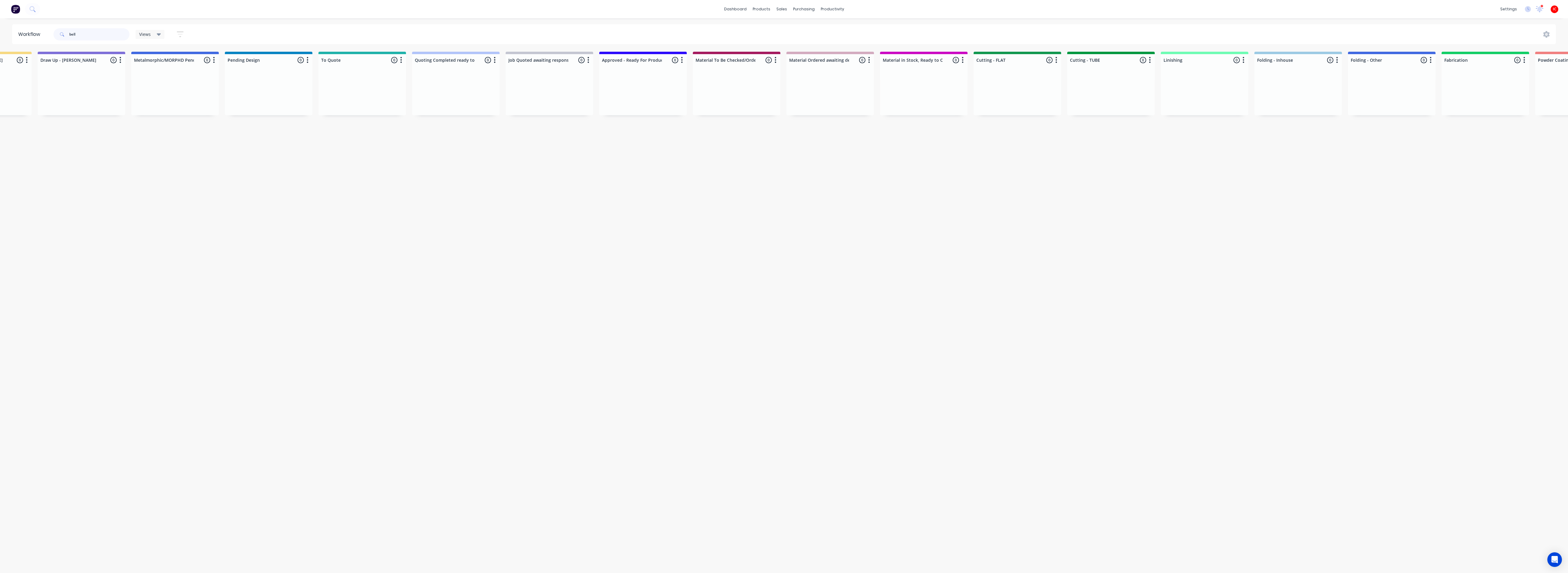
scroll to position [0, 164]
type input "bella"
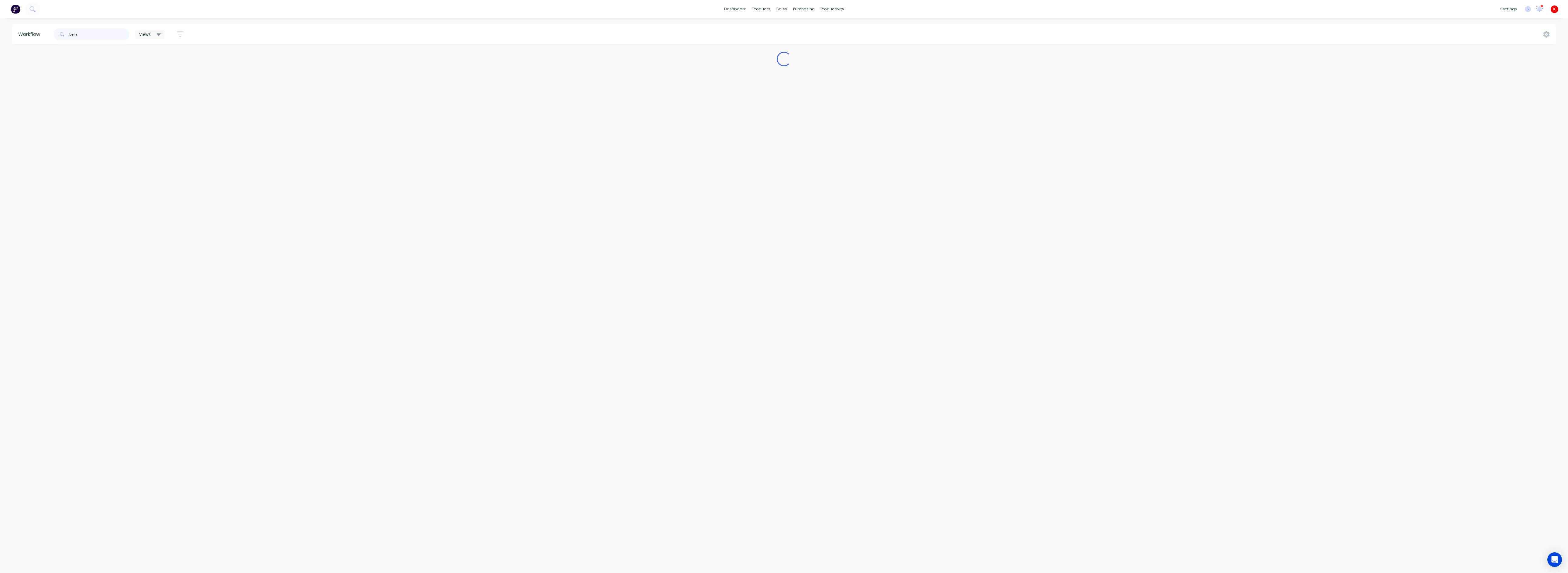
scroll to position [0, 0]
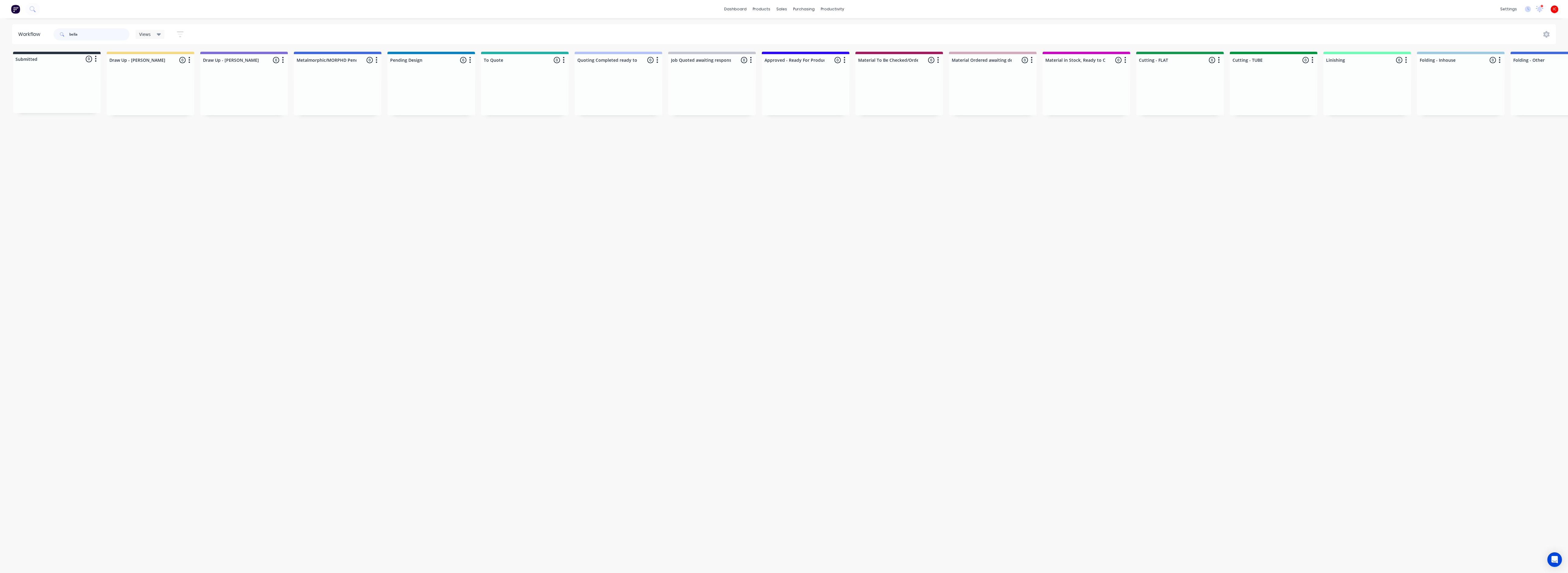
drag, startPoint x: 107, startPoint y: 35, endPoint x: 10, endPoint y: 42, distance: 97.3
click at [10, 42] on div "Workflow bella Views Save new view None (Default) edit [PERSON_NAME] edit [PERS…" at bounding box center [784, 34] width 1568 height 19
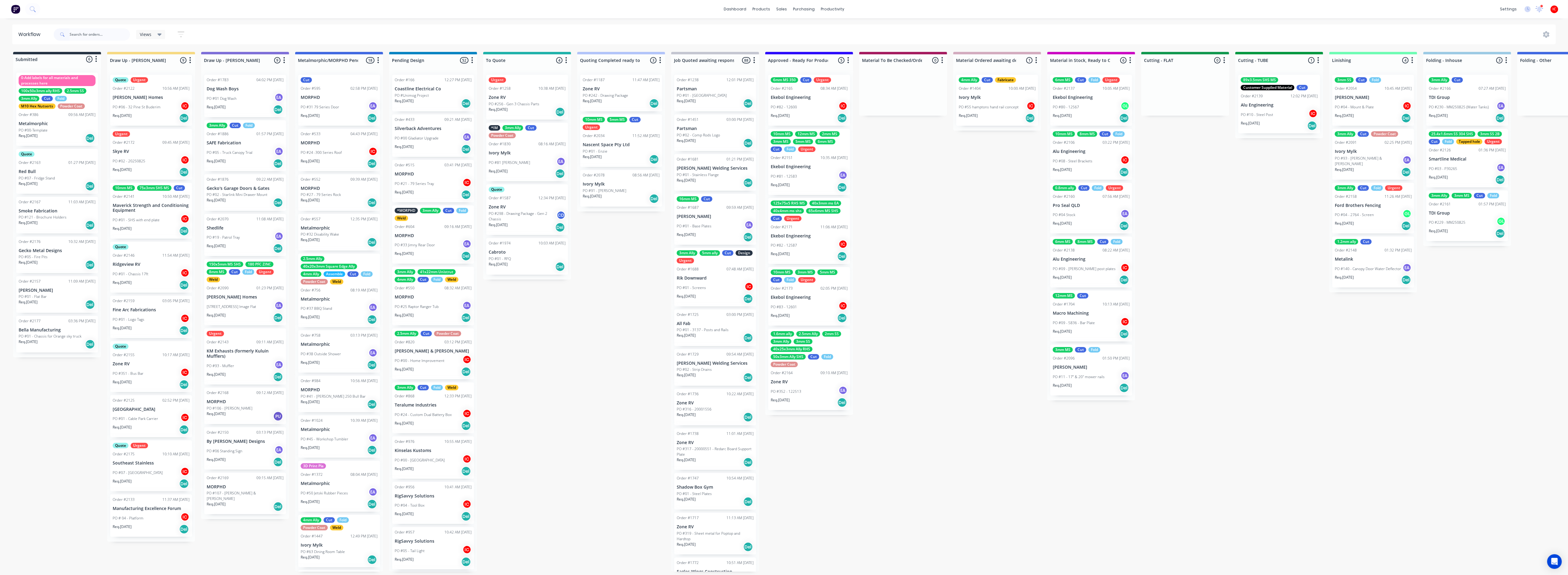
click at [138, 416] on p "PO #01 - Cable Park Carrier" at bounding box center [135, 418] width 45 height 5
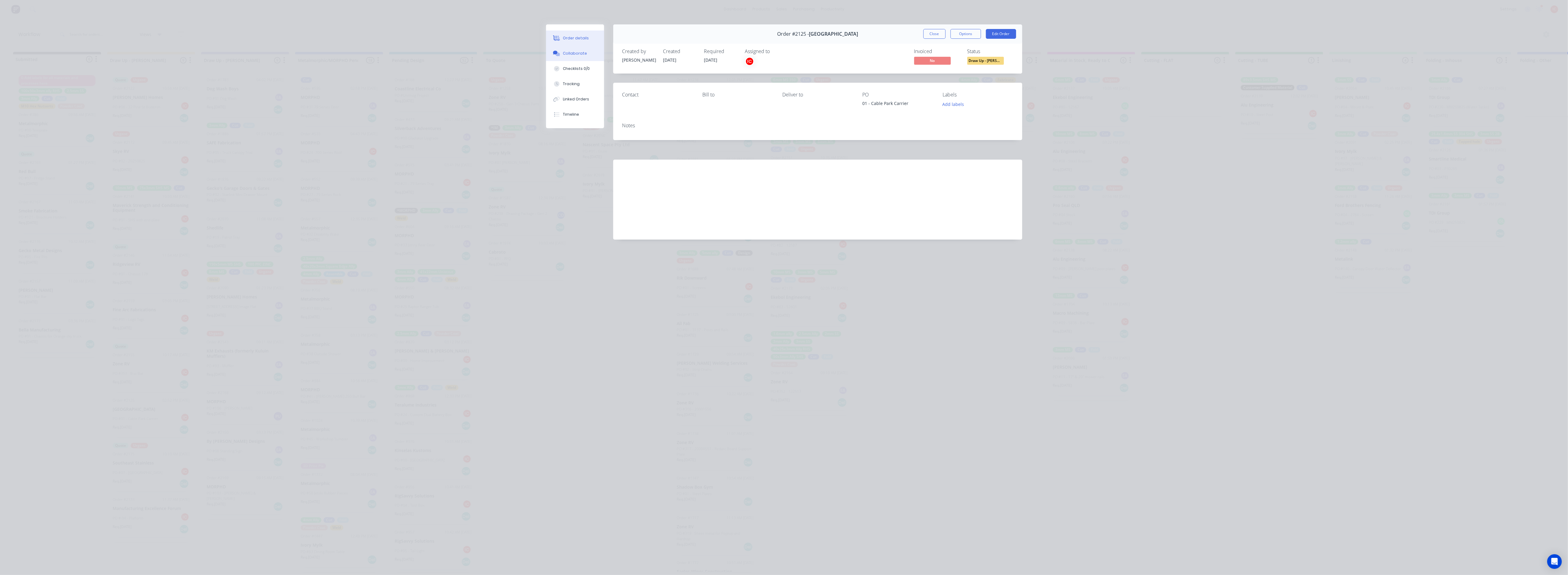
click at [567, 52] on div "Collaborate" at bounding box center [575, 53] width 24 height 5
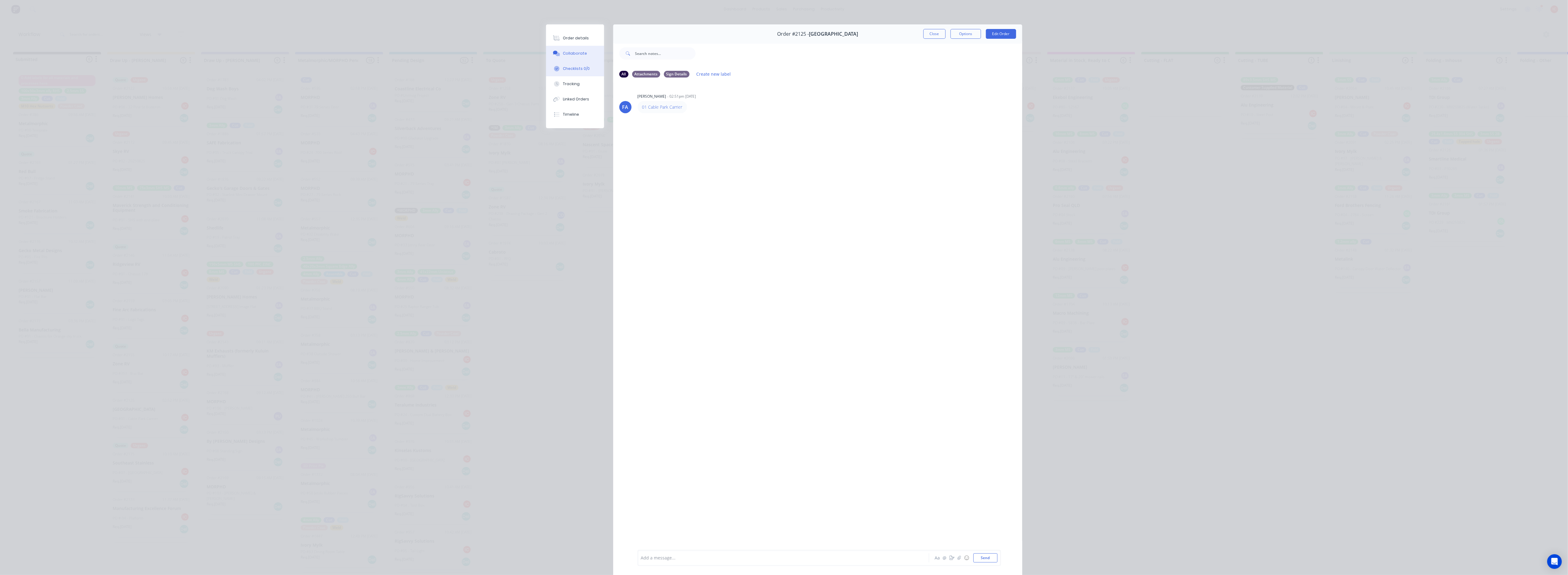
click at [582, 66] on div "Checklists 0/0" at bounding box center [576, 68] width 27 height 5
type textarea "x"
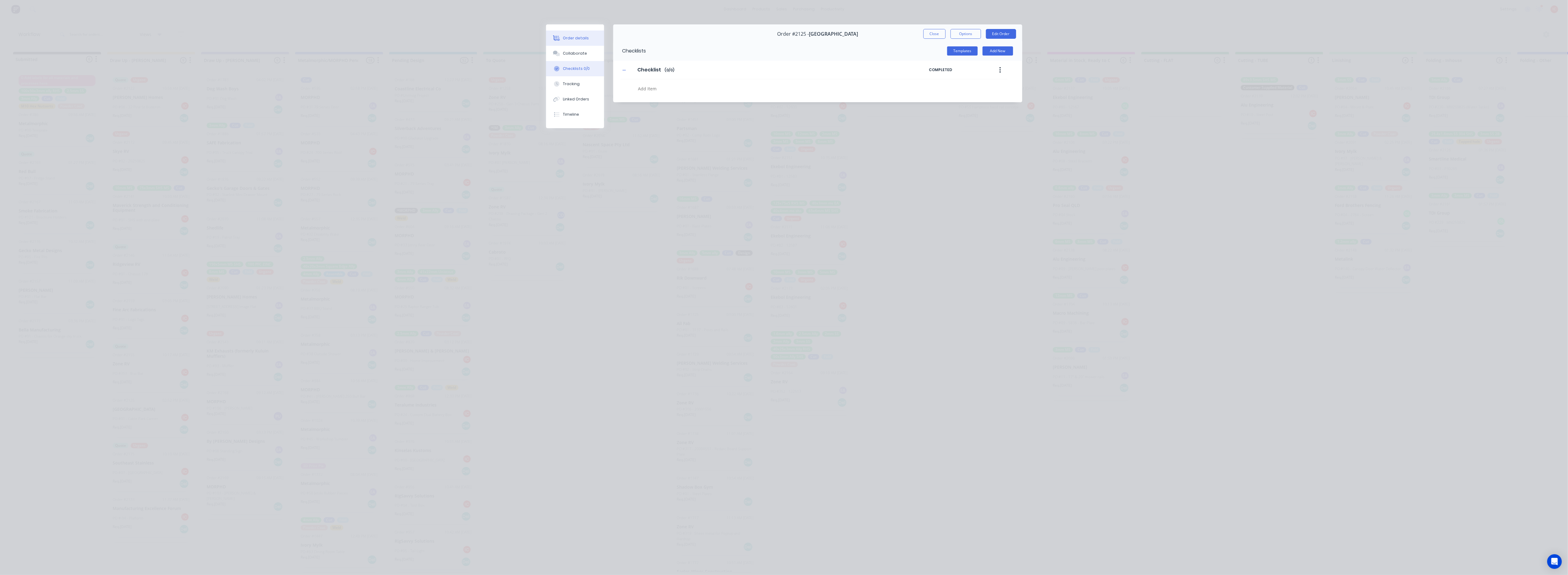
click at [568, 33] on button "Order details" at bounding box center [575, 38] width 58 height 15
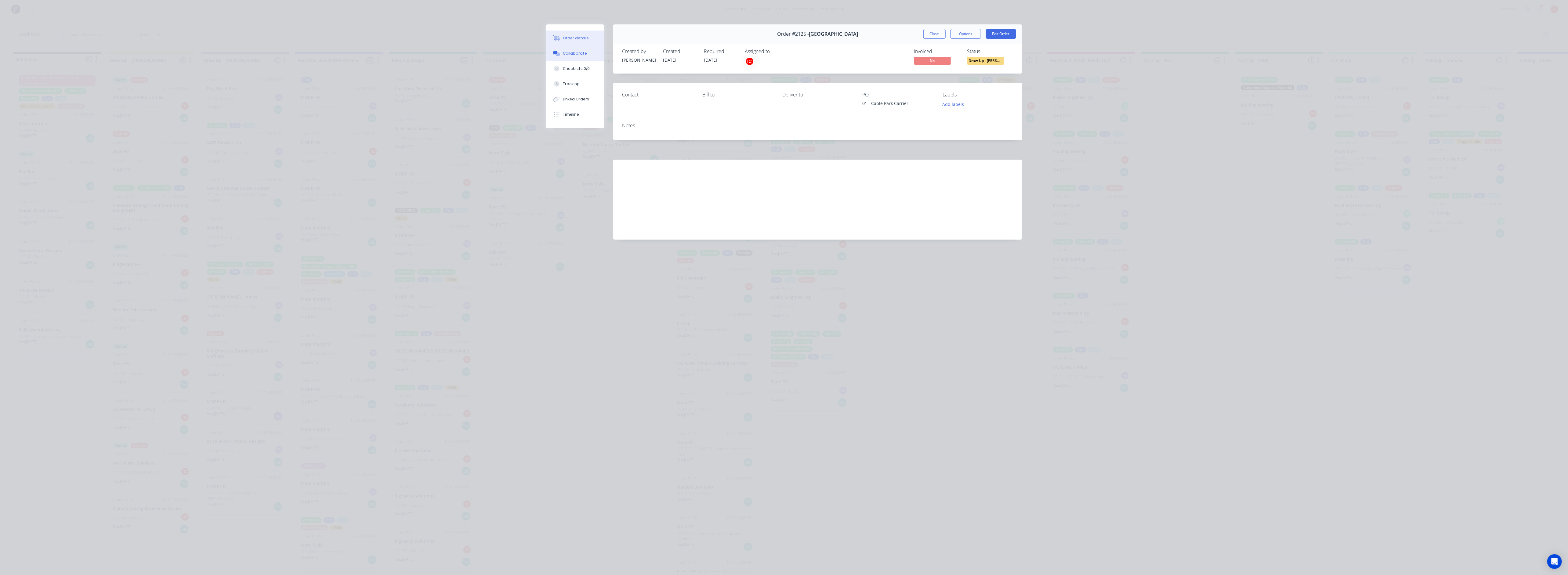
click at [570, 54] on div "Collaborate" at bounding box center [575, 53] width 24 height 5
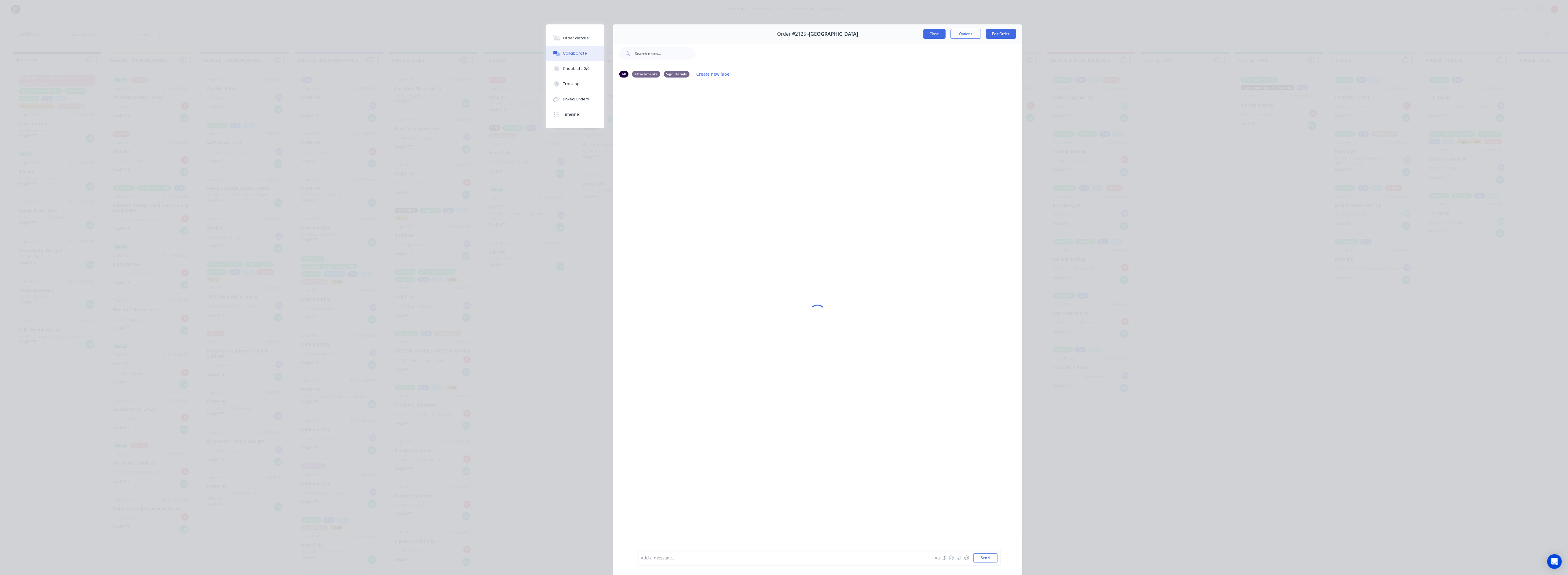
click at [786, 31] on button "Close" at bounding box center [934, 34] width 22 height 10
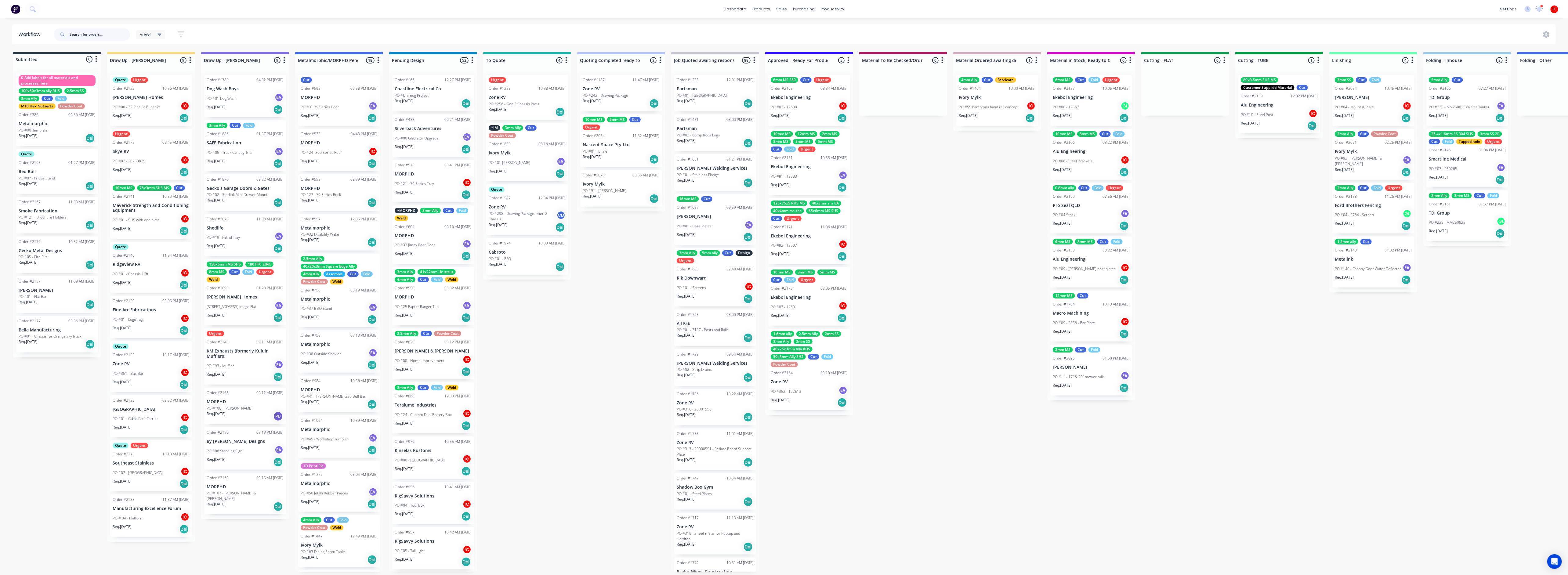
click at [106, 35] on input "text" at bounding box center [100, 34] width 61 height 12
type input "[PERSON_NAME]"
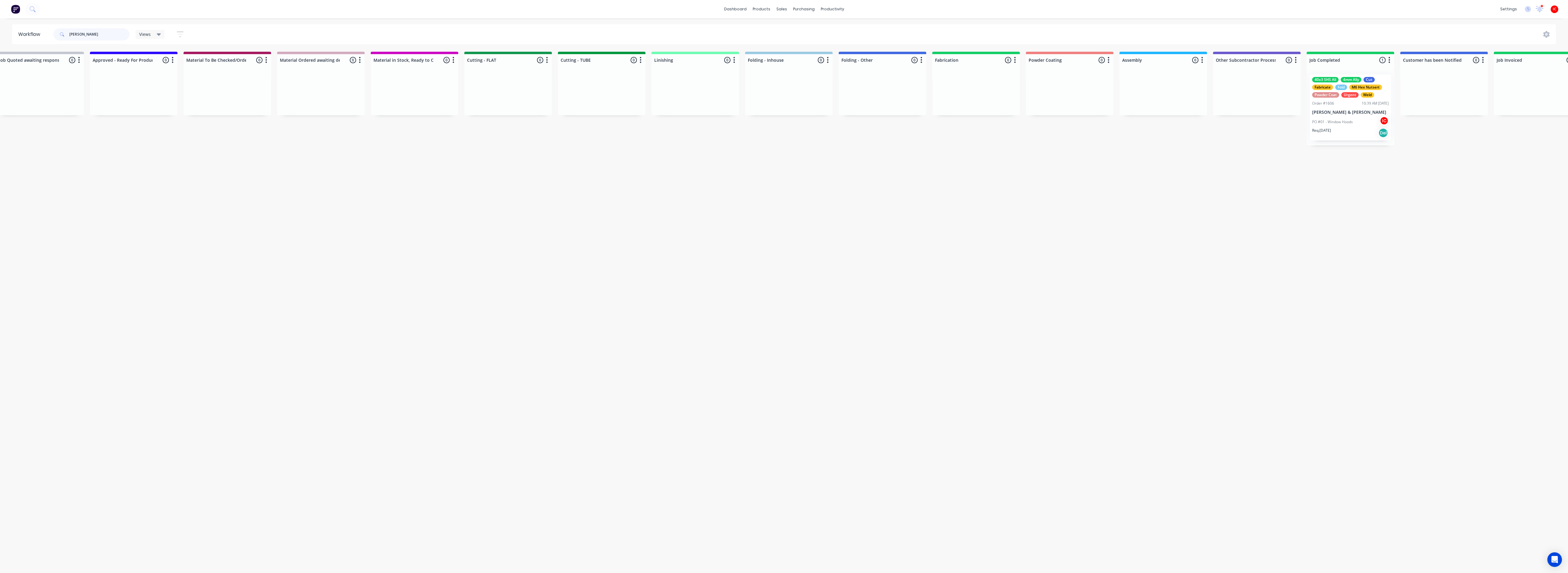
scroll to position [0, 736]
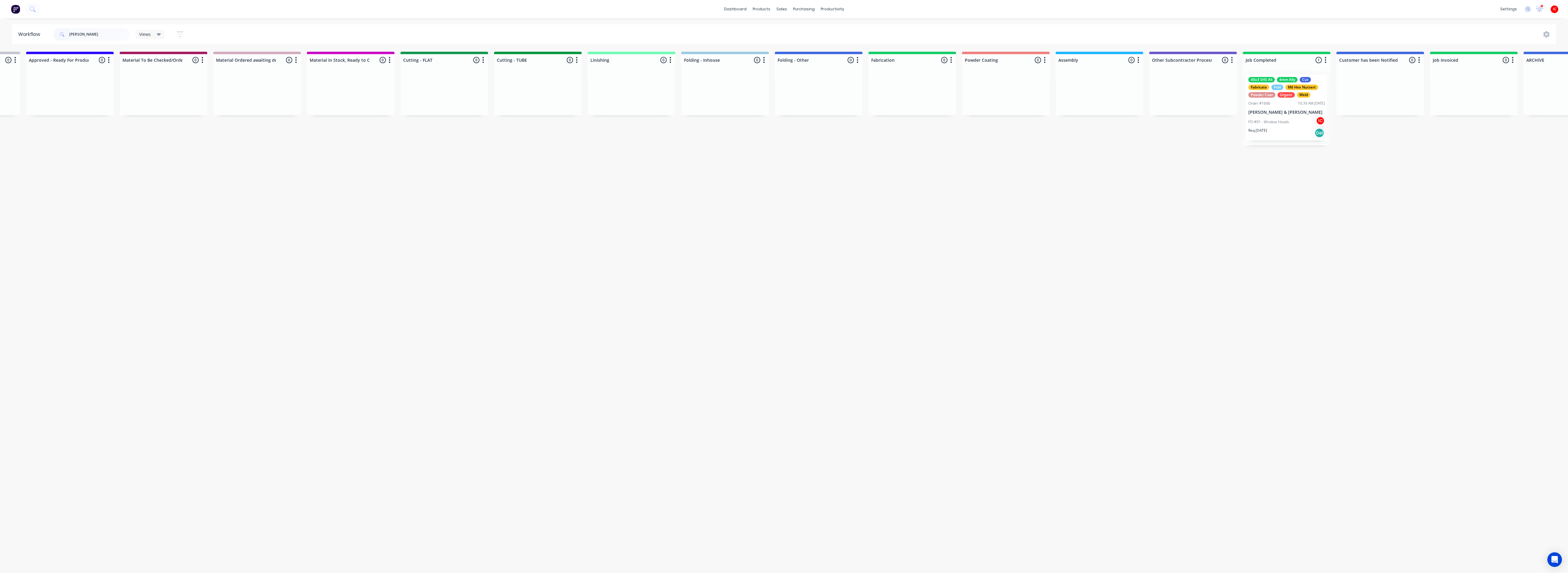
click at [783, 133] on div "Req. [DATE] Del" at bounding box center [1287, 133] width 77 height 10
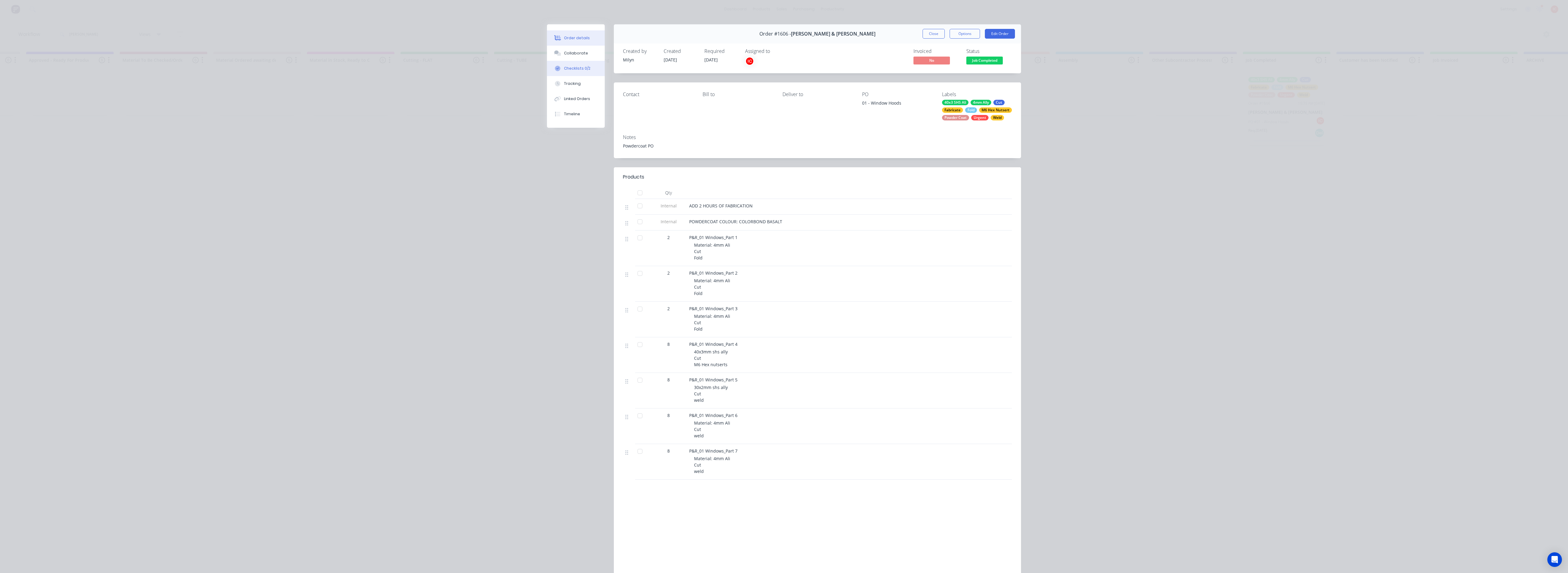
click at [582, 69] on div "Checklists 0/2" at bounding box center [577, 68] width 26 height 5
type textarea "x"
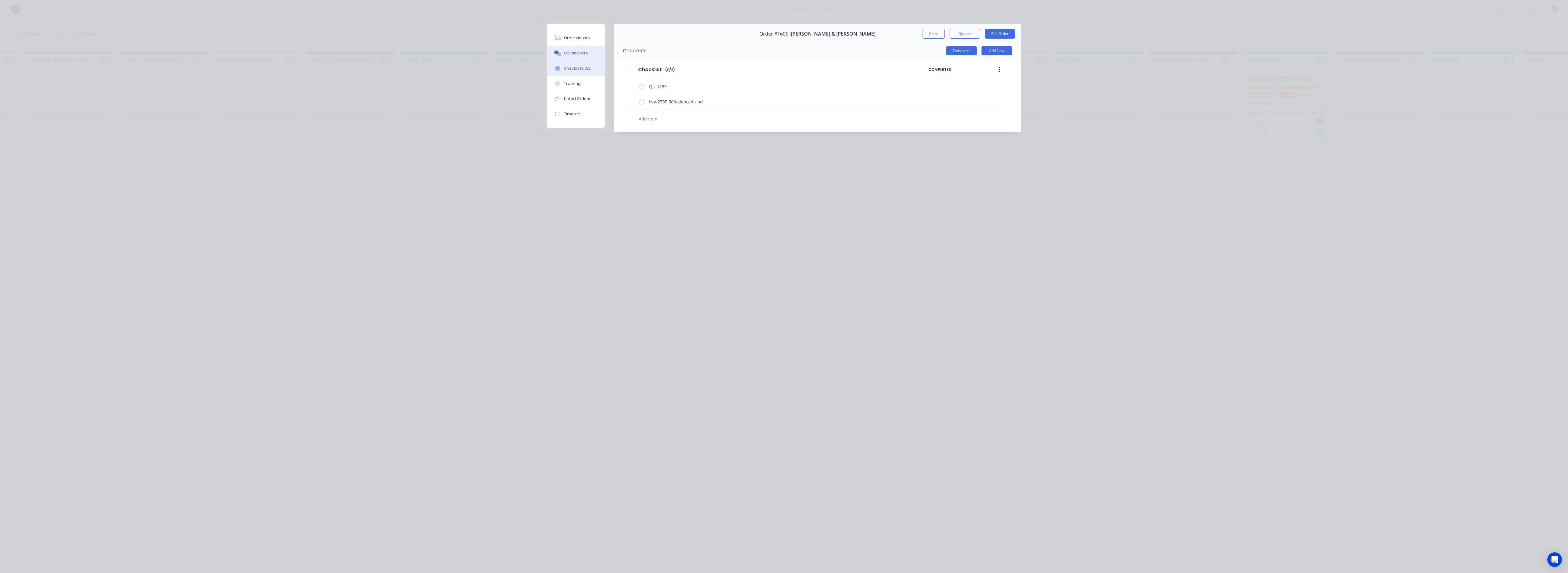
click at [580, 47] on button "Collaborate" at bounding box center [576, 53] width 58 height 15
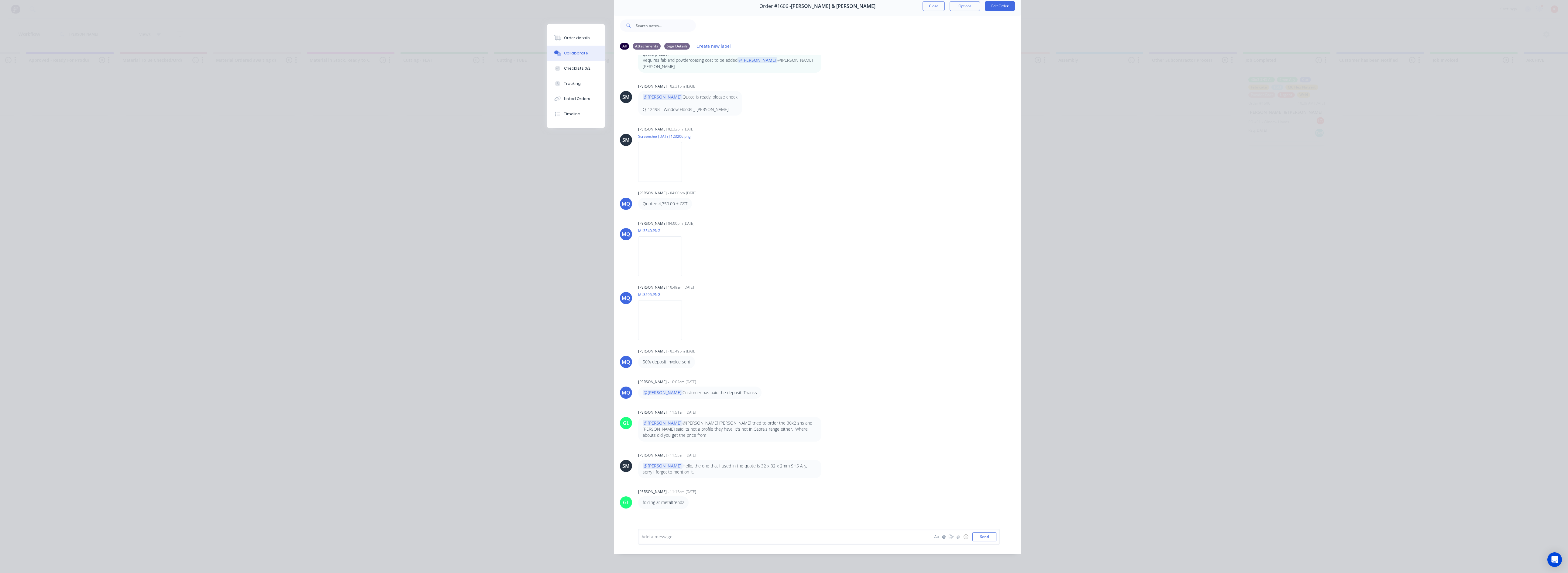
scroll to position [0, 0]
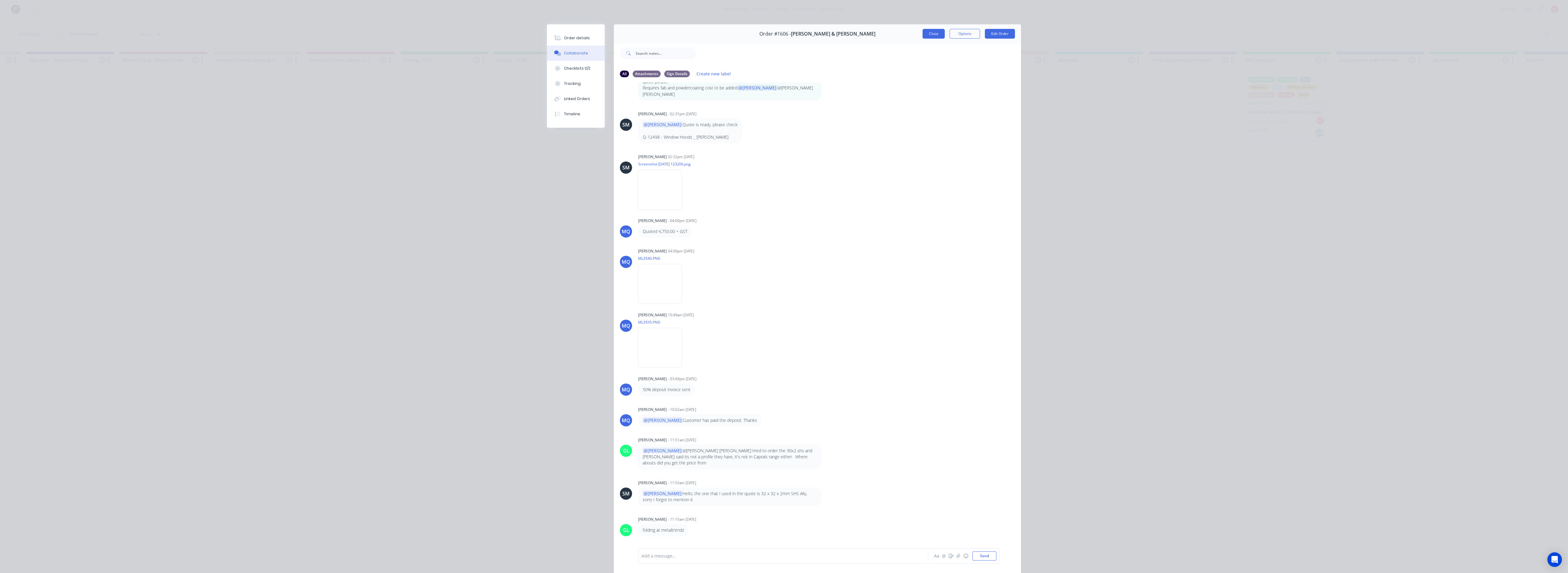
click at [783, 37] on button "Close" at bounding box center [934, 33] width 22 height 10
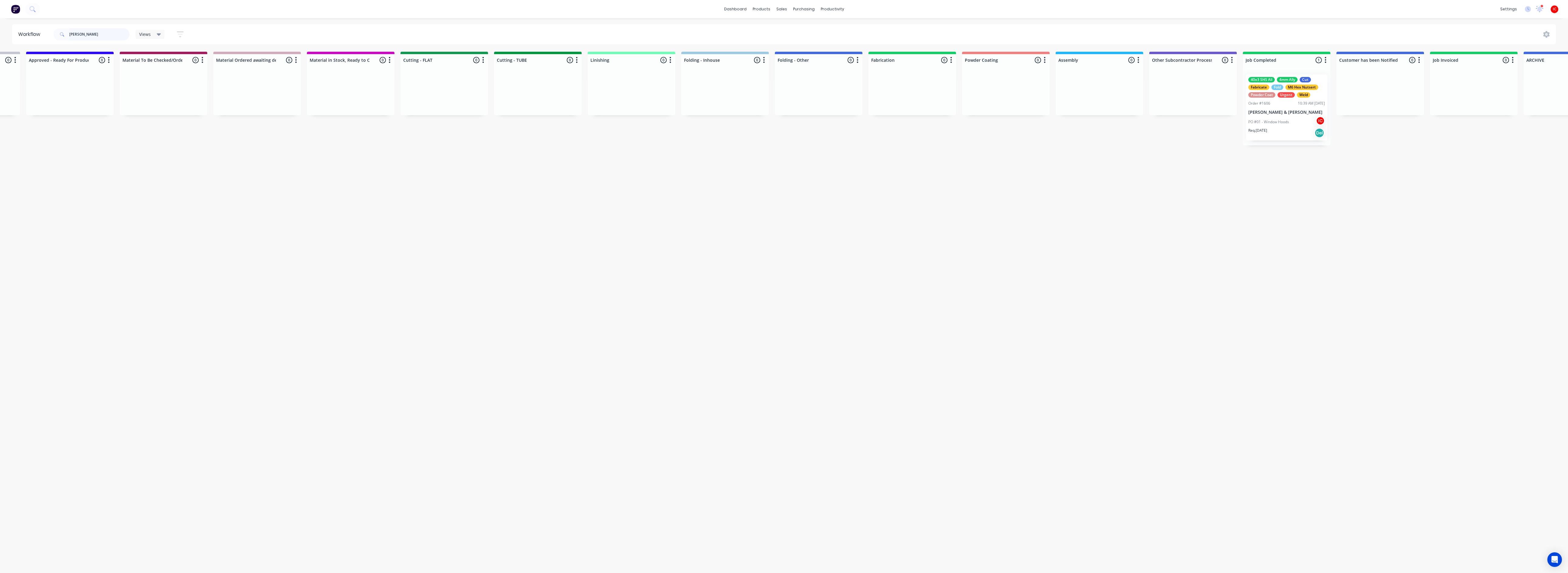
drag, startPoint x: 100, startPoint y: 31, endPoint x: -101, endPoint y: 22, distance: 201.2
click at [0, 22] on html "dashboard products sales purchasing productivity dashboard products Product Cat…" at bounding box center [48, 268] width 1568 height 536
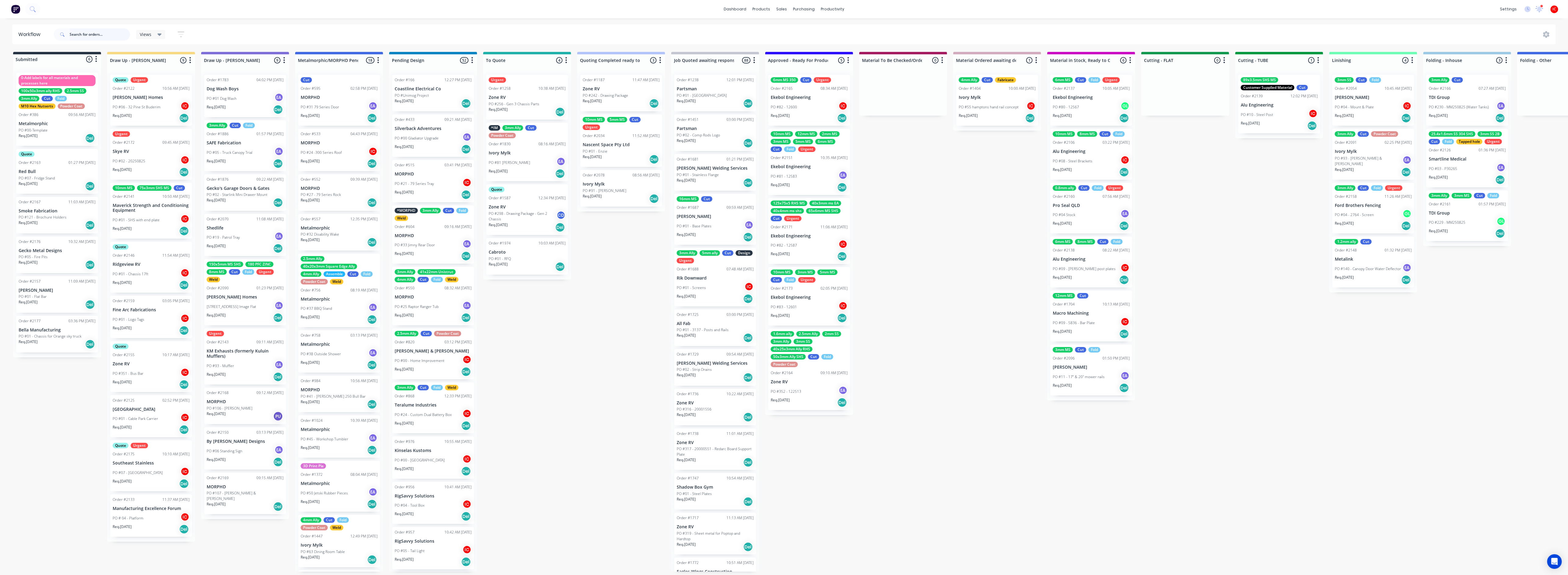
click at [108, 31] on input "text" at bounding box center [100, 34] width 61 height 12
type input "[PERSON_NAME]"
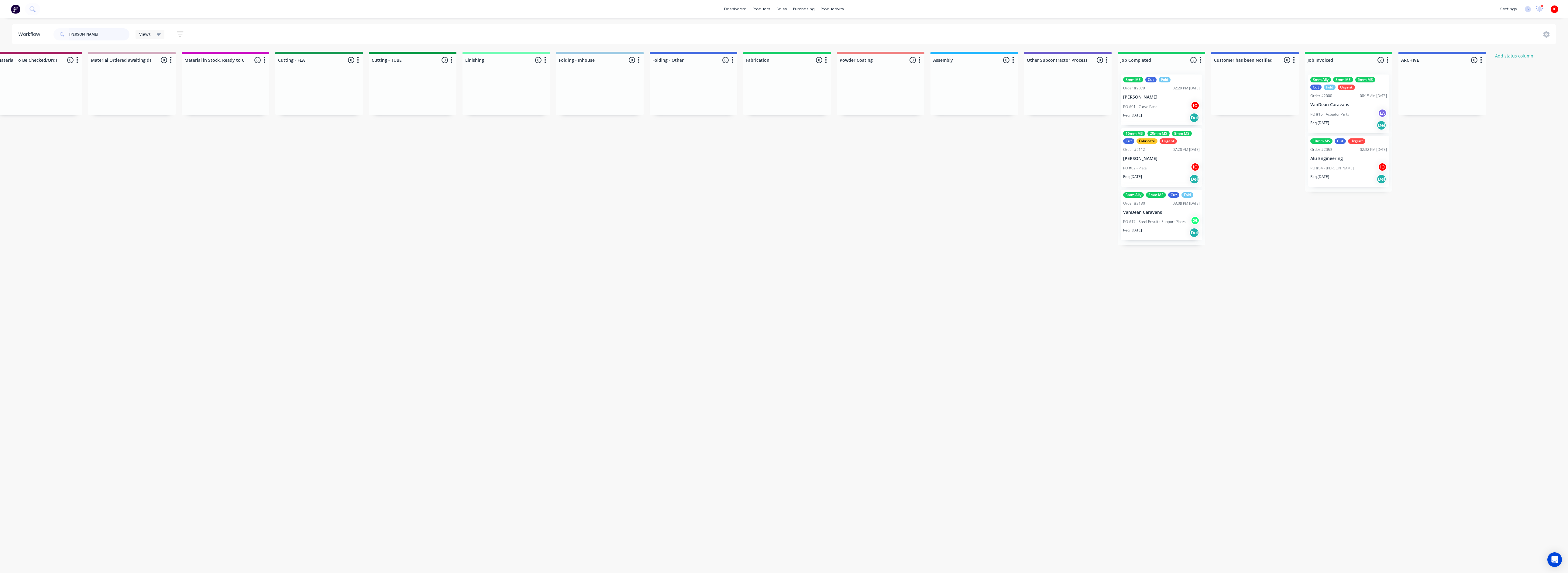
scroll to position [0, 872]
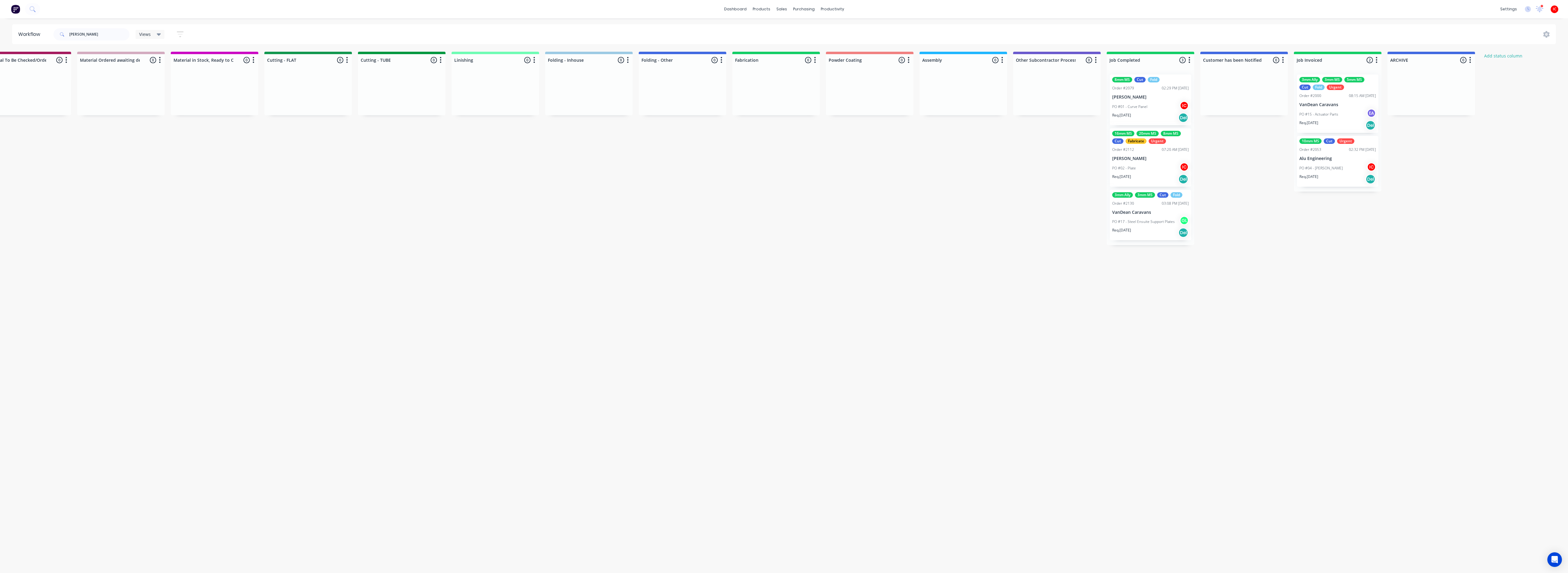
click at [783, 96] on p "[PERSON_NAME]" at bounding box center [1150, 97] width 77 height 5
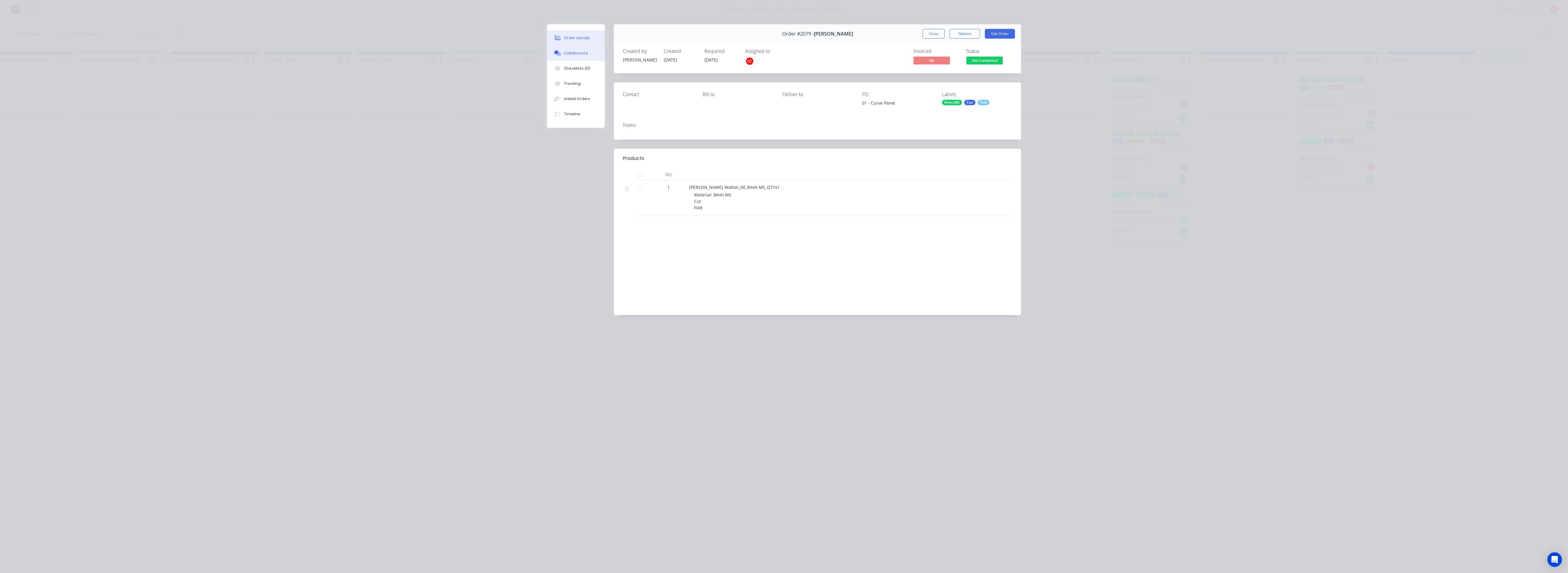
click at [581, 55] on div "Collaborate" at bounding box center [576, 53] width 24 height 5
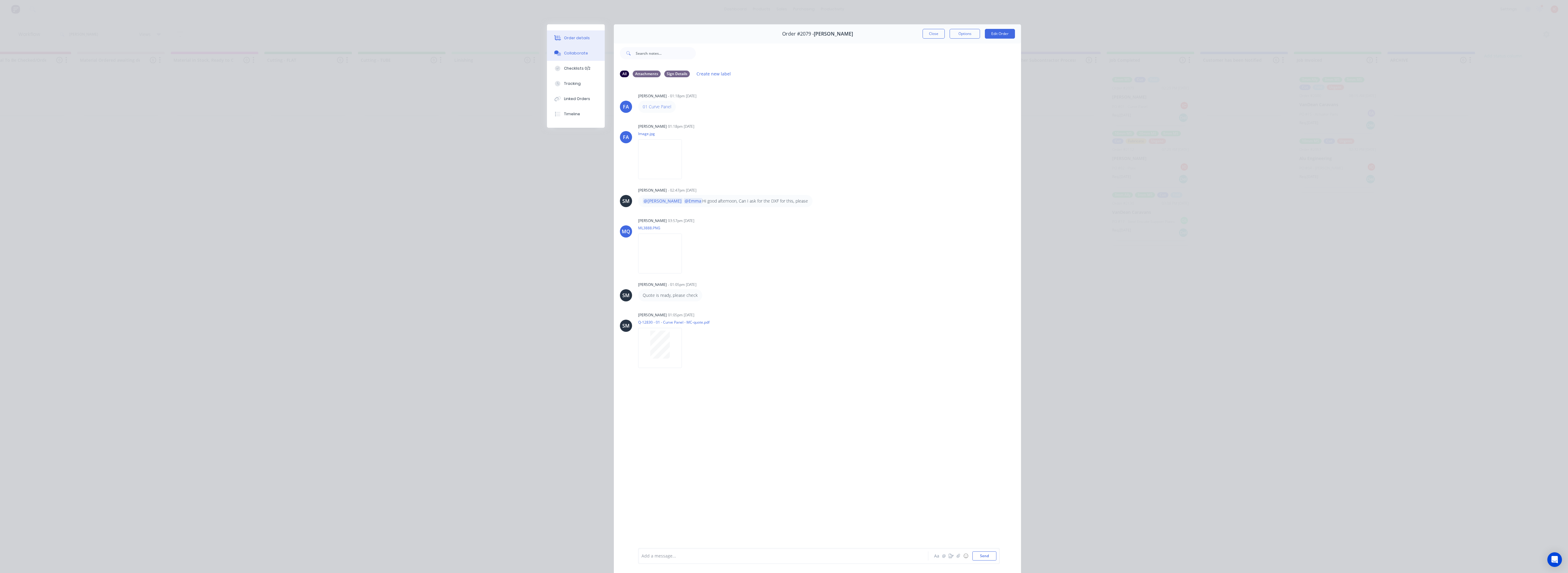
click at [571, 33] on button "Order details" at bounding box center [576, 38] width 58 height 15
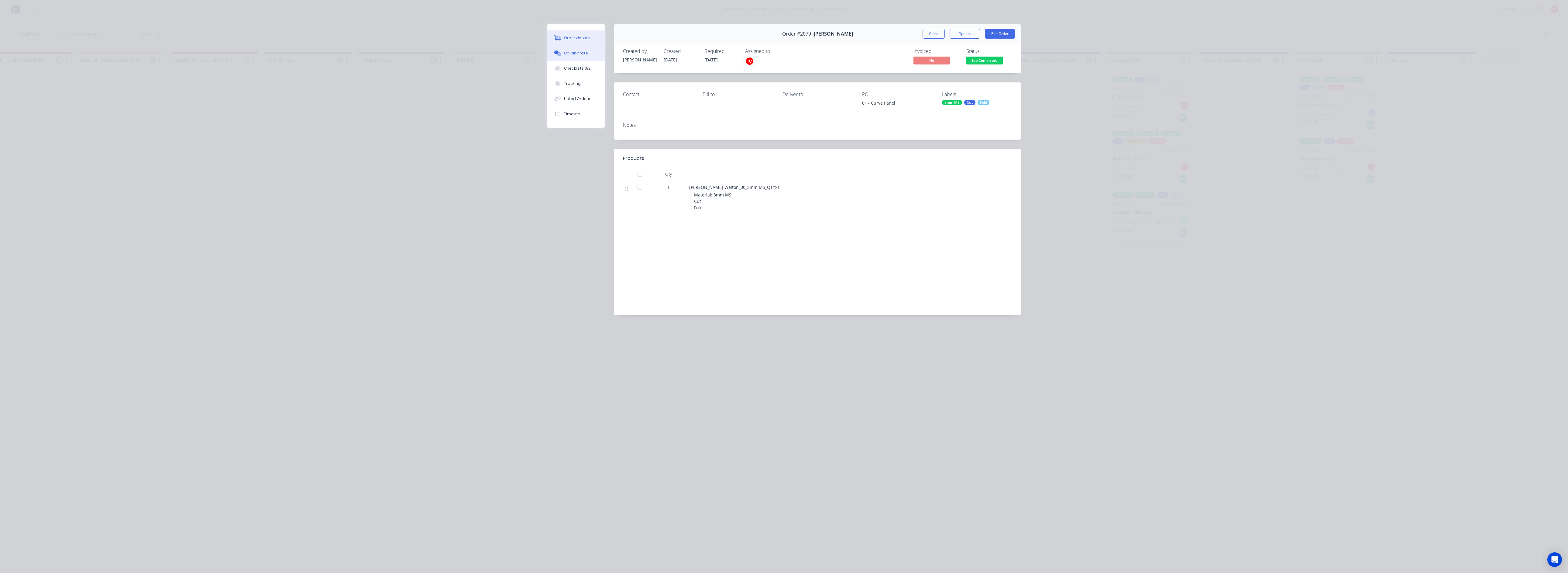
click at [569, 51] on div "Collaborate" at bounding box center [576, 53] width 24 height 5
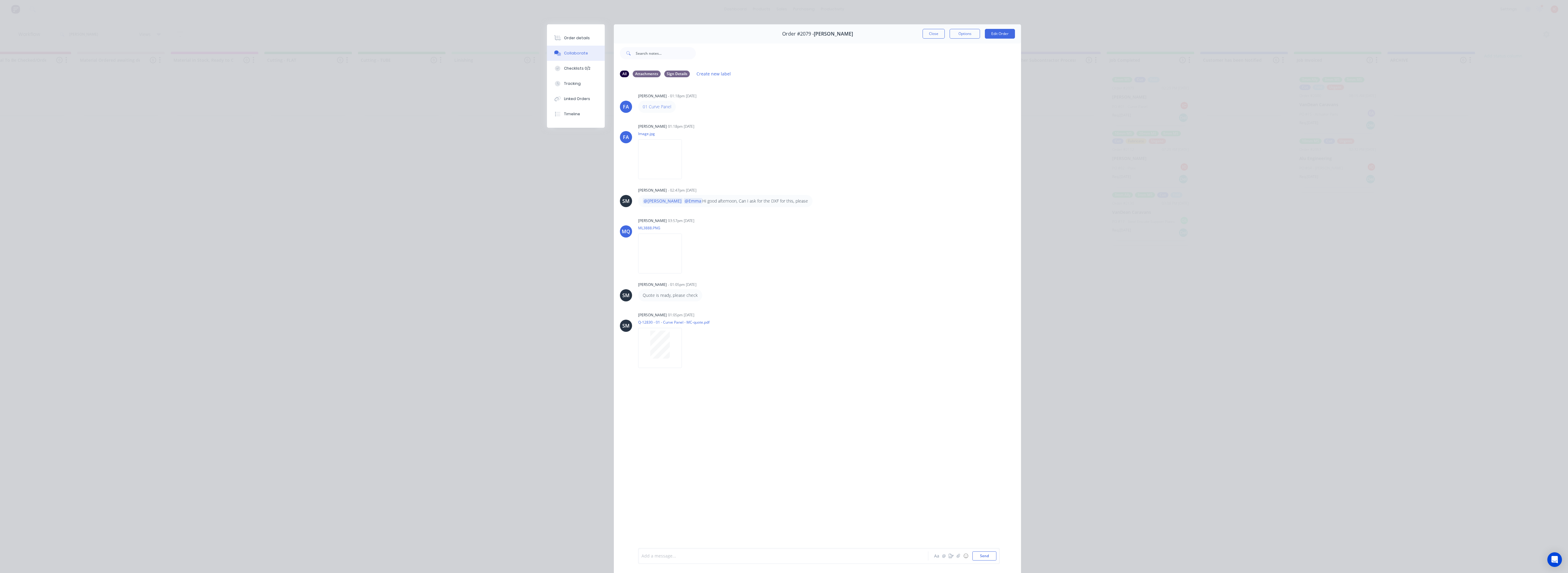
click at [760, 555] on div at bounding box center [774, 556] width 266 height 6
drag, startPoint x: 931, startPoint y: 30, endPoint x: 897, endPoint y: 139, distance: 114.2
click at [783, 30] on button "Close" at bounding box center [934, 33] width 22 height 10
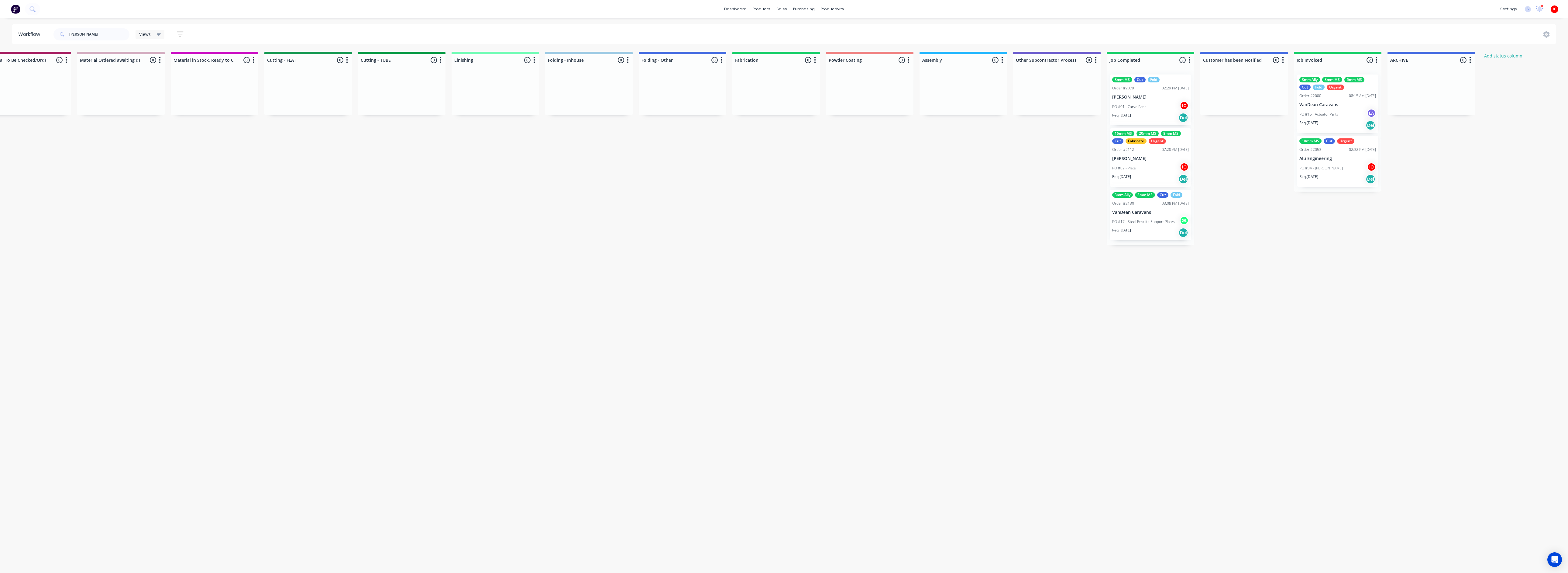
click at [783, 170] on div "PO #02 - Plate IC" at bounding box center [1150, 168] width 77 height 12
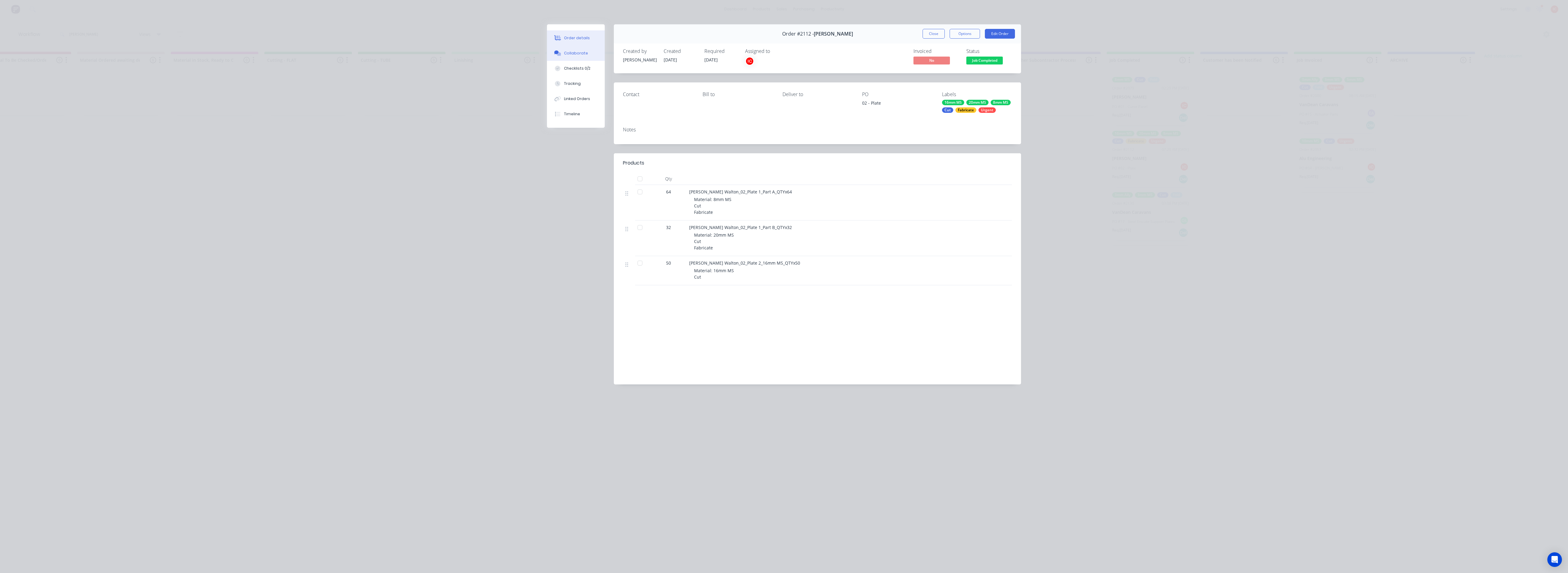
click at [581, 51] on div "Collaborate" at bounding box center [576, 53] width 24 height 5
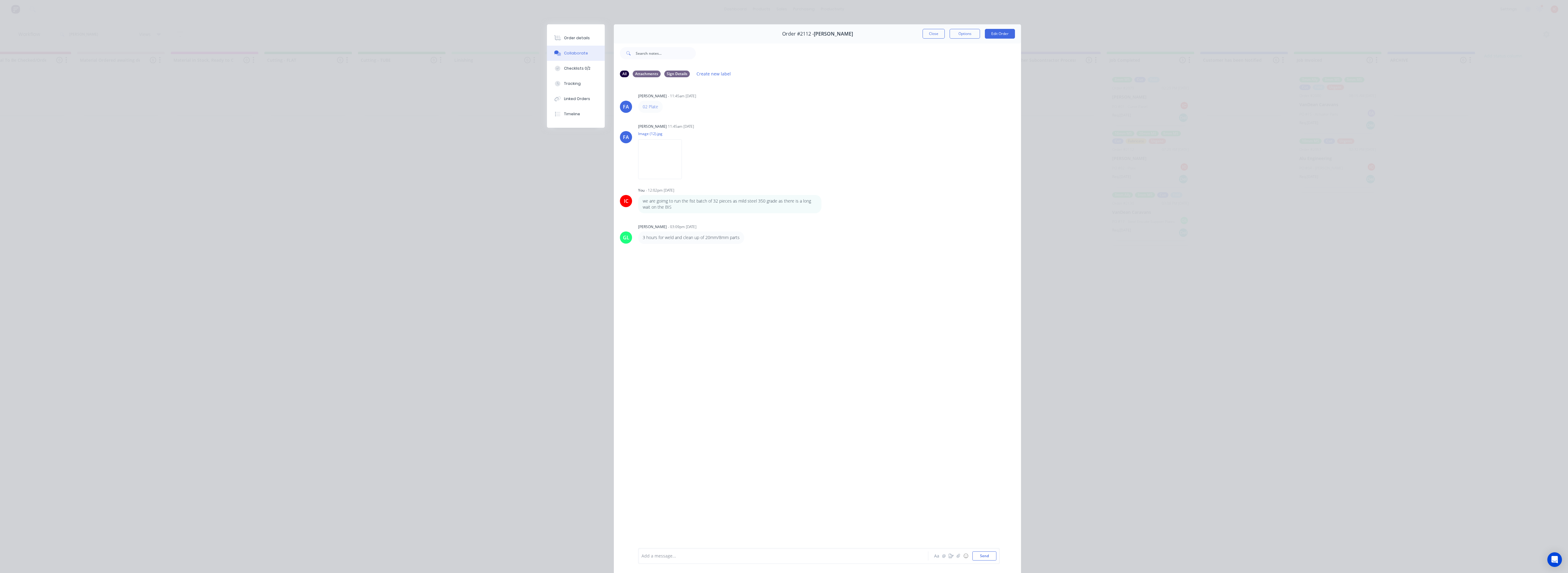
drag, startPoint x: 936, startPoint y: 35, endPoint x: 522, endPoint y: 188, distance: 441.4
click at [783, 35] on button "Close" at bounding box center [934, 33] width 22 height 10
